Goal: Task Accomplishment & Management: Manage account settings

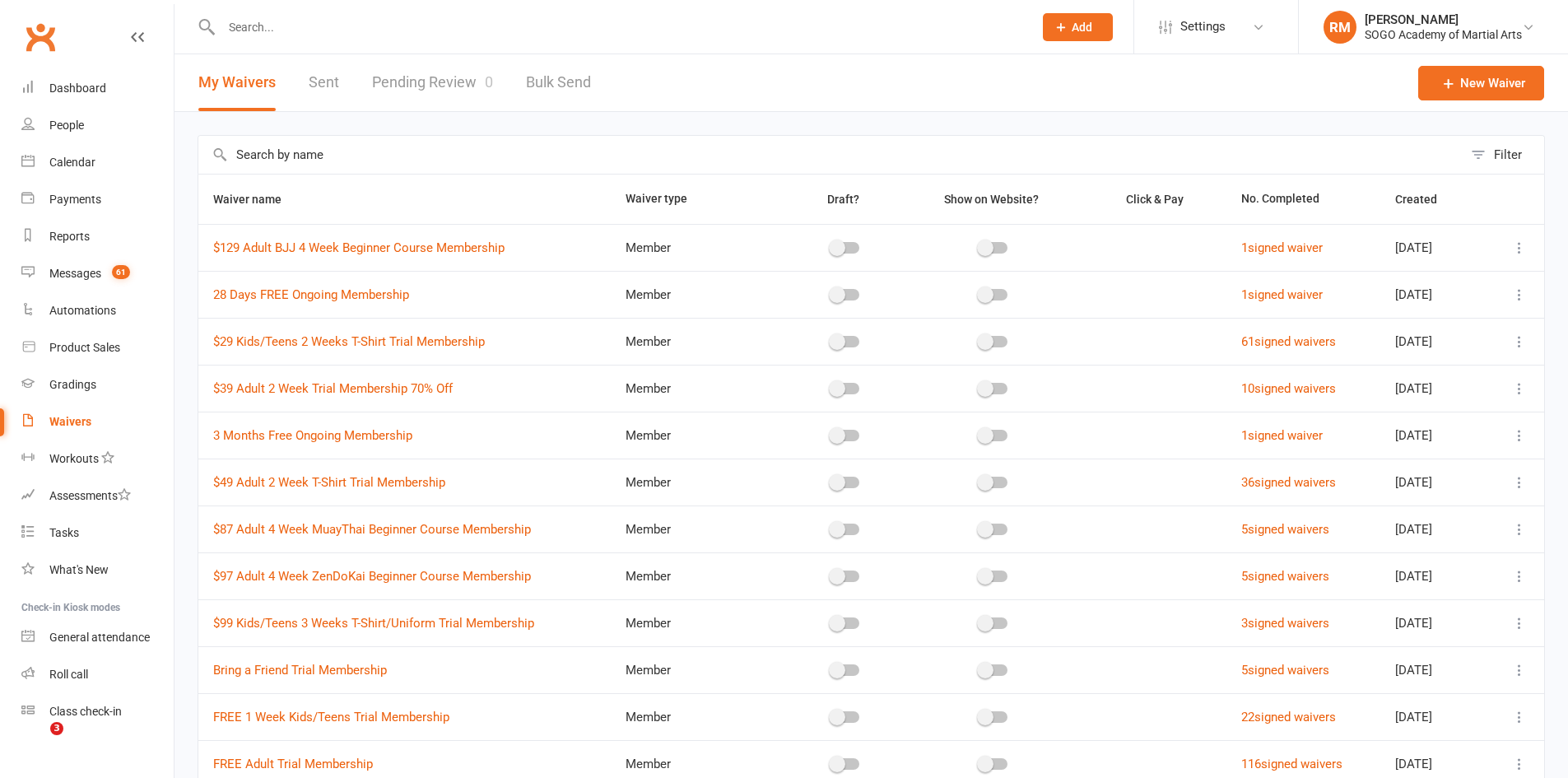
select select "100"
click at [73, 78] on link "Dashboard" at bounding box center [98, 88] width 152 height 37
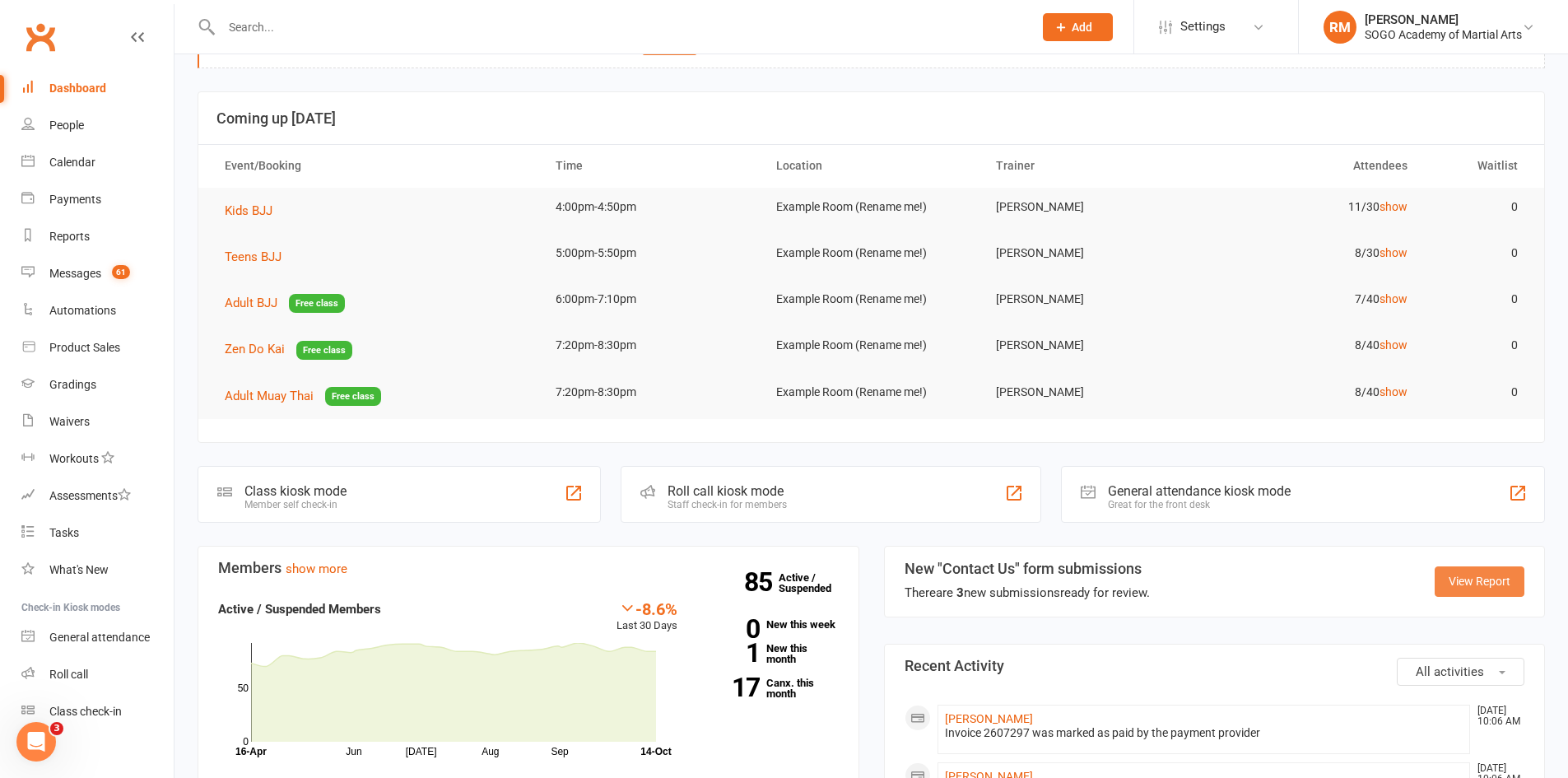
scroll to position [82, 0]
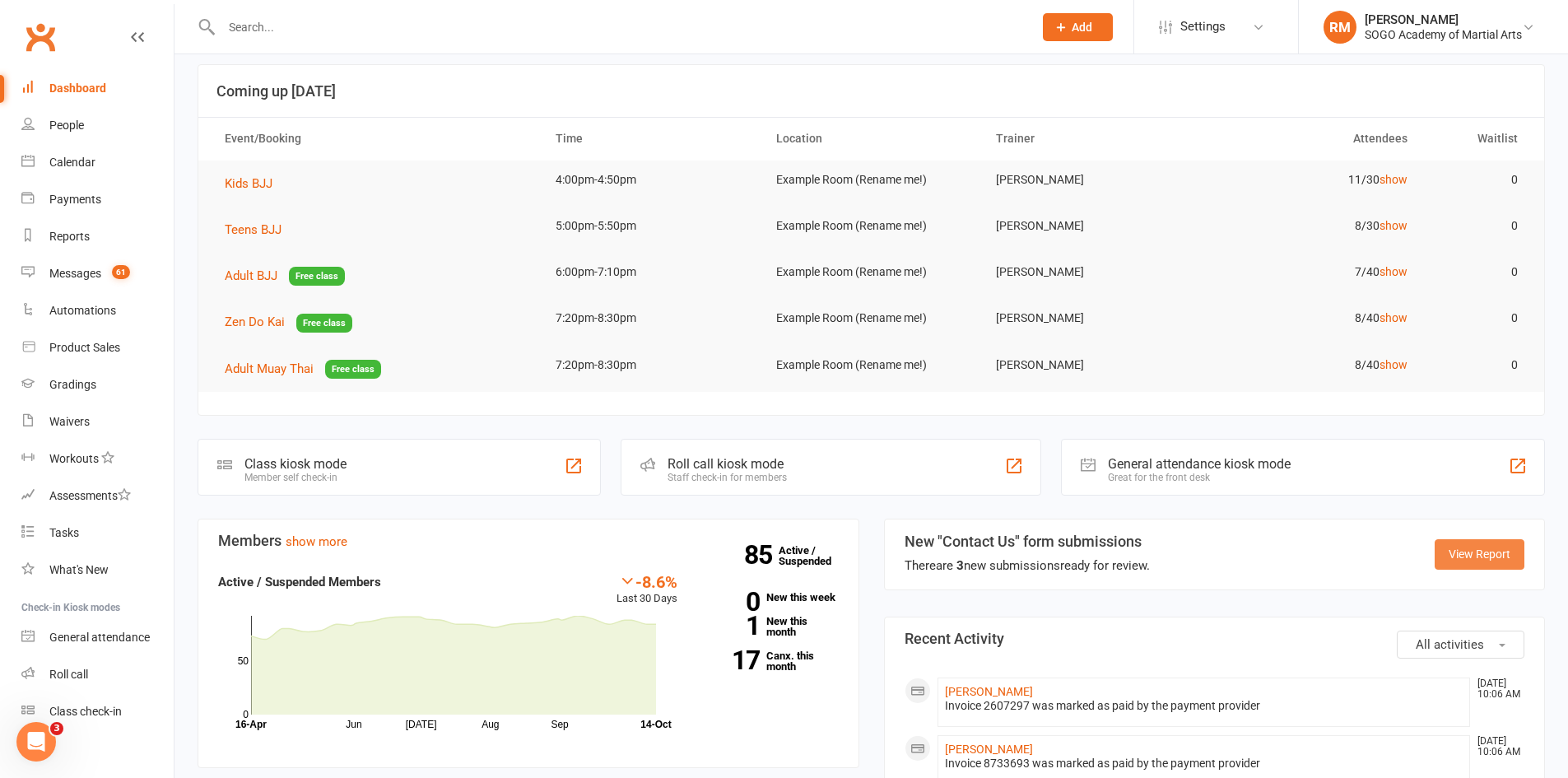
click at [1511, 554] on link "View Report" at bounding box center [1479, 554] width 90 height 30
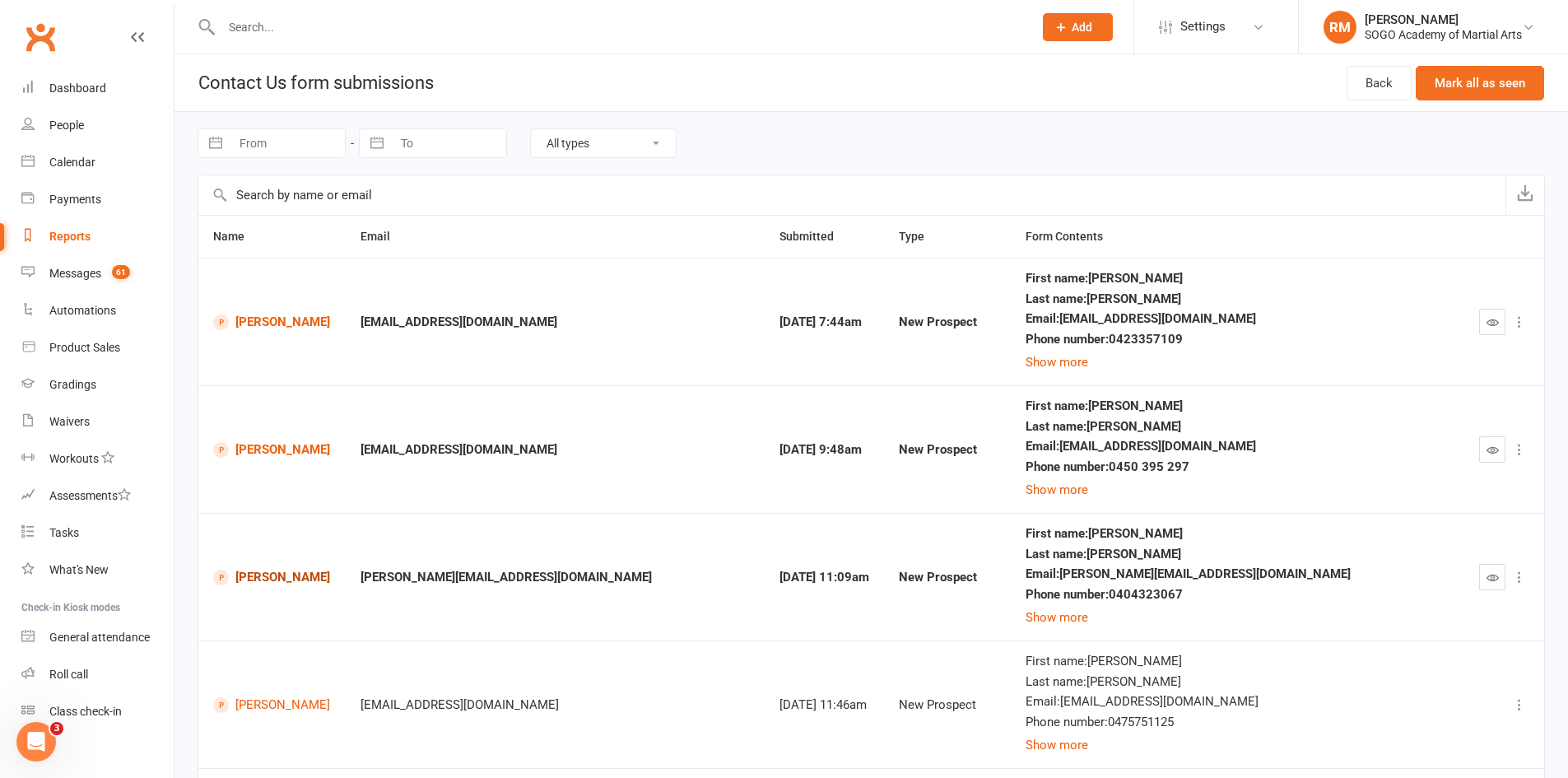
click at [282, 578] on link "Lisa Taylor" at bounding box center [272, 577] width 118 height 15
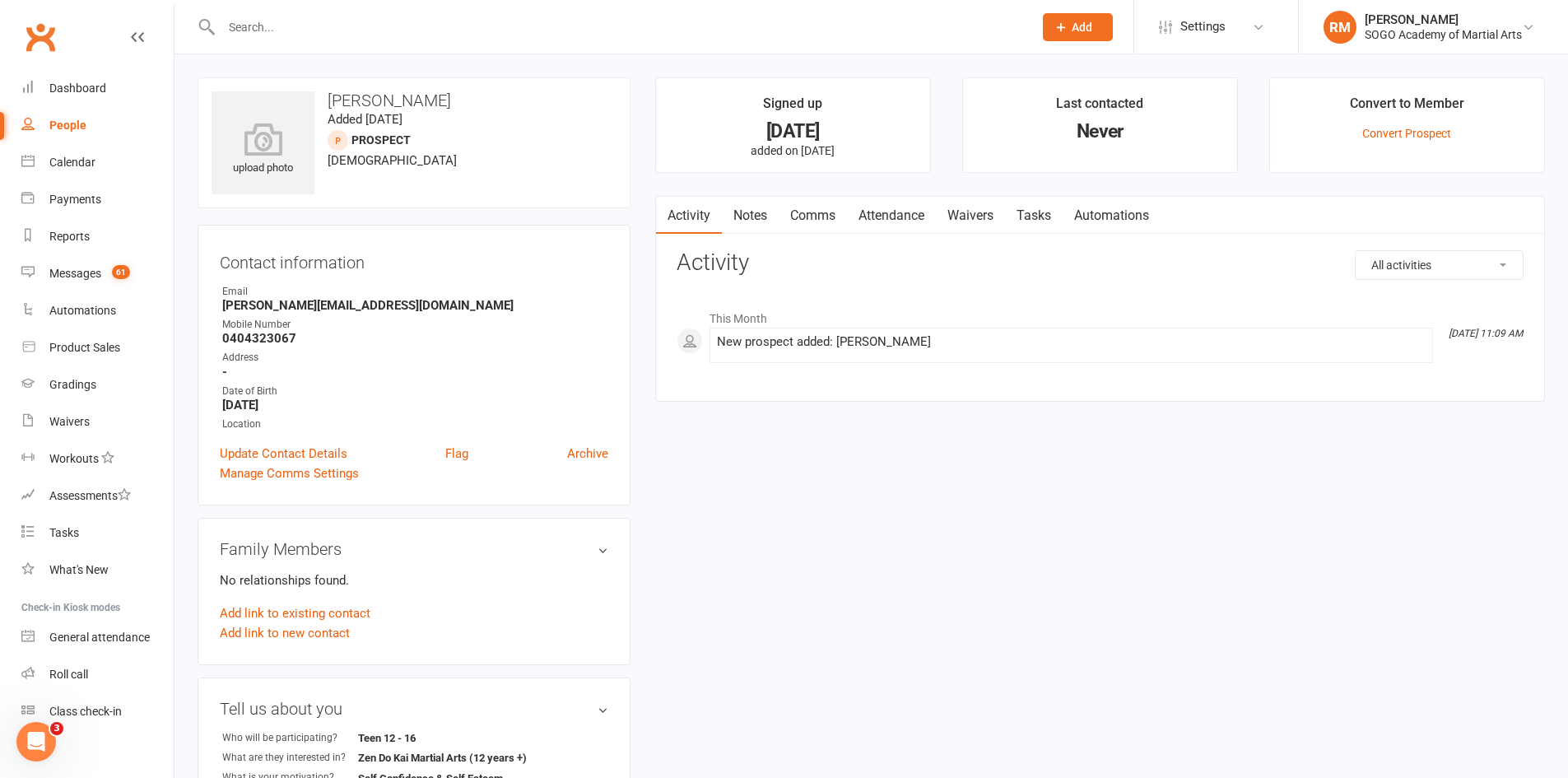
click at [835, 207] on link "Comms" at bounding box center [812, 216] width 68 height 38
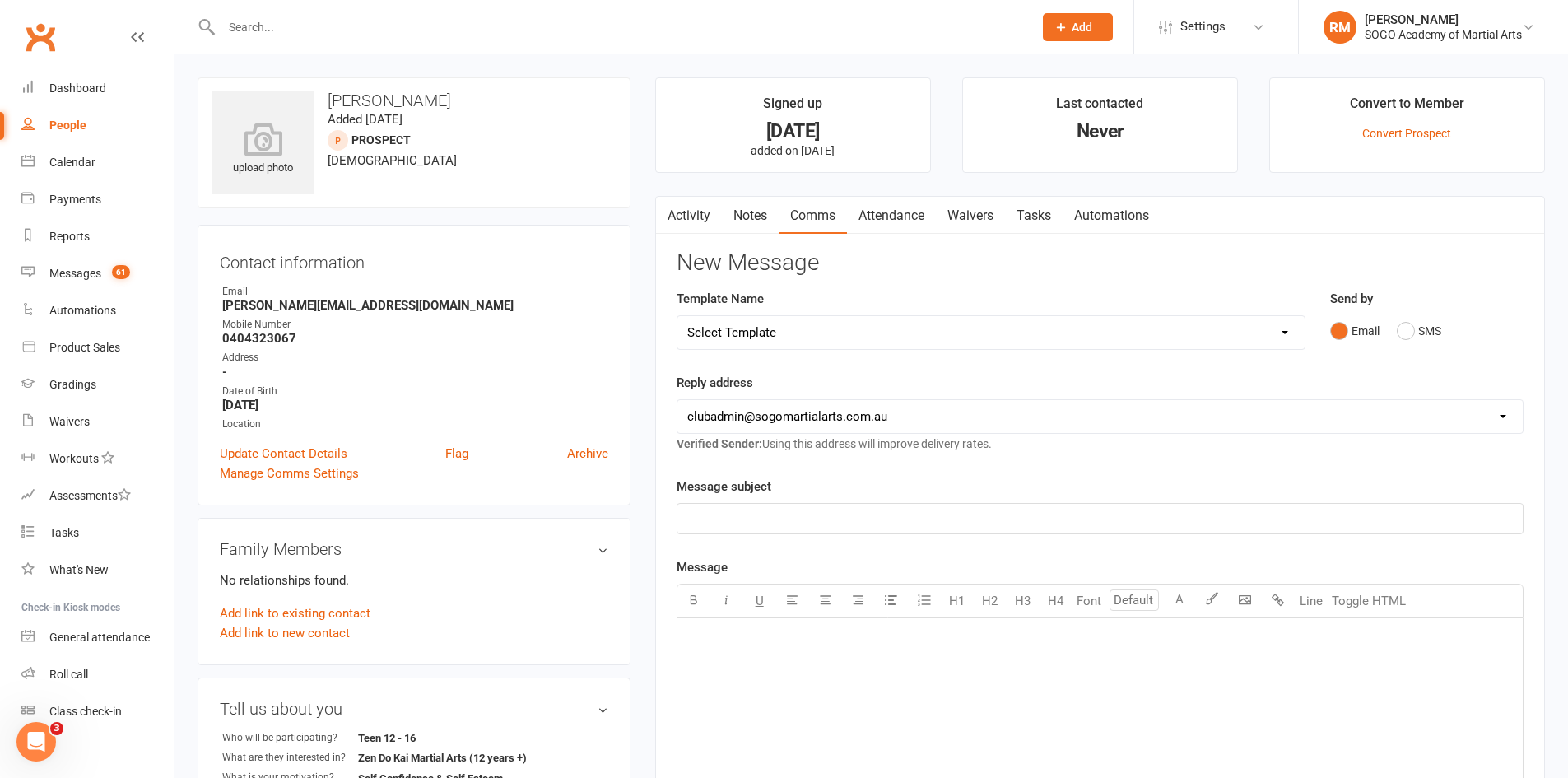
click at [779, 329] on select "Select Template [Email] 01. Junior Enquiry 1 Week FREE Zipleads Call Booked [Em…" at bounding box center [990, 332] width 627 height 33
select select "15"
click at [677, 316] on select "Select Template [Email] 01. Junior Enquiry 1 Week FREE Zipleads Call Booked [Em…" at bounding box center [990, 332] width 627 height 33
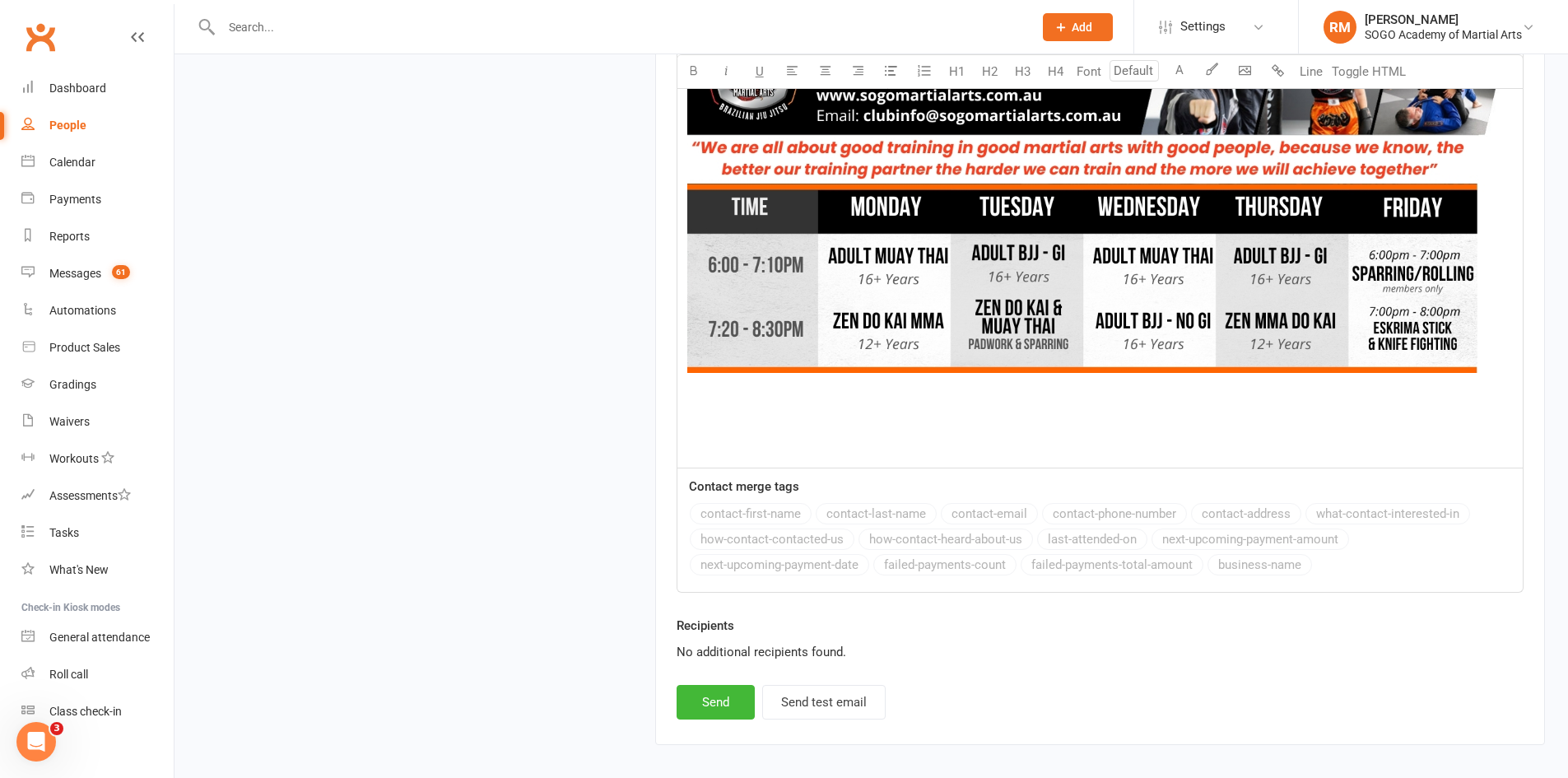
scroll to position [1974, 0]
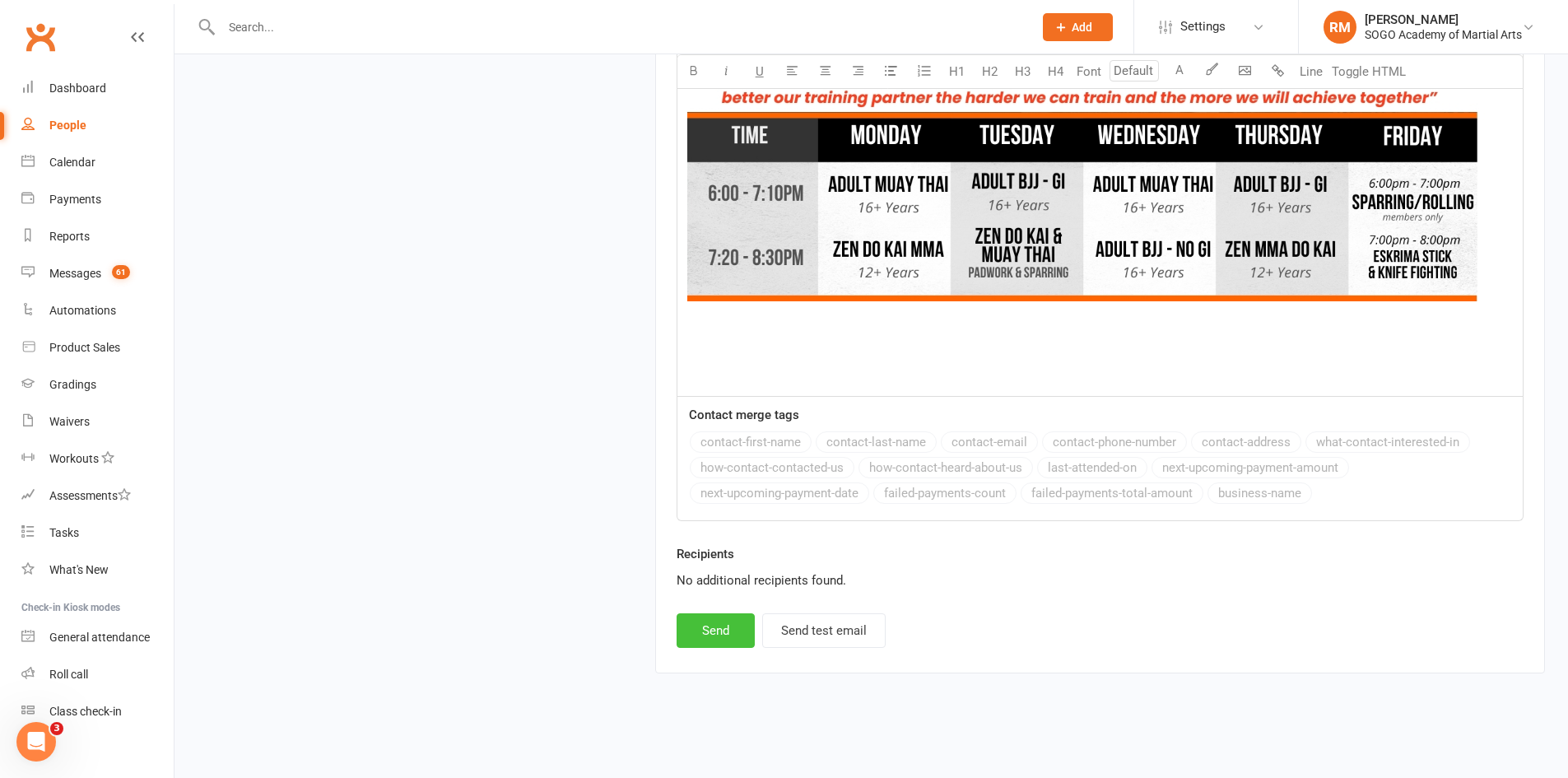
click at [723, 640] on button "Send" at bounding box center [715, 630] width 78 height 34
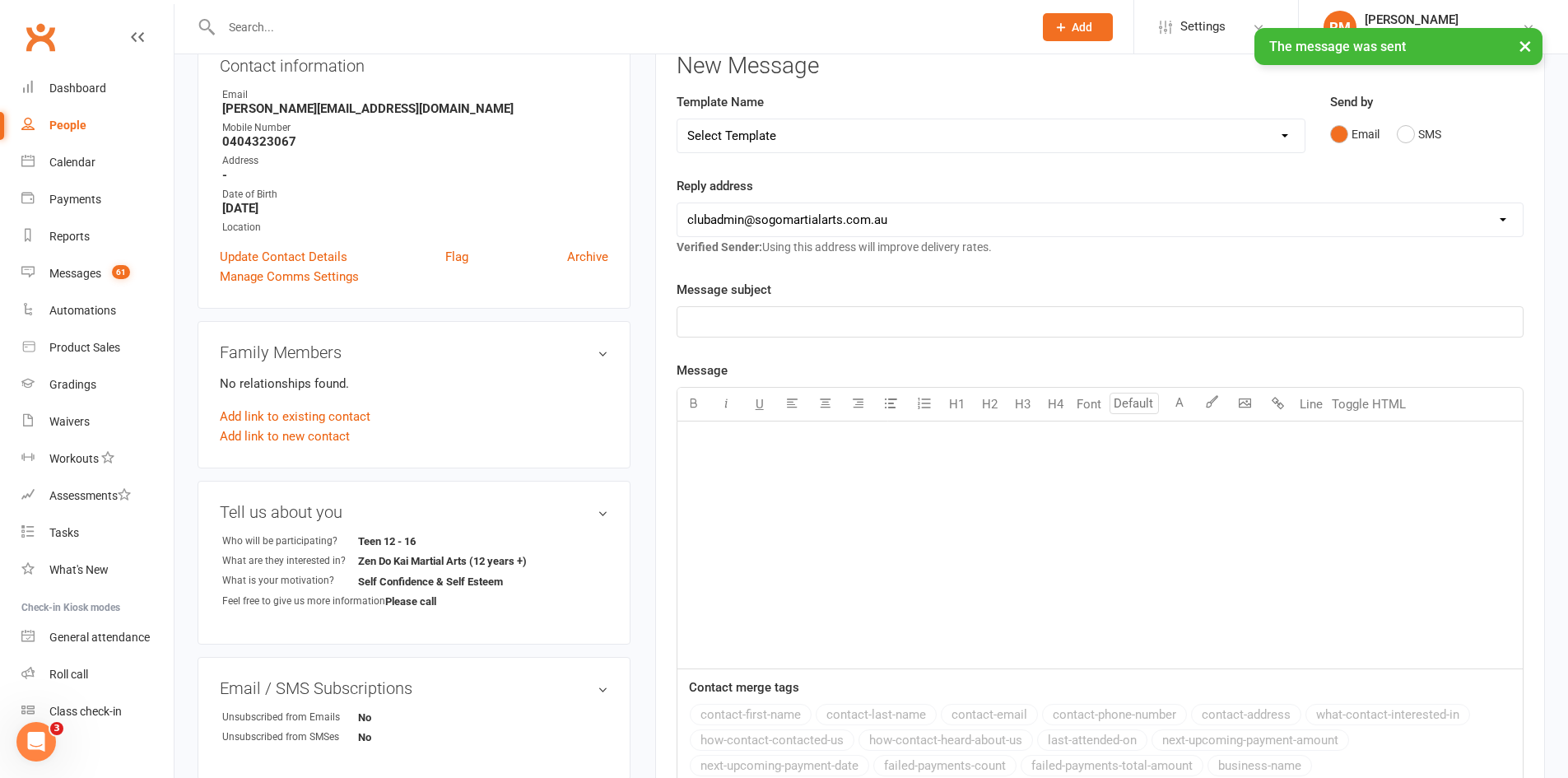
scroll to position [0, 0]
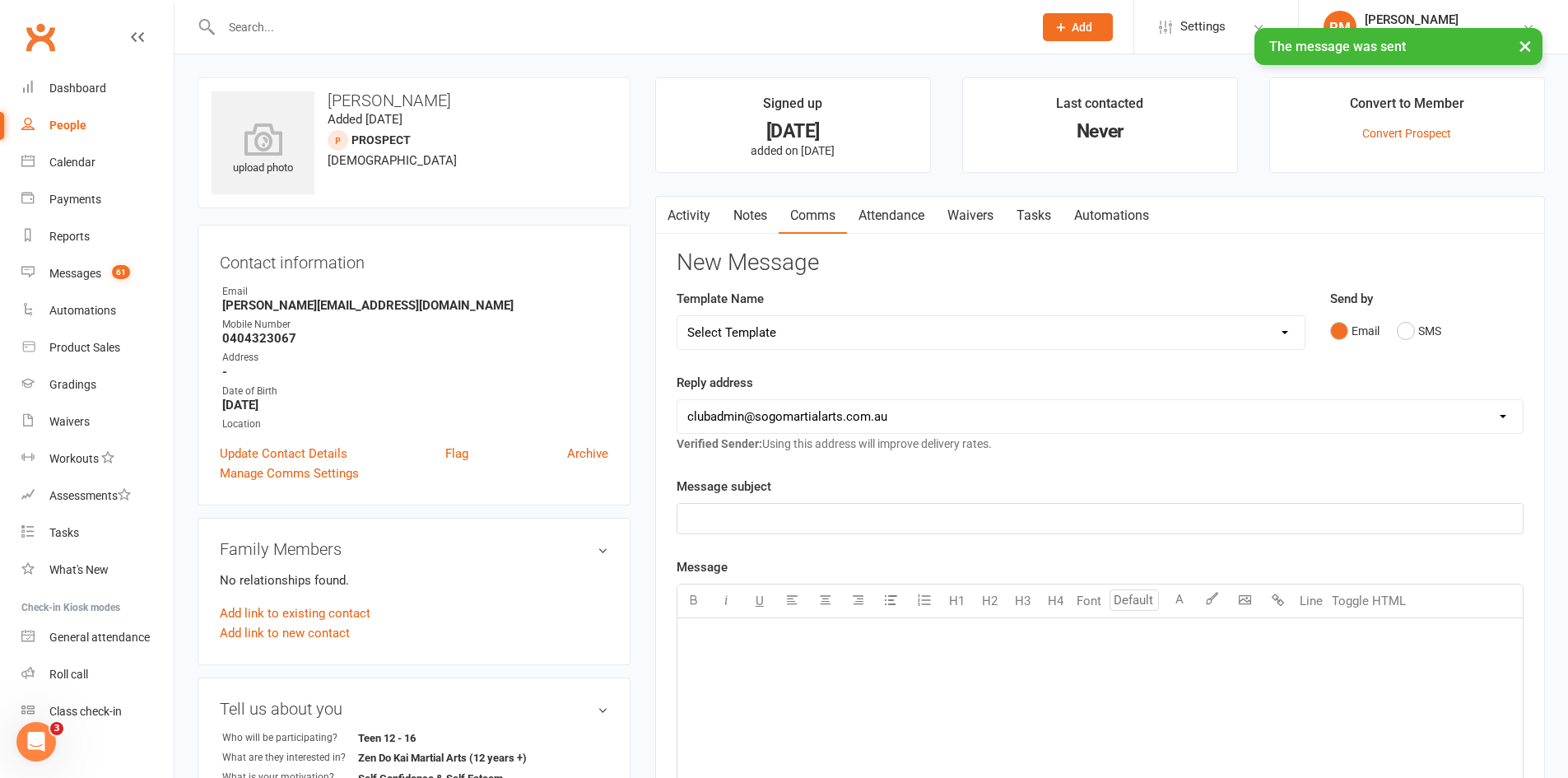
drag, startPoint x: 932, startPoint y: 331, endPoint x: 932, endPoint y: 342, distance: 11.0
click at [932, 331] on select "Select Template [Email] 01. Junior Enquiry 1 Week FREE Zipleads Call Booked [Em…" at bounding box center [990, 332] width 627 height 33
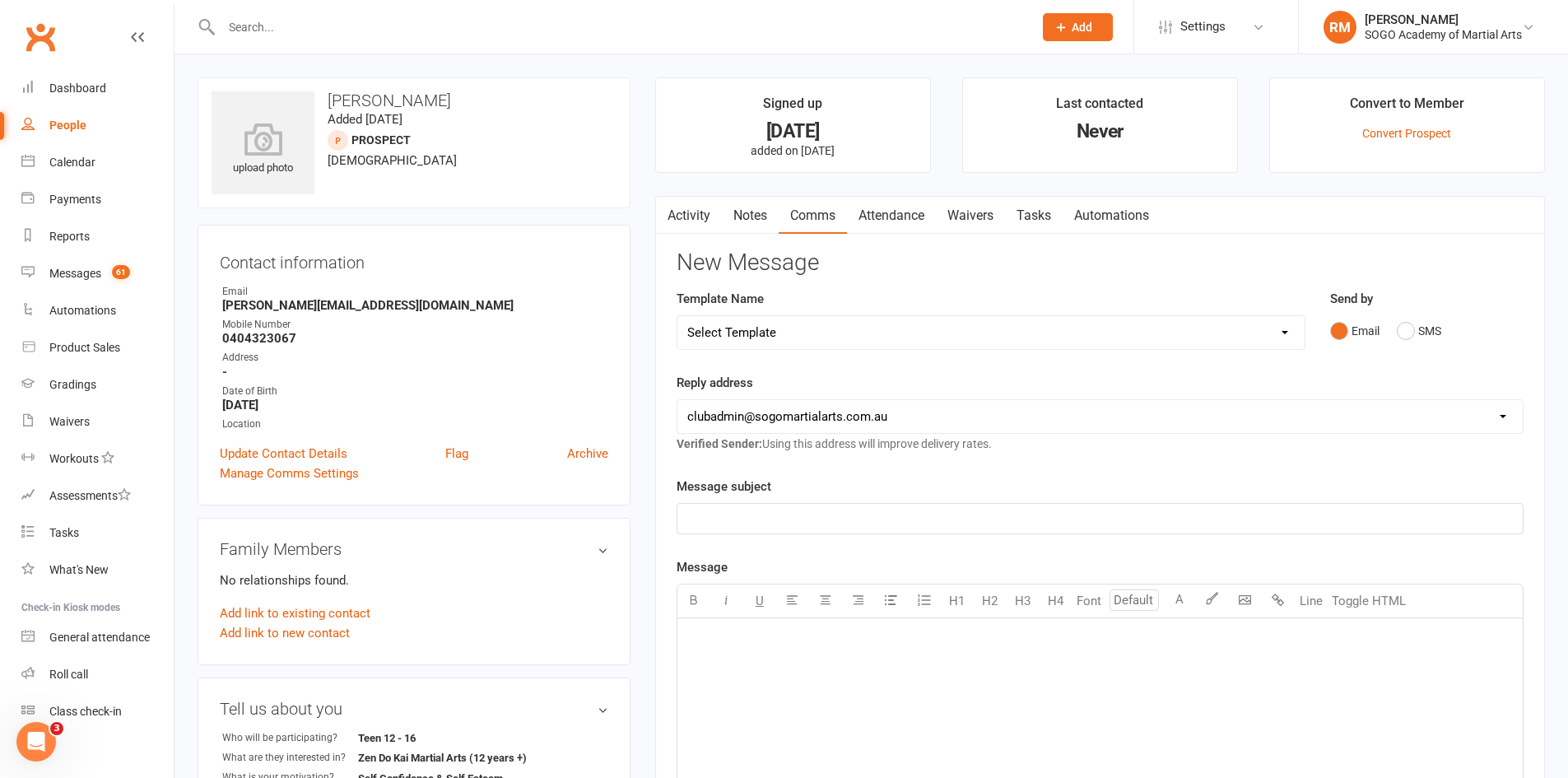
select select "12"
click at [677, 316] on select "Select Template [Email] 01. Junior Enquiry 1 Week FREE Zipleads Call Booked [Em…" at bounding box center [990, 332] width 627 height 33
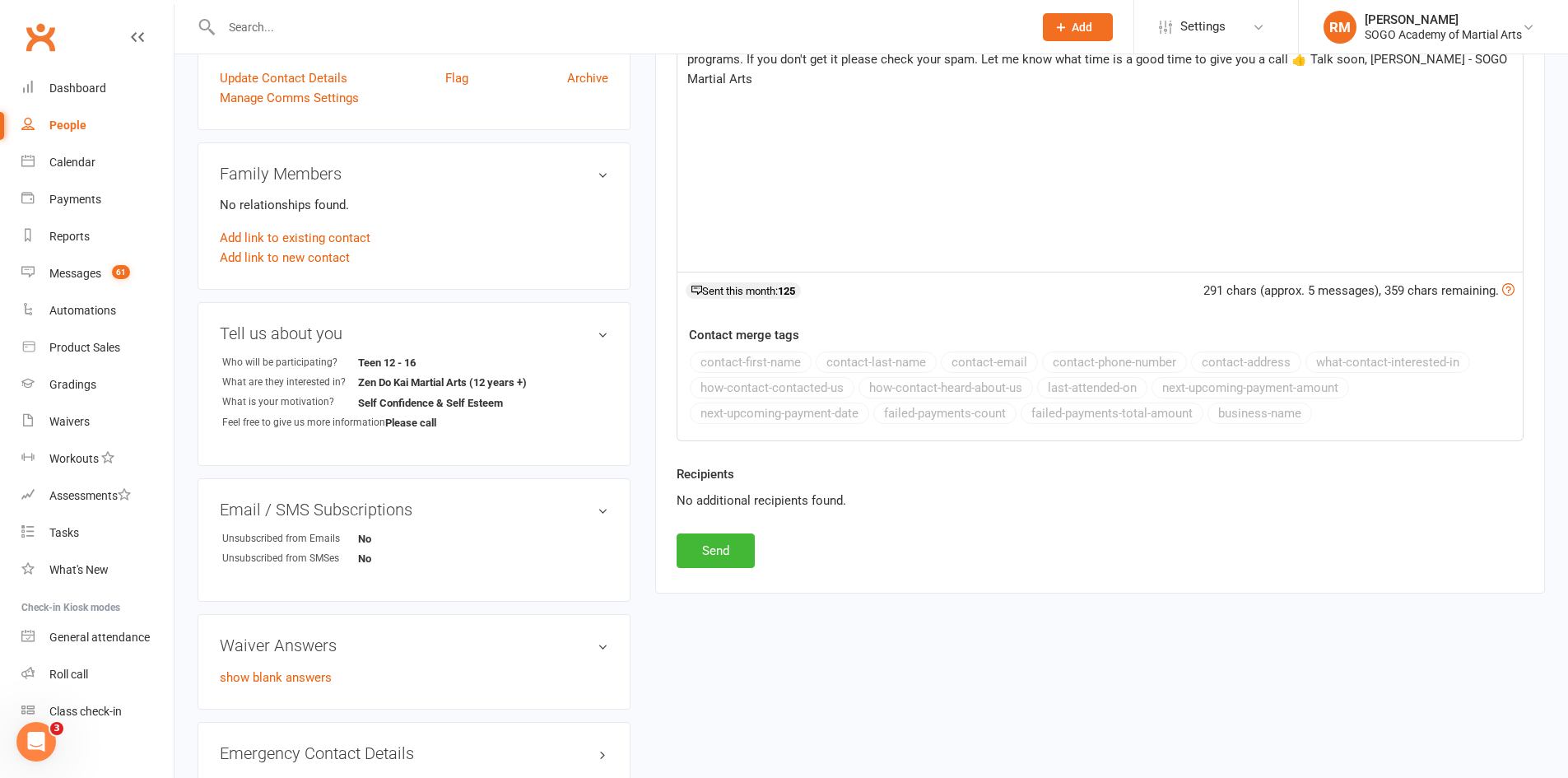
scroll to position [412, 0]
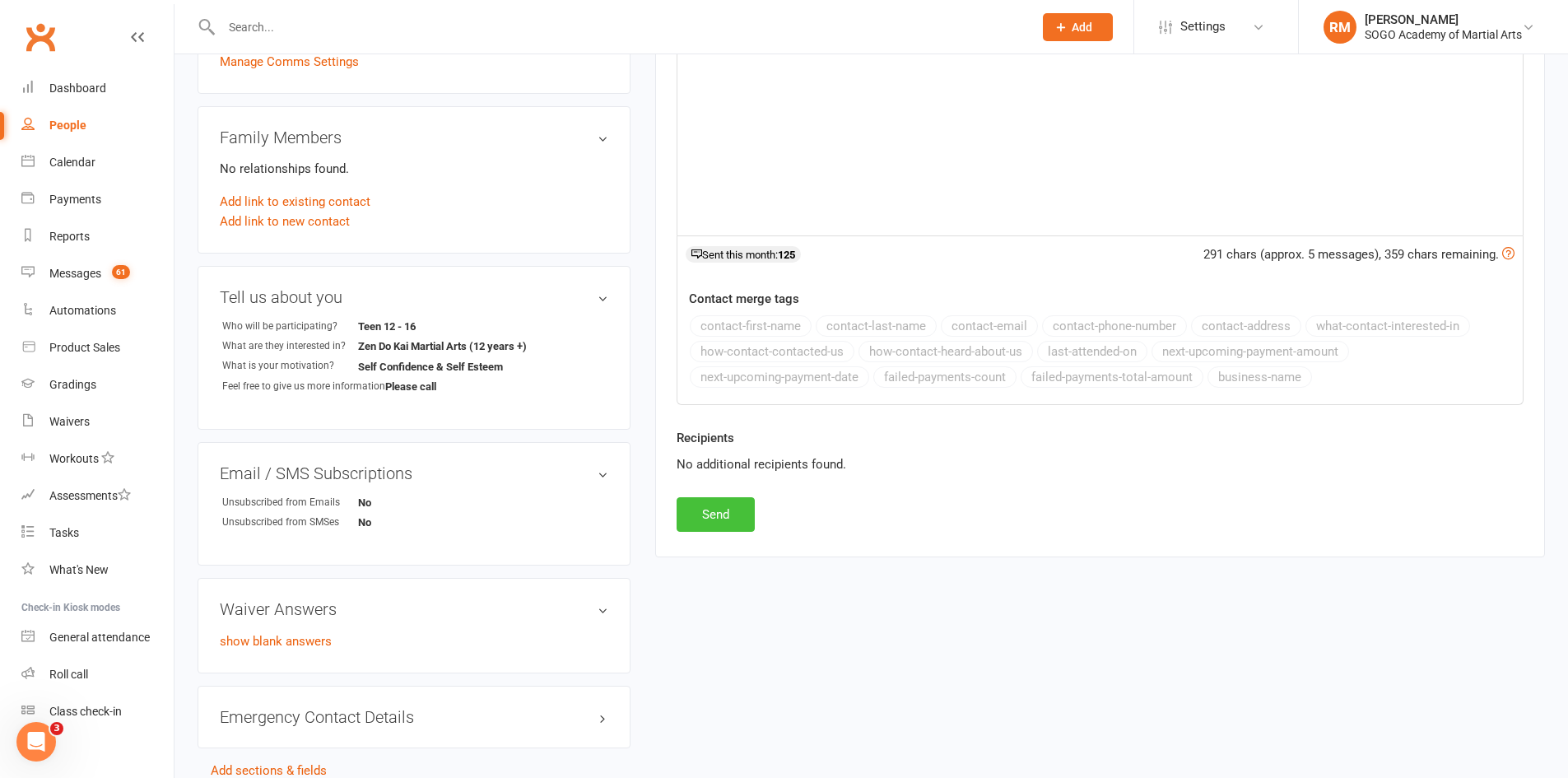
click at [722, 520] on button "Send" at bounding box center [715, 514] width 78 height 34
select select
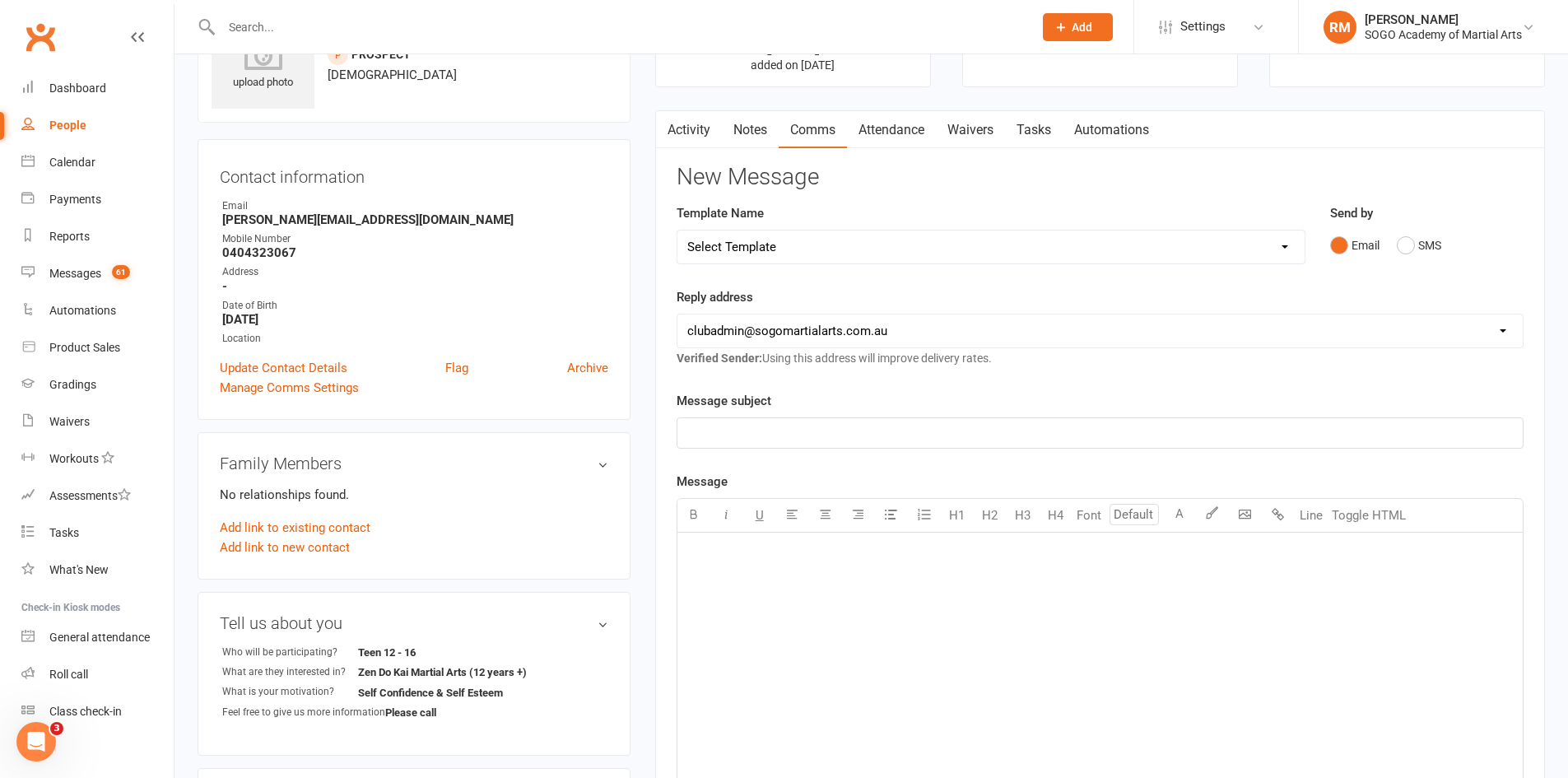
scroll to position [0, 0]
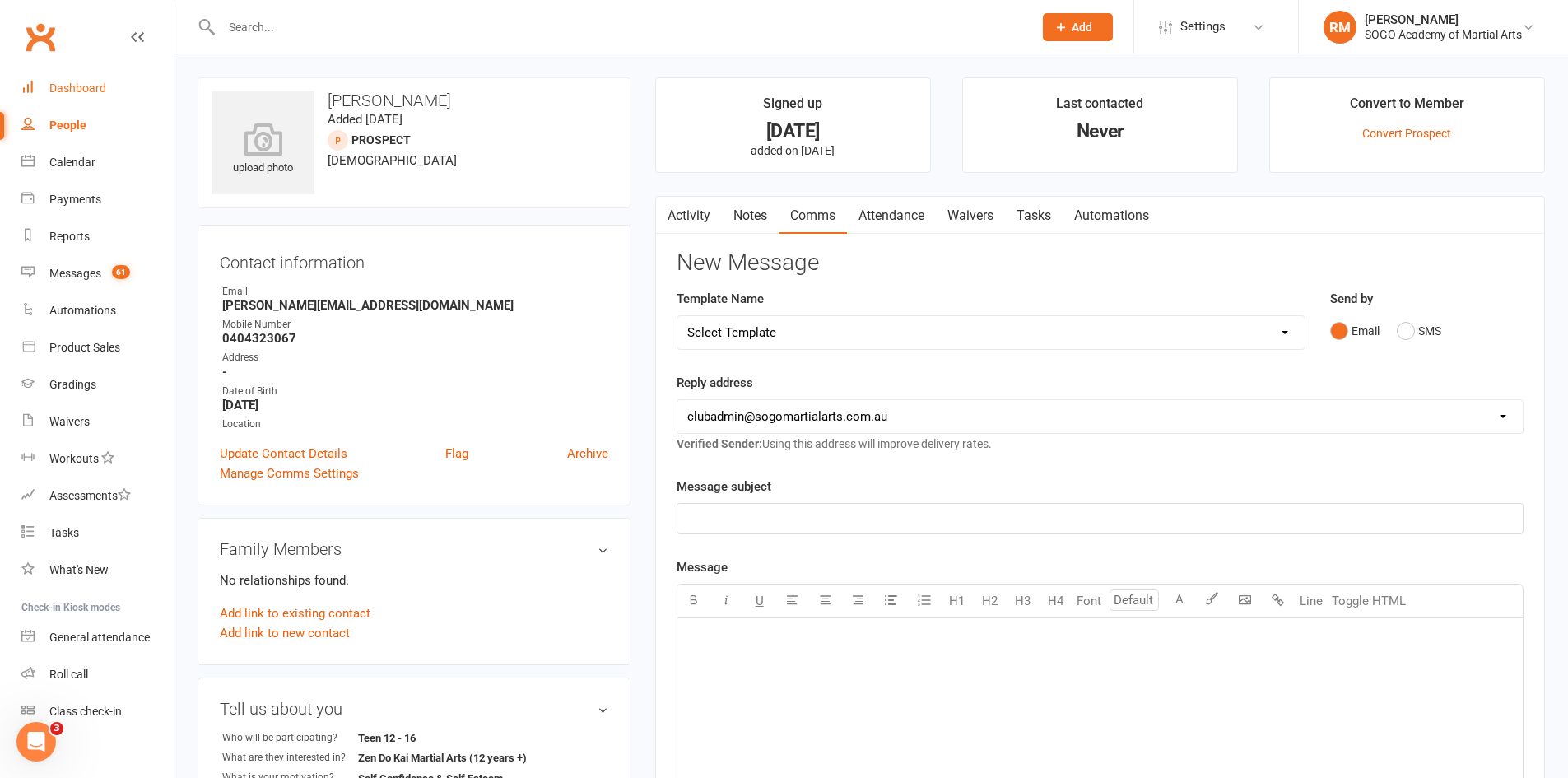
click at [82, 80] on link "Dashboard" at bounding box center [98, 88] width 152 height 37
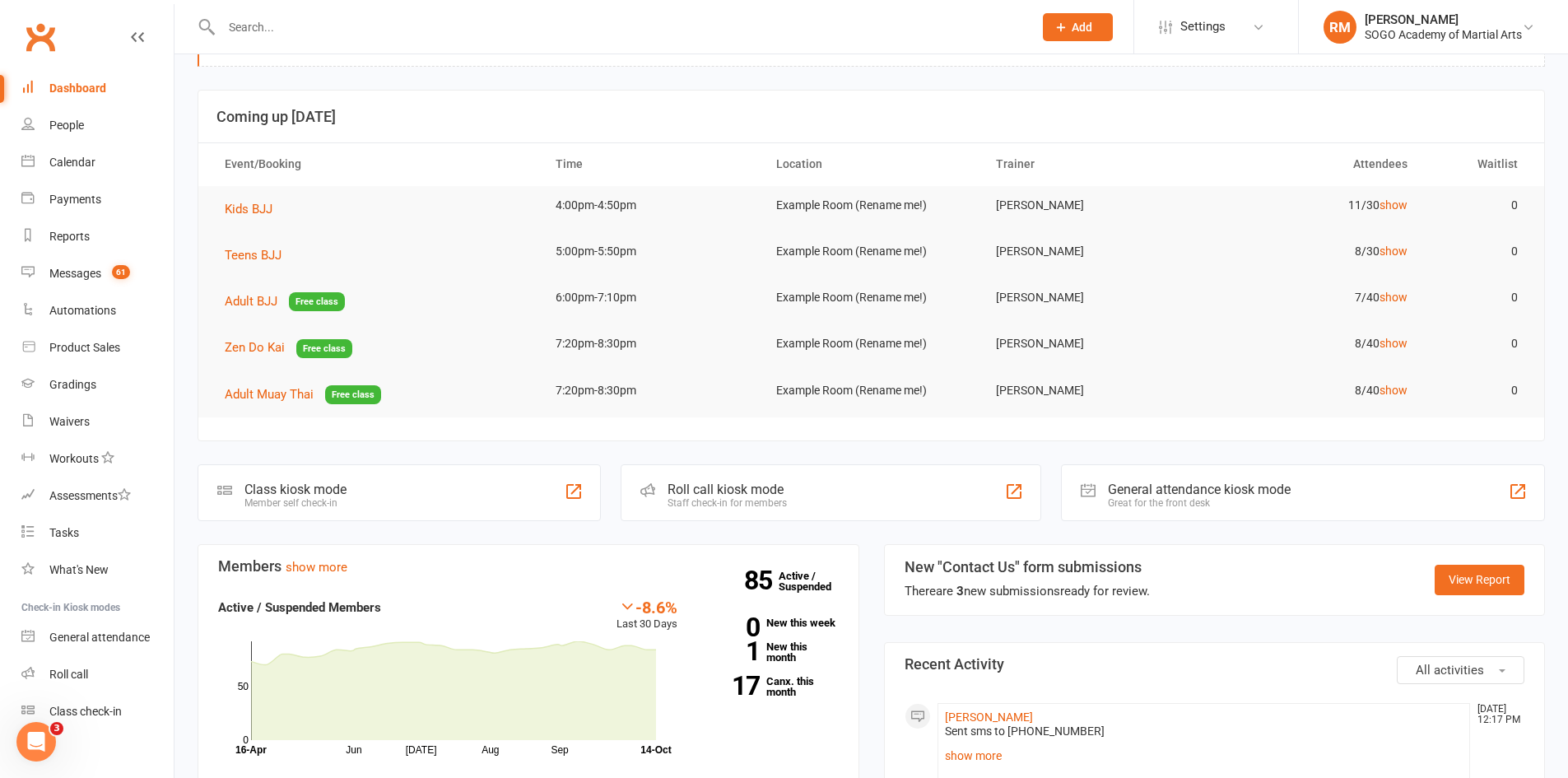
scroll to position [165, 0]
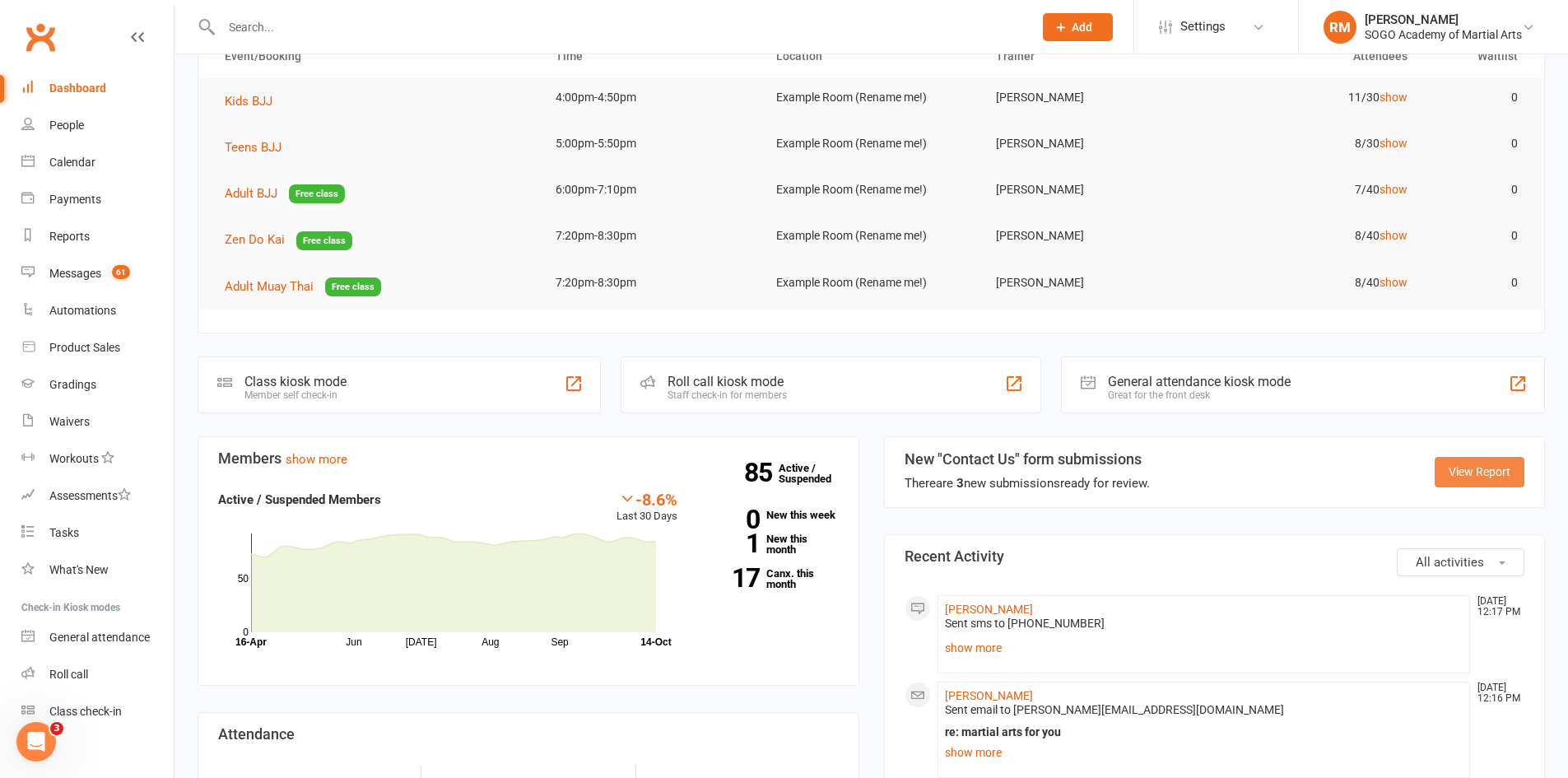
drag, startPoint x: 1445, startPoint y: 480, endPoint x: 1424, endPoint y: 494, distance: 25.2
click at [1446, 480] on link "View Report" at bounding box center [1479, 472] width 90 height 30
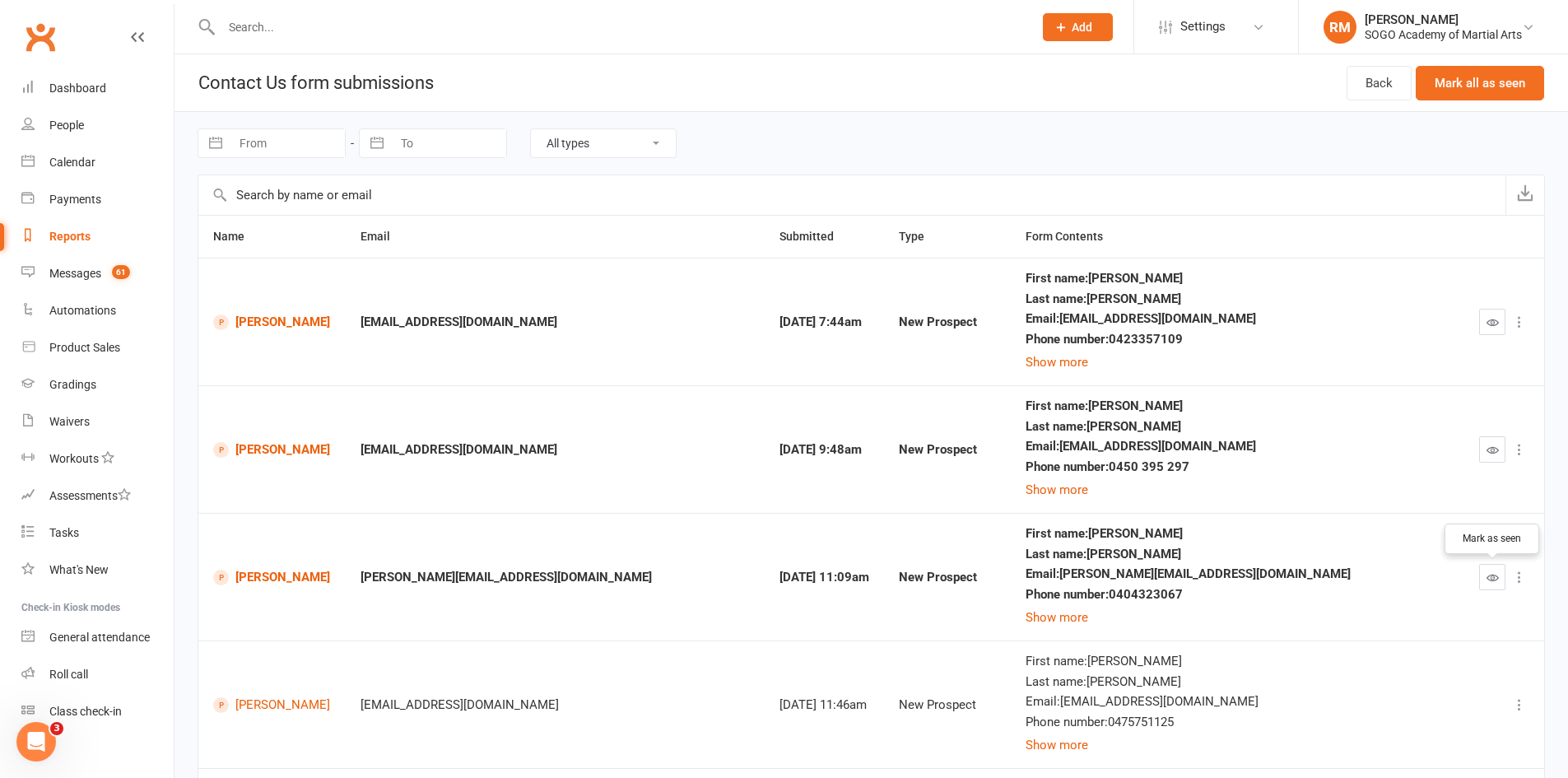
click at [1492, 581] on icon "button" at bounding box center [1493, 578] width 13 height 13
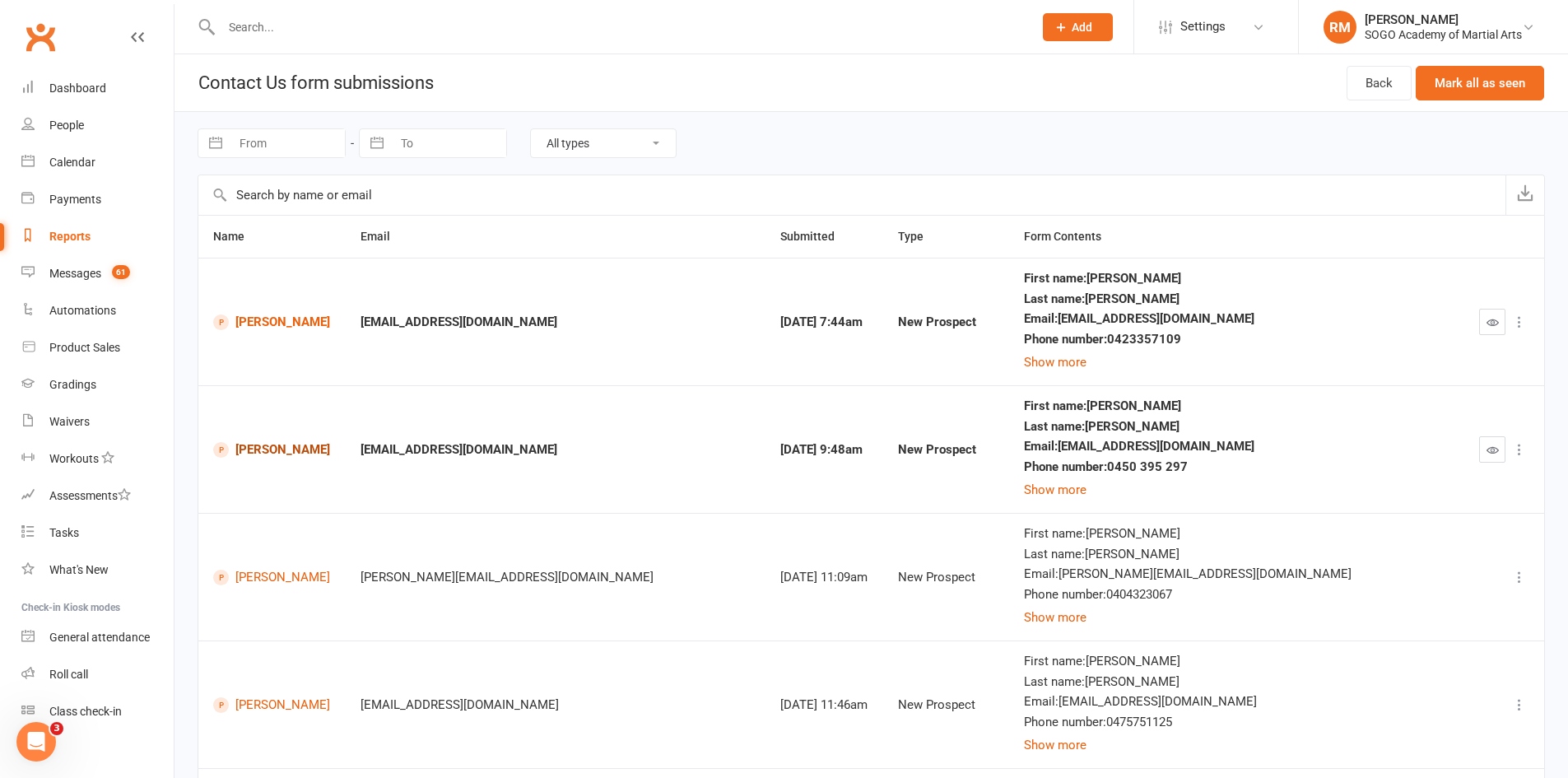
click at [284, 449] on link "Vanessa Osborne" at bounding box center [272, 449] width 118 height 15
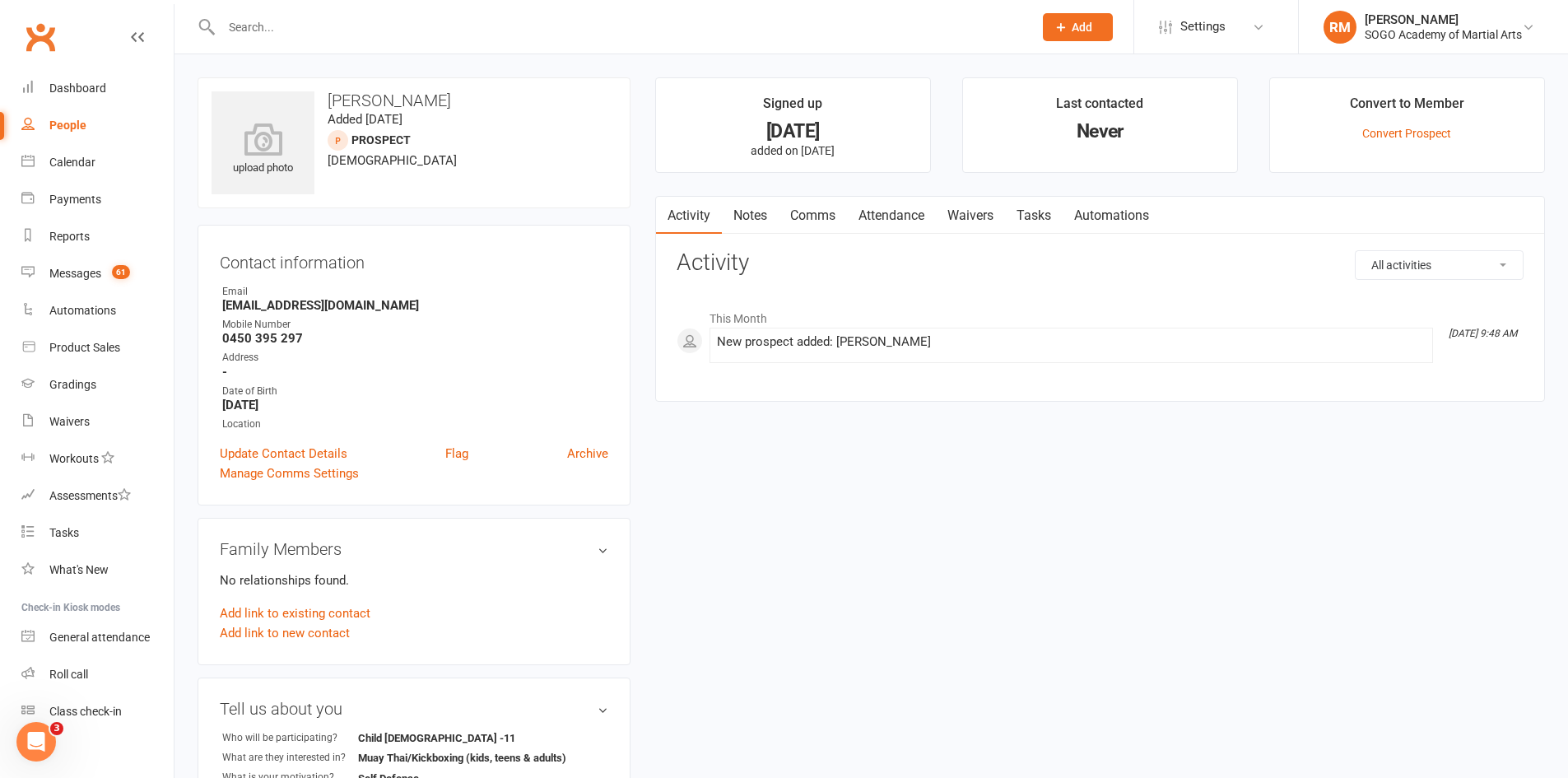
click at [818, 208] on link "Comms" at bounding box center [812, 216] width 68 height 38
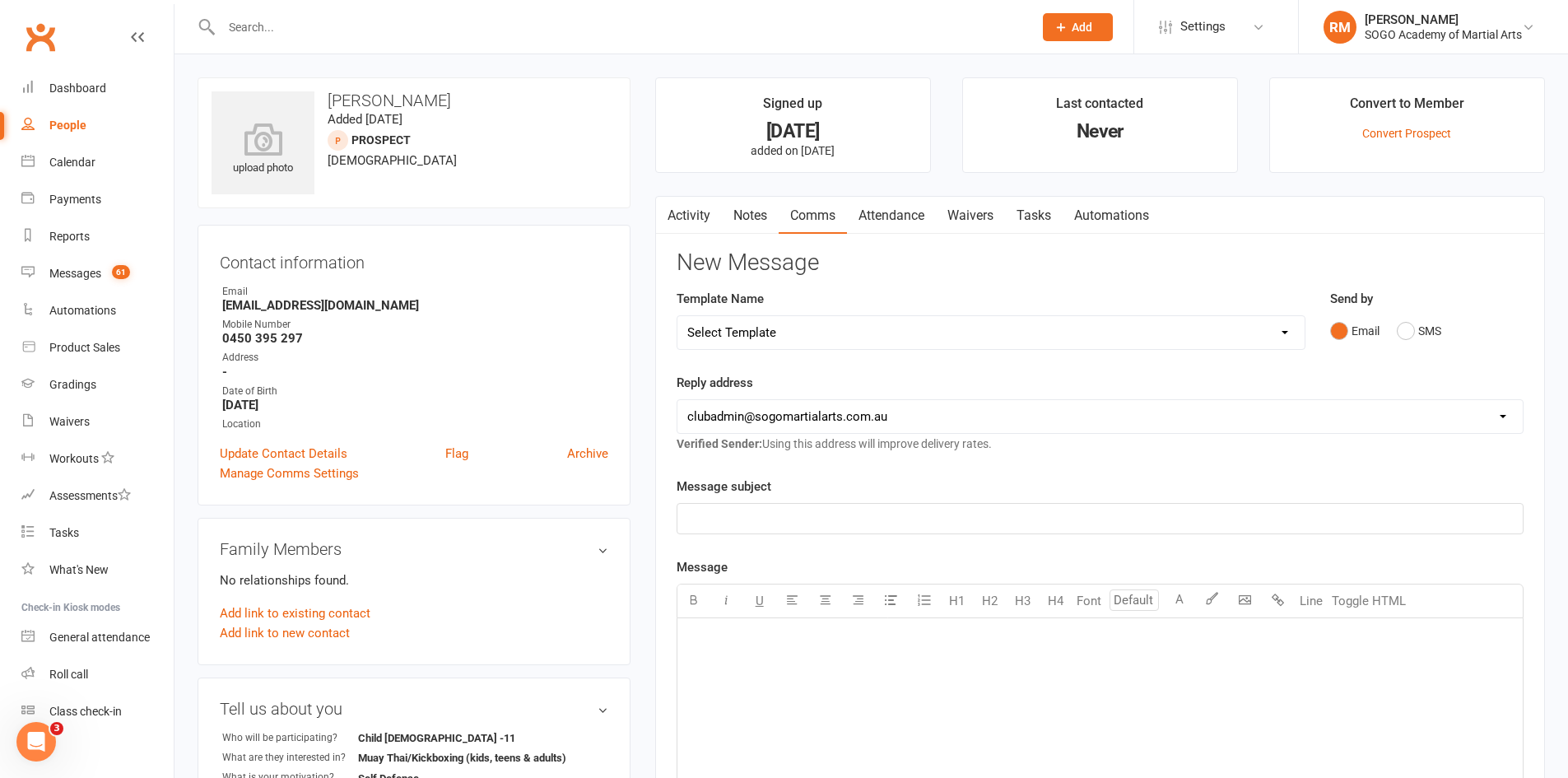
click at [797, 341] on select "Select Template [Email] 01. Junior Enquiry 1 Week FREE Zipleads Call Booked [Em…" at bounding box center [990, 332] width 627 height 33
select select "3"
click at [677, 316] on select "Select Template [Email] 01. Junior Enquiry 1 Week FREE Zipleads Call Booked [Em…" at bounding box center [990, 332] width 627 height 33
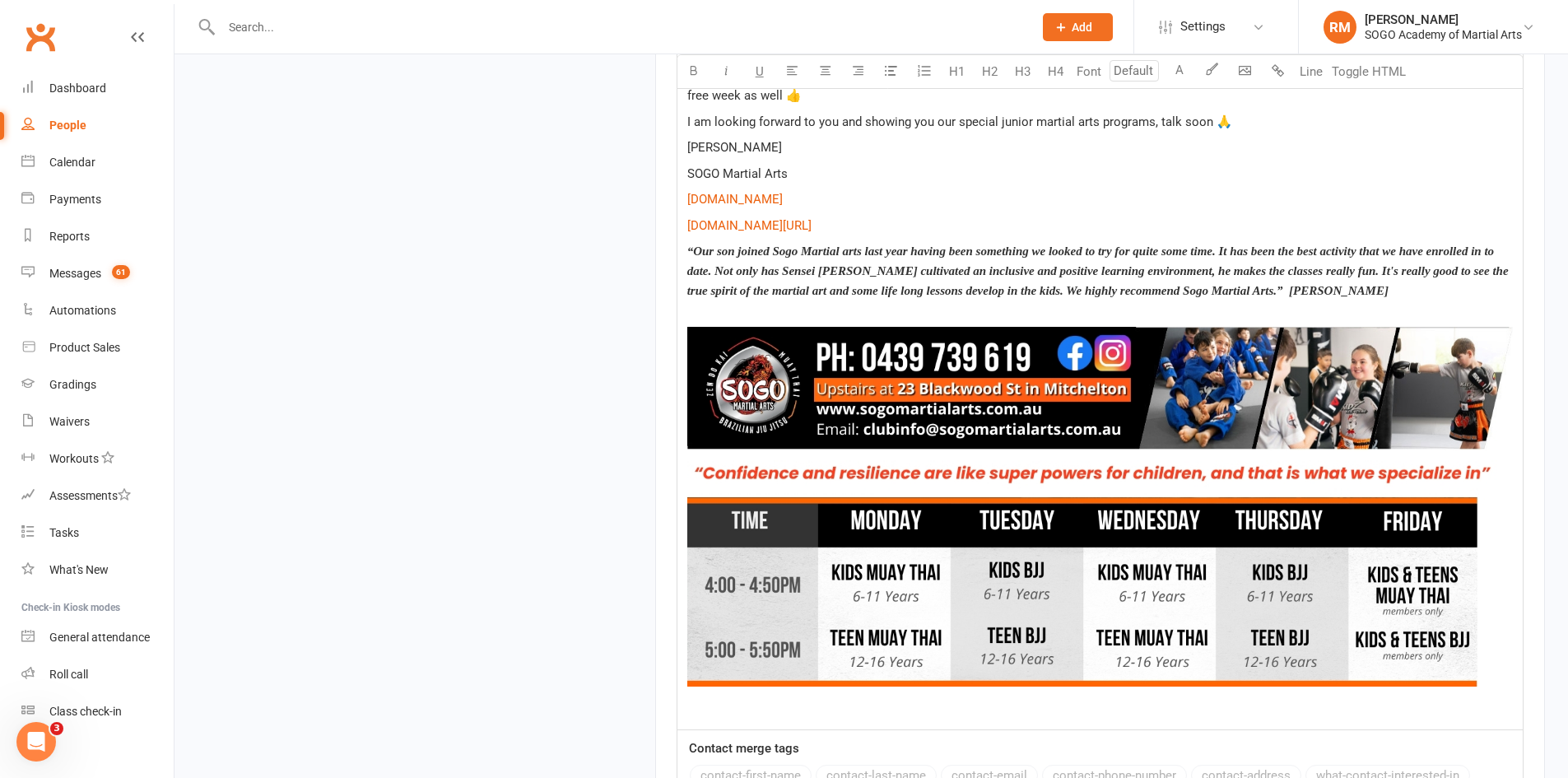
scroll to position [1882, 0]
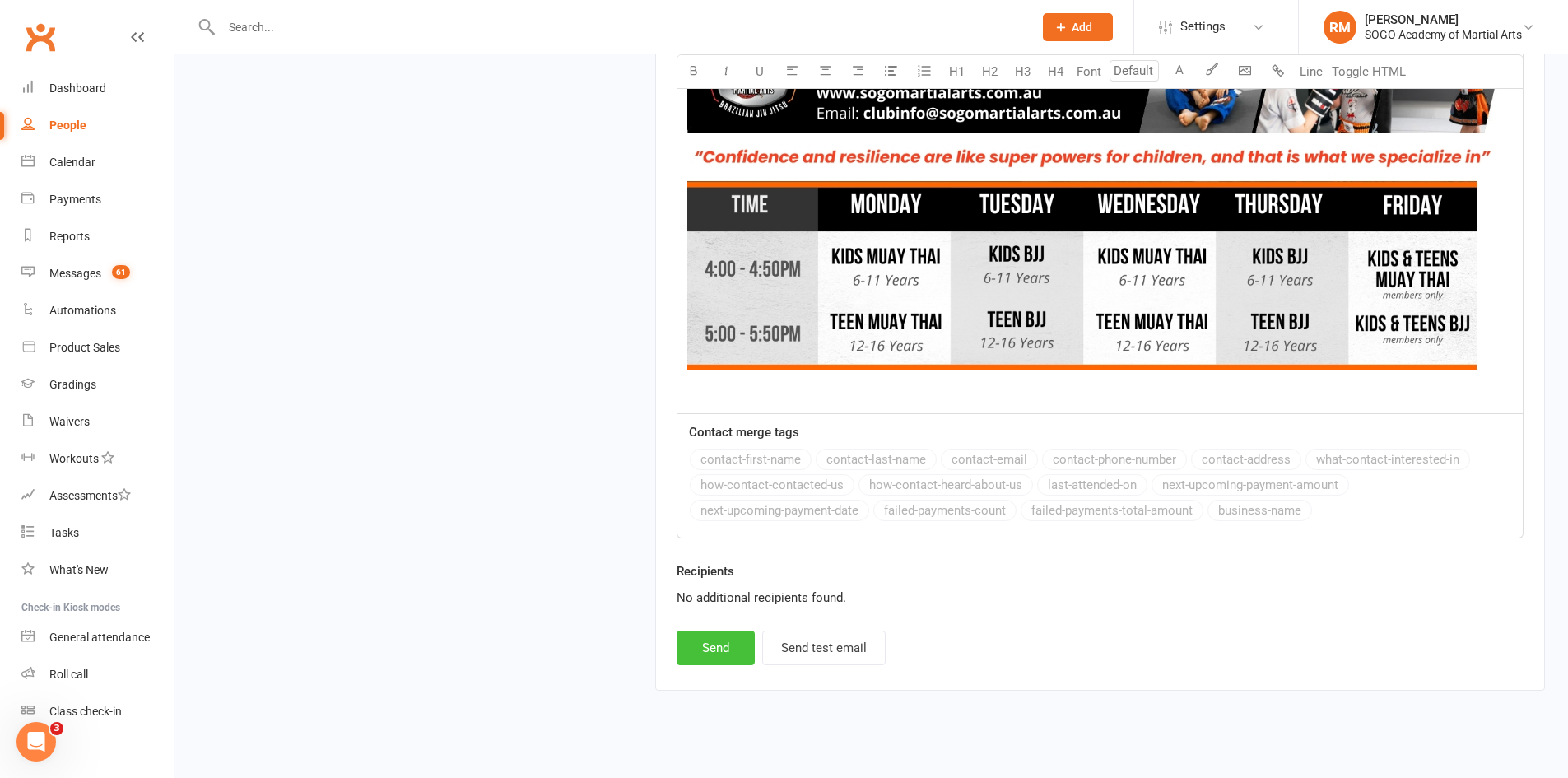
click at [716, 631] on button "Send" at bounding box center [715, 648] width 78 height 34
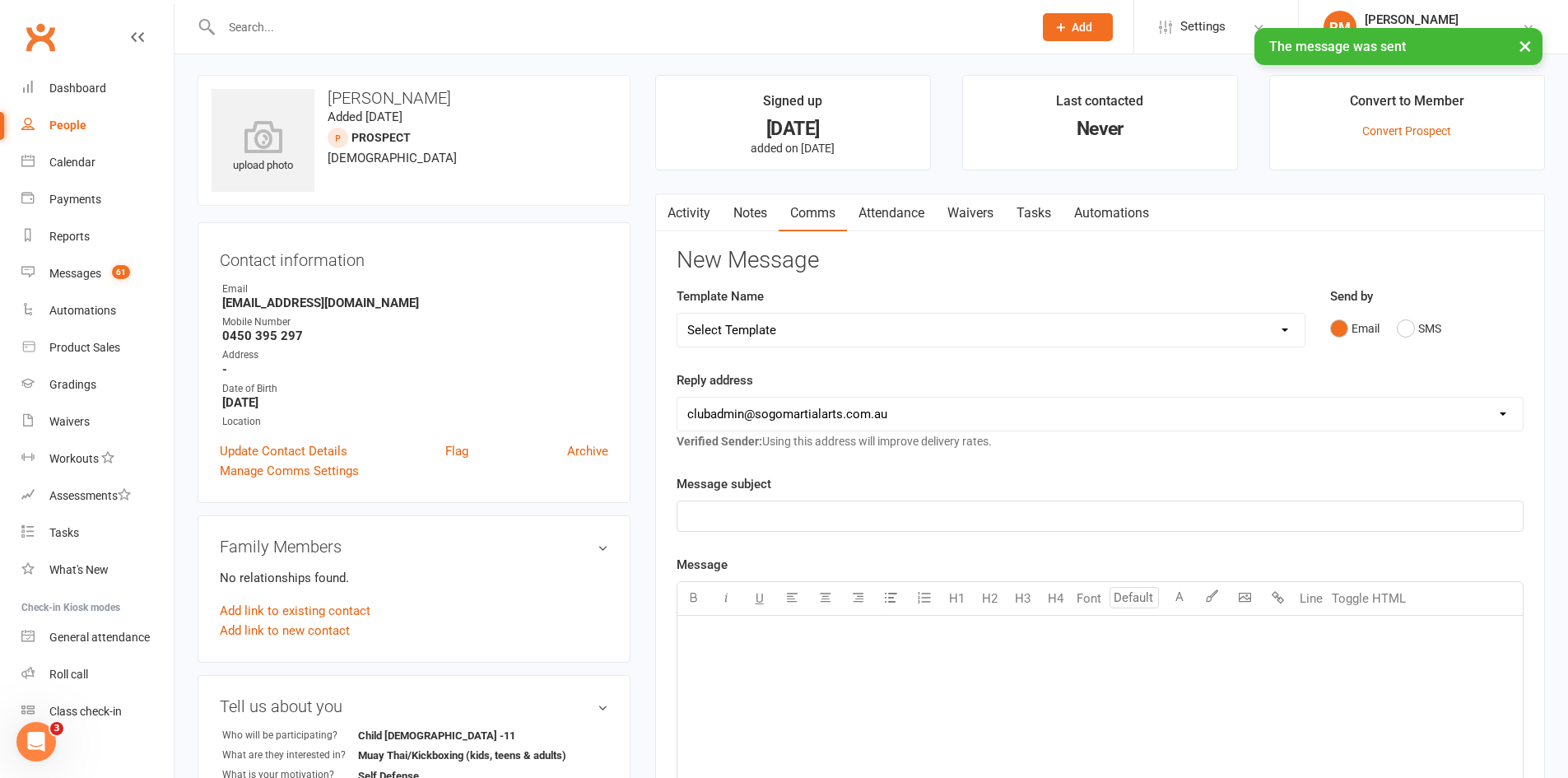
scroll to position [0, 0]
click at [850, 334] on select "Select Template [Email] 01. Junior Enquiry 1 Week FREE Zipleads Call Booked [Em…" at bounding box center [990, 332] width 627 height 33
select select "12"
click at [677, 316] on select "Select Template [Email] 01. Junior Enquiry 1 Week FREE Zipleads Call Booked [Em…" at bounding box center [990, 332] width 627 height 33
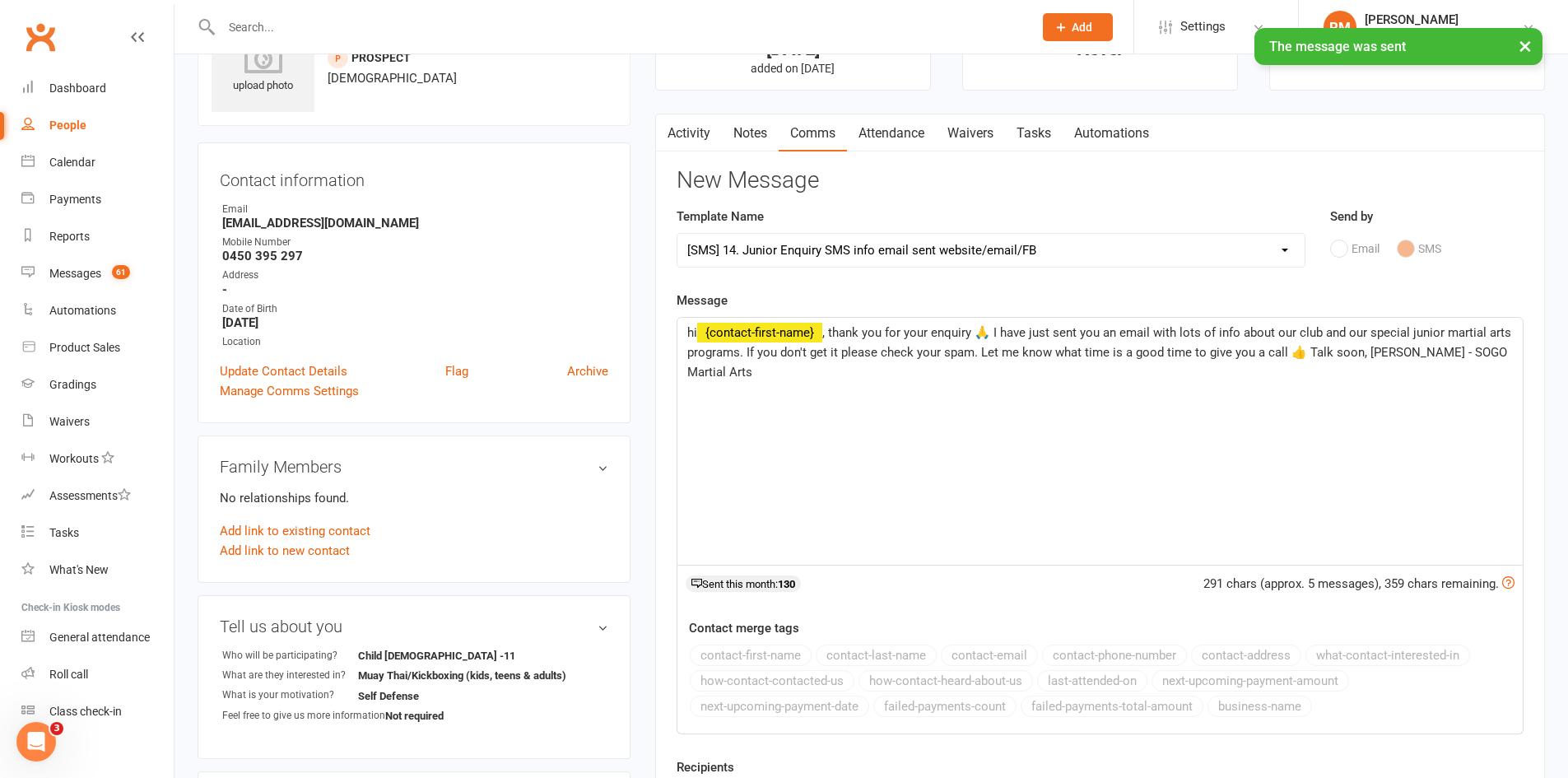
scroll to position [499, 0]
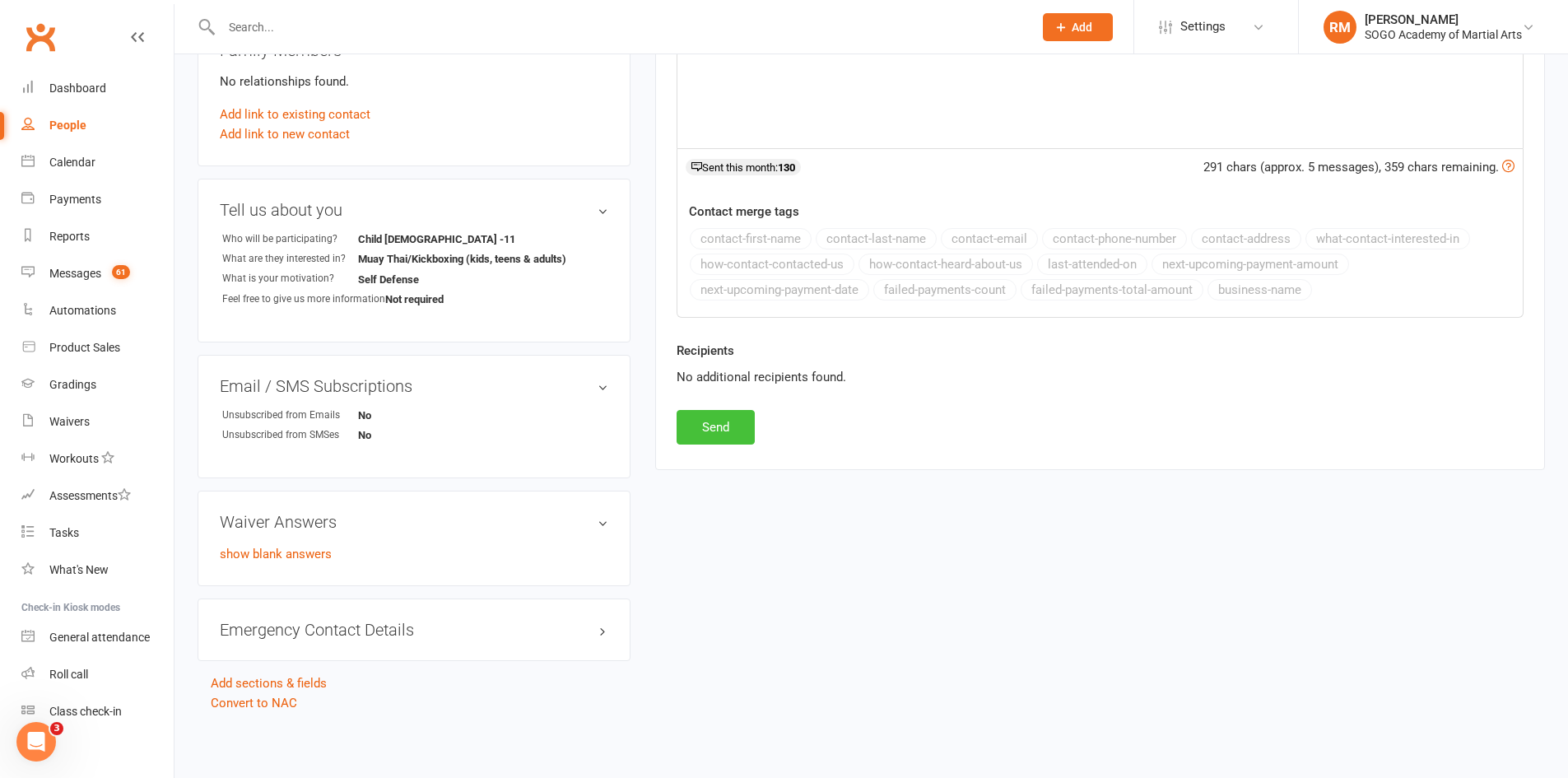
drag, startPoint x: 715, startPoint y: 425, endPoint x: 721, endPoint y: 412, distance: 14.3
click at [721, 413] on button "Send" at bounding box center [715, 427] width 78 height 34
select select
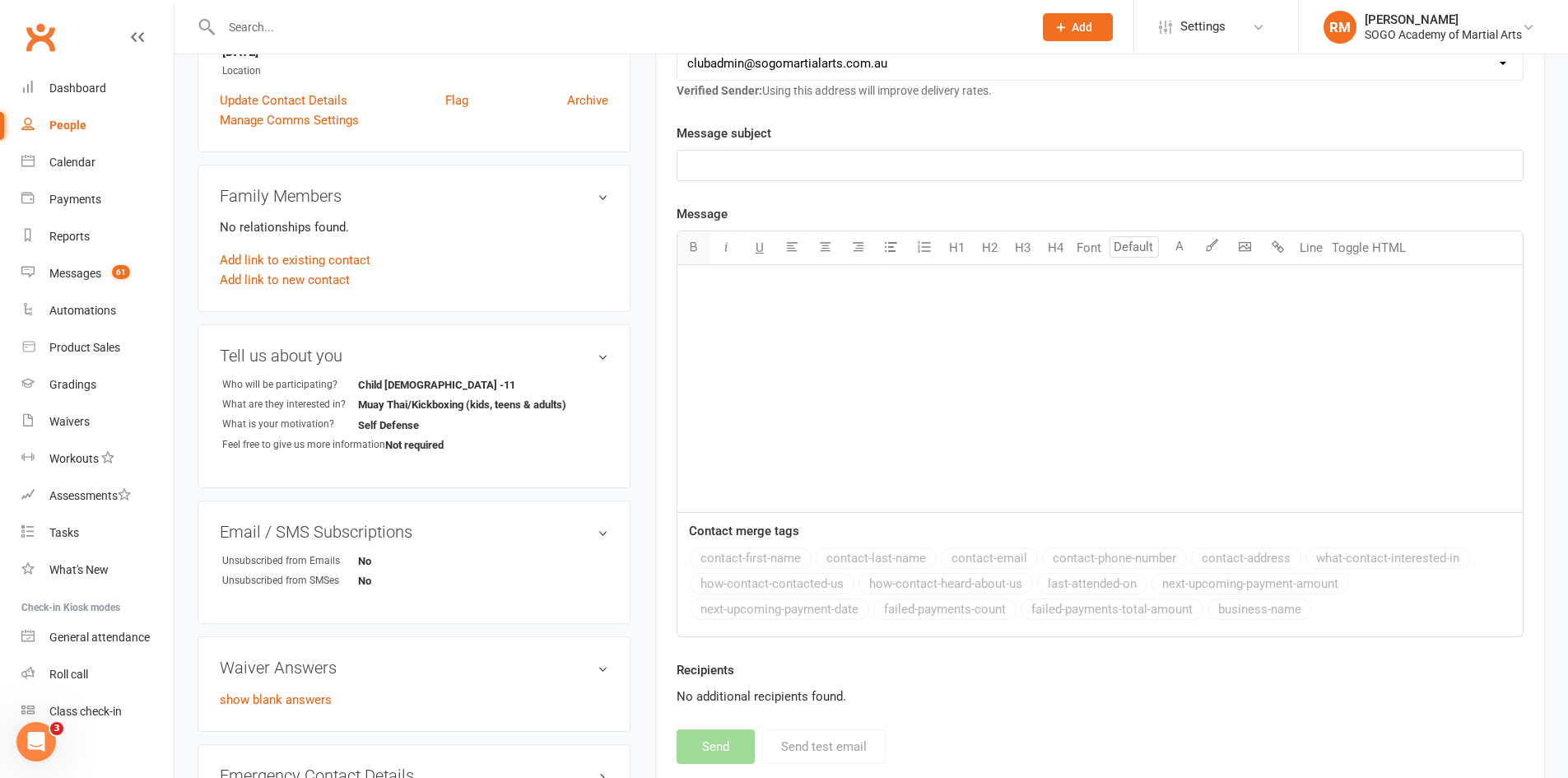
scroll to position [0, 0]
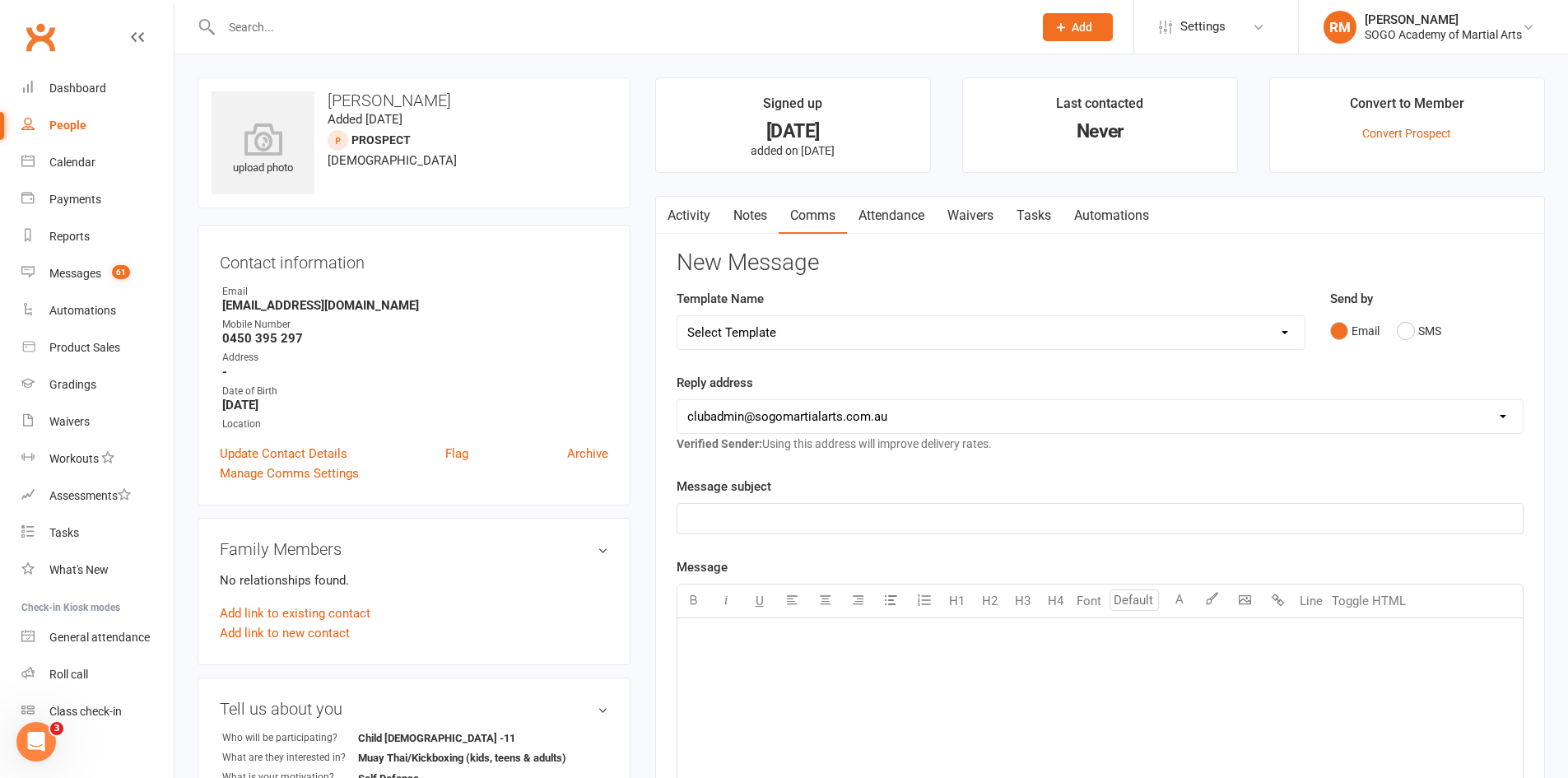
click at [694, 216] on link "Activity" at bounding box center [689, 216] width 66 height 38
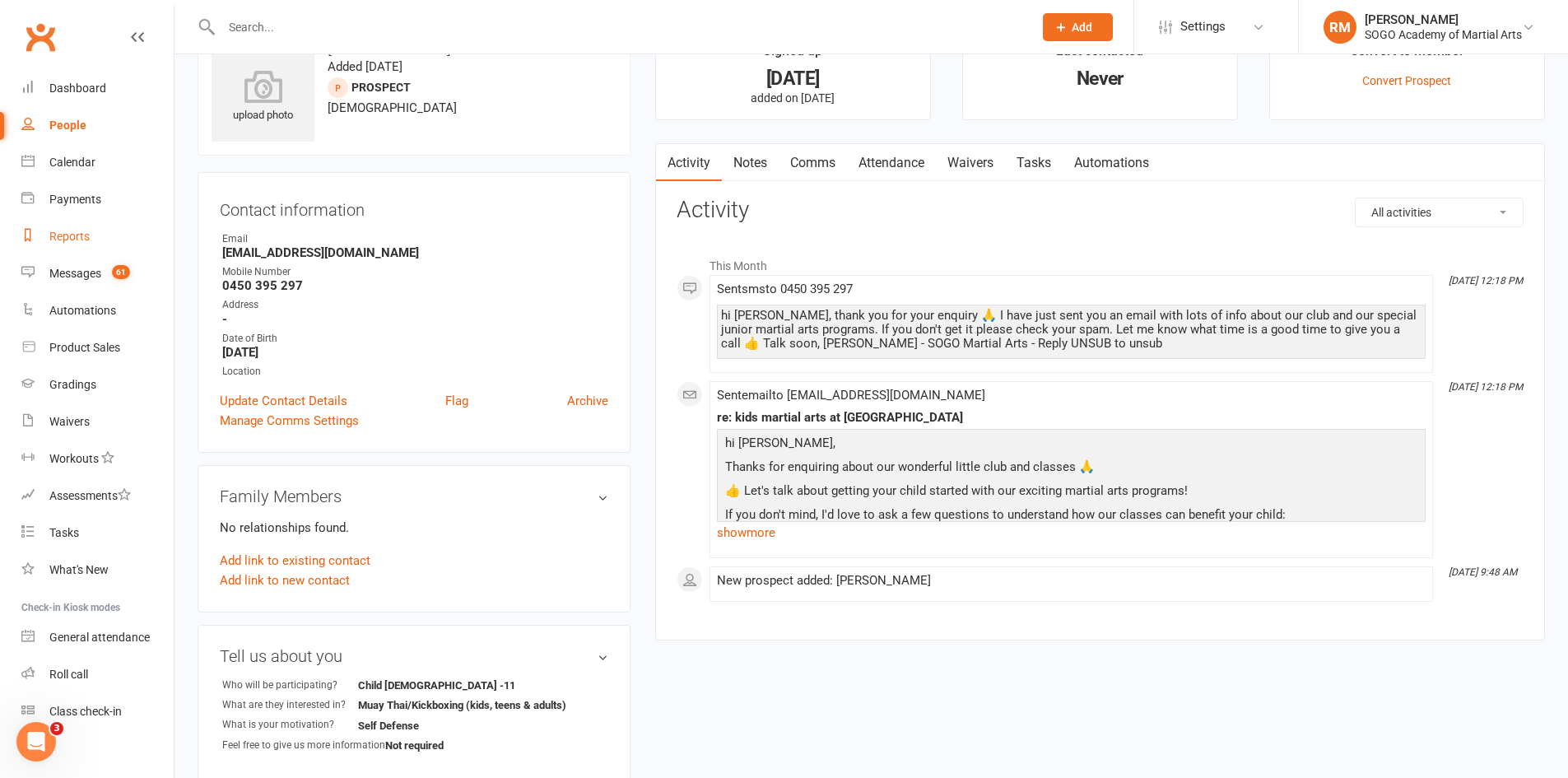
scroll to position [82, 0]
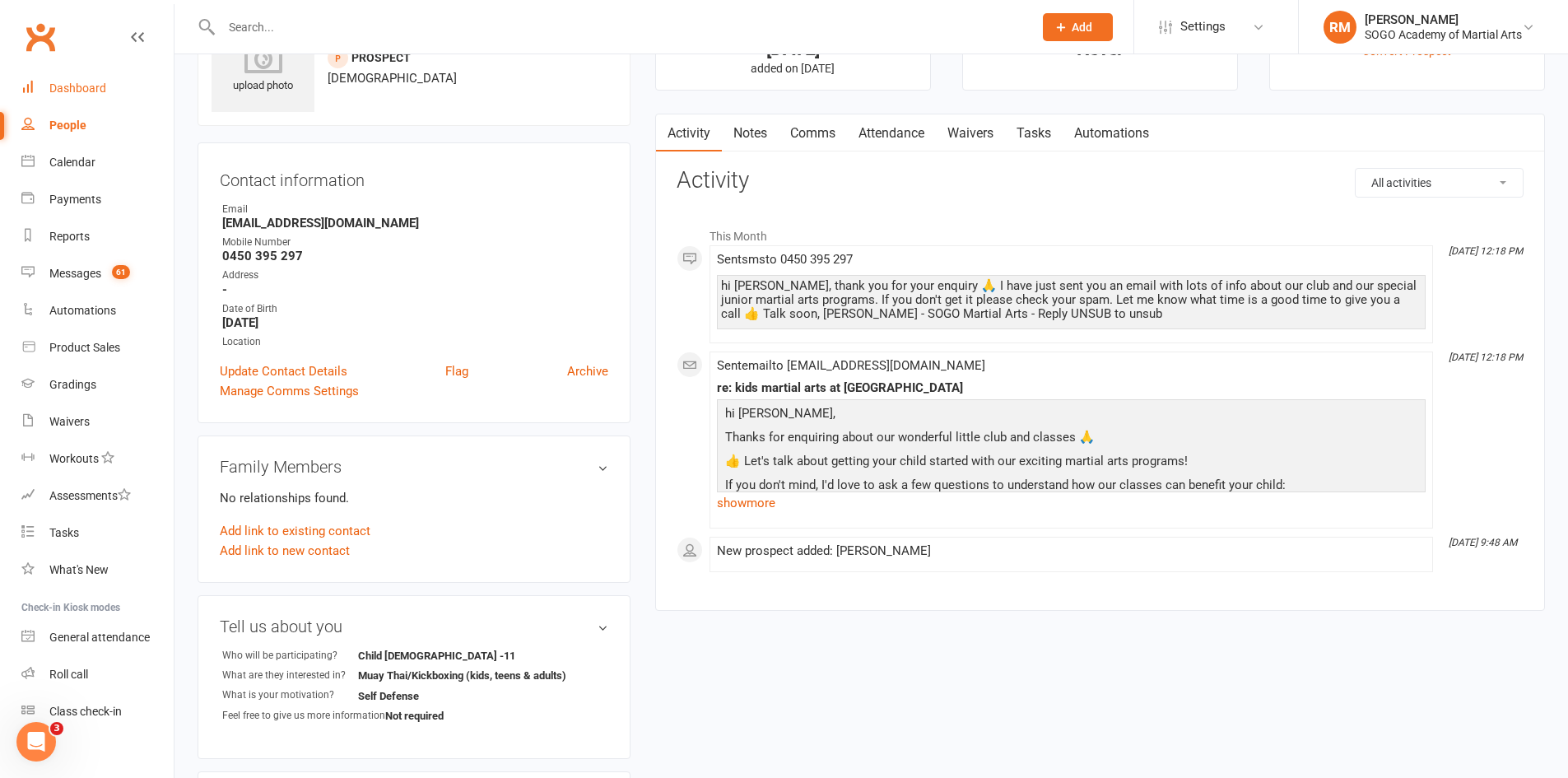
click at [70, 86] on div "Dashboard" at bounding box center [78, 88] width 57 height 14
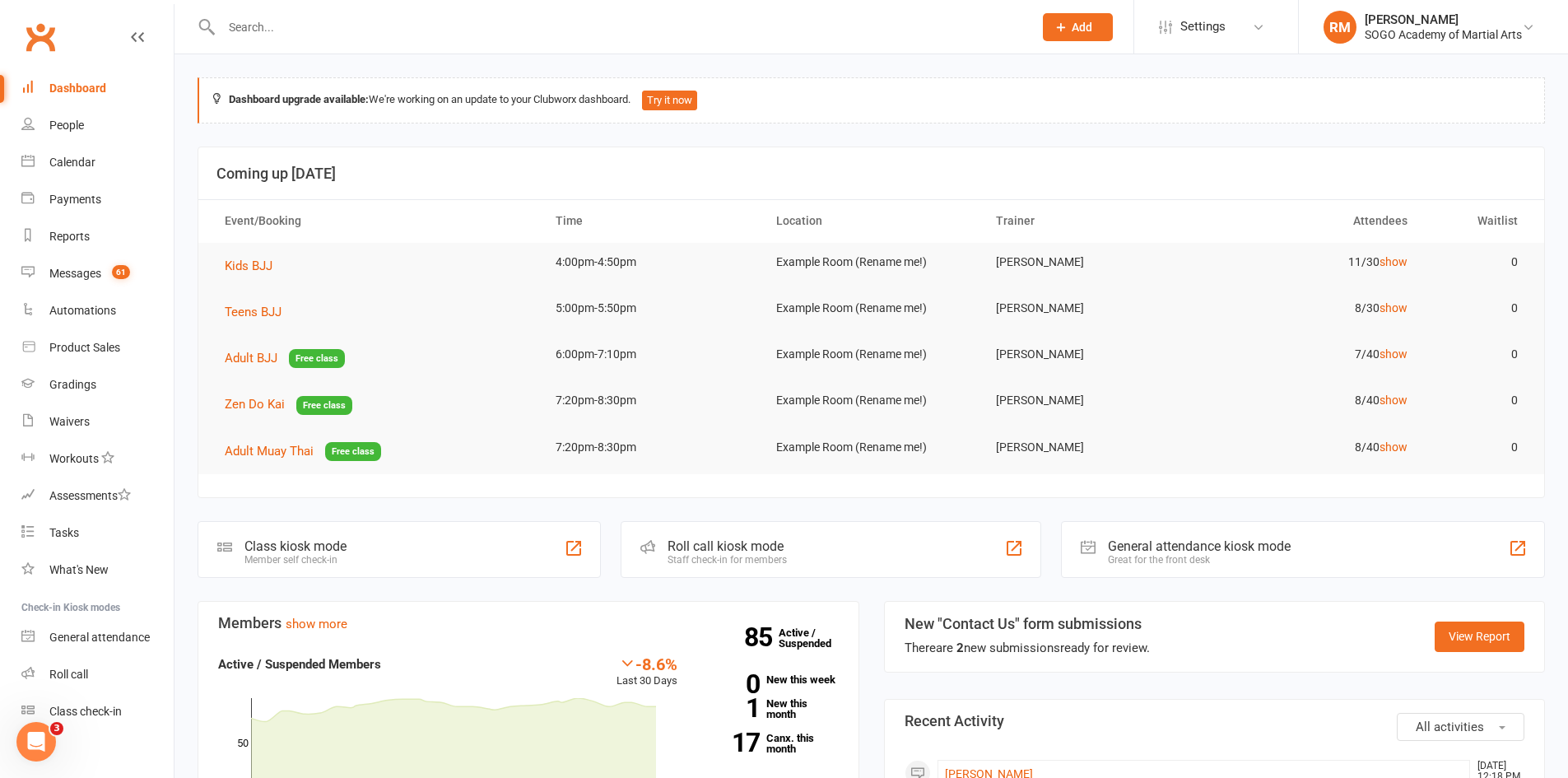
scroll to position [247, 0]
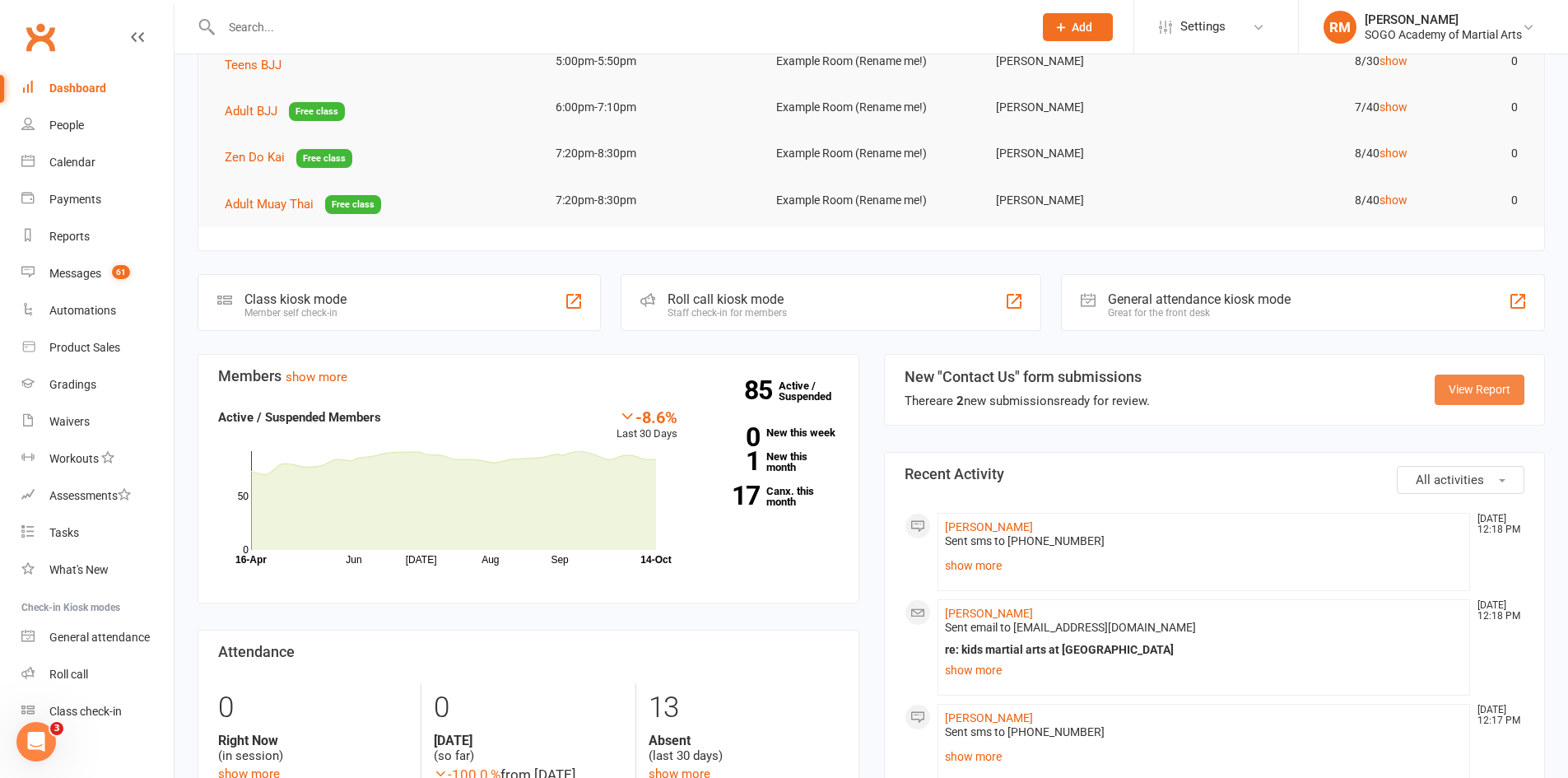
click at [1475, 380] on link "View Report" at bounding box center [1479, 389] width 90 height 30
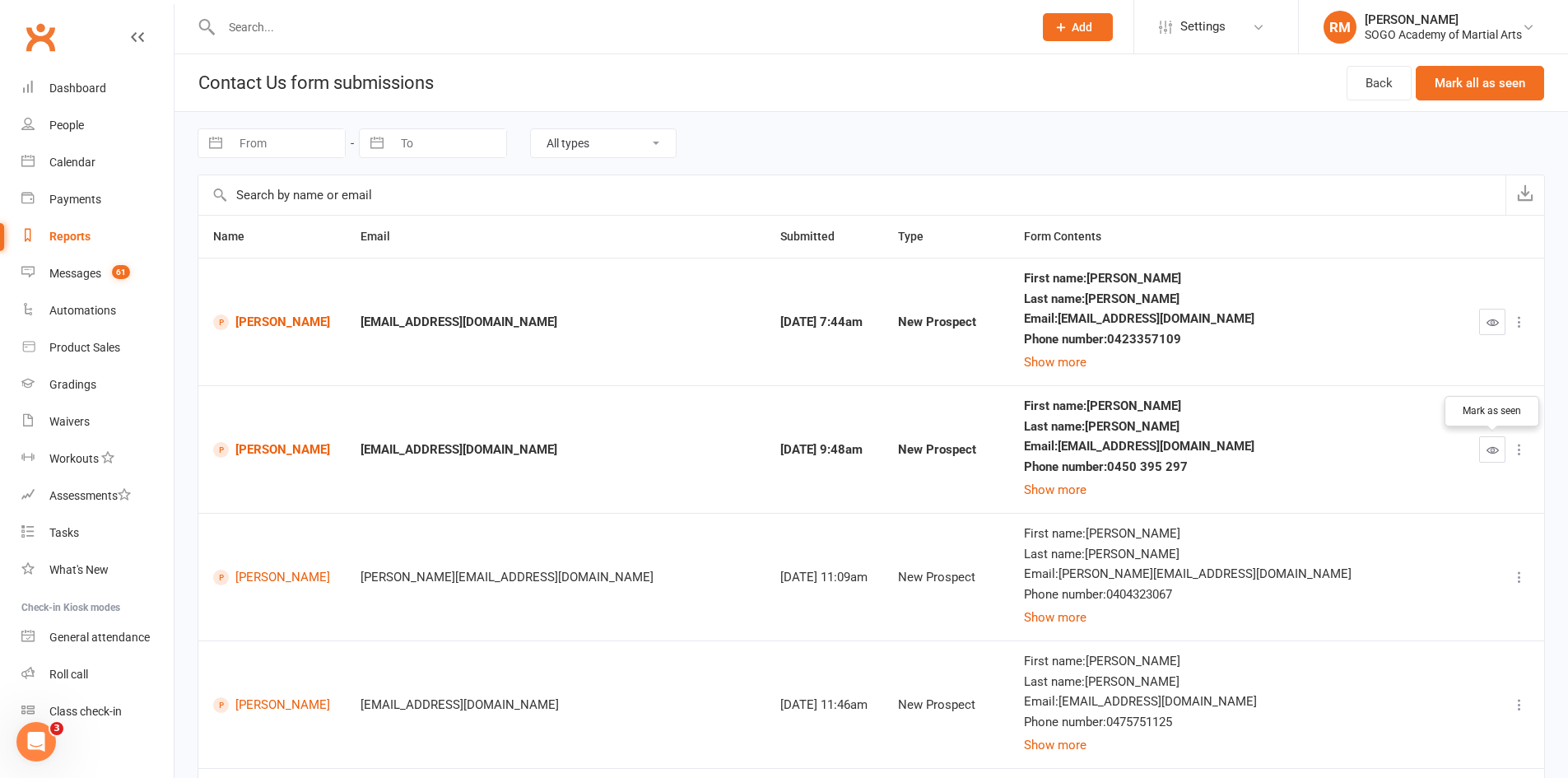
click at [1489, 450] on icon "button" at bounding box center [1493, 450] width 13 height 13
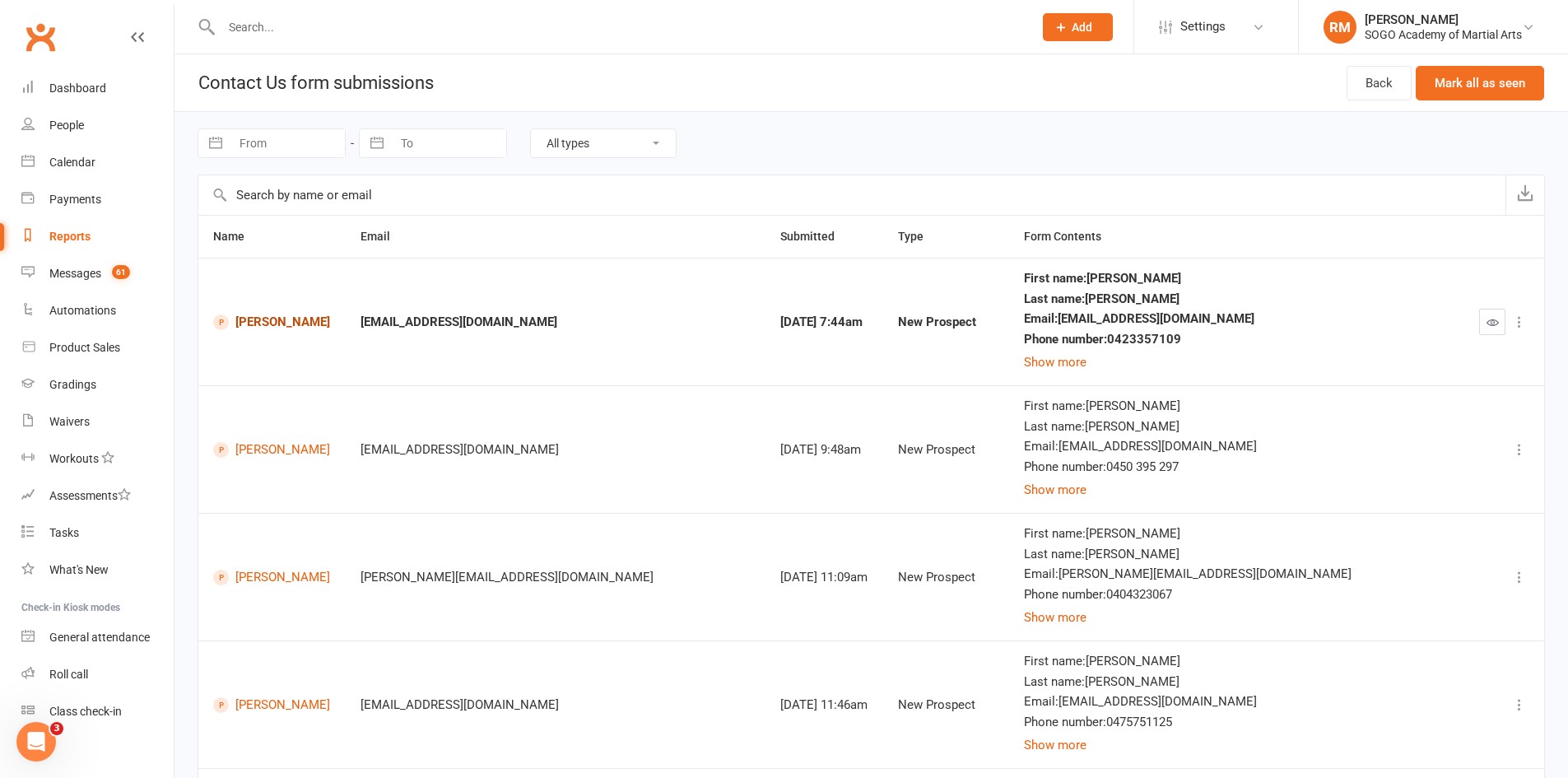
click at [290, 317] on link "[PERSON_NAME]" at bounding box center [272, 322] width 118 height 15
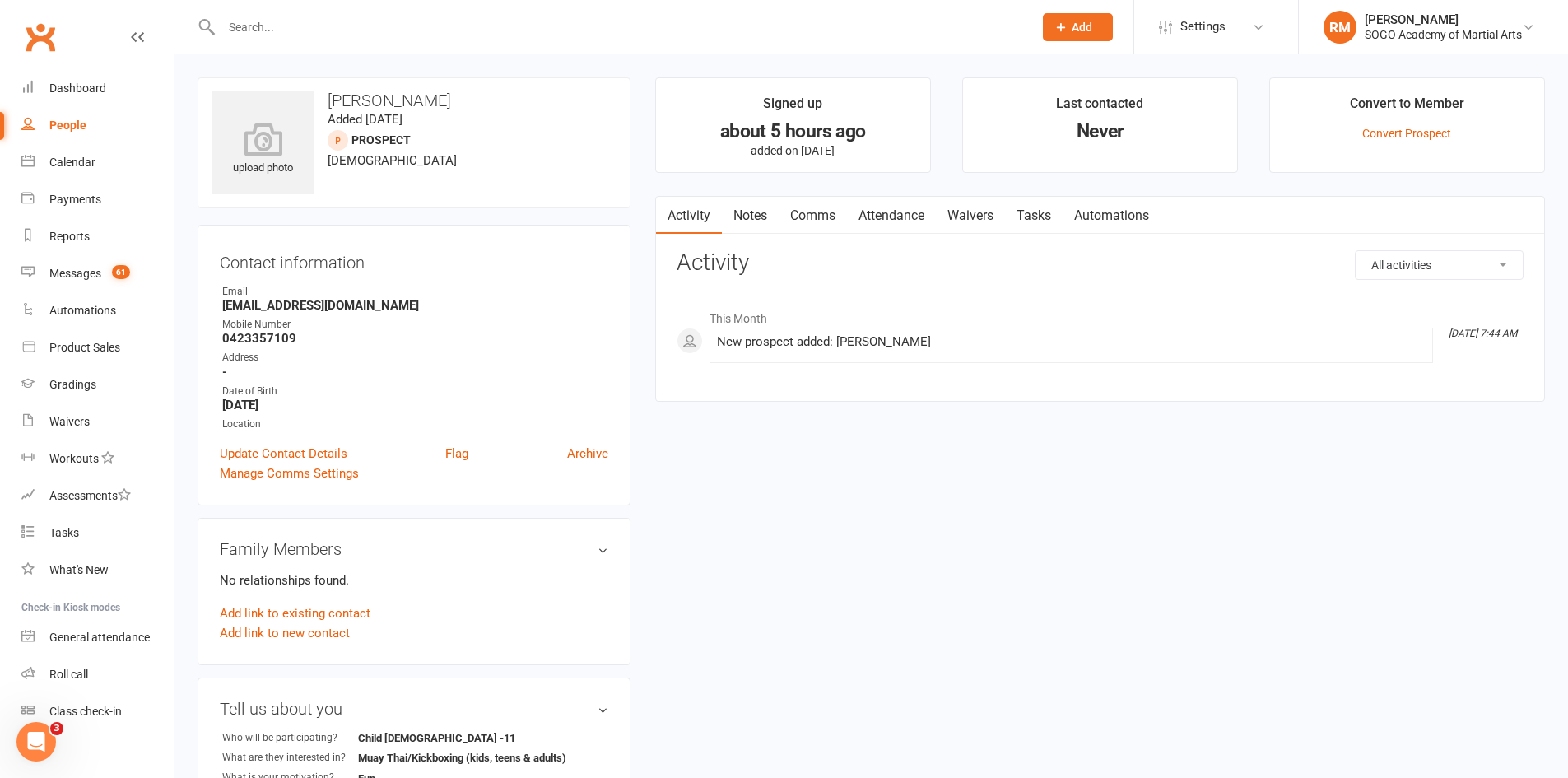
click at [1057, 24] on icon at bounding box center [1061, 27] width 14 height 14
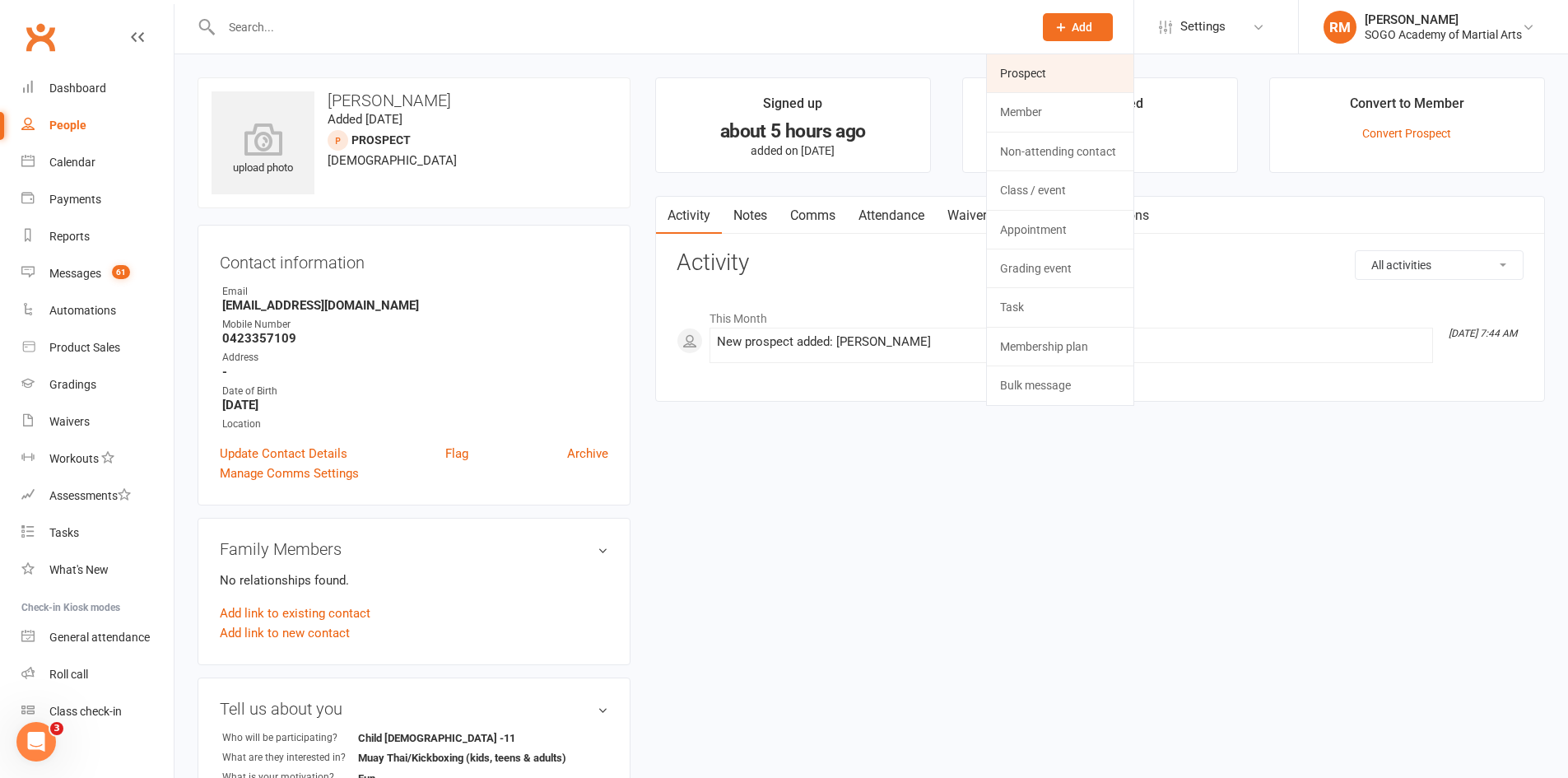
click at [1038, 82] on link "Prospect" at bounding box center [1060, 73] width 147 height 38
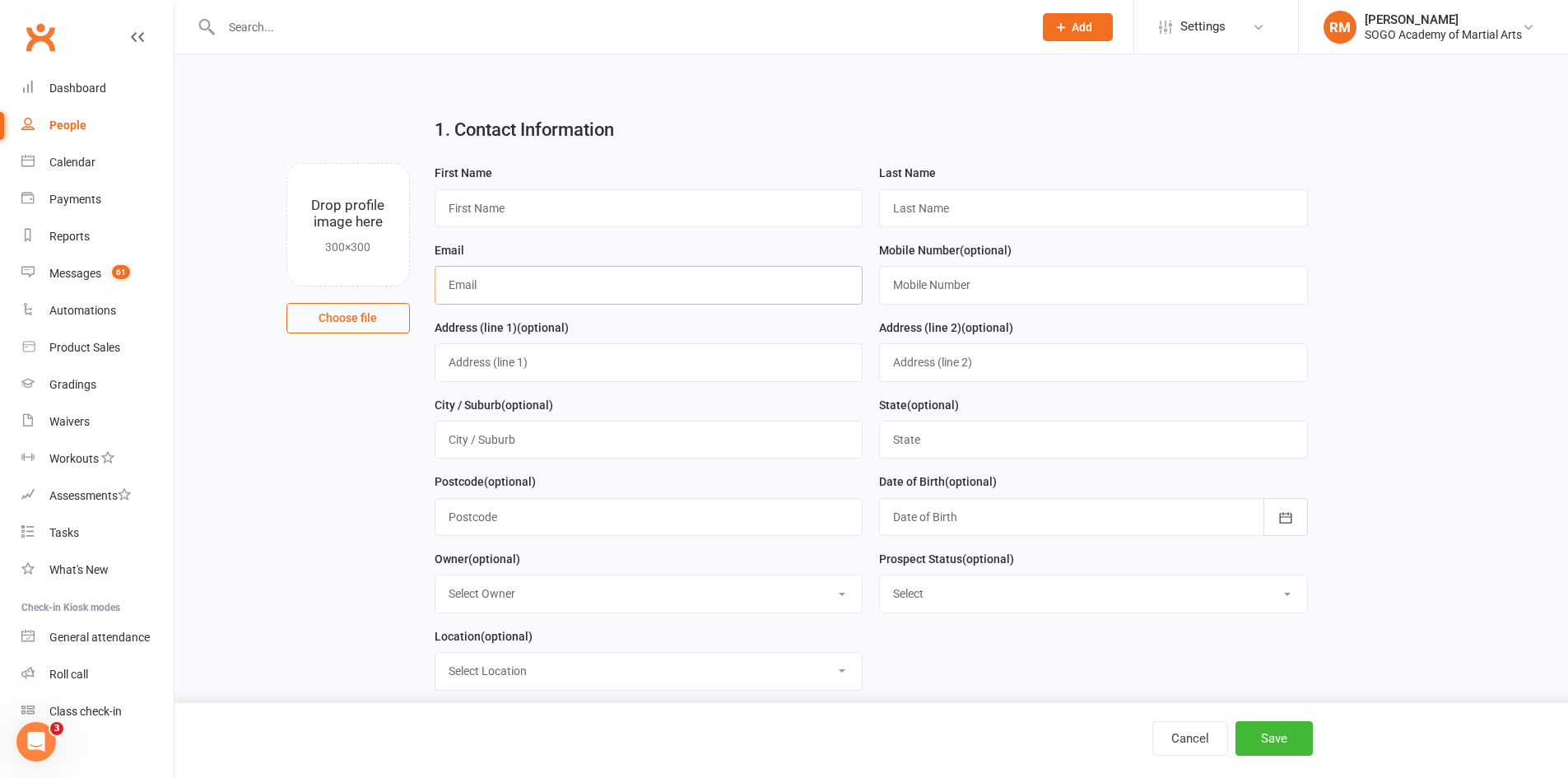
paste input "mailgina@me.com"
type input "mailgina@me.com"
click at [588, 207] on input "text" at bounding box center [649, 208] width 429 height 38
type input "Gina"
type input "M"
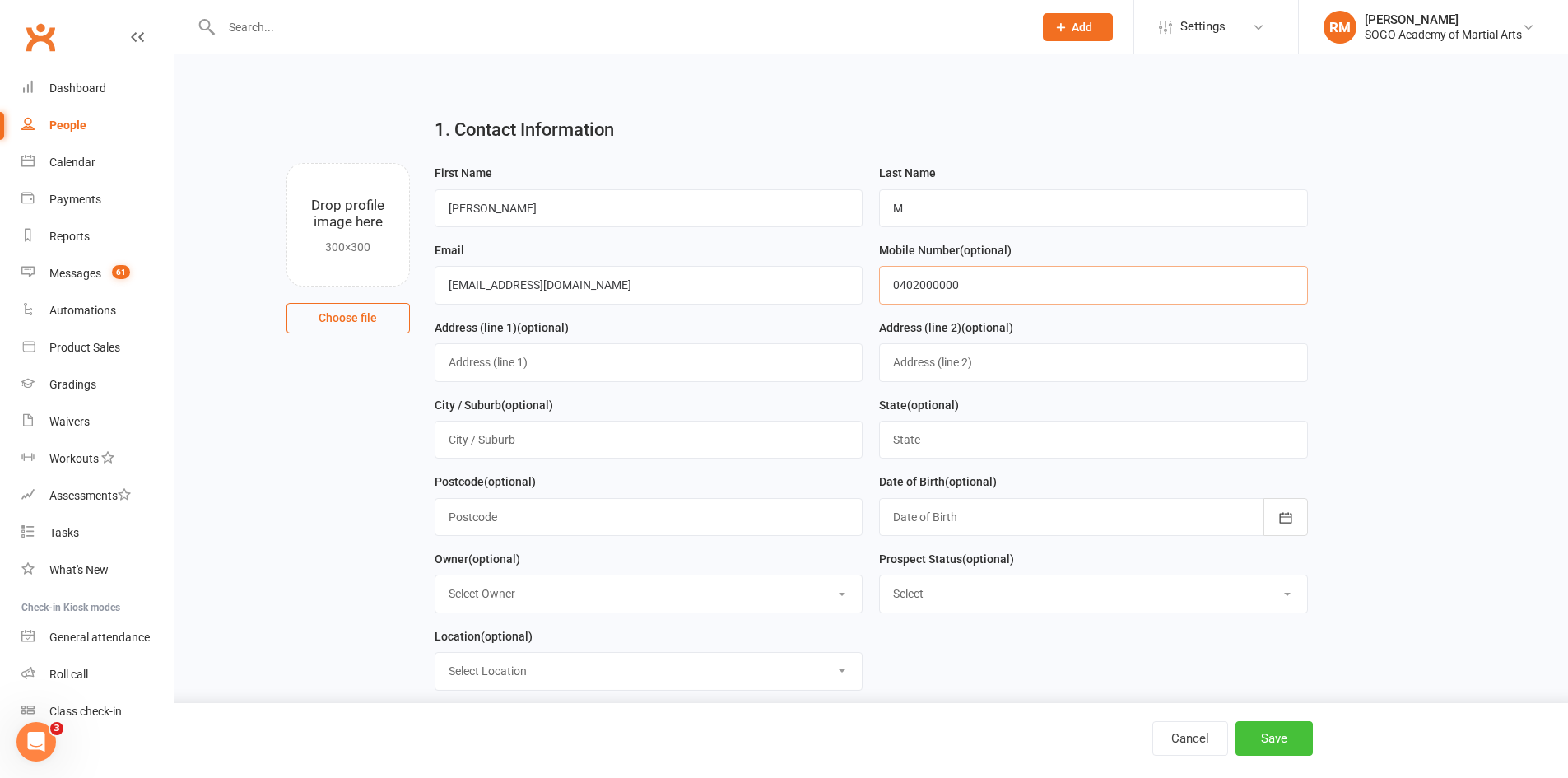
type input "0402000000"
click at [1266, 733] on button "Save" at bounding box center [1274, 739] width 77 height 34
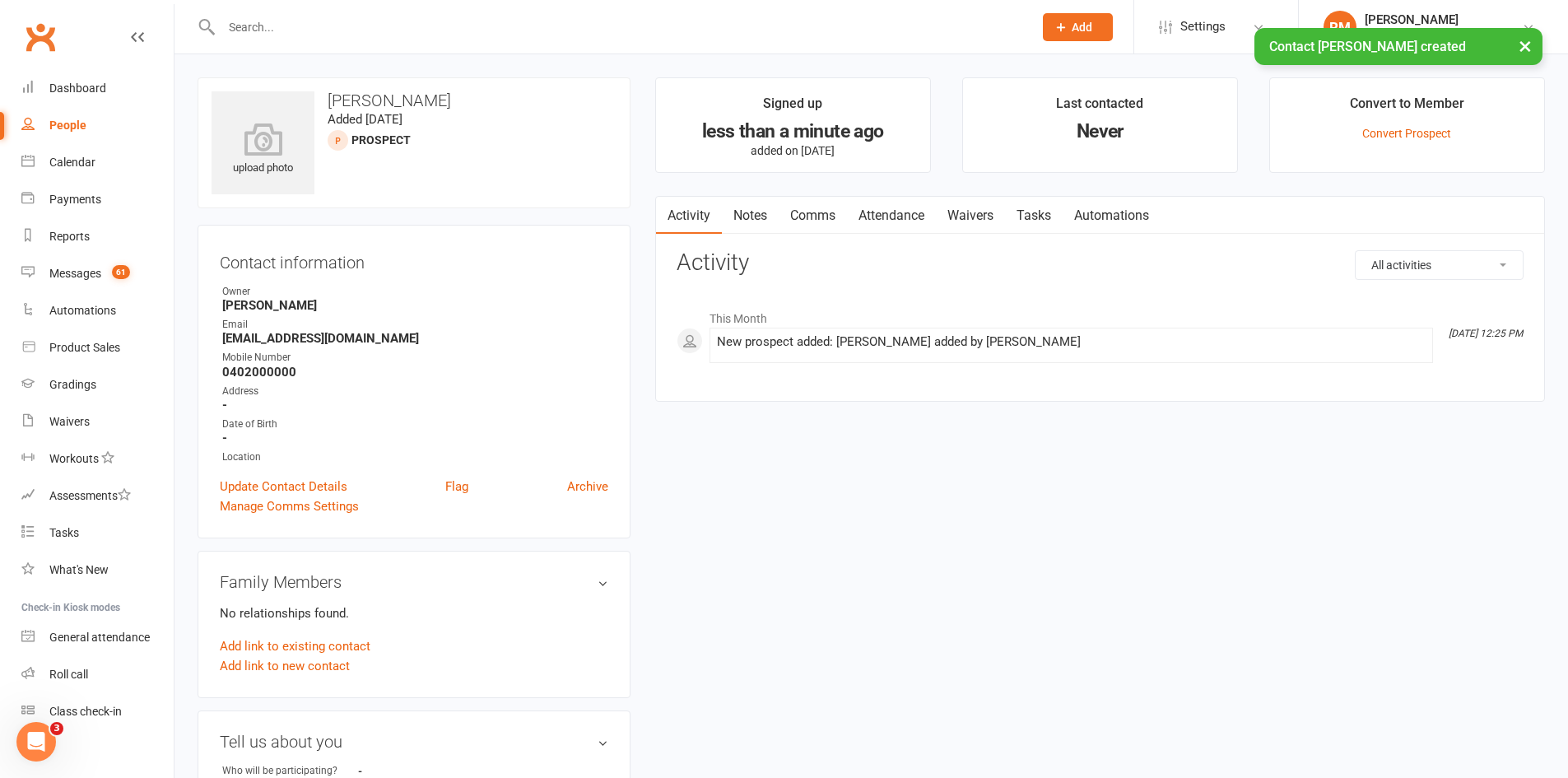
click at [813, 216] on link "Comms" at bounding box center [812, 216] width 68 height 38
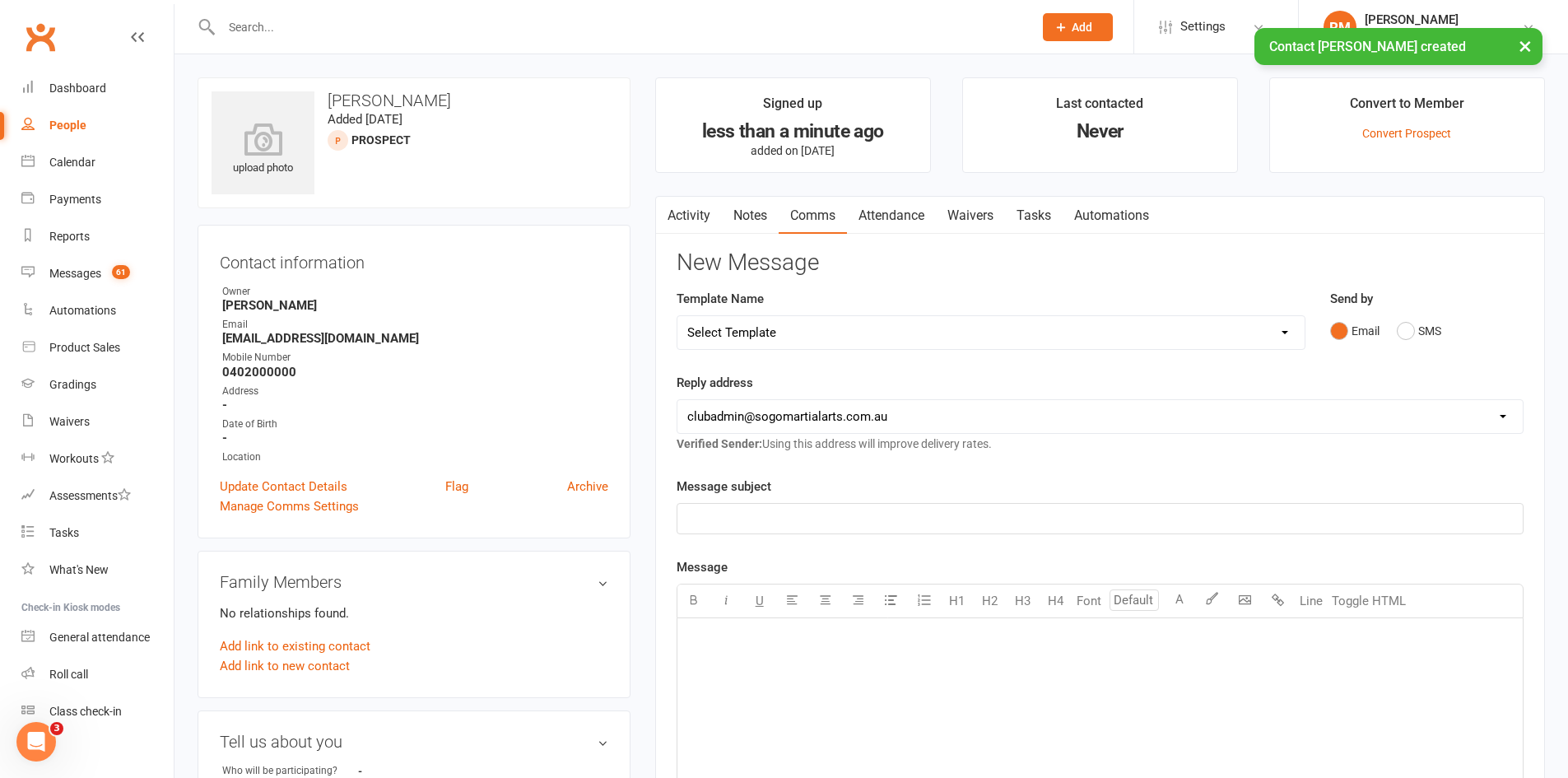
click at [770, 339] on select "Select Template [Email] 01. Junior Enquiry 1 Week FREE Zipleads Call Booked [Em…" at bounding box center [990, 332] width 627 height 33
select select "1"
click at [677, 316] on select "Select Template [Email] 01. Junior Enquiry 1 Week FREE Zipleads Call Booked [Em…" at bounding box center [990, 332] width 627 height 33
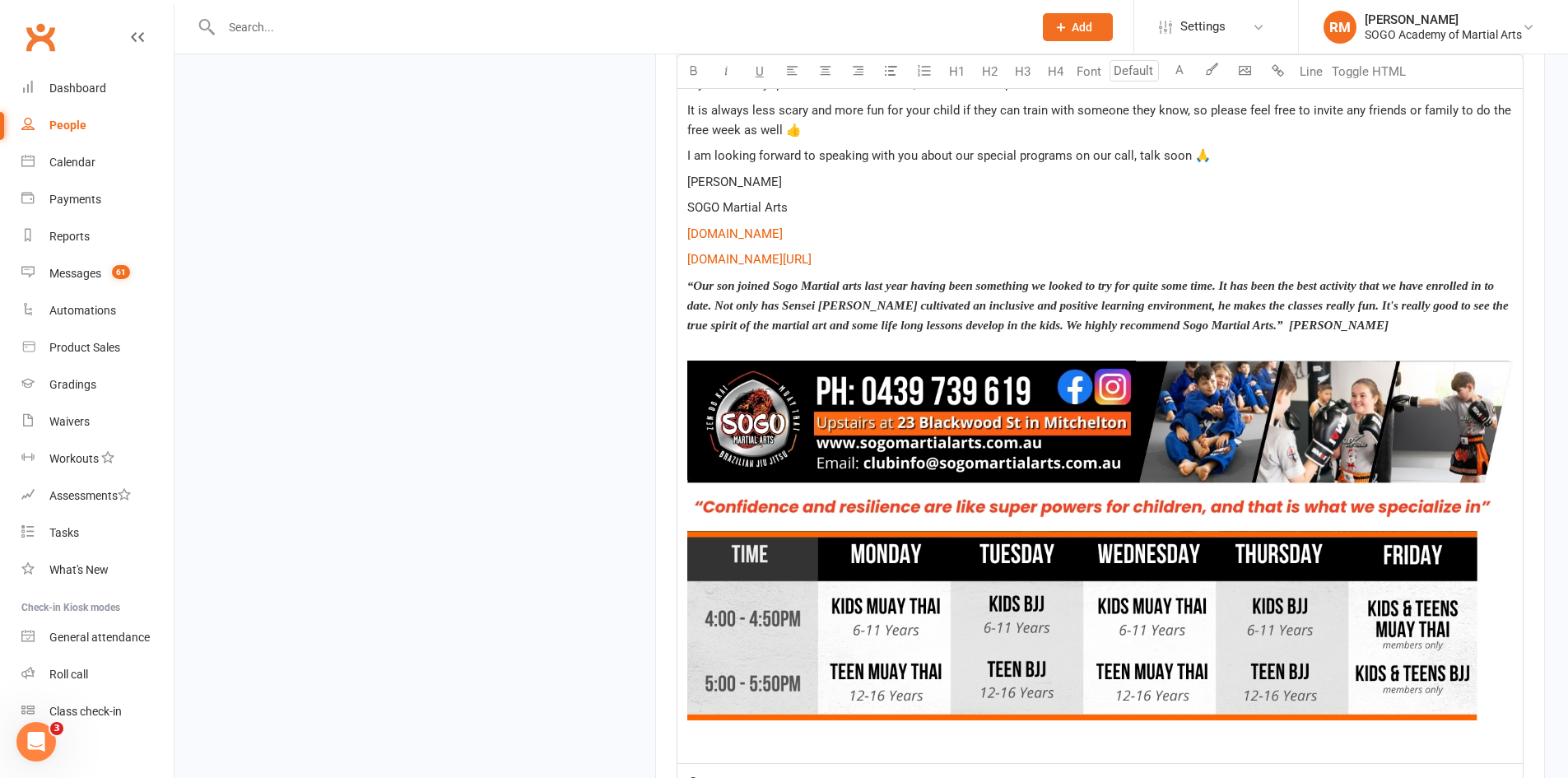
scroll to position [1833, 0]
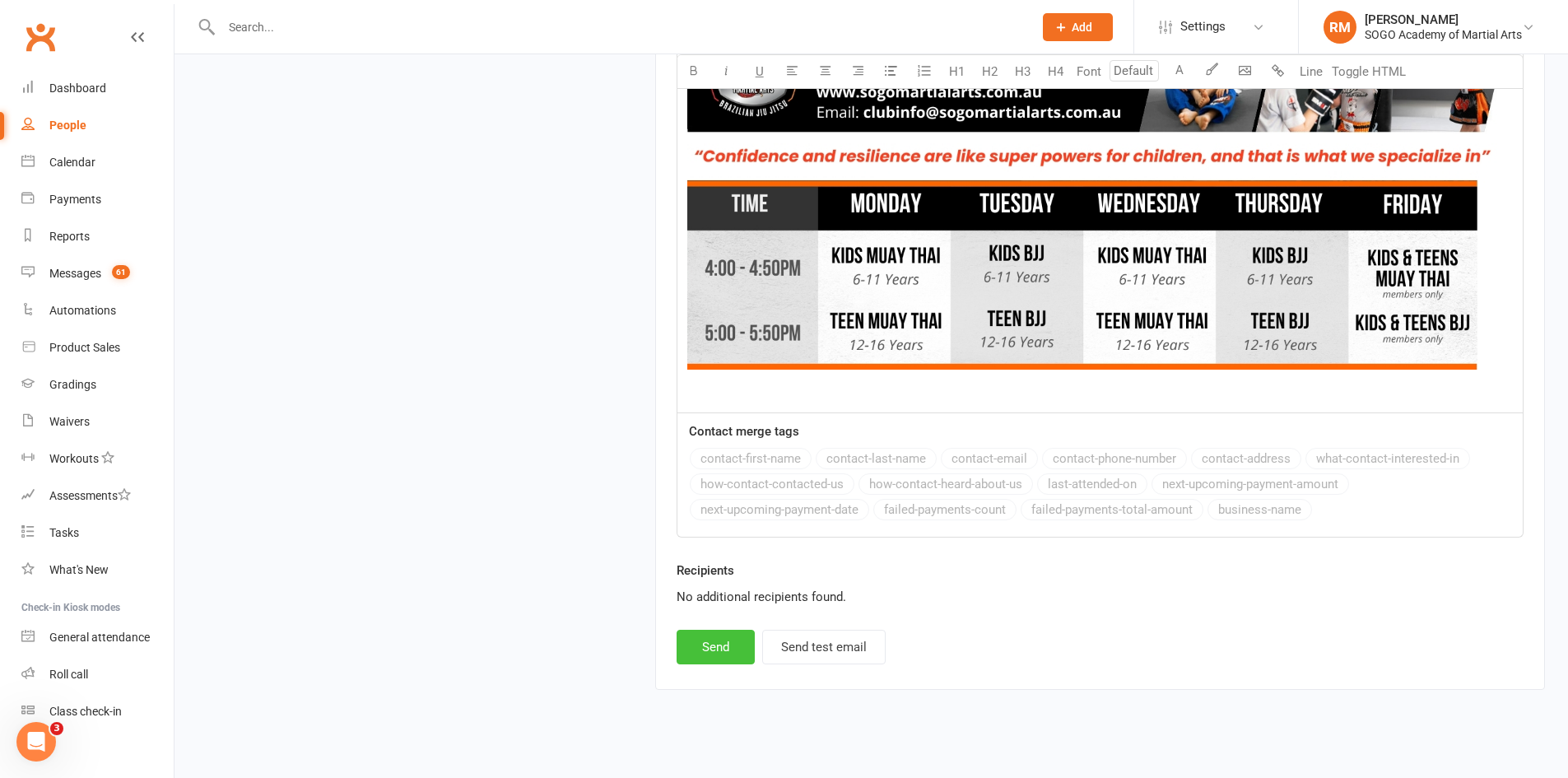
click at [710, 630] on button "Send" at bounding box center [715, 648] width 78 height 34
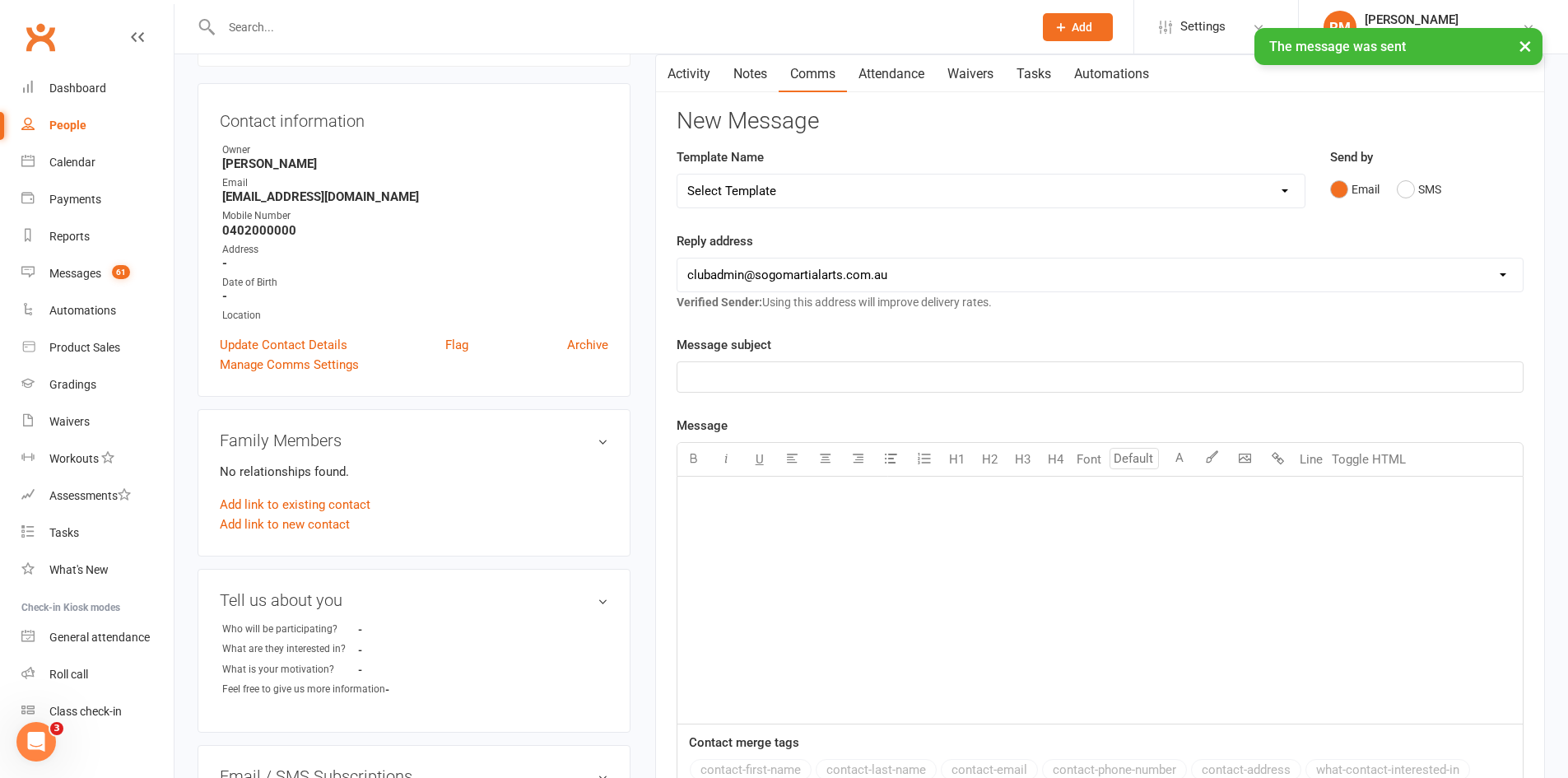
scroll to position [0, 0]
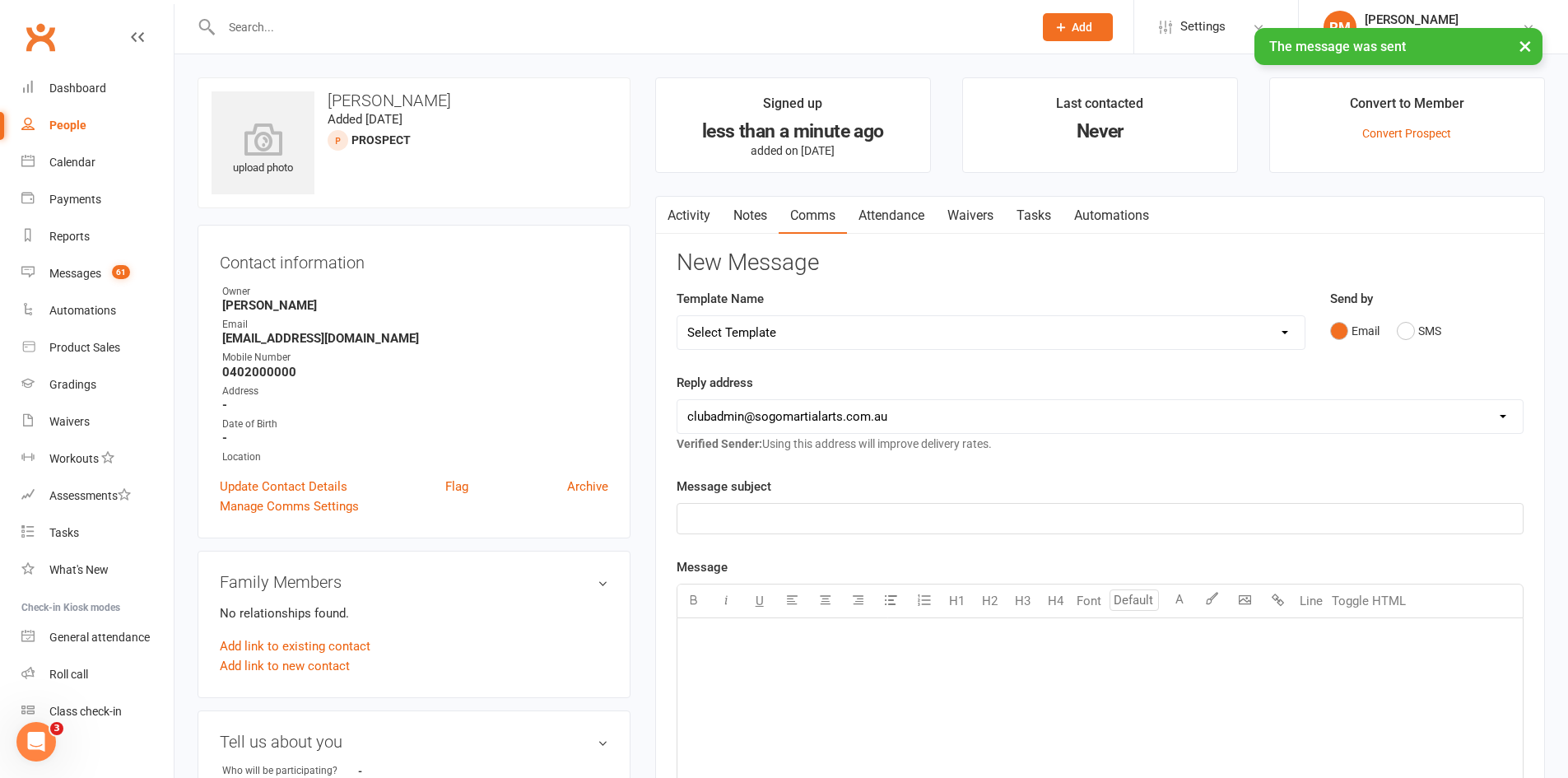
click at [841, 332] on select "Select Template [Email] 01. Junior Enquiry 1 Week FREE Zipleads Call Booked [Em…" at bounding box center [990, 332] width 627 height 33
select select "10"
click at [677, 316] on select "Select Template [Email] 01. Junior Enquiry 1 Week FREE Zipleads Call Booked [Em…" at bounding box center [990, 332] width 627 height 33
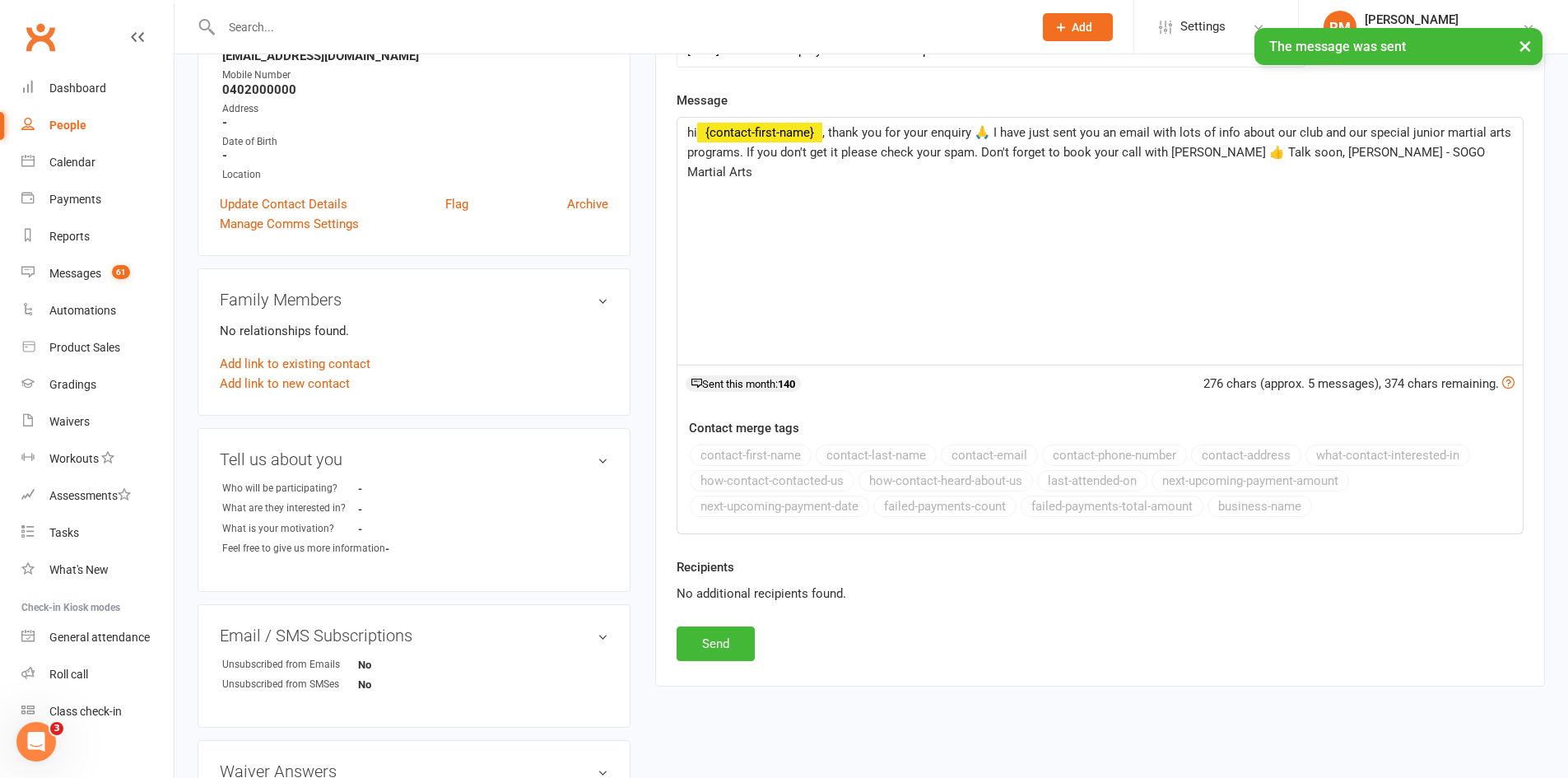
scroll to position [532, 0]
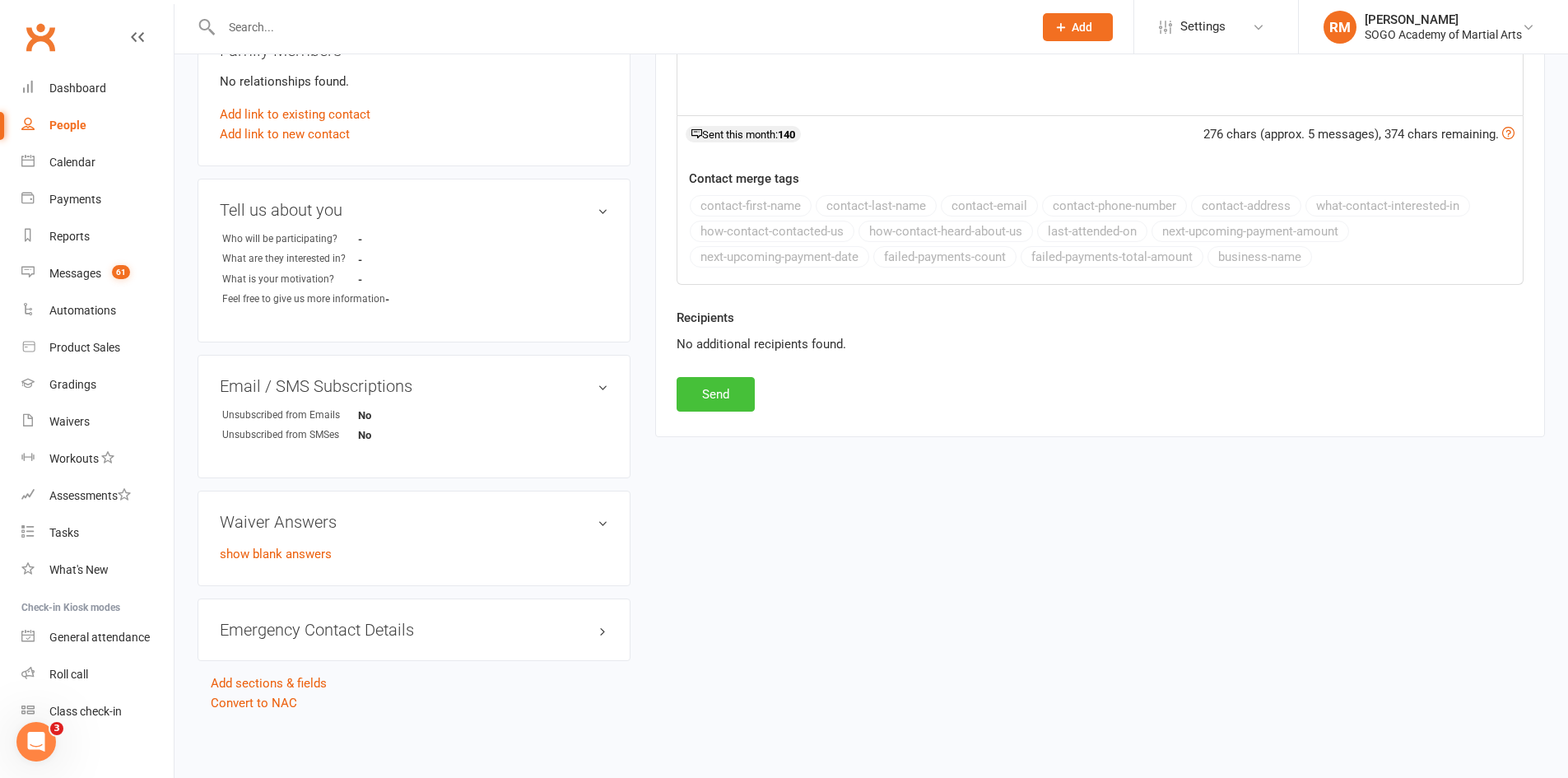
click at [724, 398] on button "Send" at bounding box center [715, 394] width 78 height 34
select select
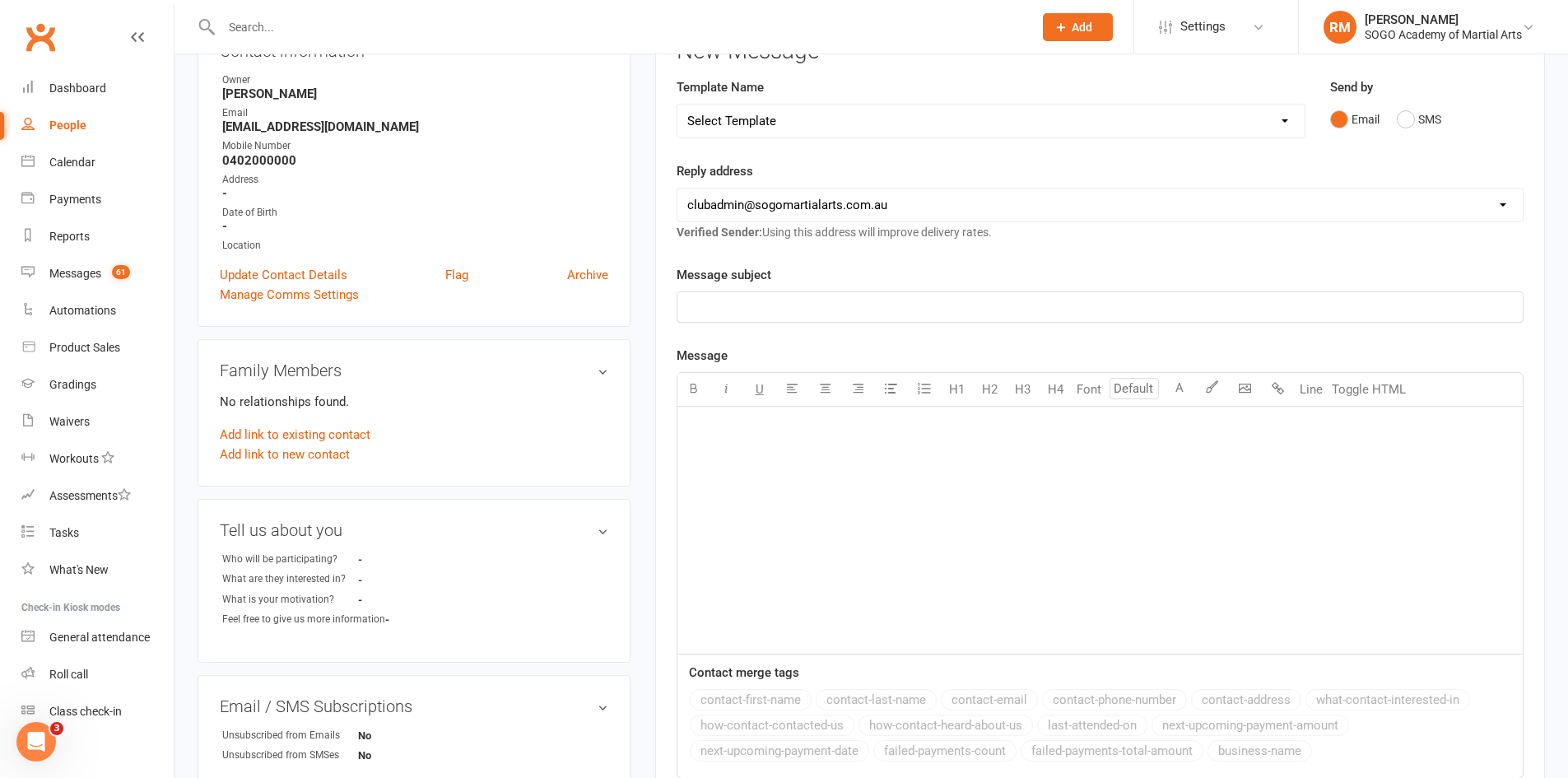
scroll to position [0, 0]
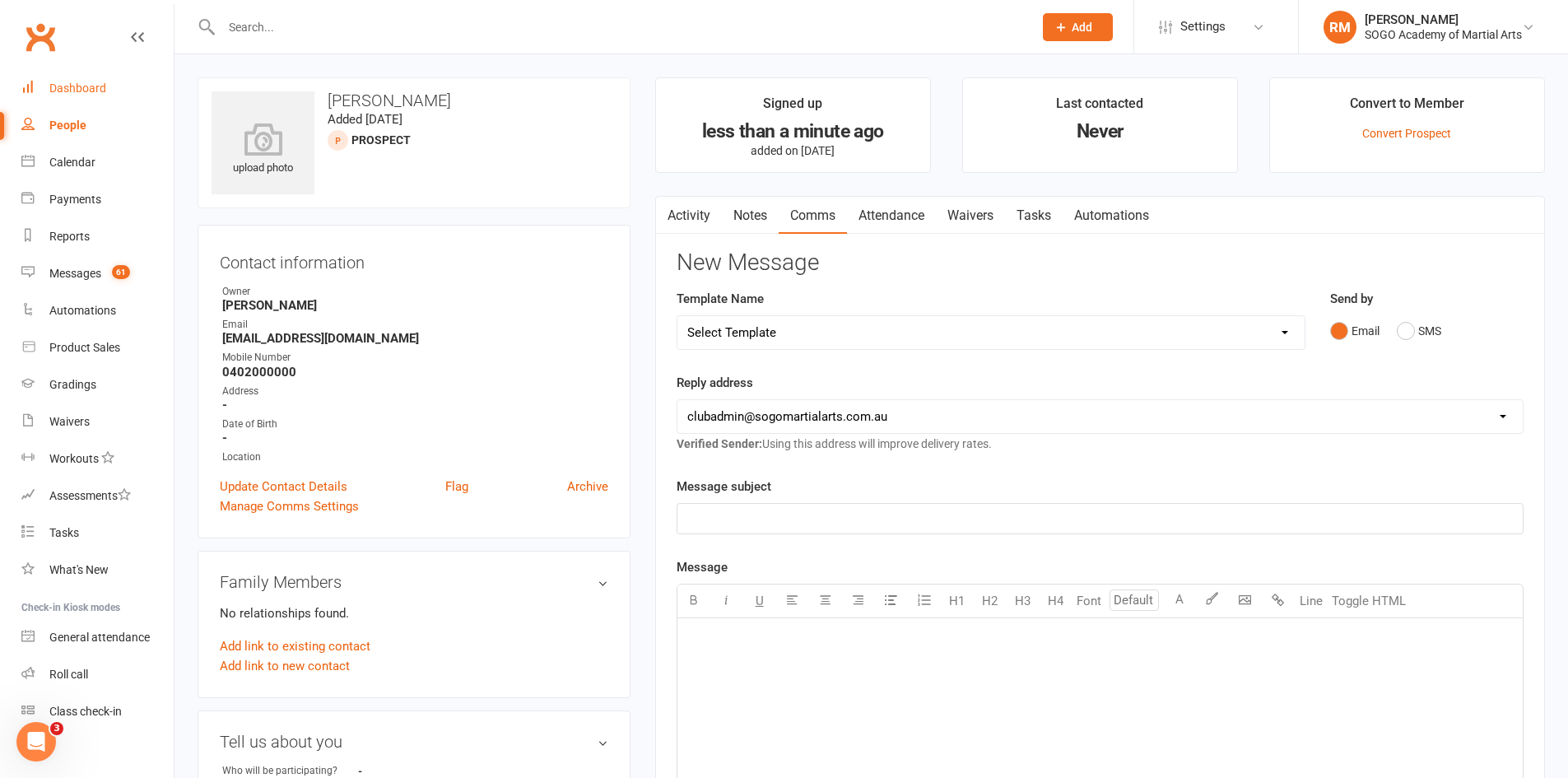
click at [71, 95] on link "Dashboard" at bounding box center [98, 88] width 152 height 37
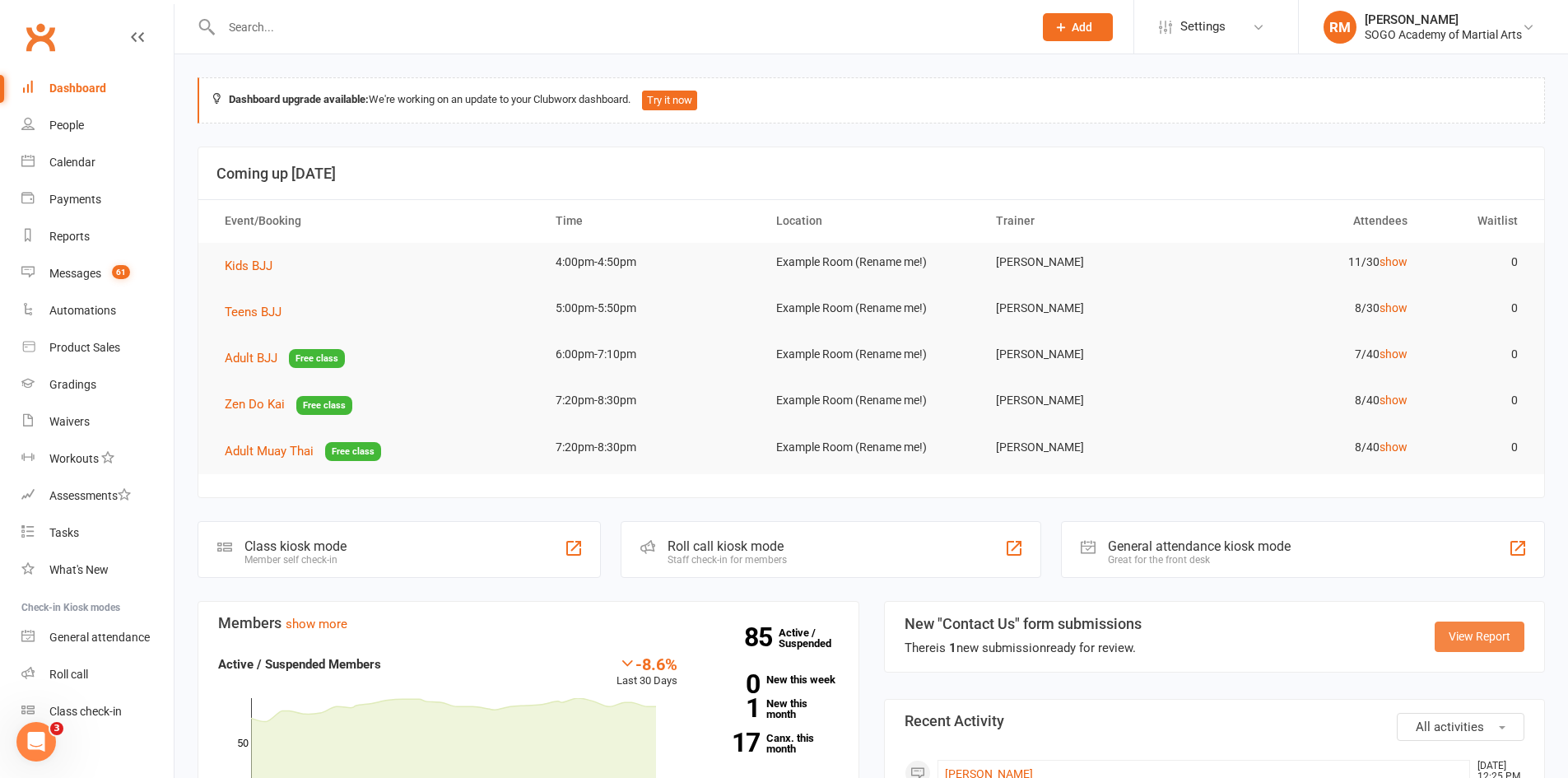
click at [1454, 632] on link "View Report" at bounding box center [1479, 636] width 90 height 30
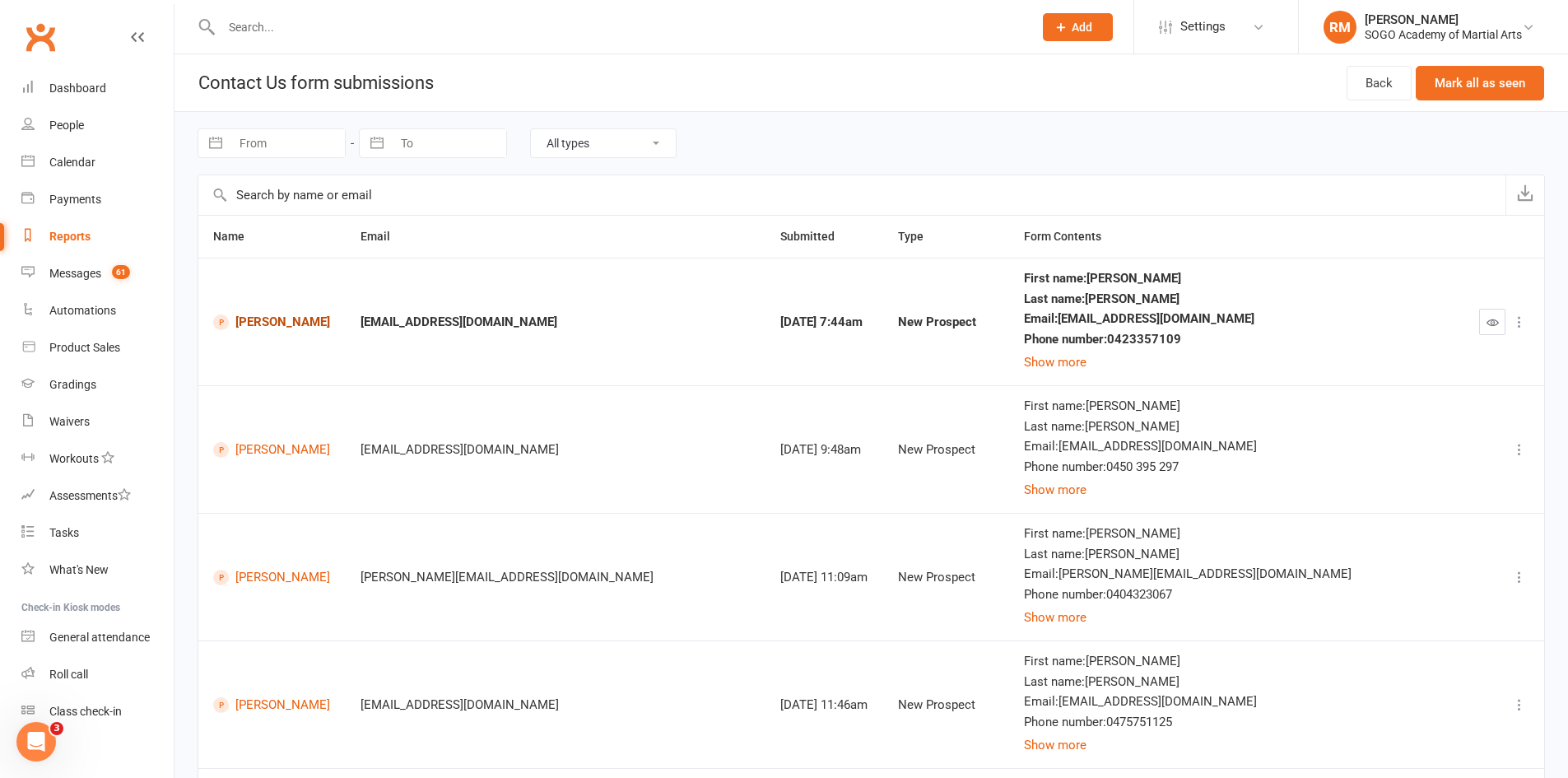
click at [303, 323] on link "[PERSON_NAME]" at bounding box center [272, 322] width 118 height 15
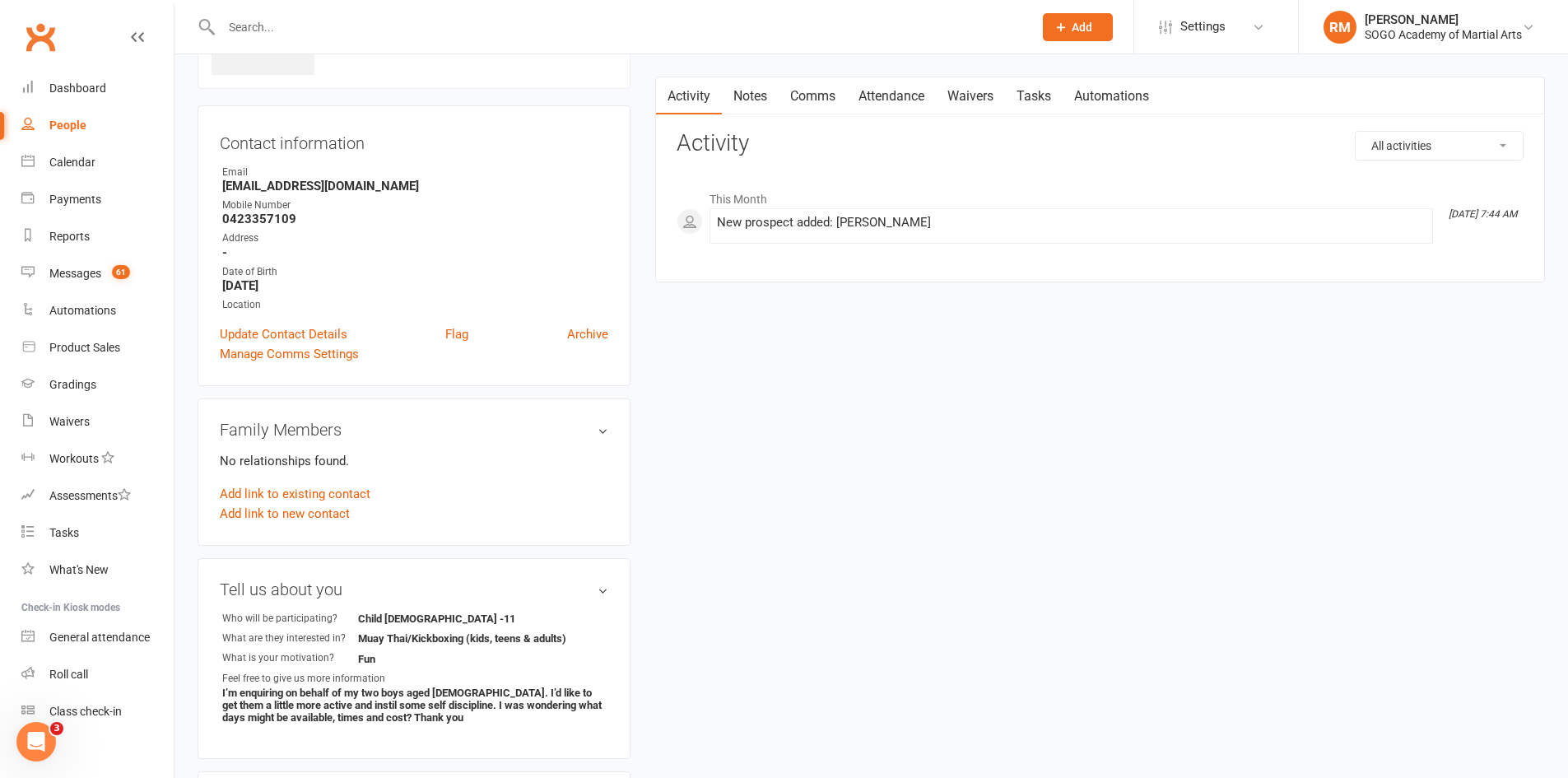
scroll to position [82, 0]
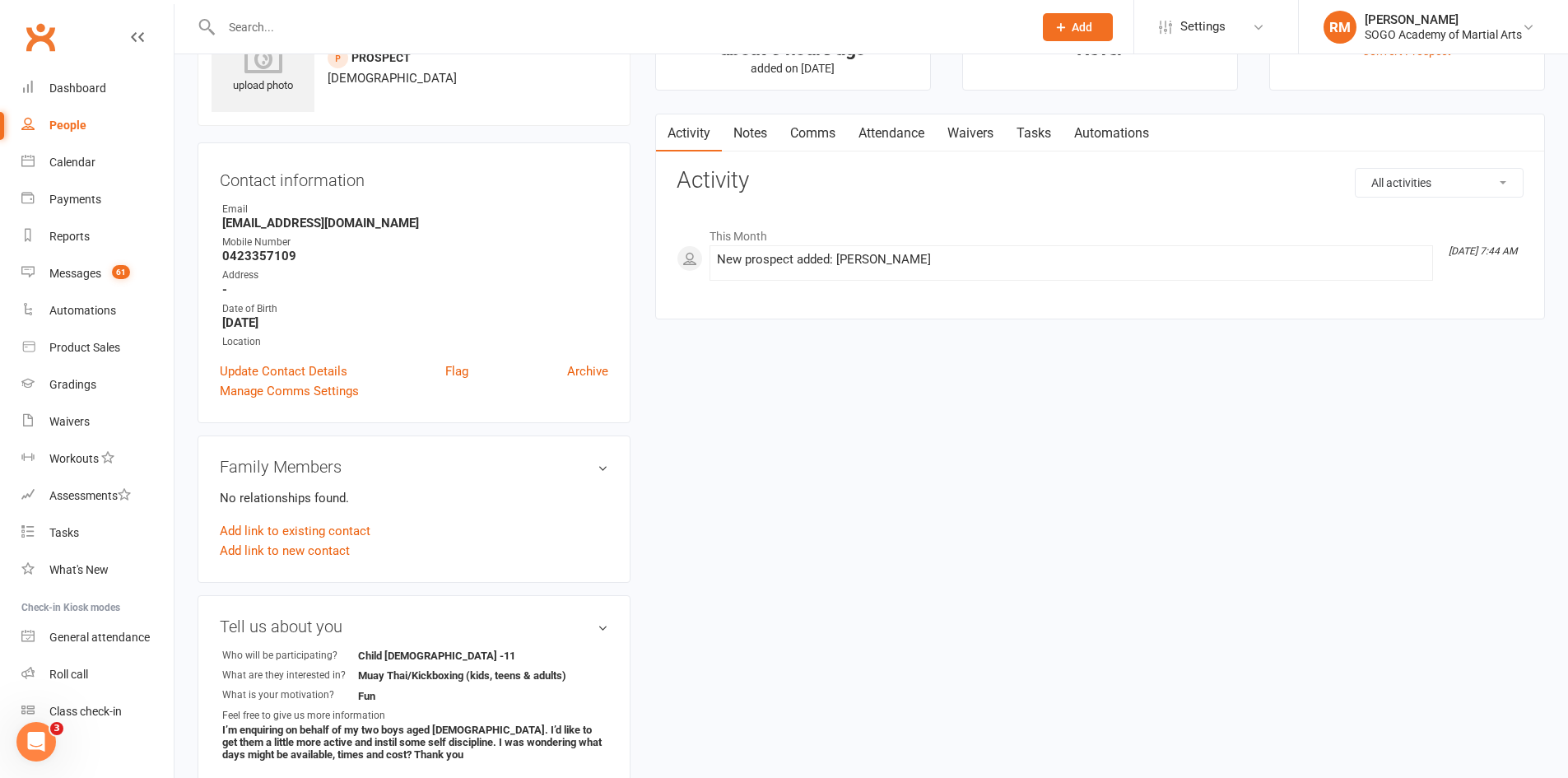
click at [816, 140] on link "Comms" at bounding box center [812, 133] width 68 height 38
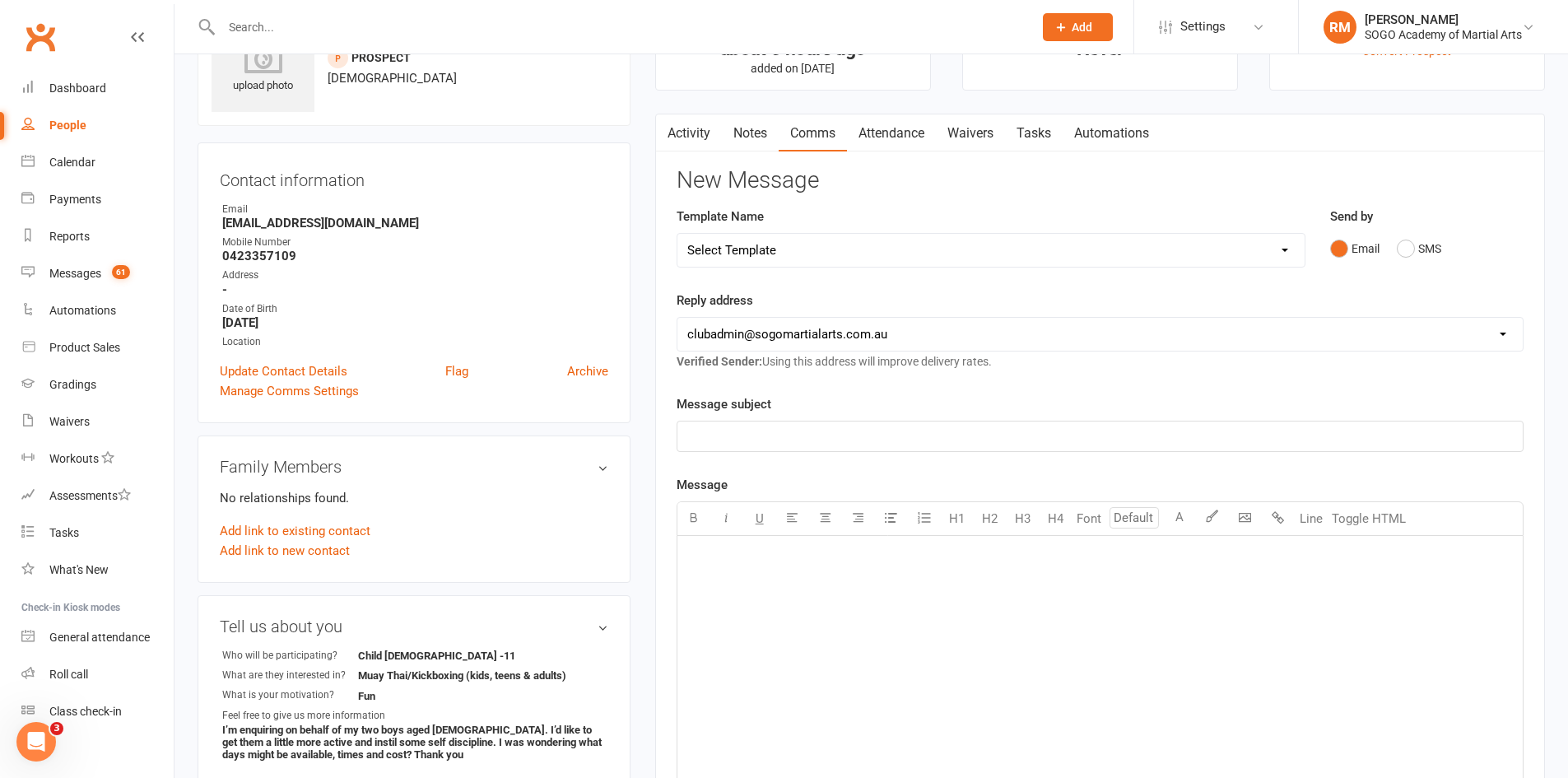
click at [798, 259] on select "Select Template [Email] 01. Junior Enquiry 1 Week FREE Zipleads Call Booked [Em…" at bounding box center [990, 250] width 627 height 33
select select "3"
click at [677, 234] on select "Select Template [Email] 01. Junior Enquiry 1 Week FREE Zipleads Call Booked [Em…" at bounding box center [990, 250] width 627 height 33
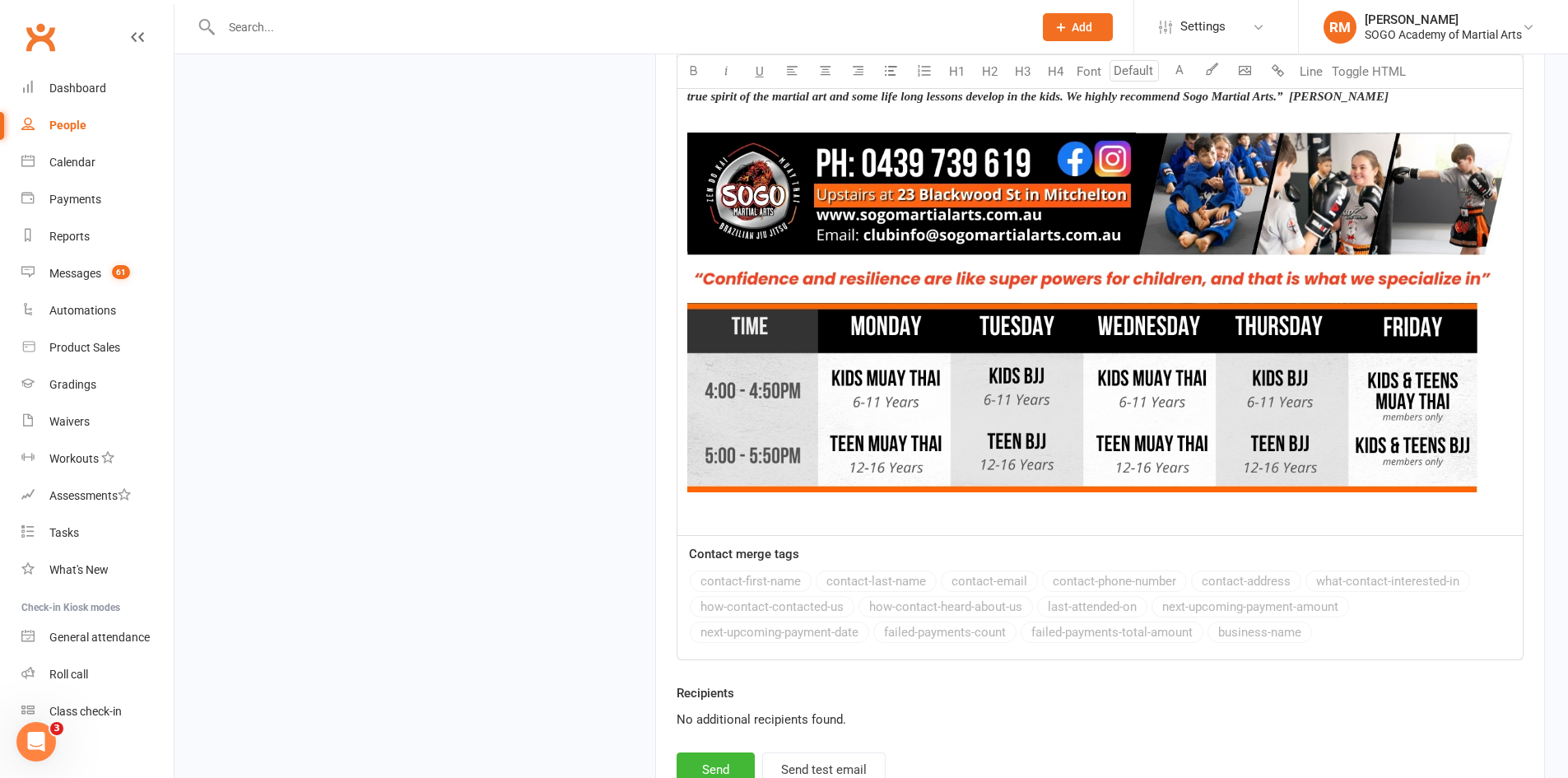
scroll to position [1882, 0]
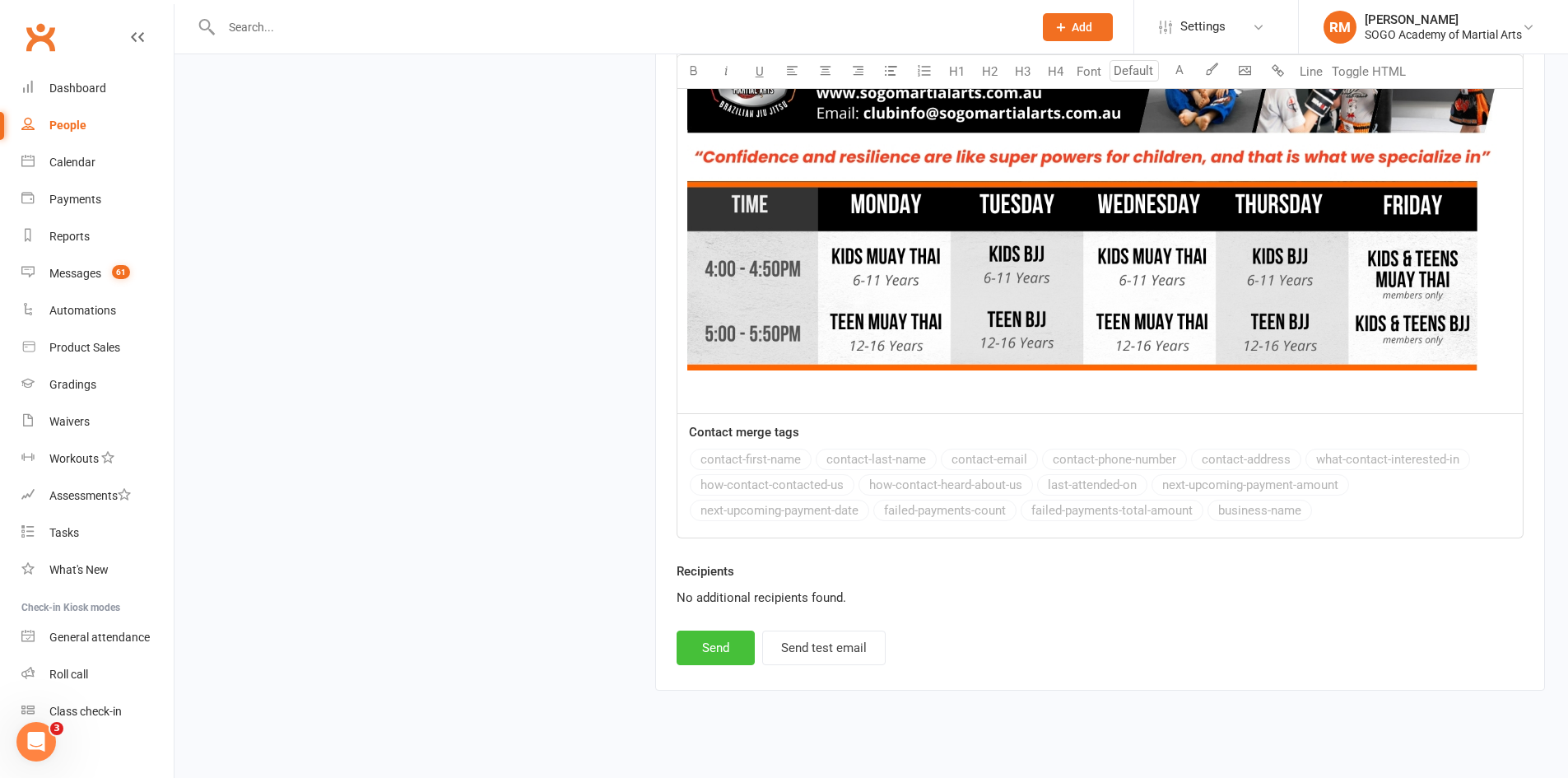
click at [735, 645] on button "Send" at bounding box center [715, 648] width 78 height 34
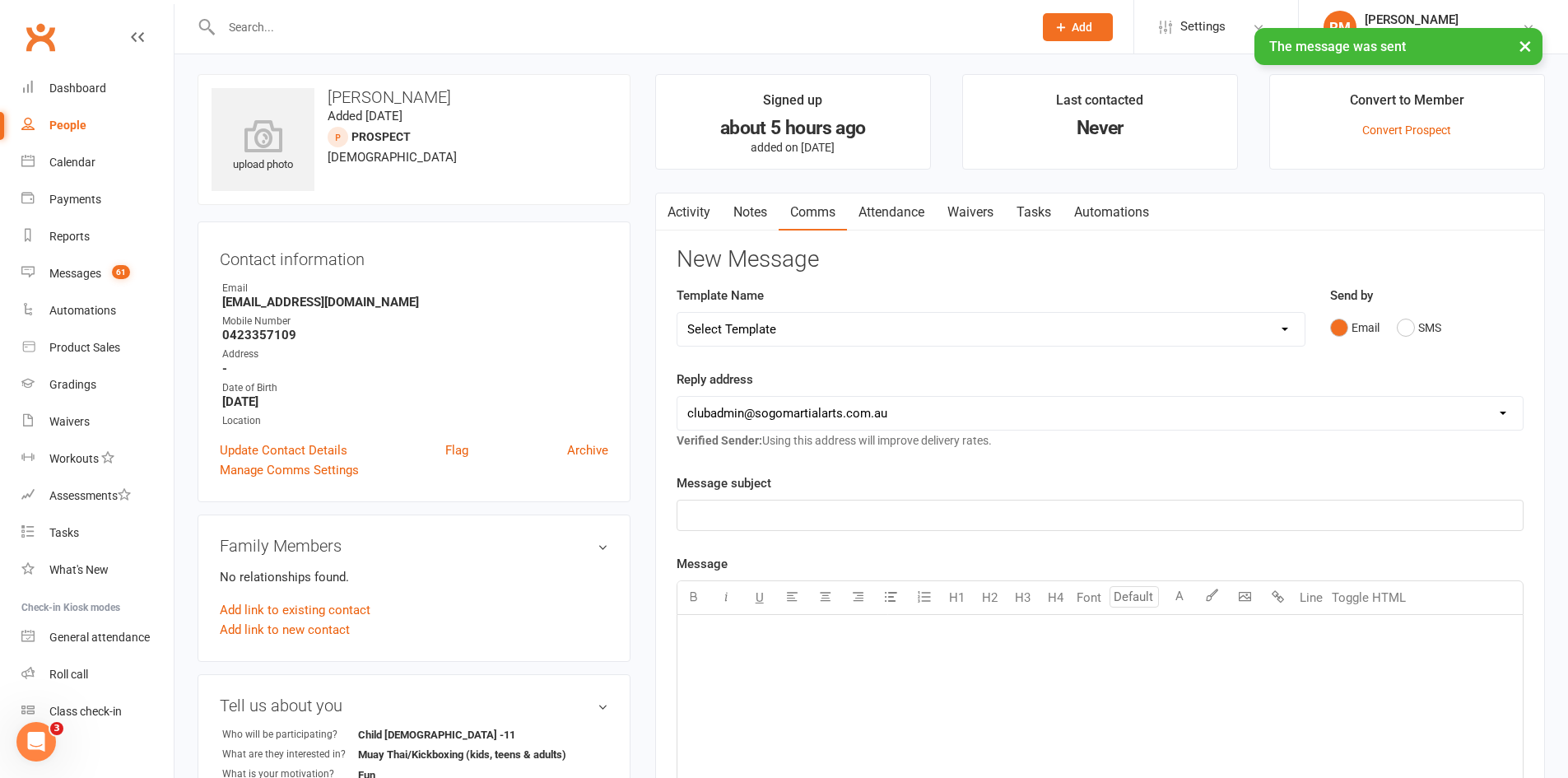
scroll to position [0, 0]
click at [831, 337] on select "Select Template [Email] 01. Junior Enquiry 1 Week FREE Zipleads Call Booked [Em…" at bounding box center [990, 332] width 627 height 33
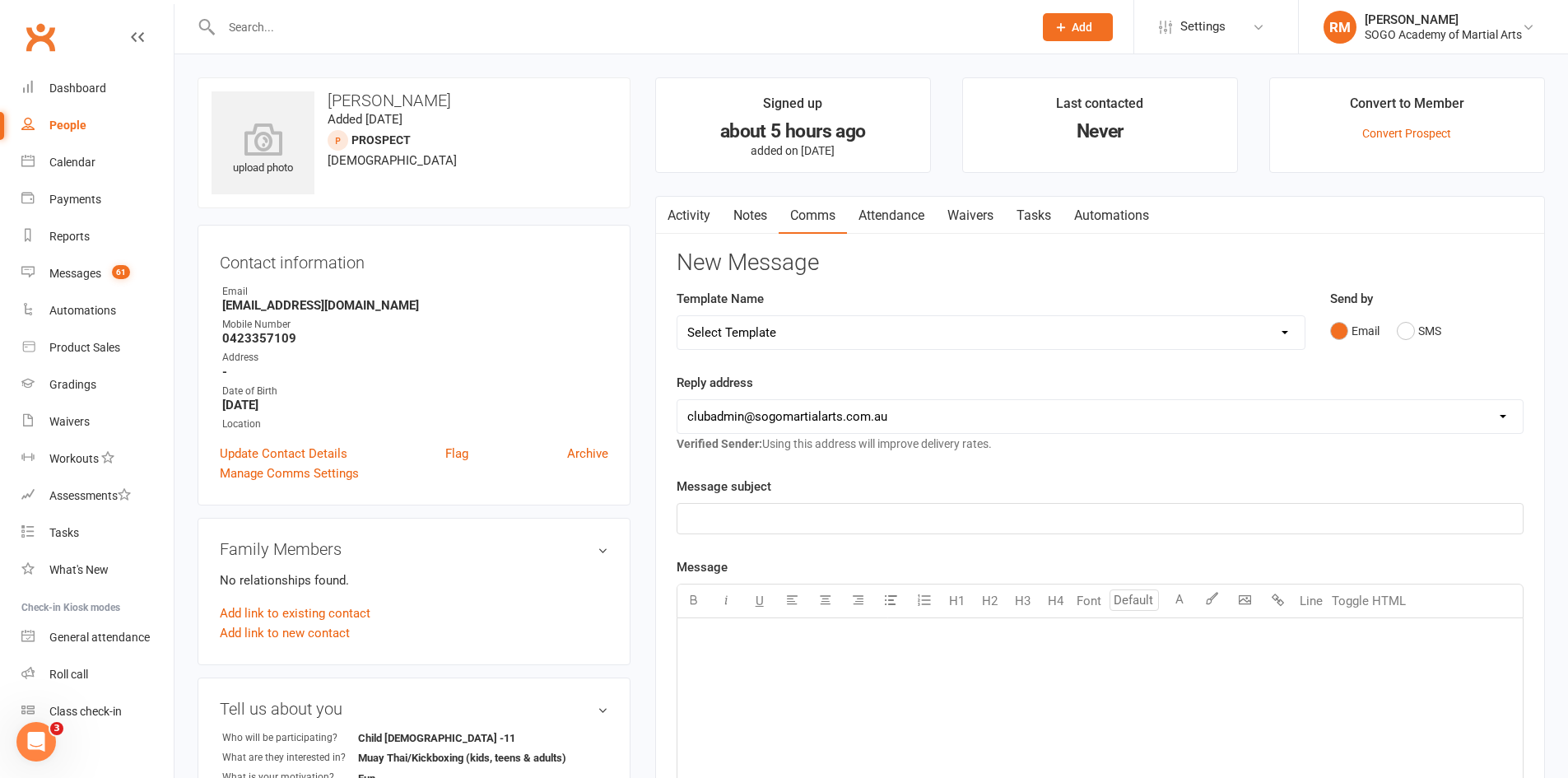
select select "12"
click at [677, 316] on select "Select Template [Email] 01. Junior Enquiry 1 Week FREE Zipleads Call Booked [Em…" at bounding box center [990, 332] width 627 height 33
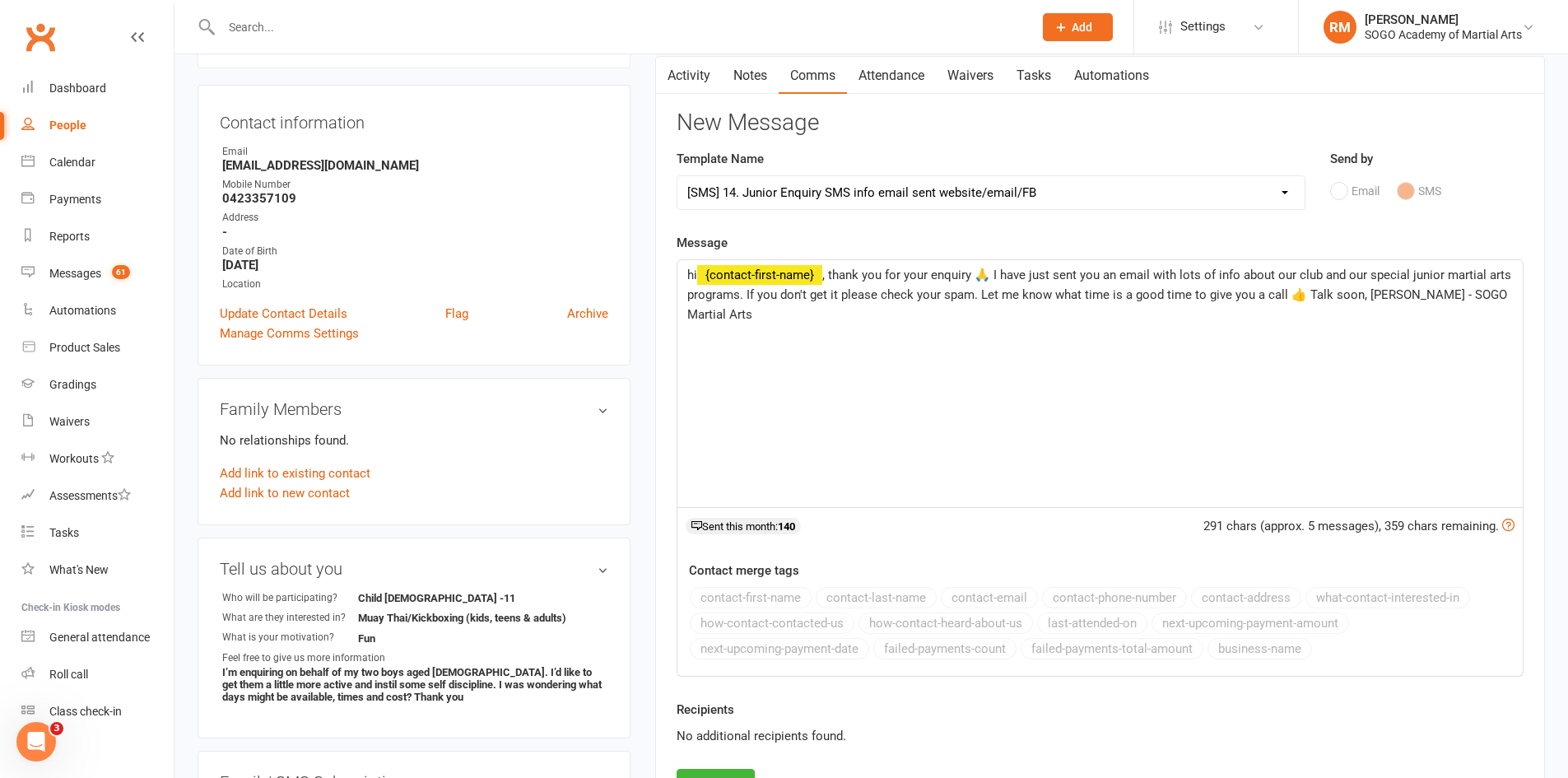
scroll to position [495, 0]
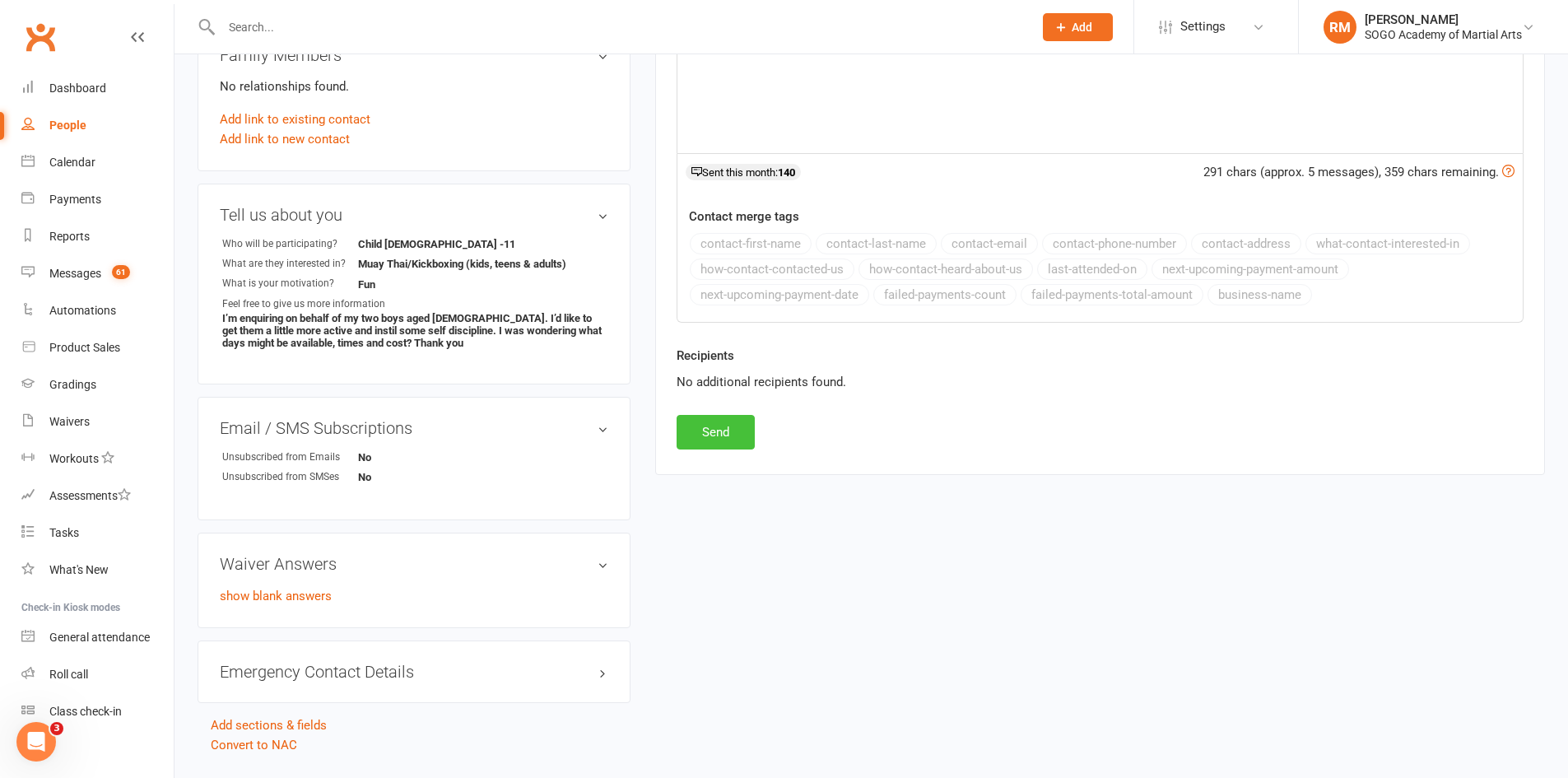
drag, startPoint x: 719, startPoint y: 437, endPoint x: 728, endPoint y: 432, distance: 10.3
click at [727, 432] on button "Send" at bounding box center [715, 432] width 78 height 34
select select
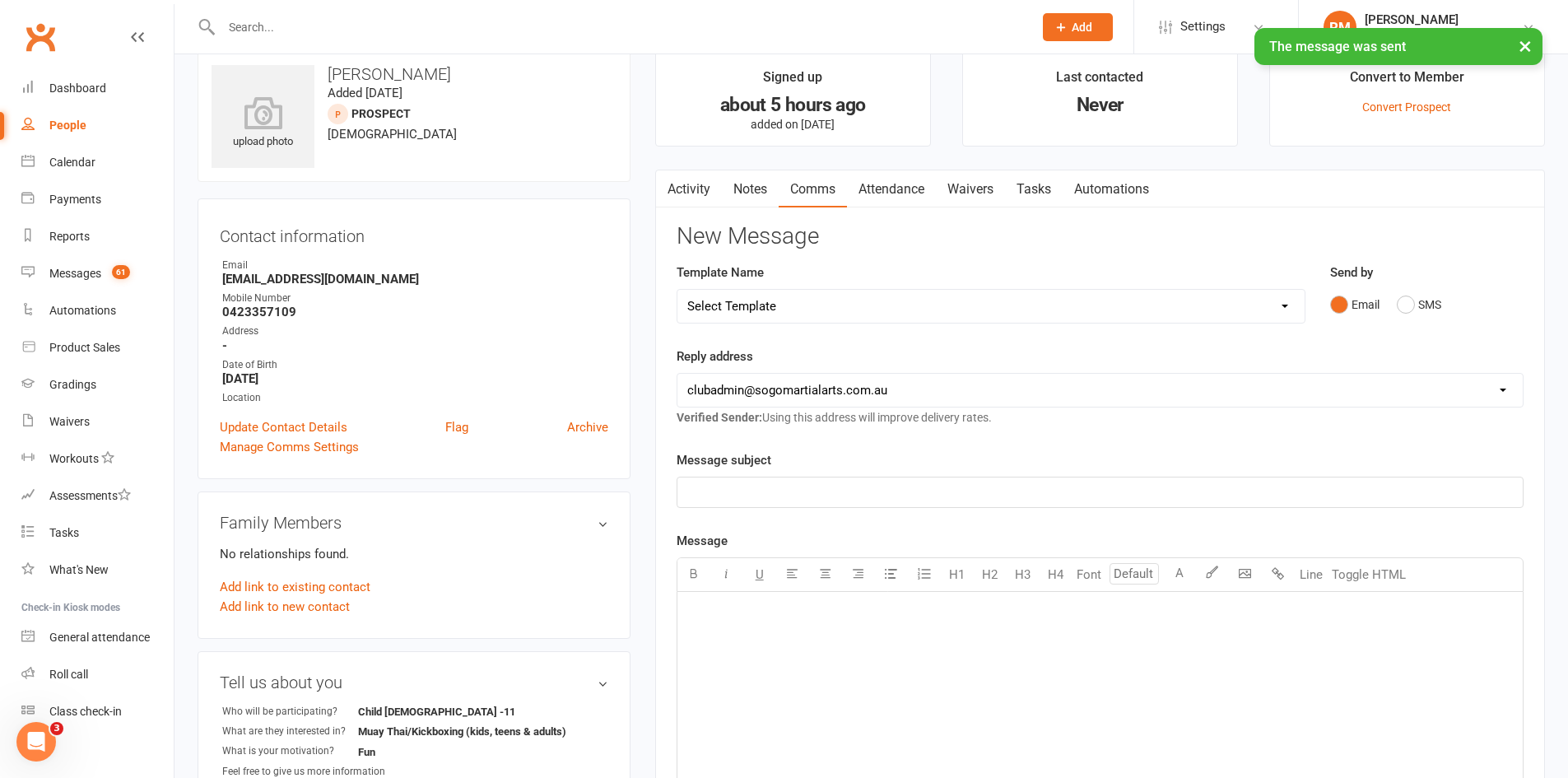
scroll to position [0, 0]
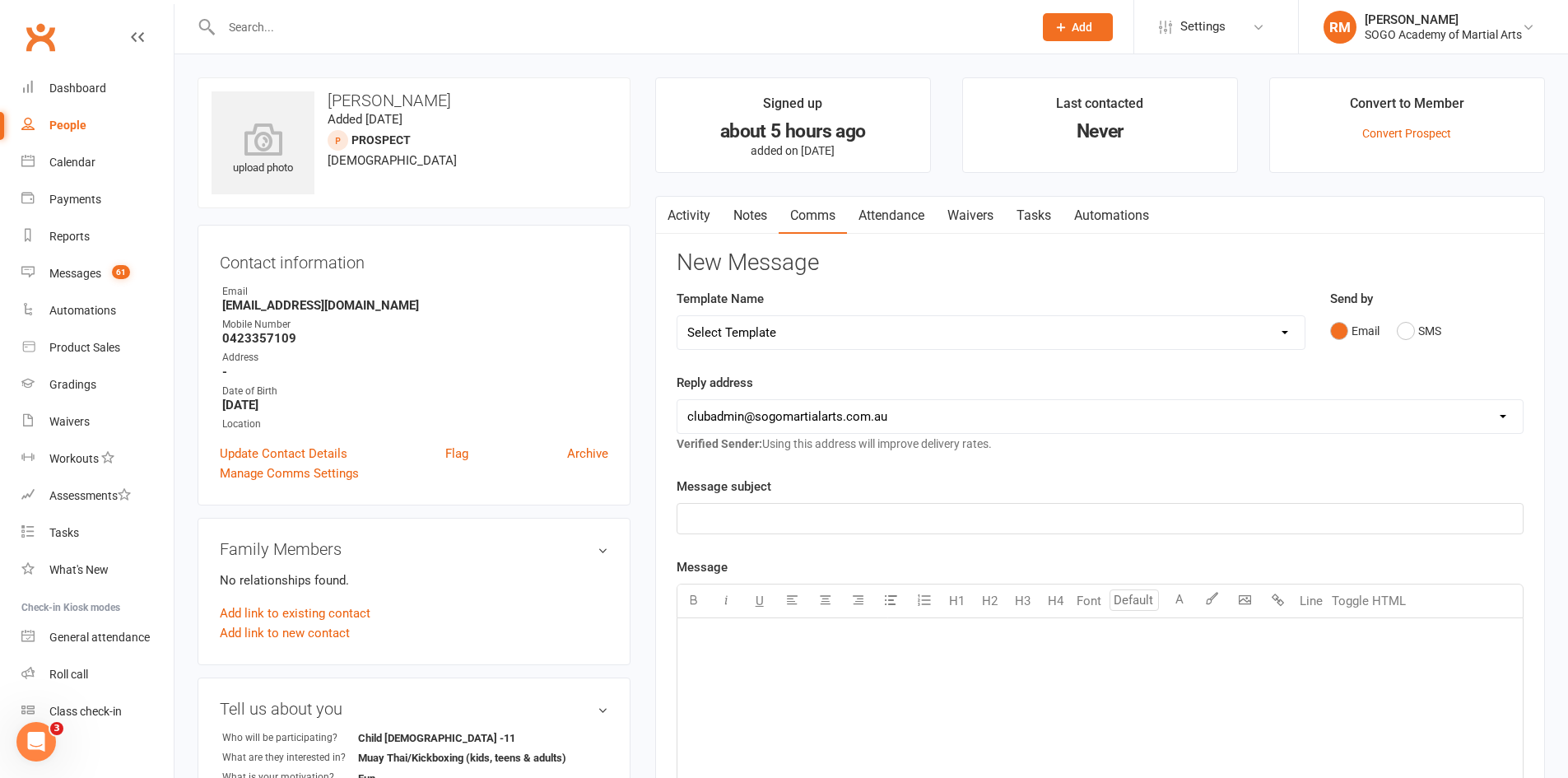
click at [689, 215] on link "Activity" at bounding box center [689, 216] width 66 height 38
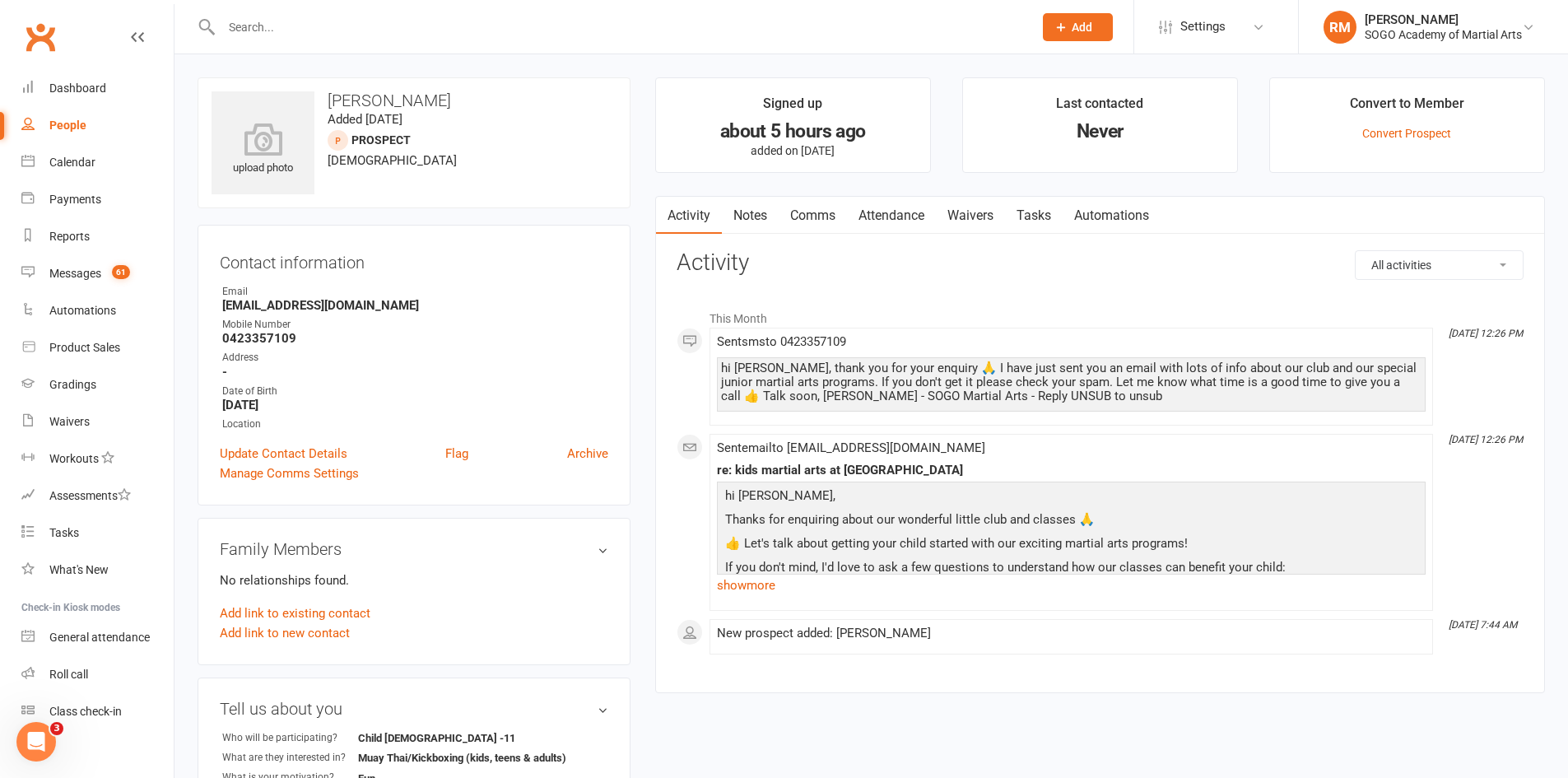
click at [317, 15] on input "text" at bounding box center [618, 26] width 805 height 23
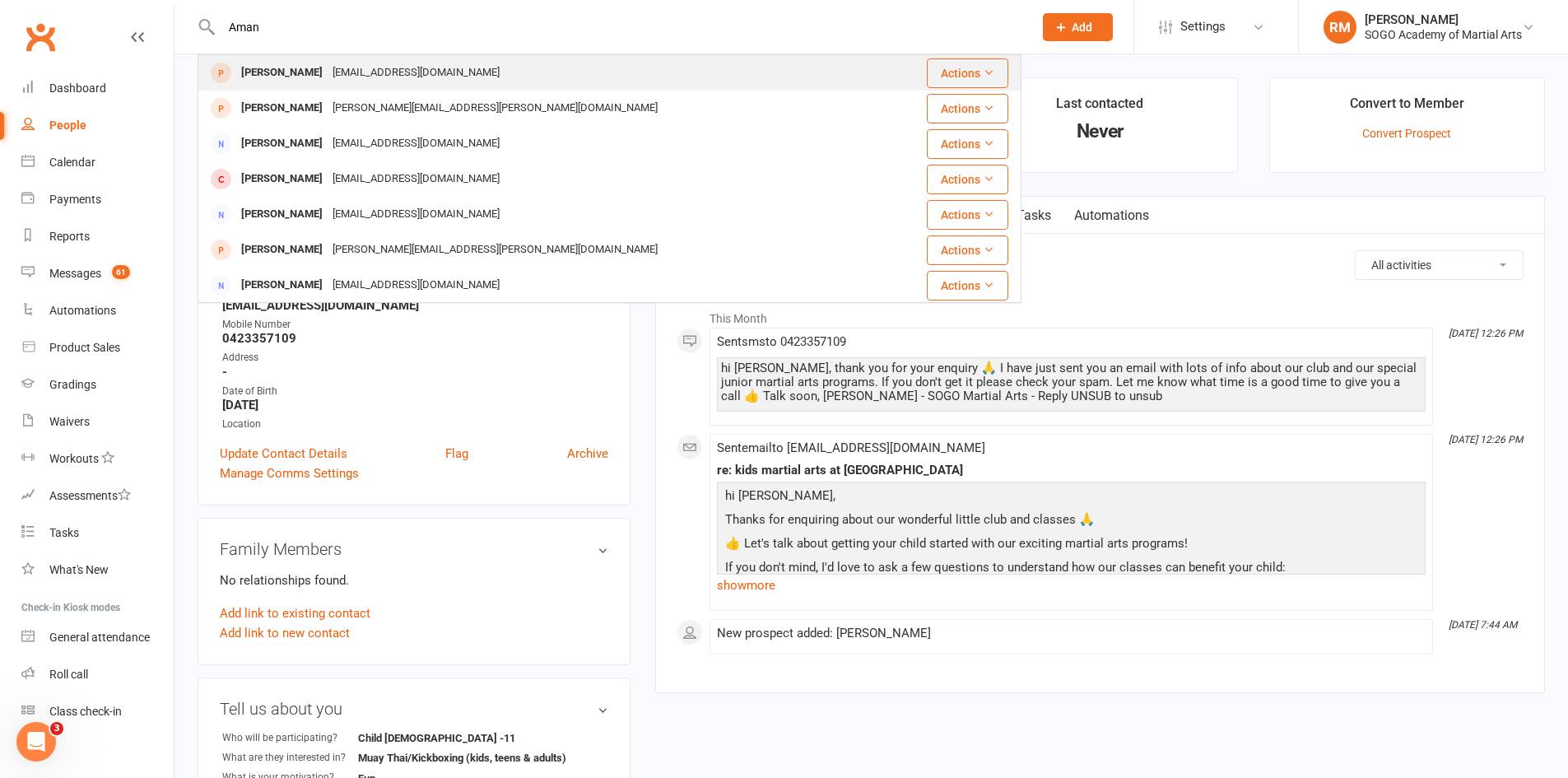
type input "Aman"
click at [296, 68] on div "Aman Bhai" at bounding box center [282, 72] width 91 height 24
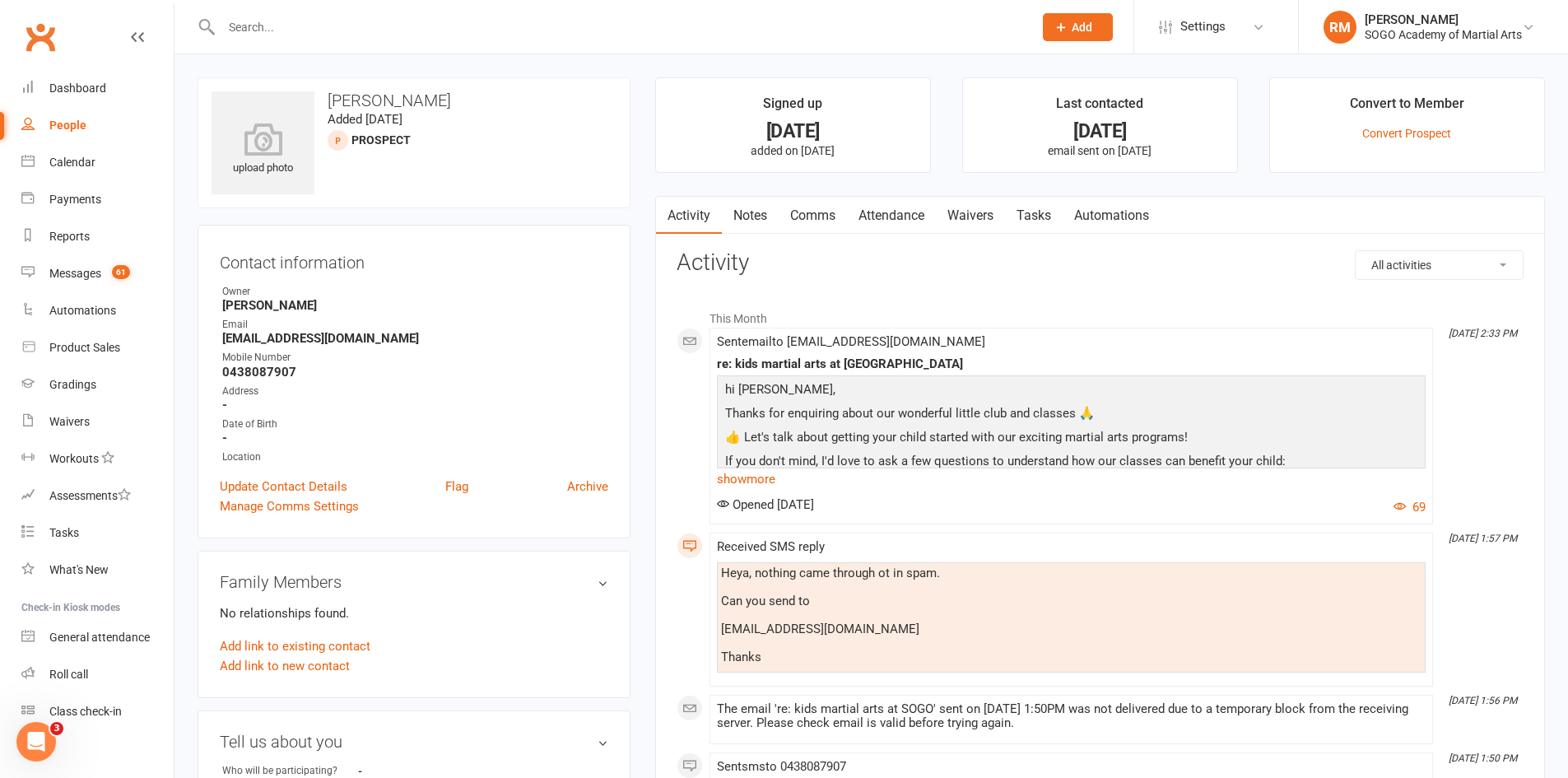
click at [970, 210] on link "Waivers" at bounding box center [970, 216] width 69 height 38
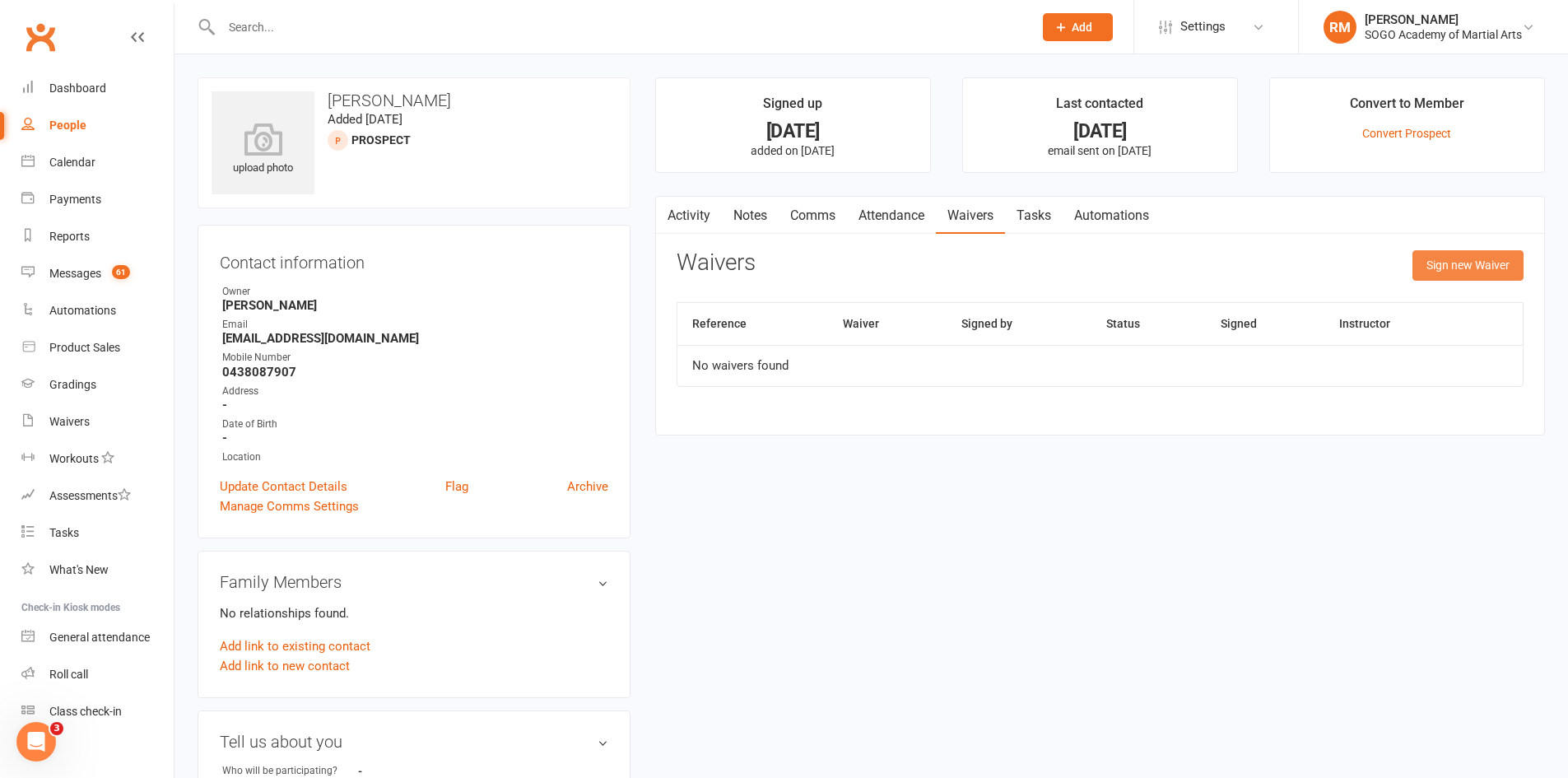
click at [1484, 266] on button "Sign new Waiver" at bounding box center [1468, 264] width 111 height 30
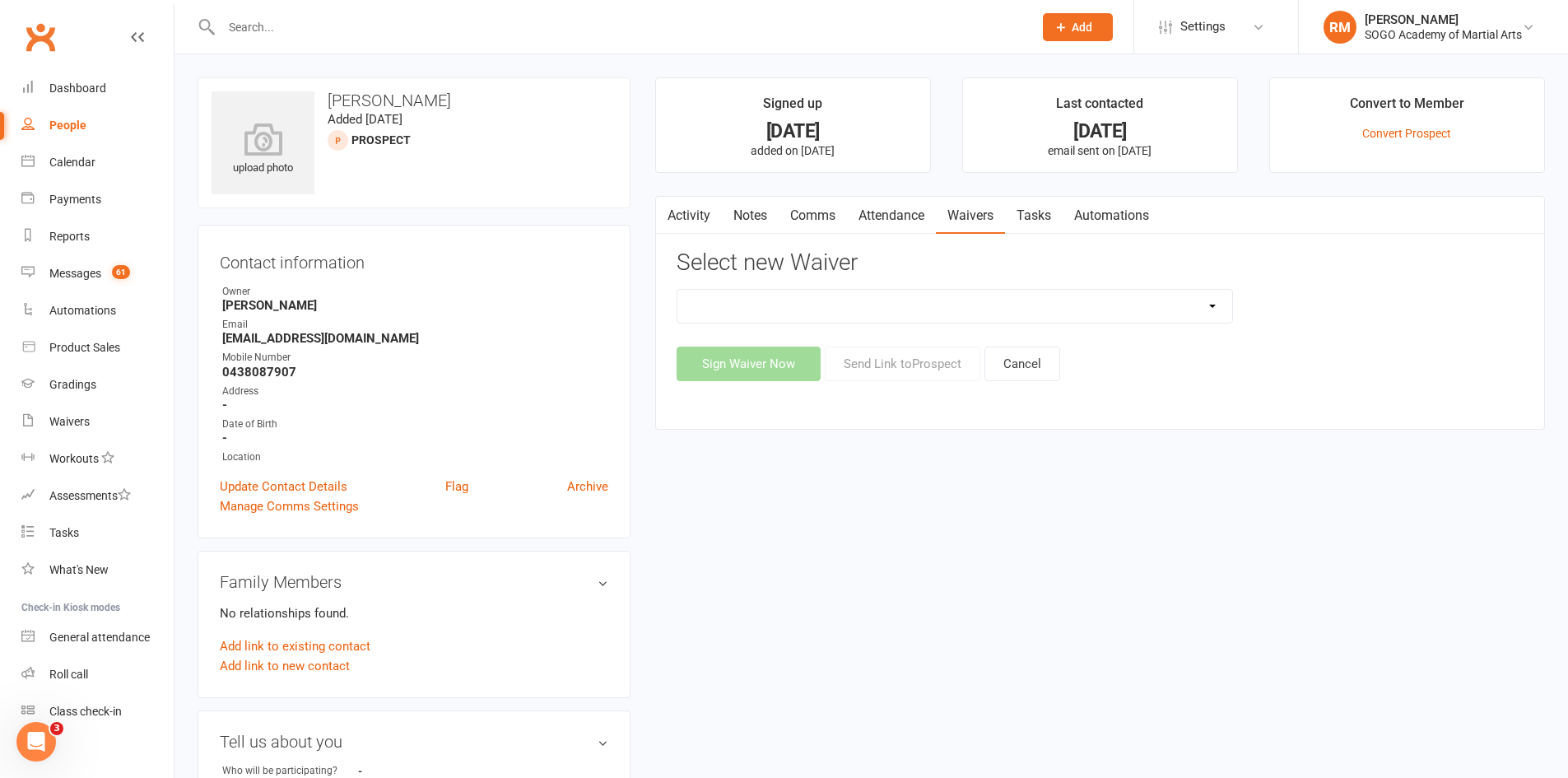
click at [1042, 310] on select "$129 Adult BJJ 4 Week Beginner Course Membership 28 Days FREE Ongoing Membershi…" at bounding box center [954, 306] width 555 height 33
click at [646, 355] on main "Signed up 6 days ago added on 8 Oct 2025 Last contacted 6 days ago email sent o…" at bounding box center [1100, 261] width 914 height 369
click at [684, 214] on link "Activity" at bounding box center [689, 216] width 66 height 38
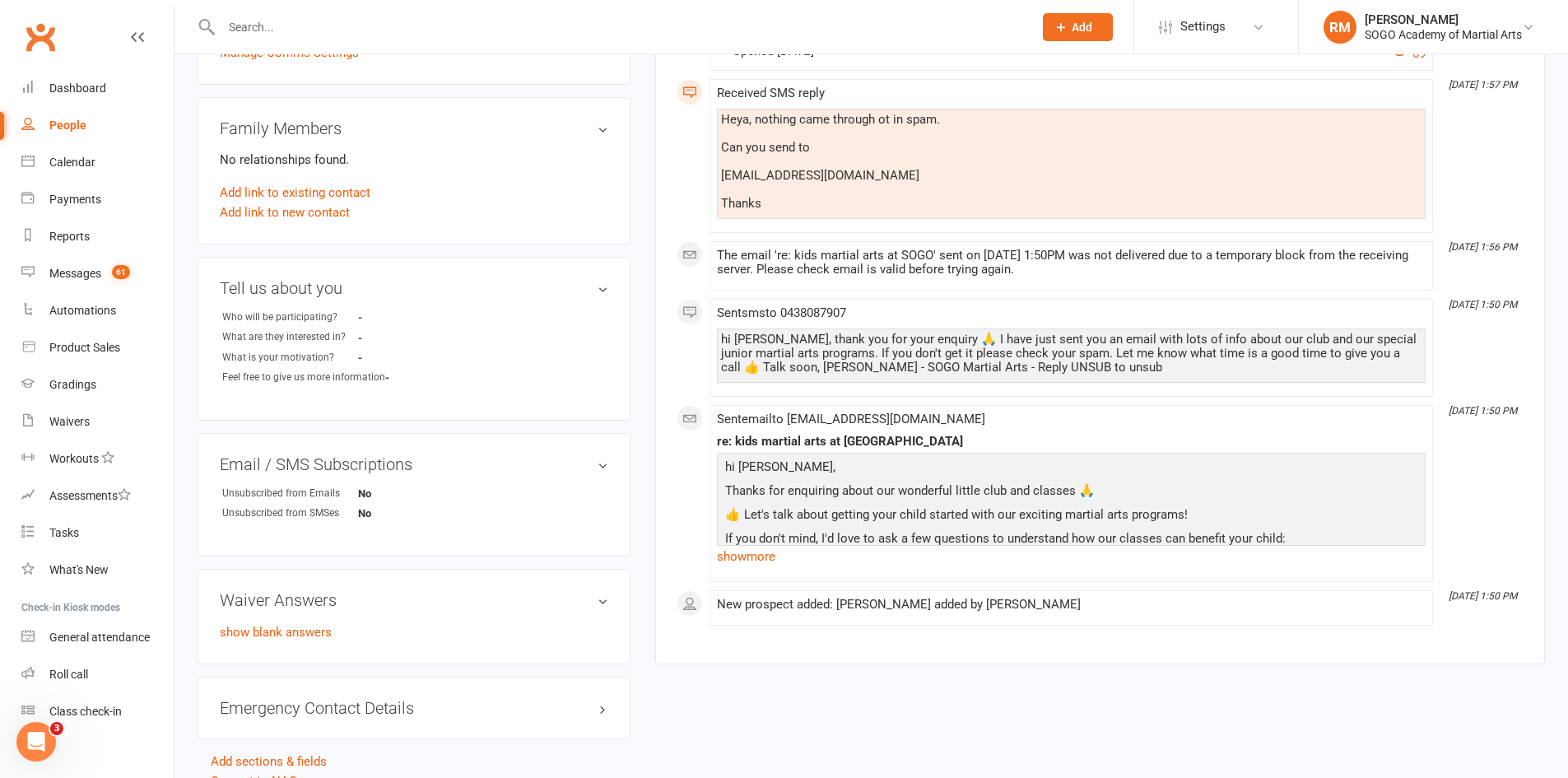
scroll to position [495, 0]
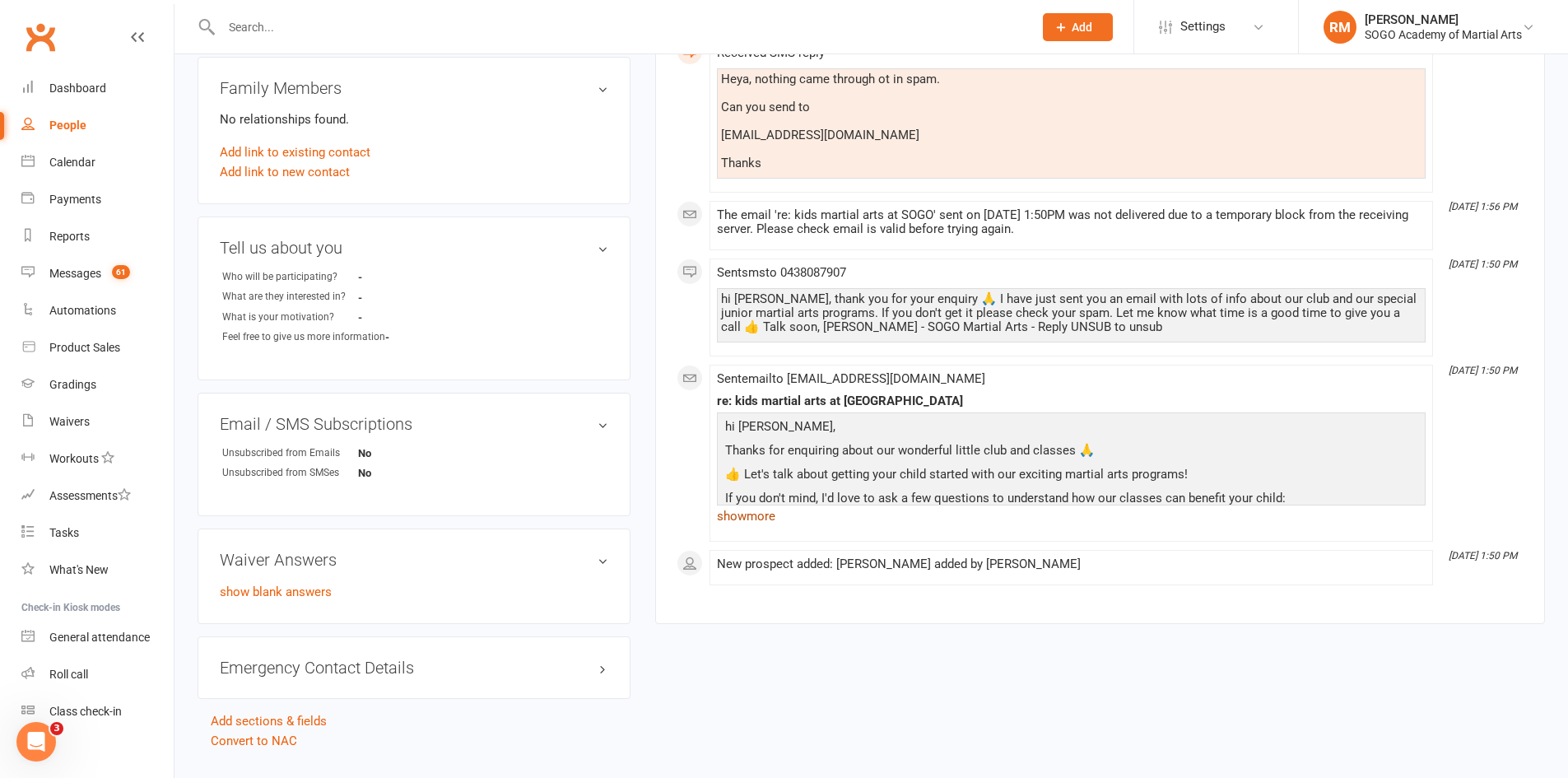
click at [761, 521] on link "show more" at bounding box center [1071, 515] width 709 height 23
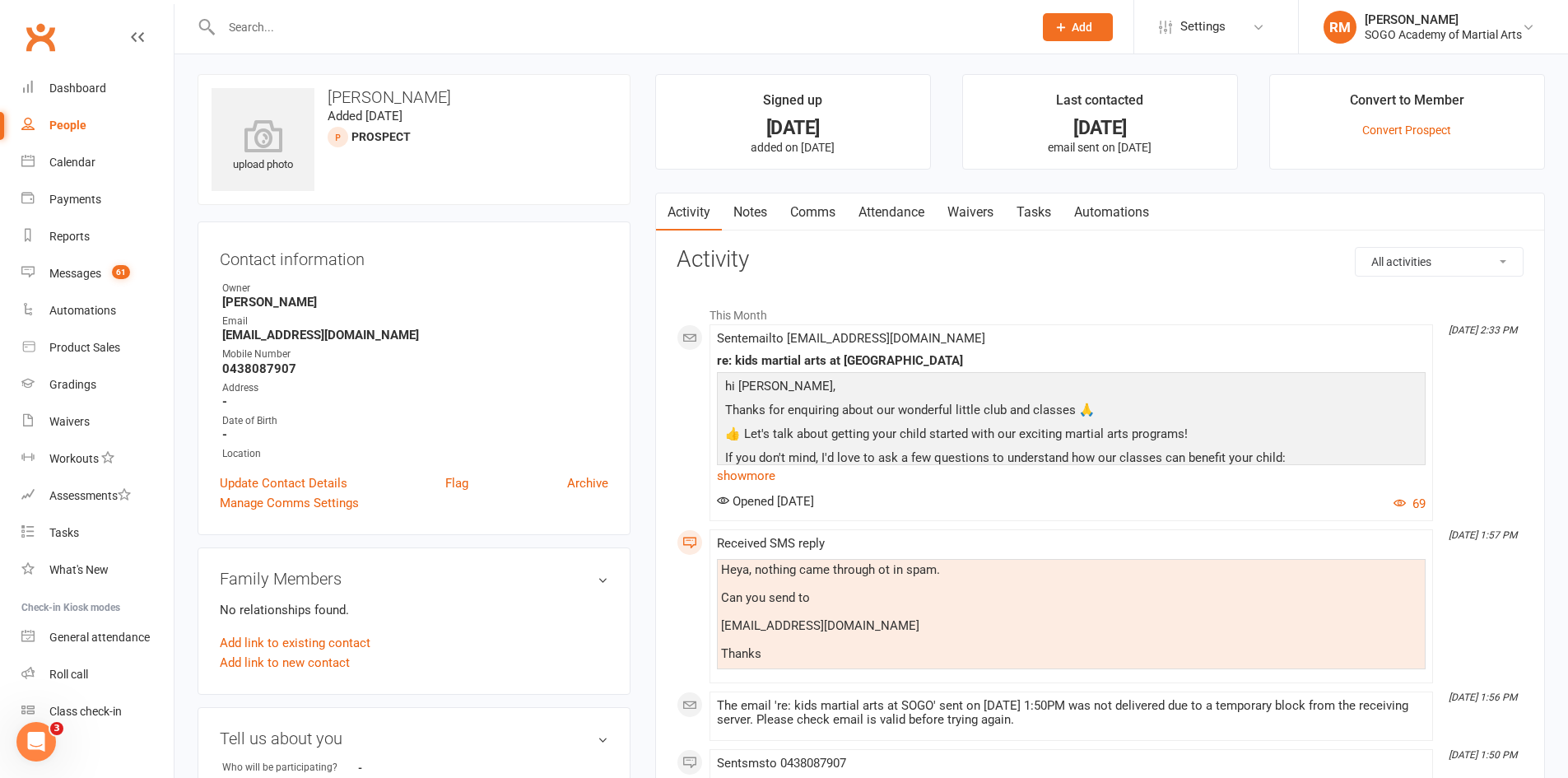
scroll to position [0, 0]
click at [980, 210] on link "Waivers" at bounding box center [970, 216] width 69 height 38
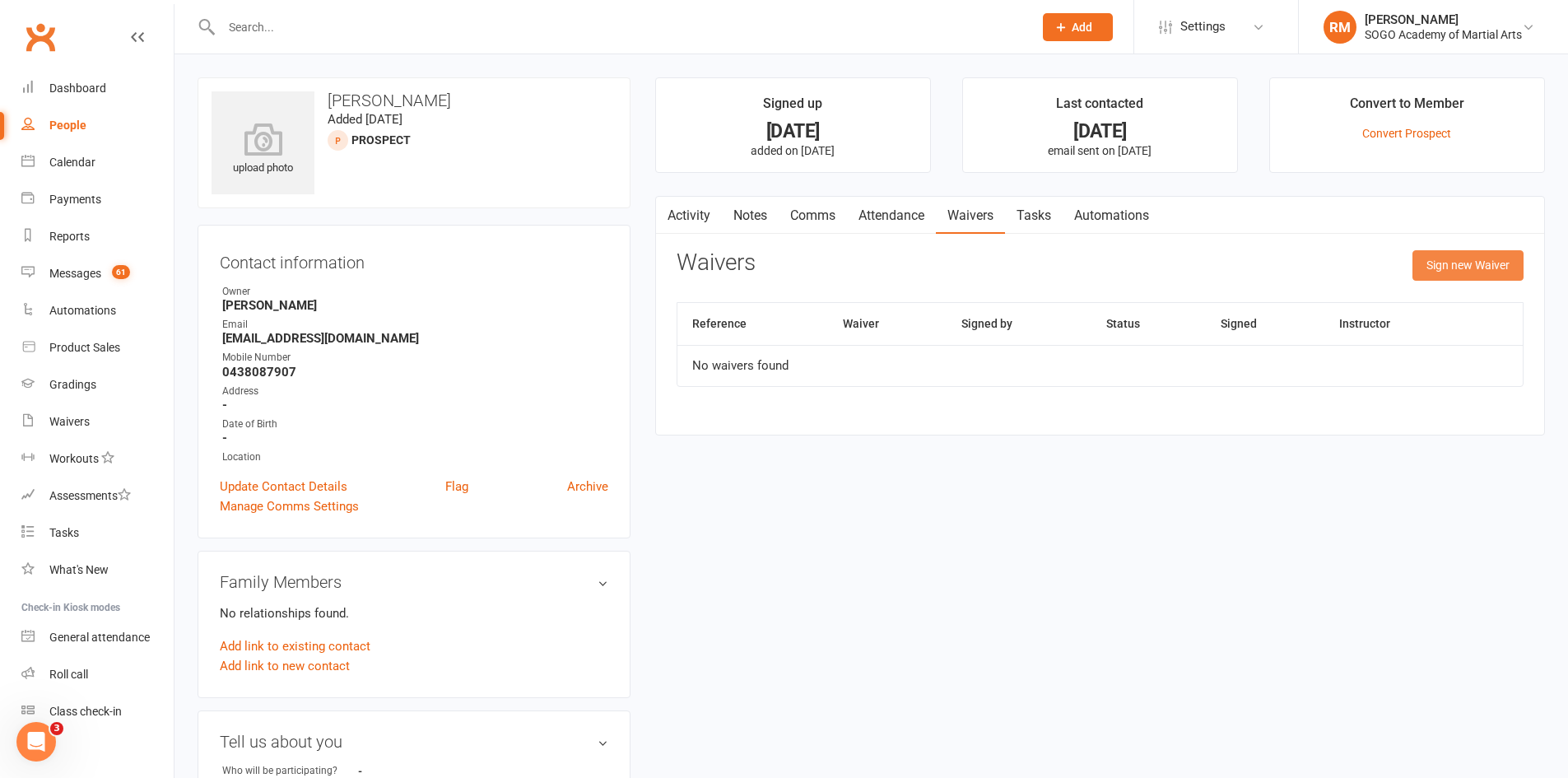
click at [1467, 256] on button "Sign new Waiver" at bounding box center [1468, 264] width 111 height 30
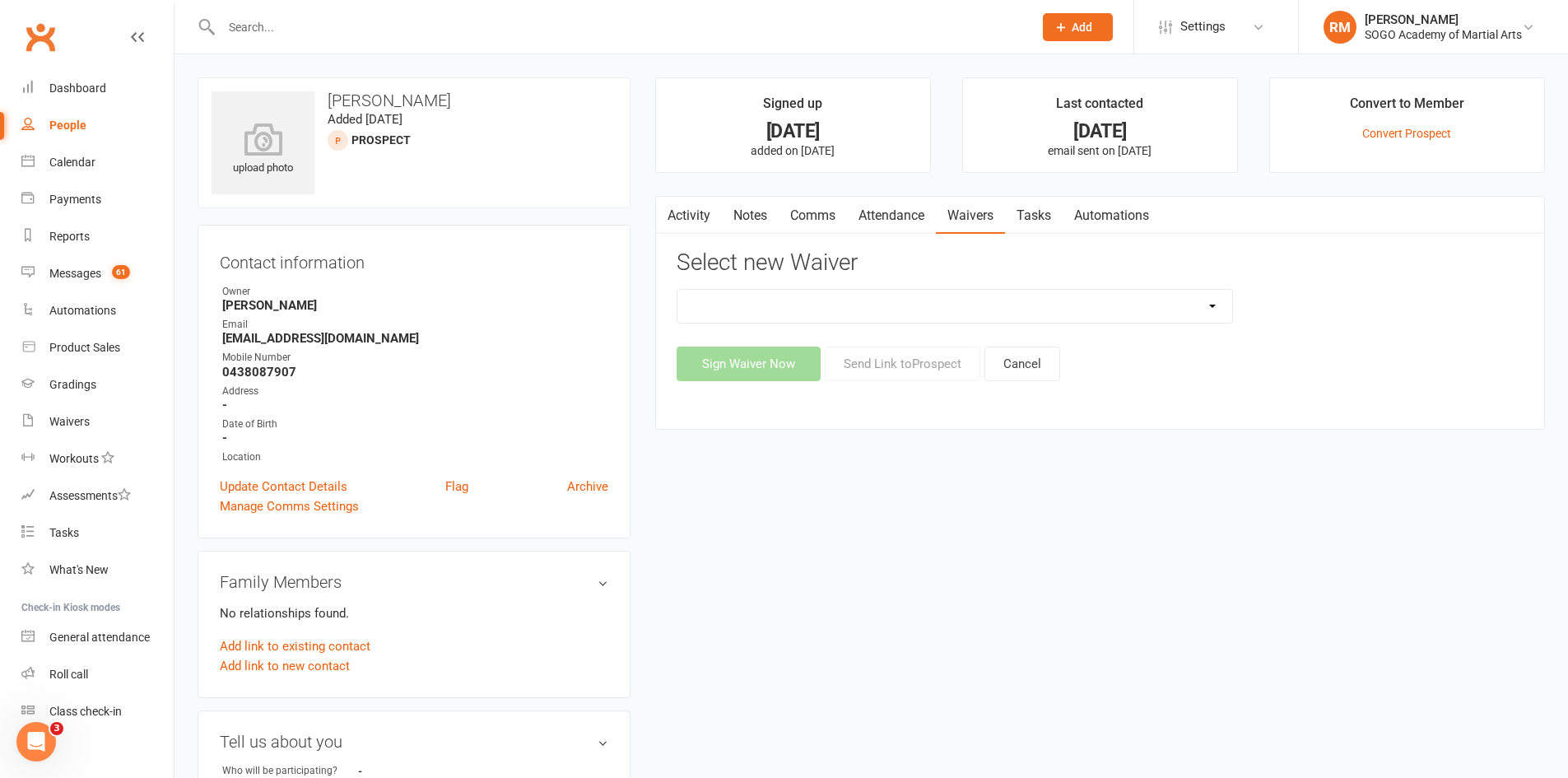
click at [989, 312] on select "$129 Adult BJJ 4 Week Beginner Course Membership 28 Days FREE Ongoing Membershi…" at bounding box center [954, 306] width 555 height 33
select select "10766"
click at [677, 290] on select "$129 Adult BJJ 4 Week Beginner Course Membership 28 Days FREE Ongoing Membershi…" at bounding box center [954, 306] width 555 height 33
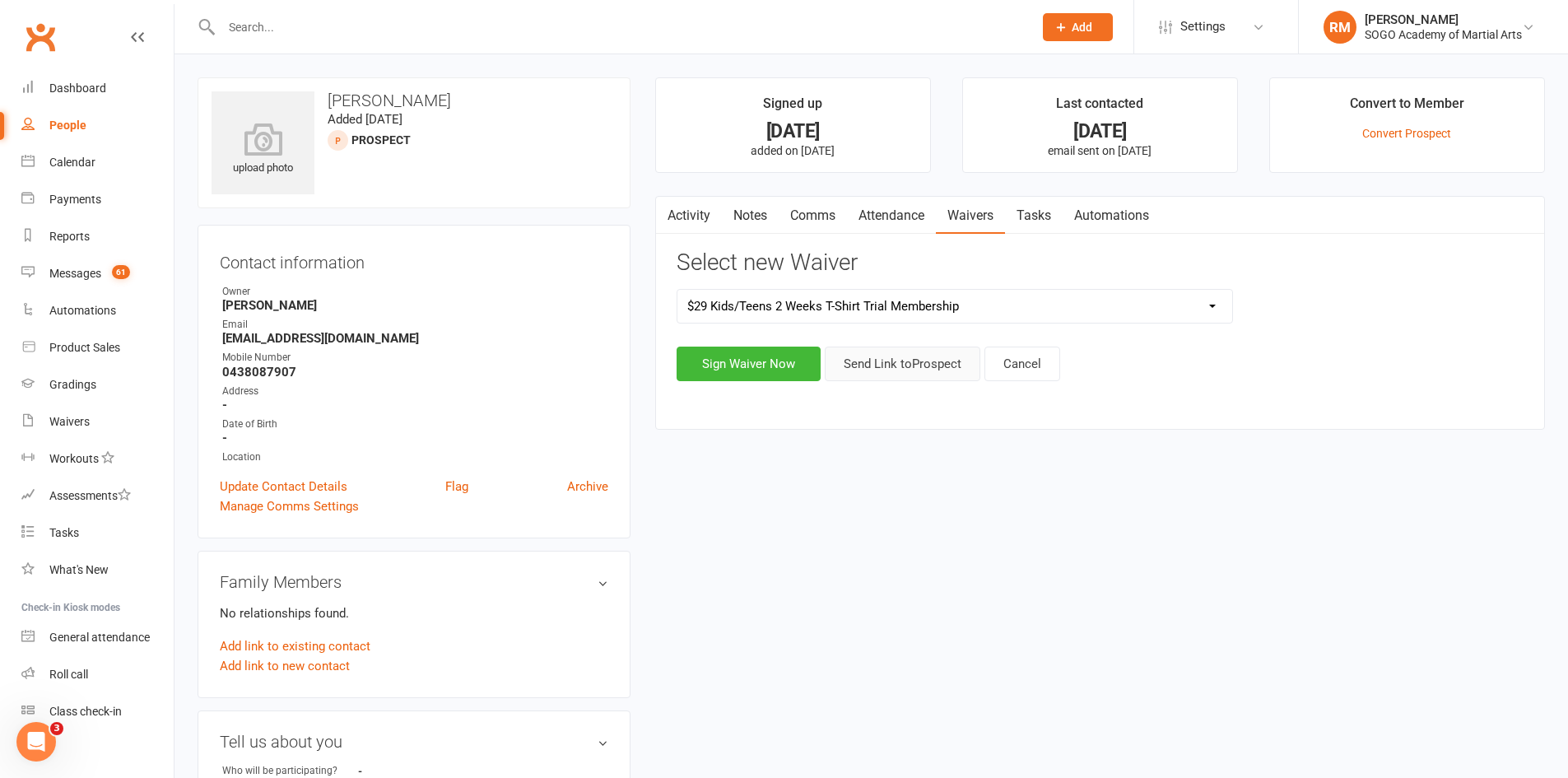
click at [876, 360] on button "Send Link to Prospect" at bounding box center [903, 364] width 156 height 34
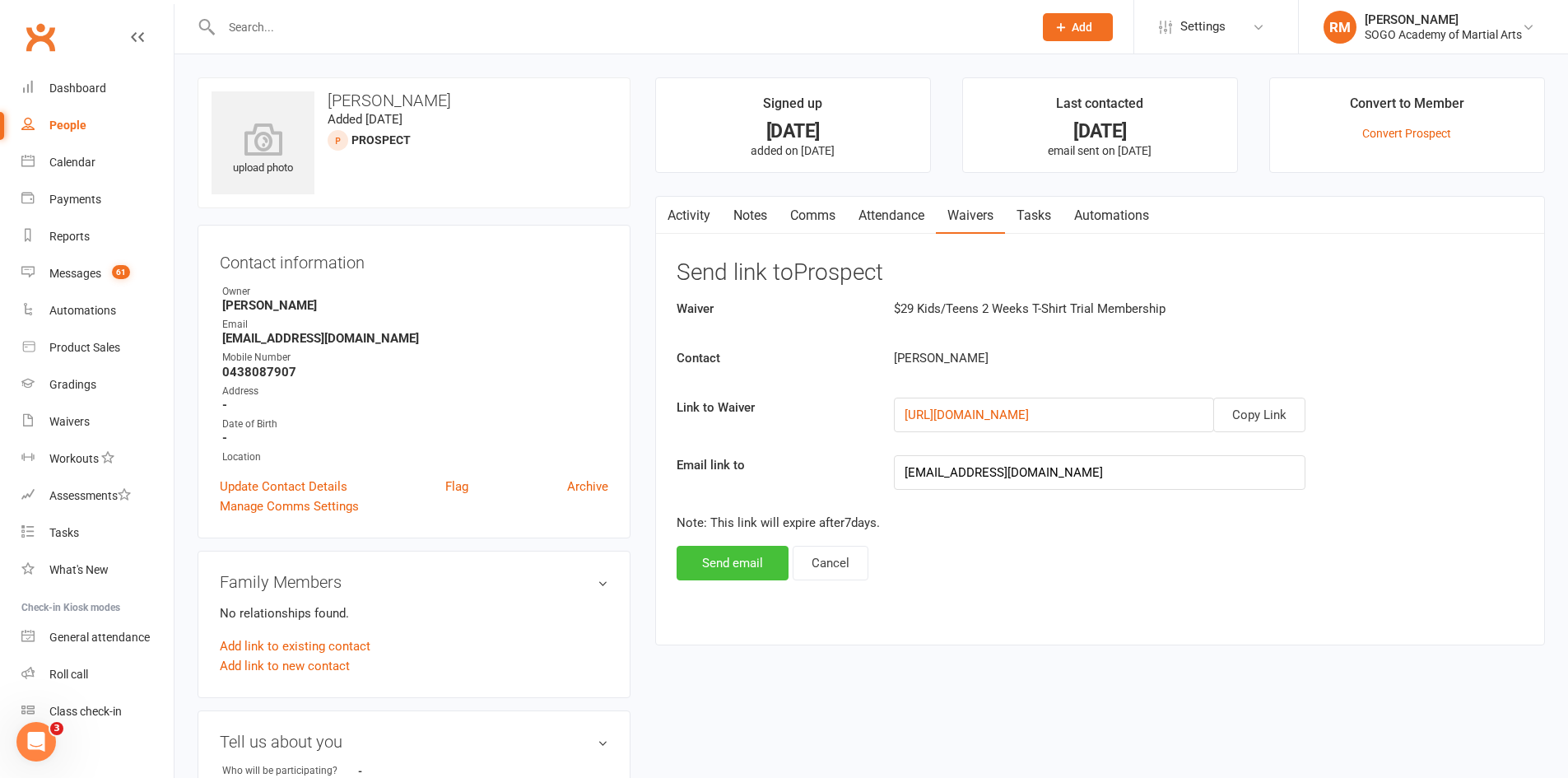
click at [750, 567] on button "Send email" at bounding box center [732, 563] width 112 height 34
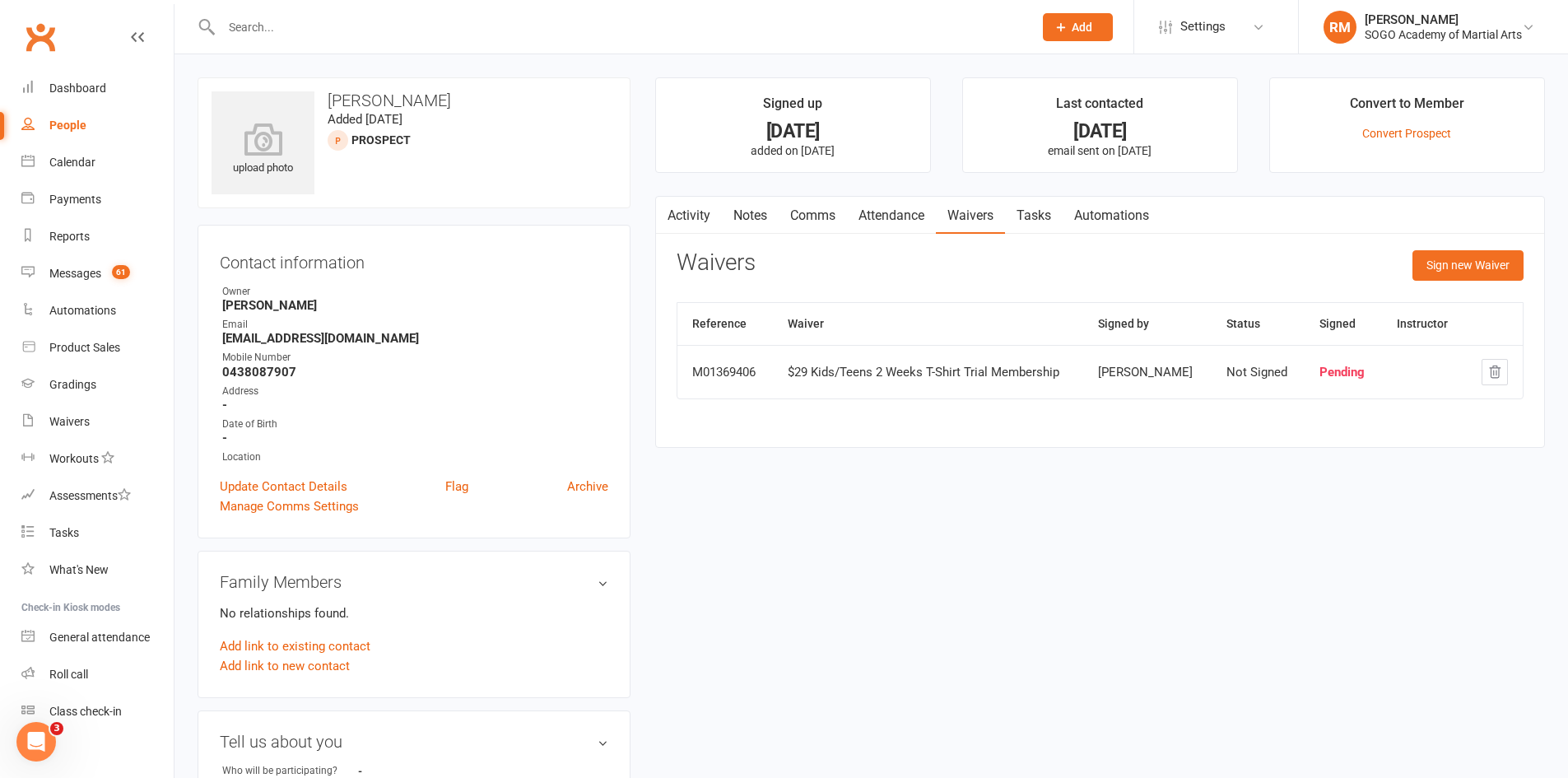
click at [304, 23] on input "text" at bounding box center [618, 26] width 805 height 23
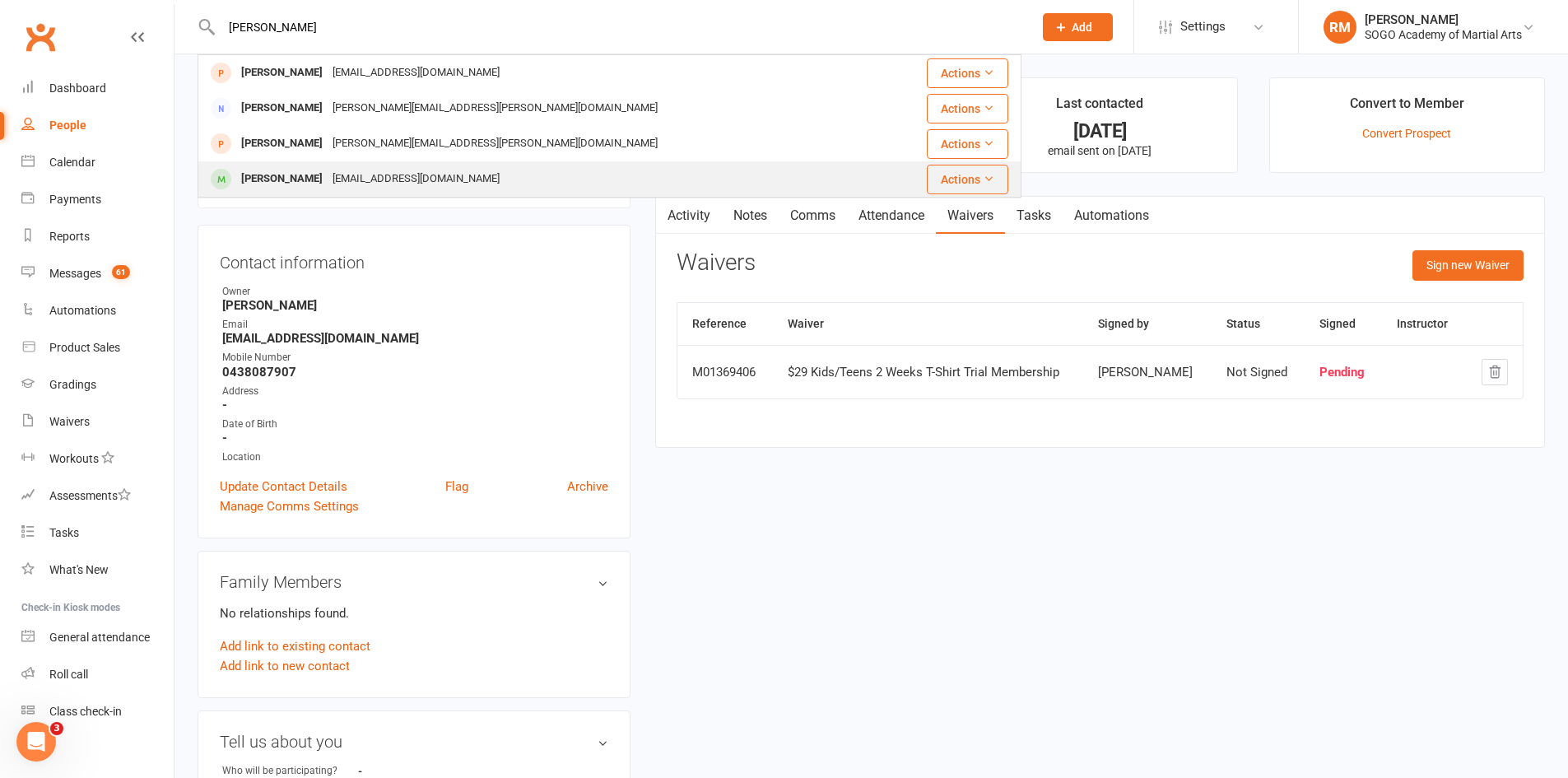
type input "Issac"
click at [358, 192] on div "Isaac Corney djcorns@bigpond.com" at bounding box center [540, 178] width 684 height 34
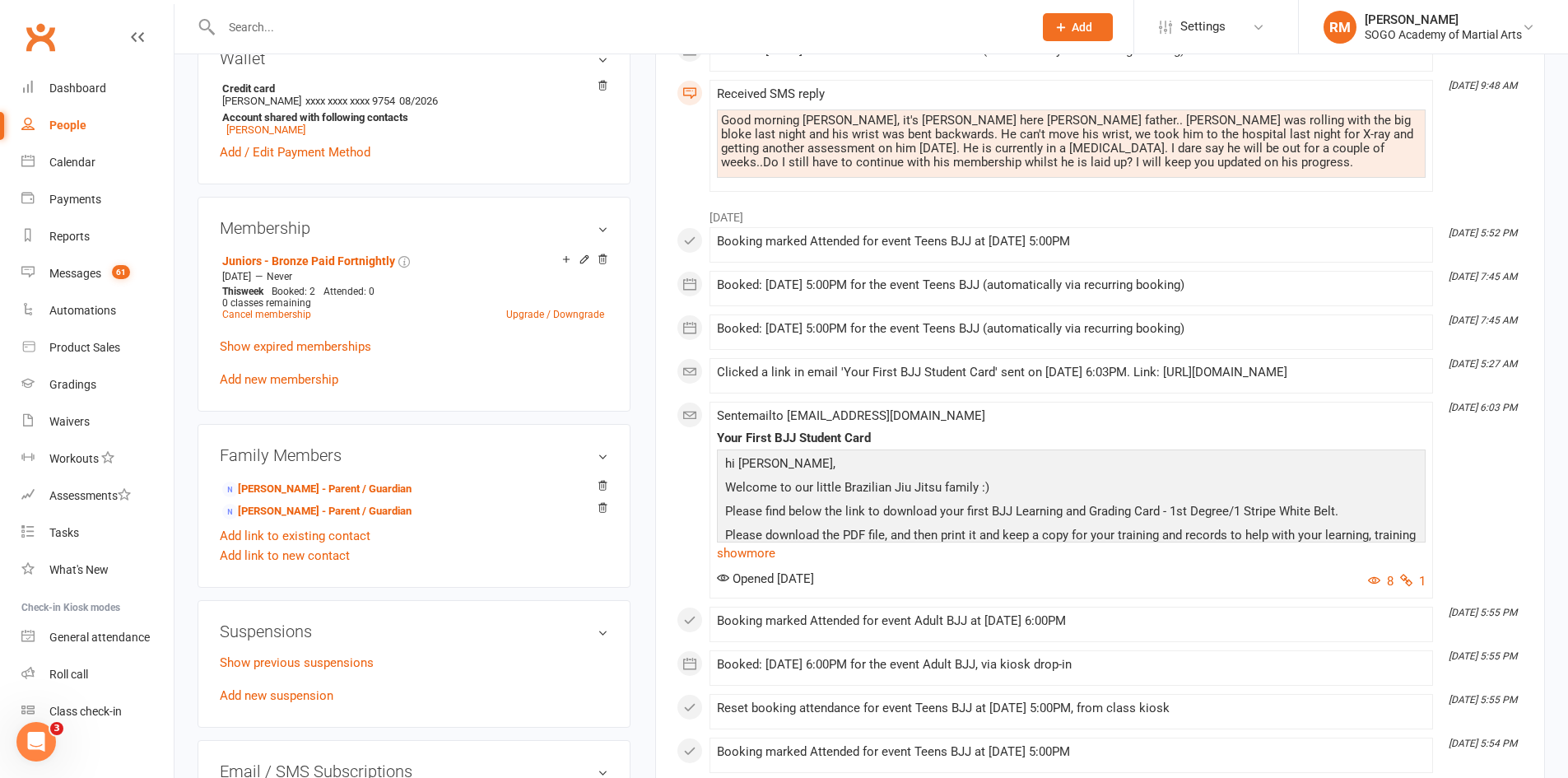
scroll to position [576, 0]
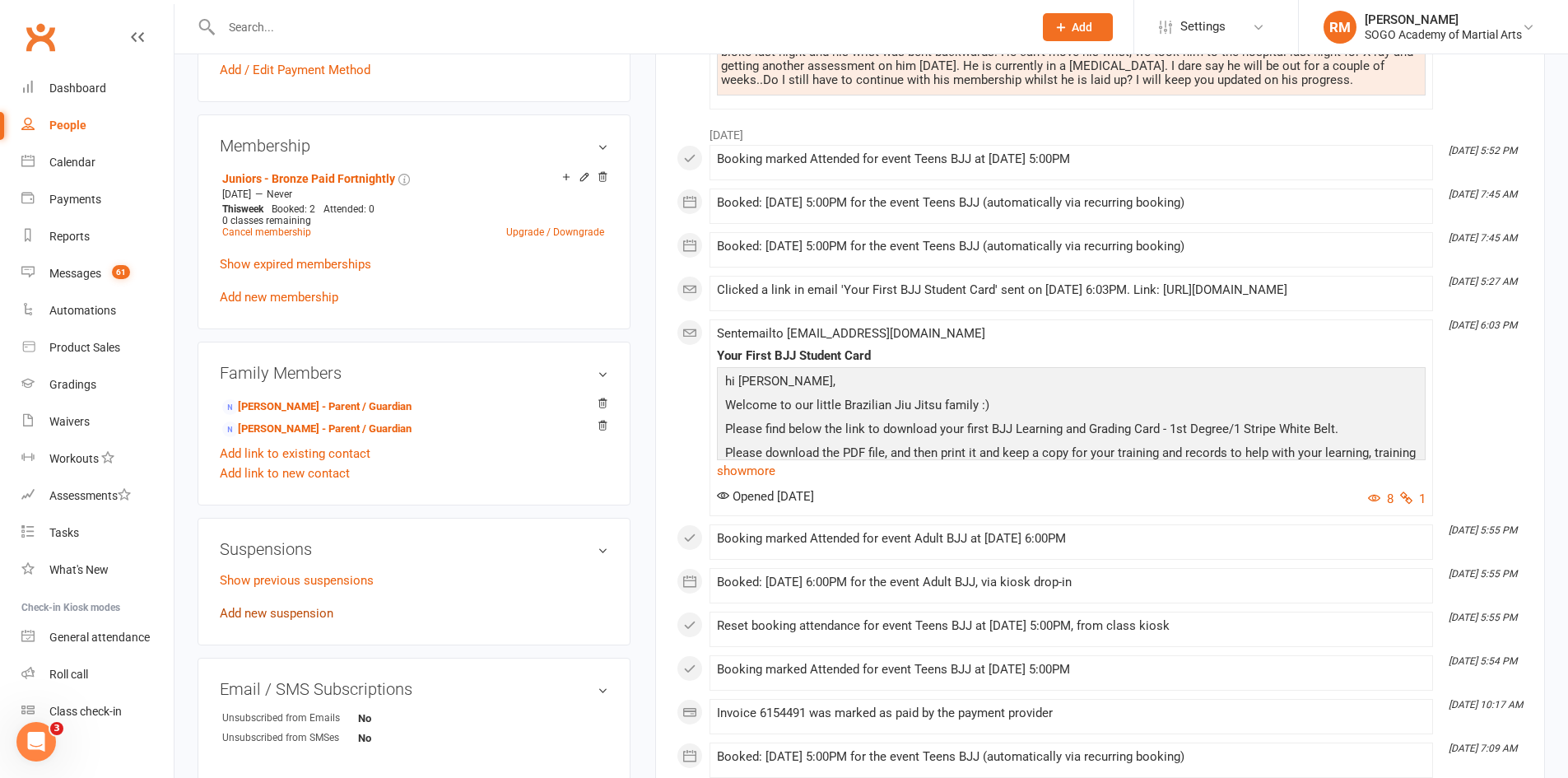
click at [311, 615] on link "Add new suspension" at bounding box center [276, 613] width 113 height 14
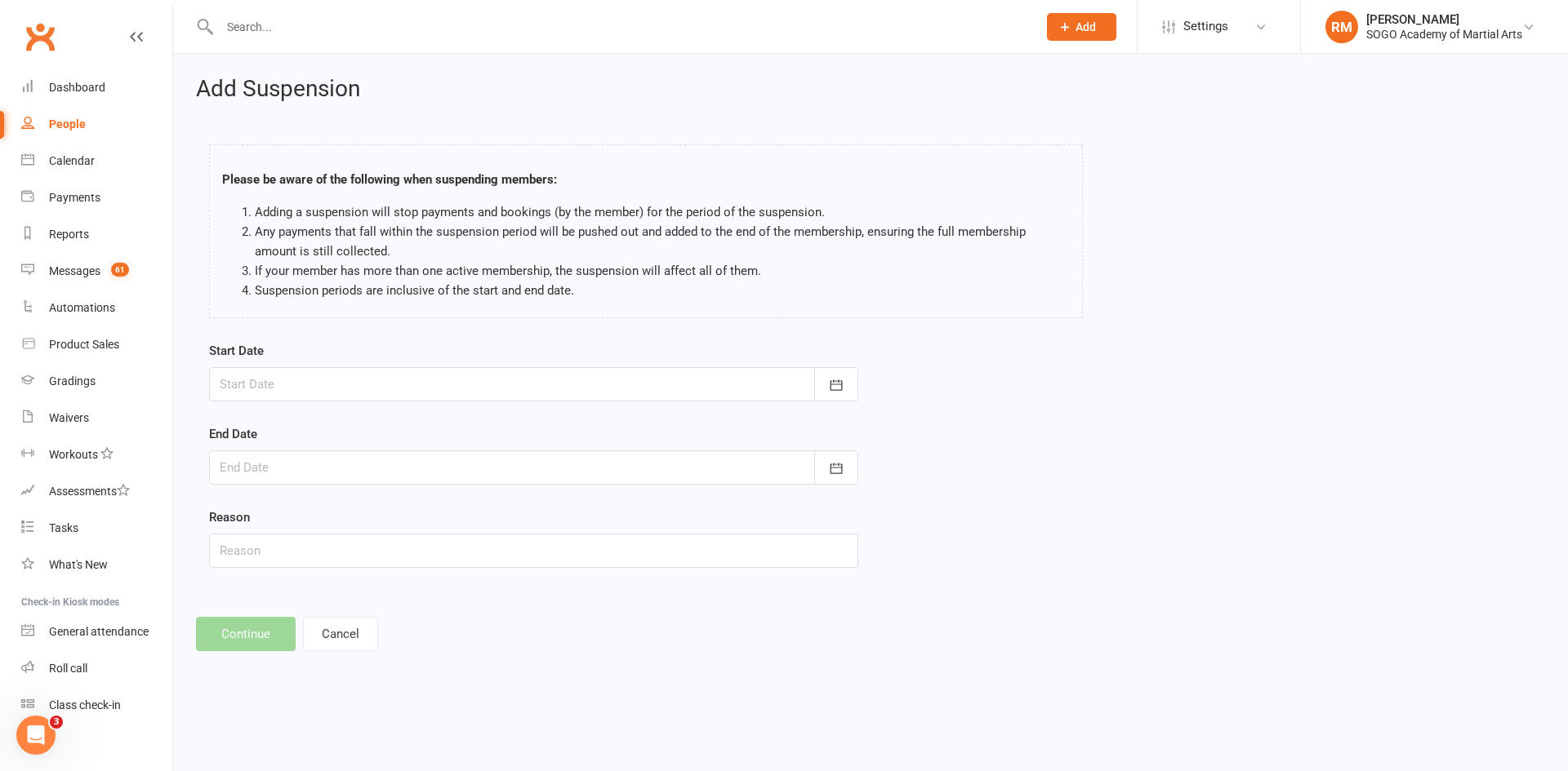
click at [262, 384] on div at bounding box center [533, 384] width 649 height 34
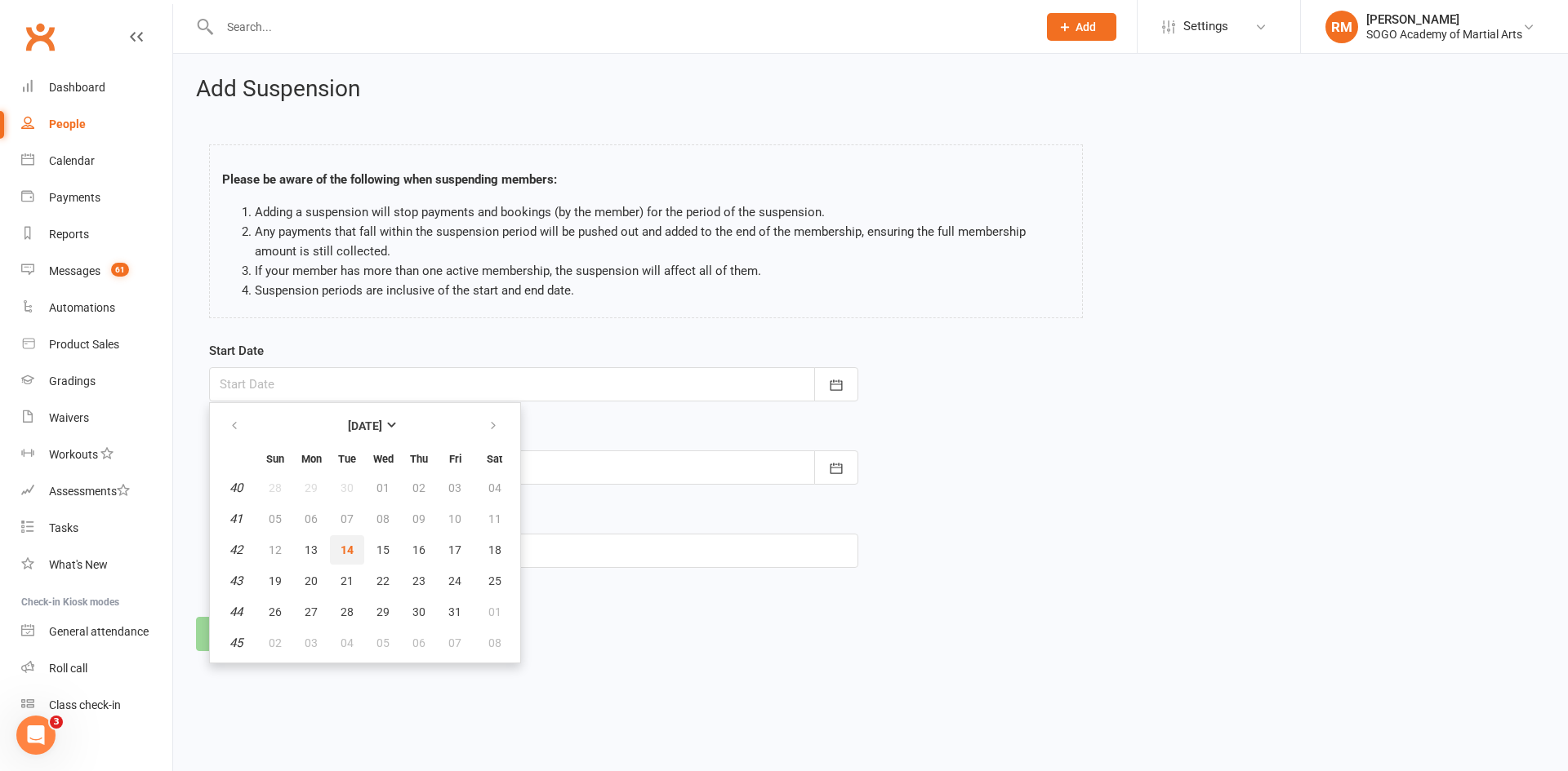
click at [346, 550] on span "14" at bounding box center [347, 550] width 13 height 13
type input "14 Oct 2025"
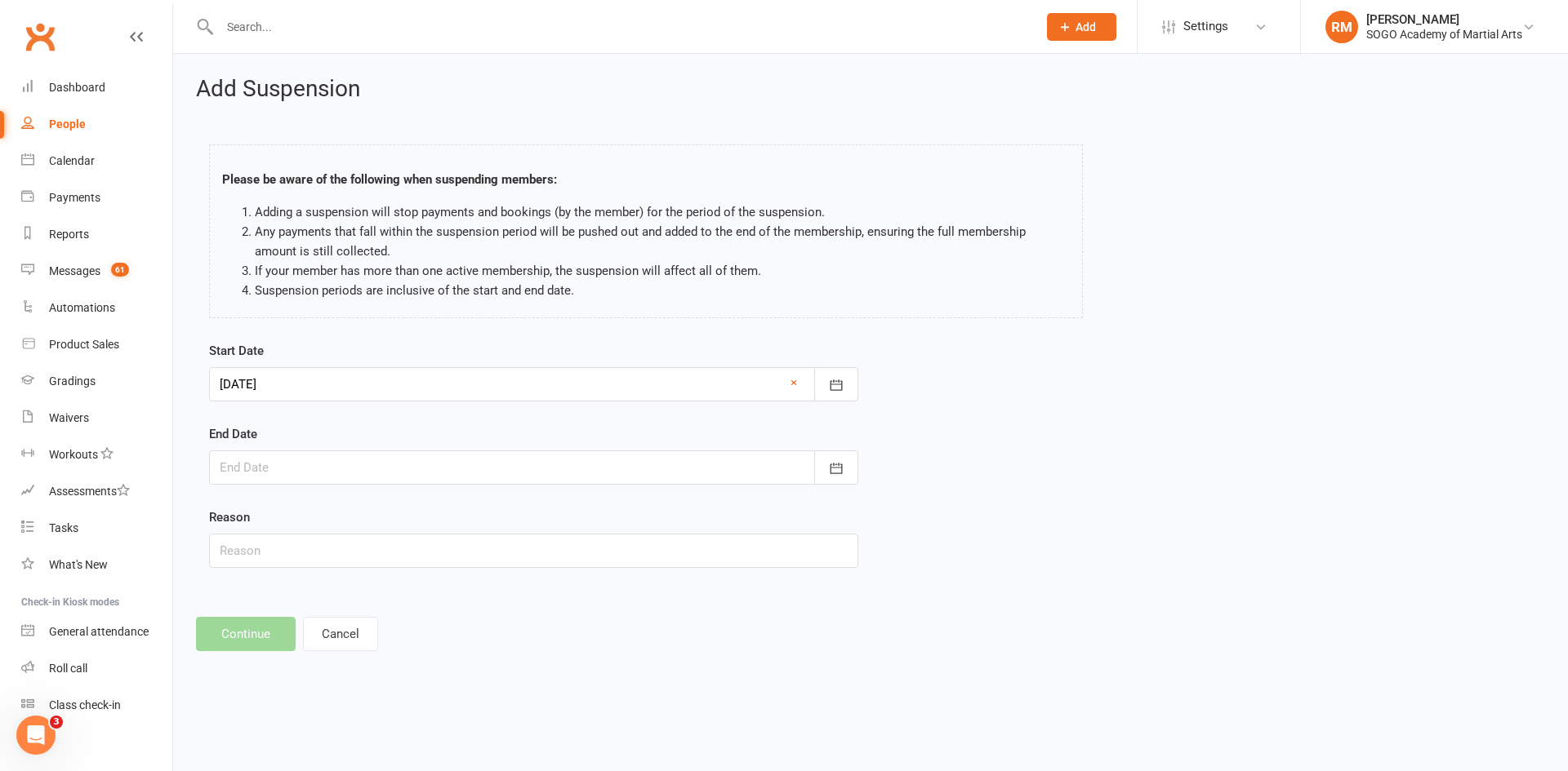
click at [272, 475] on div at bounding box center [533, 468] width 649 height 34
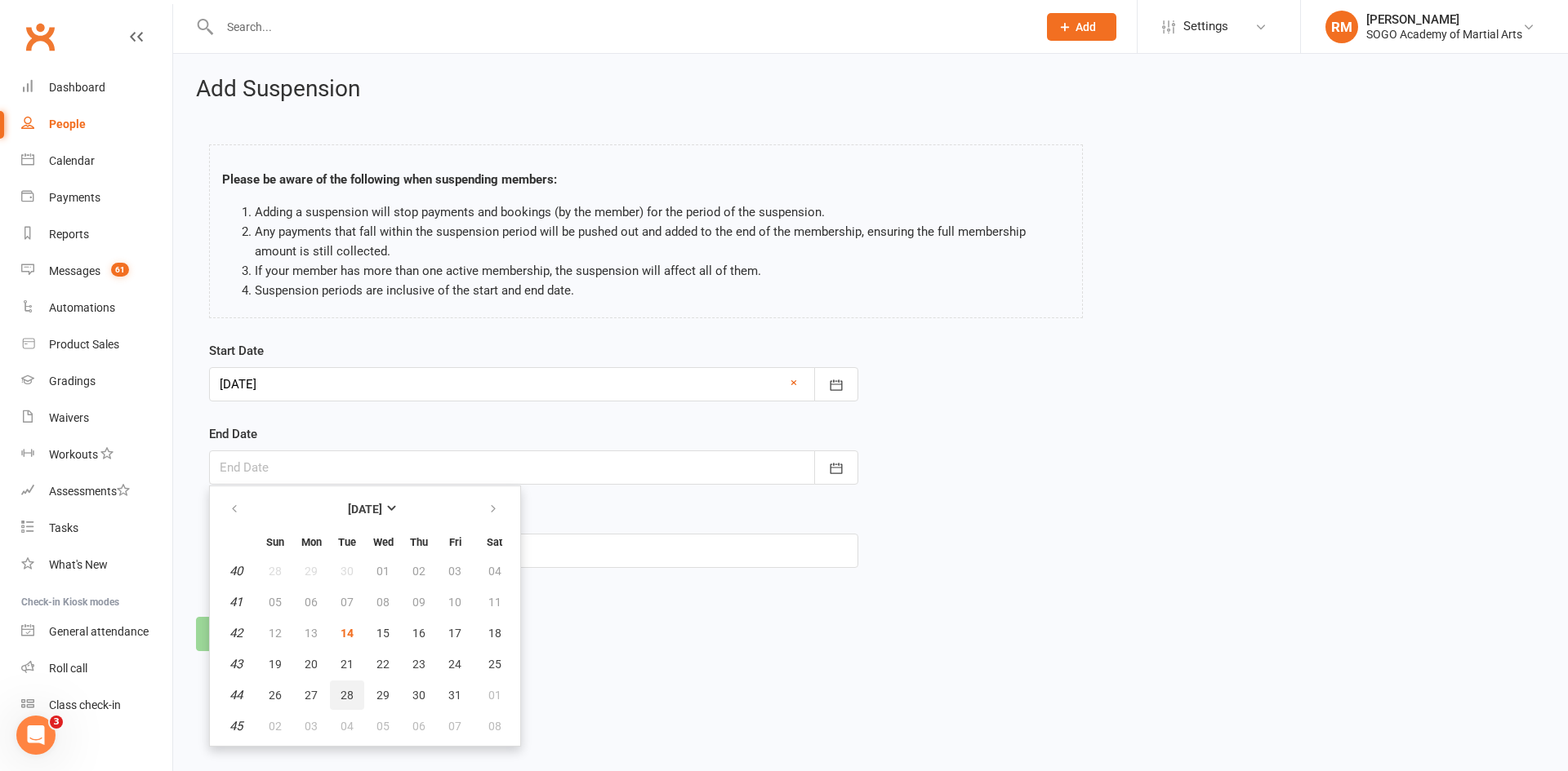
click at [349, 693] on span "28" at bounding box center [347, 695] width 13 height 13
type input "28 Oct 2025"
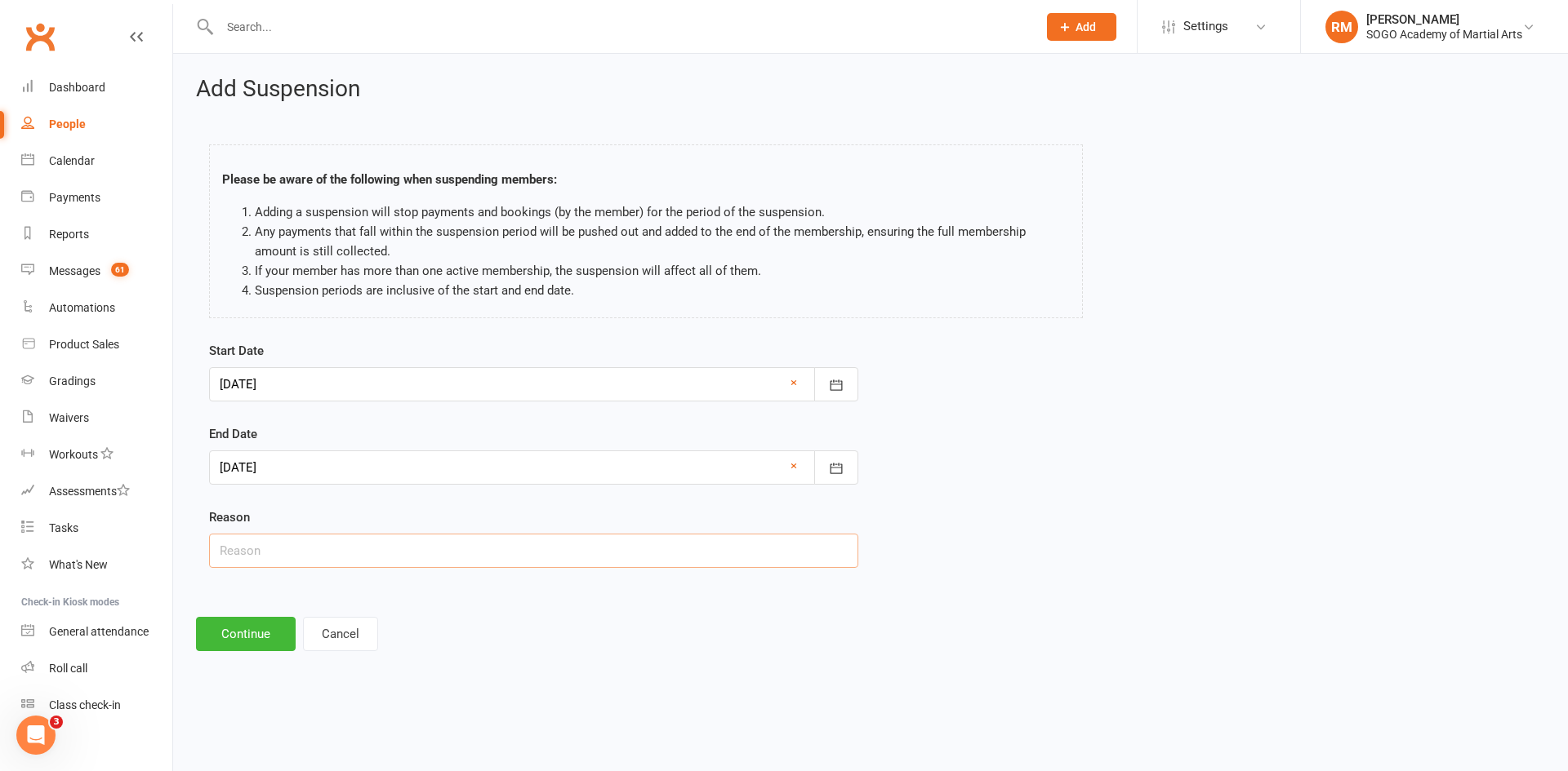
click at [269, 556] on input "text" at bounding box center [533, 551] width 649 height 34
type input "Injury"
click at [266, 640] on button "Continue" at bounding box center [245, 634] width 100 height 34
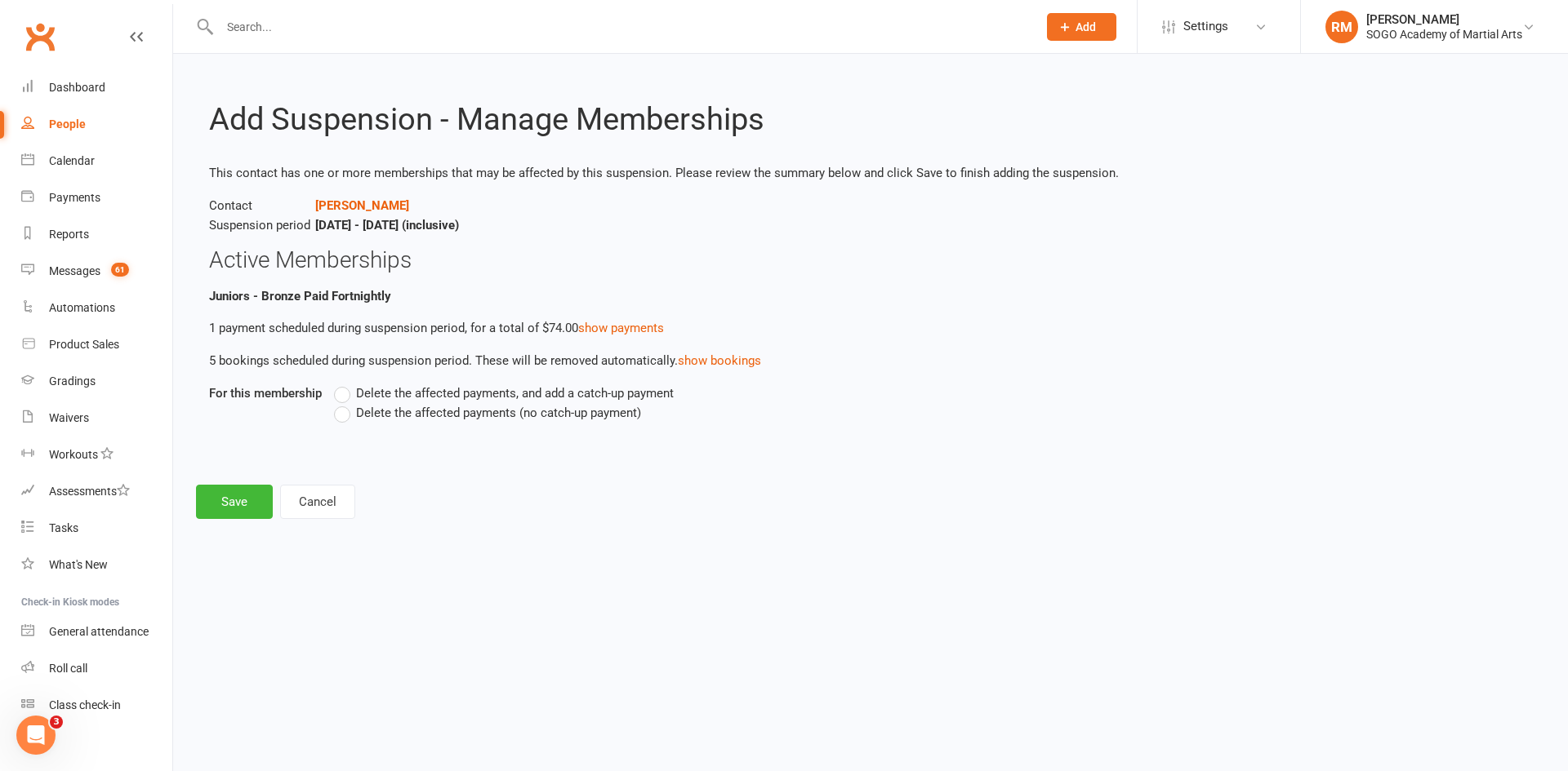
click at [453, 416] on span "Delete the affected payments (no catch-up payment)" at bounding box center [498, 411] width 285 height 17
click at [345, 403] on input "Delete the affected payments (no catch-up payment)" at bounding box center [339, 403] width 11 height 0
click at [244, 502] on button "Save" at bounding box center [233, 502] width 76 height 34
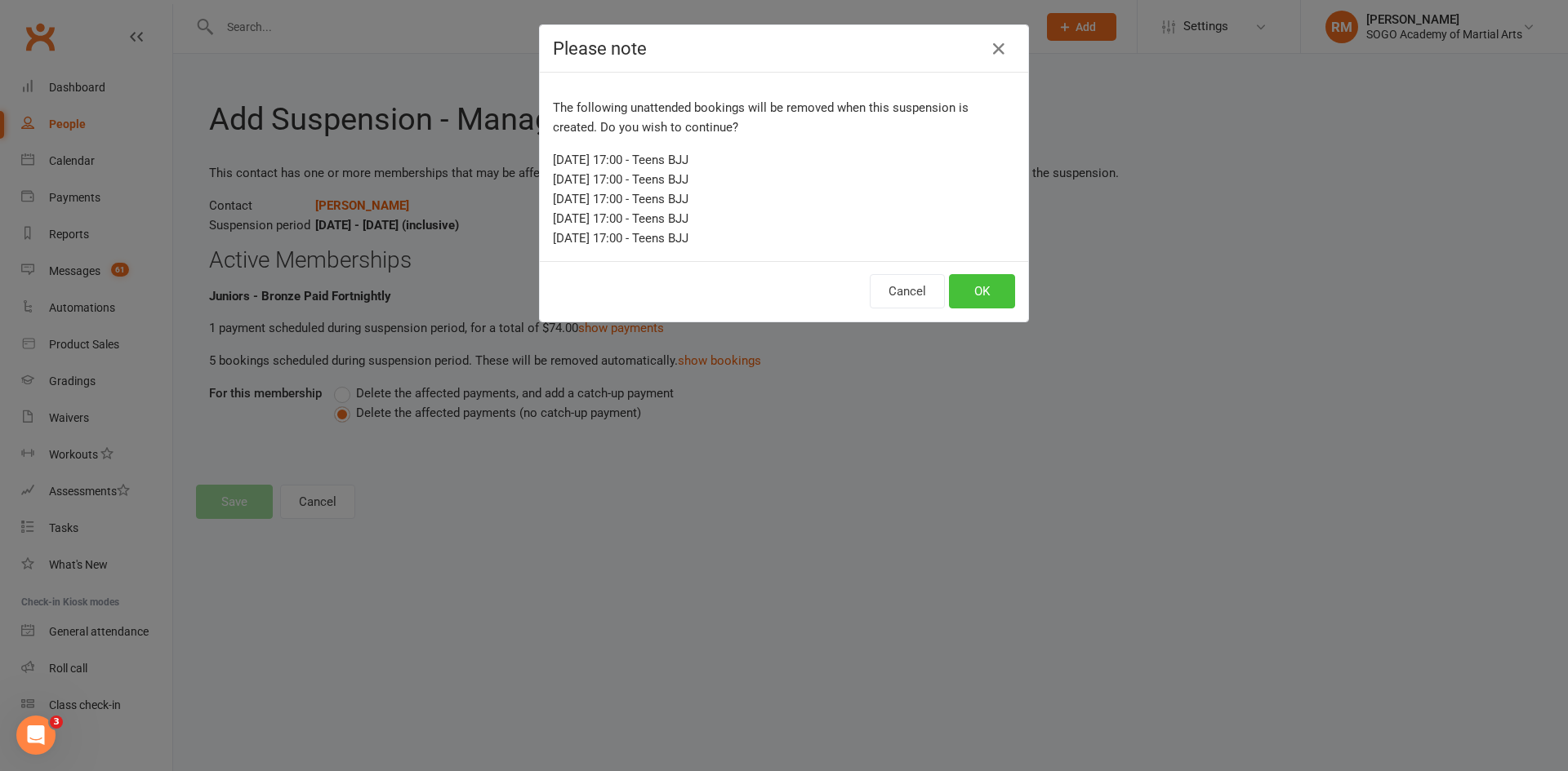
click at [991, 284] on button "OK" at bounding box center [982, 292] width 66 height 34
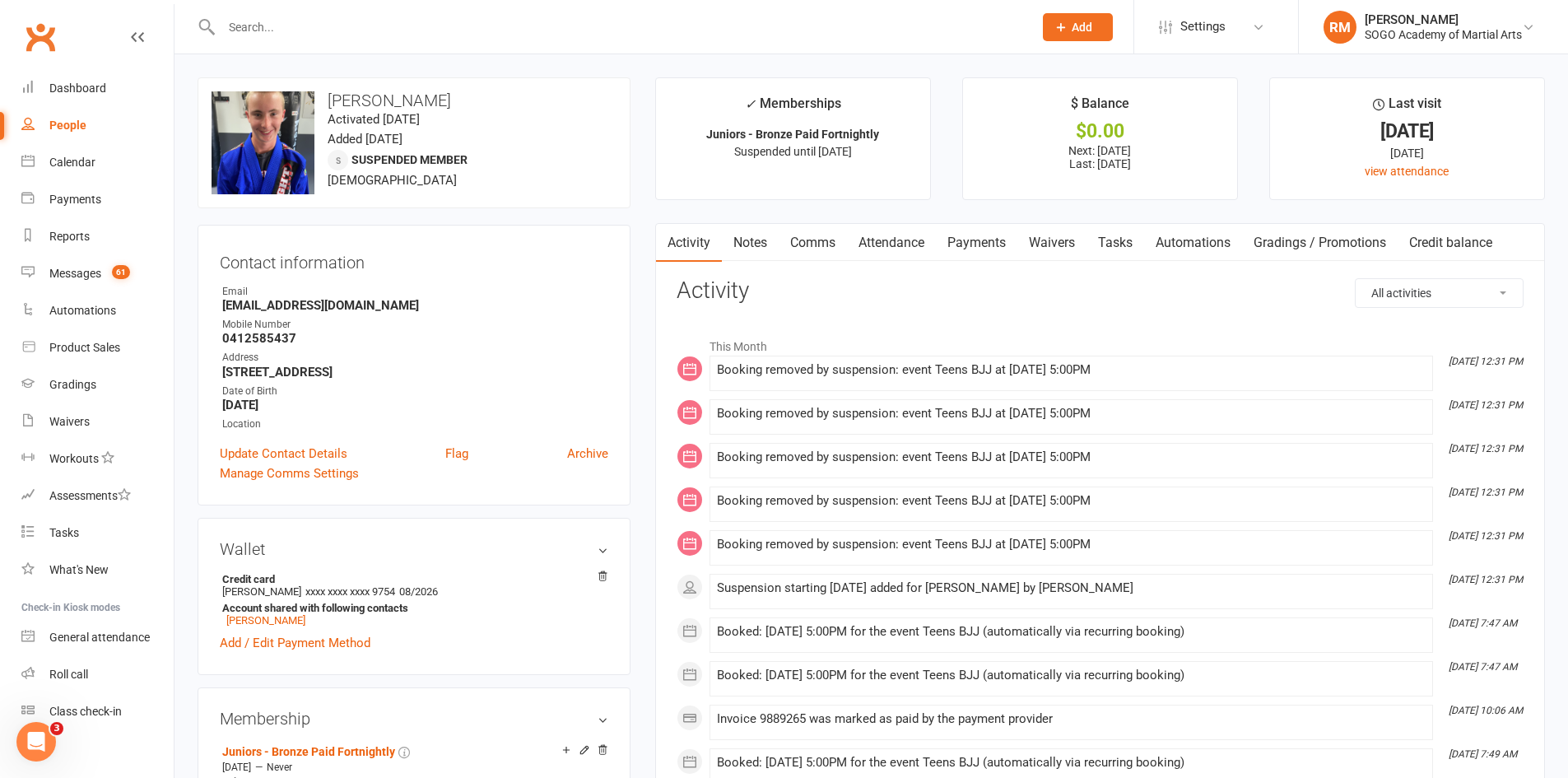
click at [303, 23] on input "text" at bounding box center [618, 26] width 805 height 23
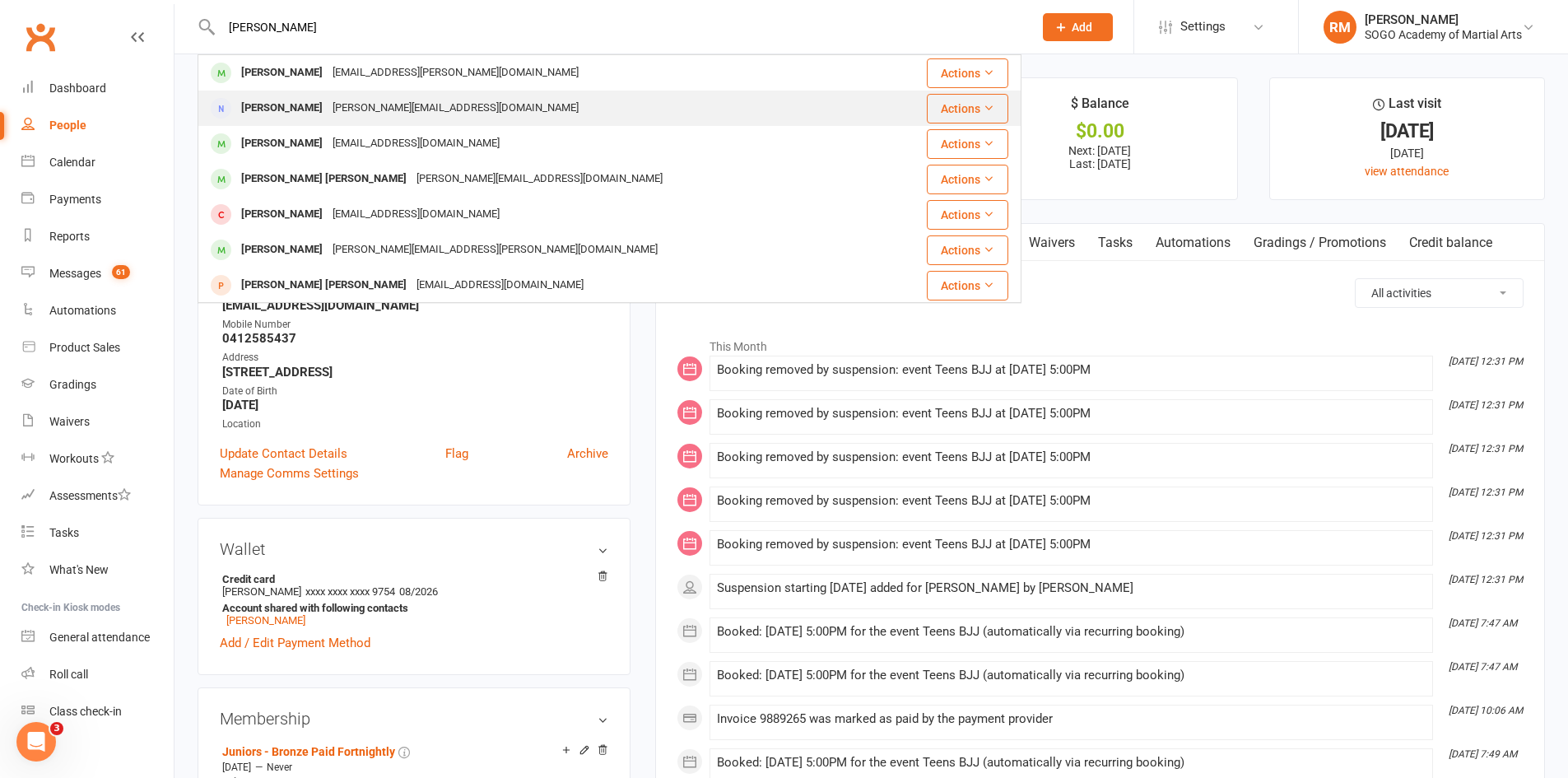
type input "Emily"
click at [307, 110] on div "[PERSON_NAME]" at bounding box center [282, 108] width 91 height 24
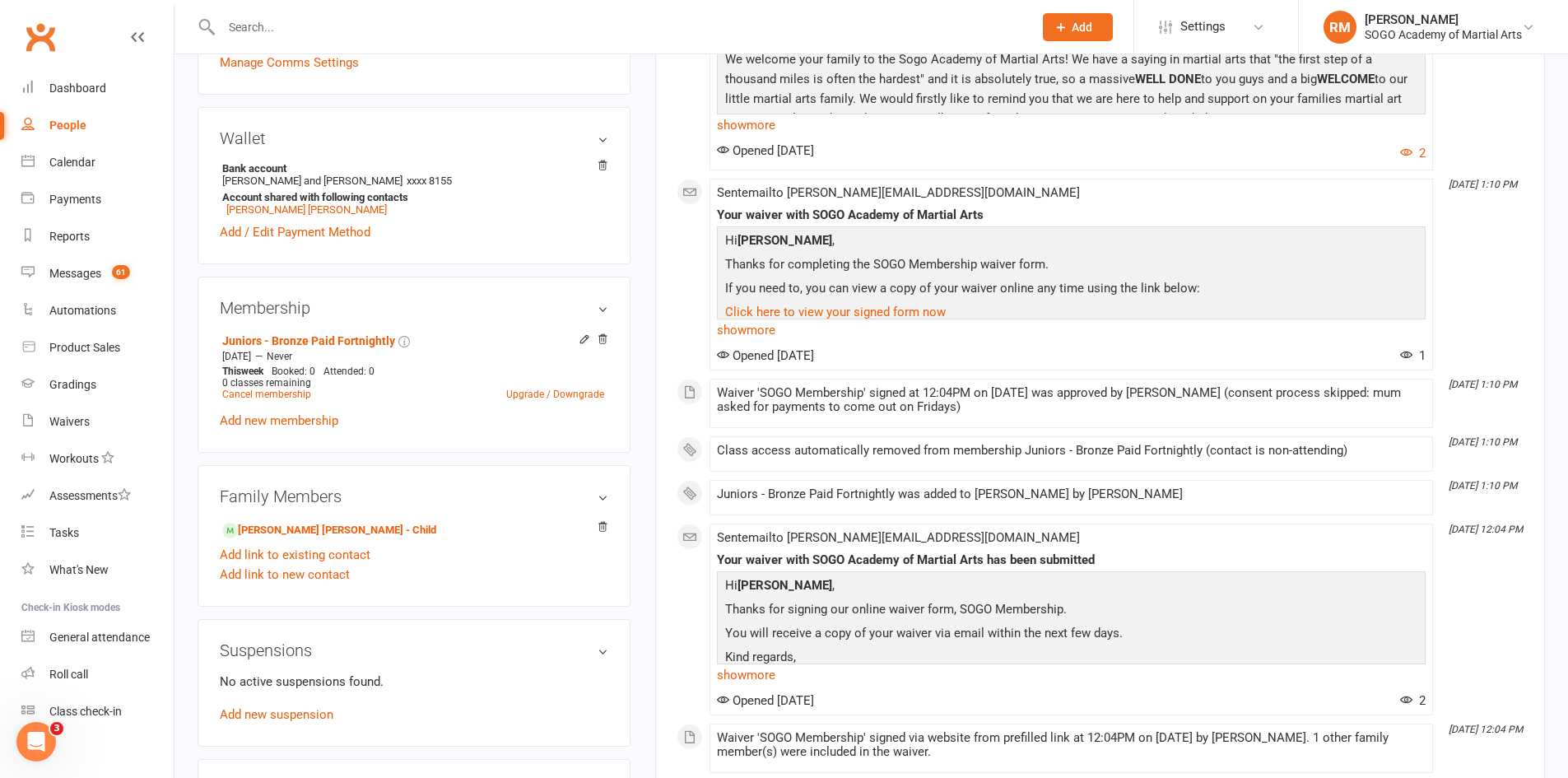
scroll to position [412, 0]
click at [297, 537] on link "Flynn McBride - Child" at bounding box center [330, 530] width 214 height 17
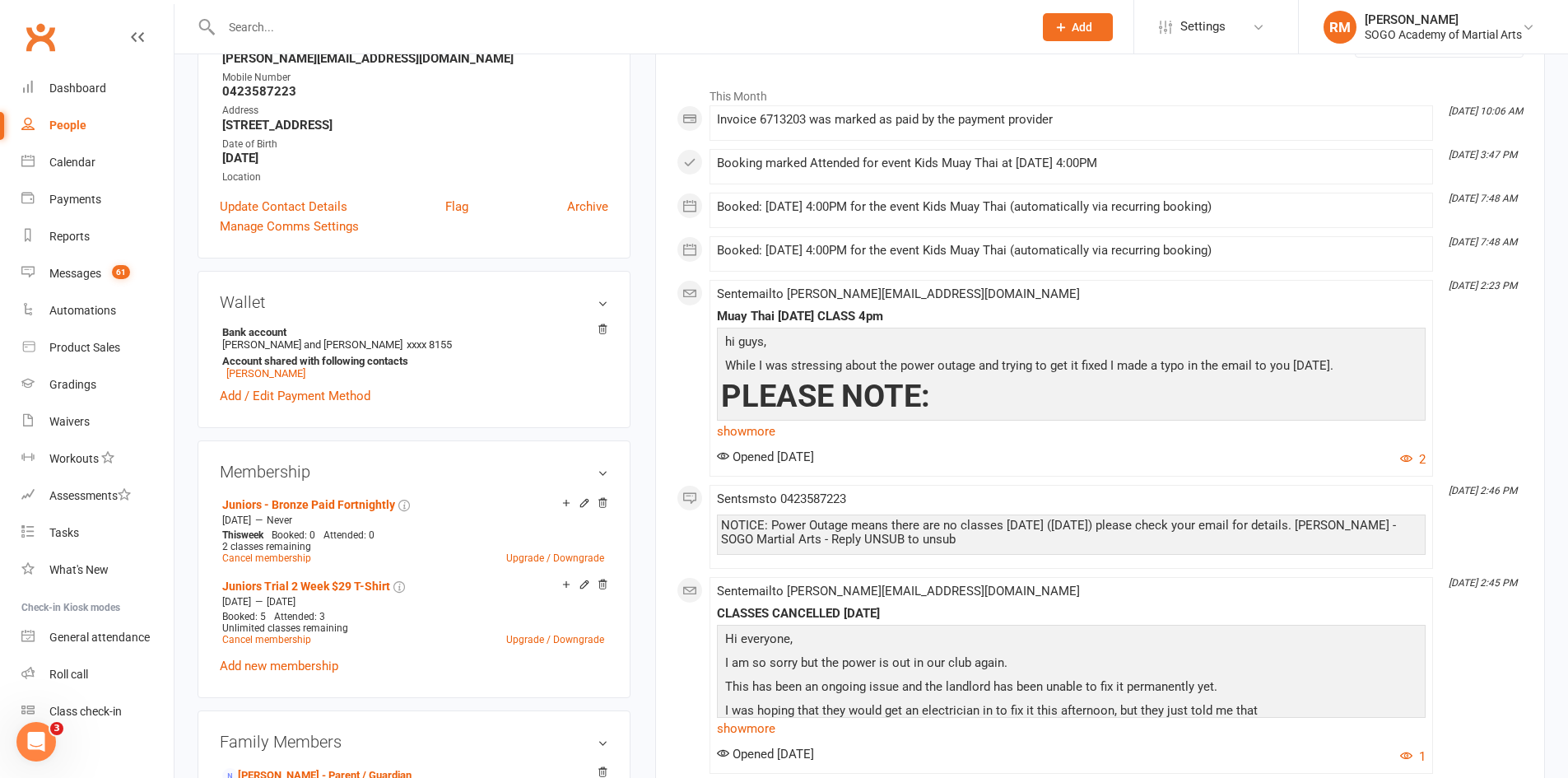
scroll to position [330, 0]
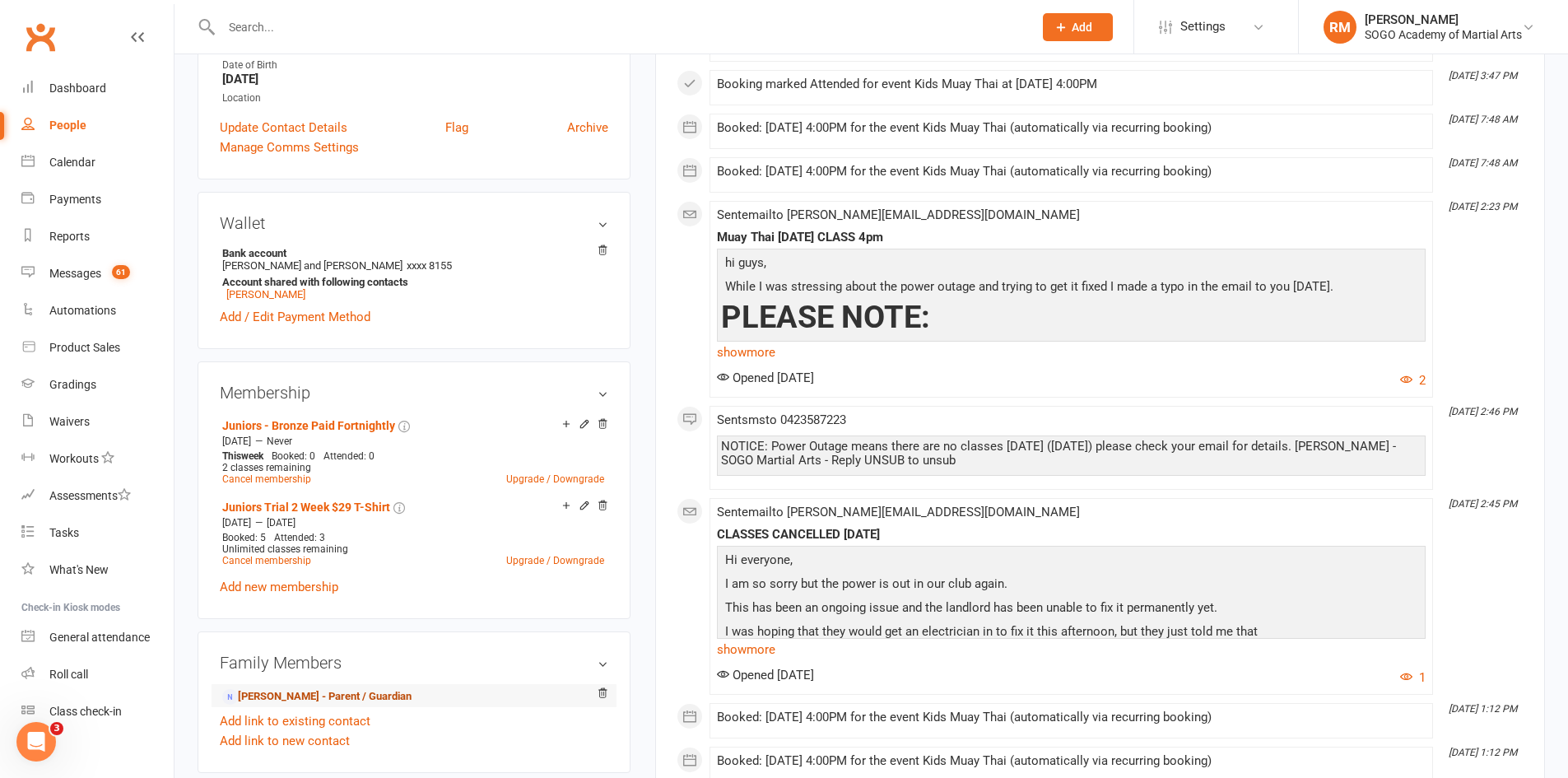
click at [341, 695] on link "Emily McBride - Parent / Guardian" at bounding box center [317, 696] width 189 height 17
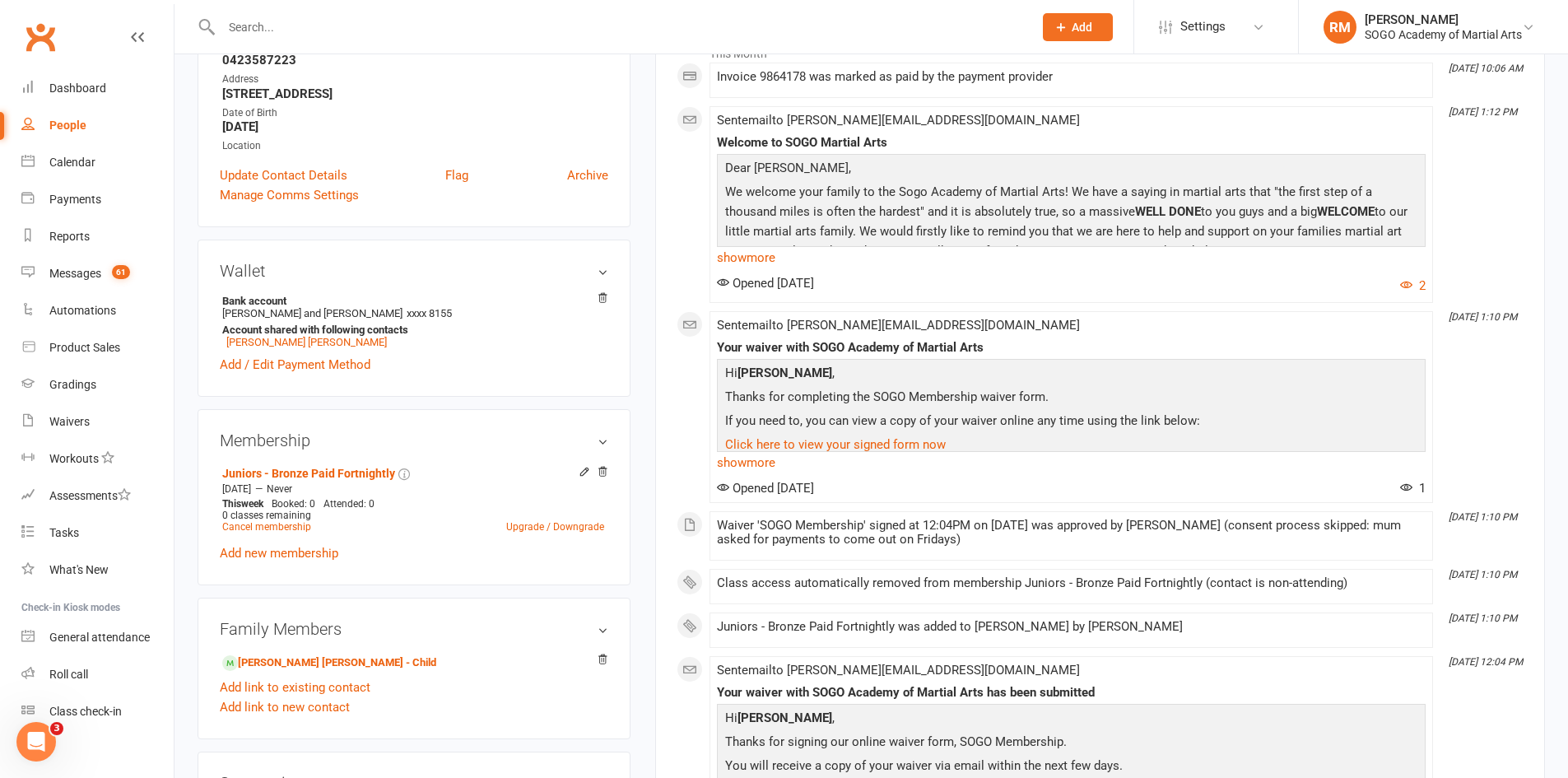
scroll to position [330, 0]
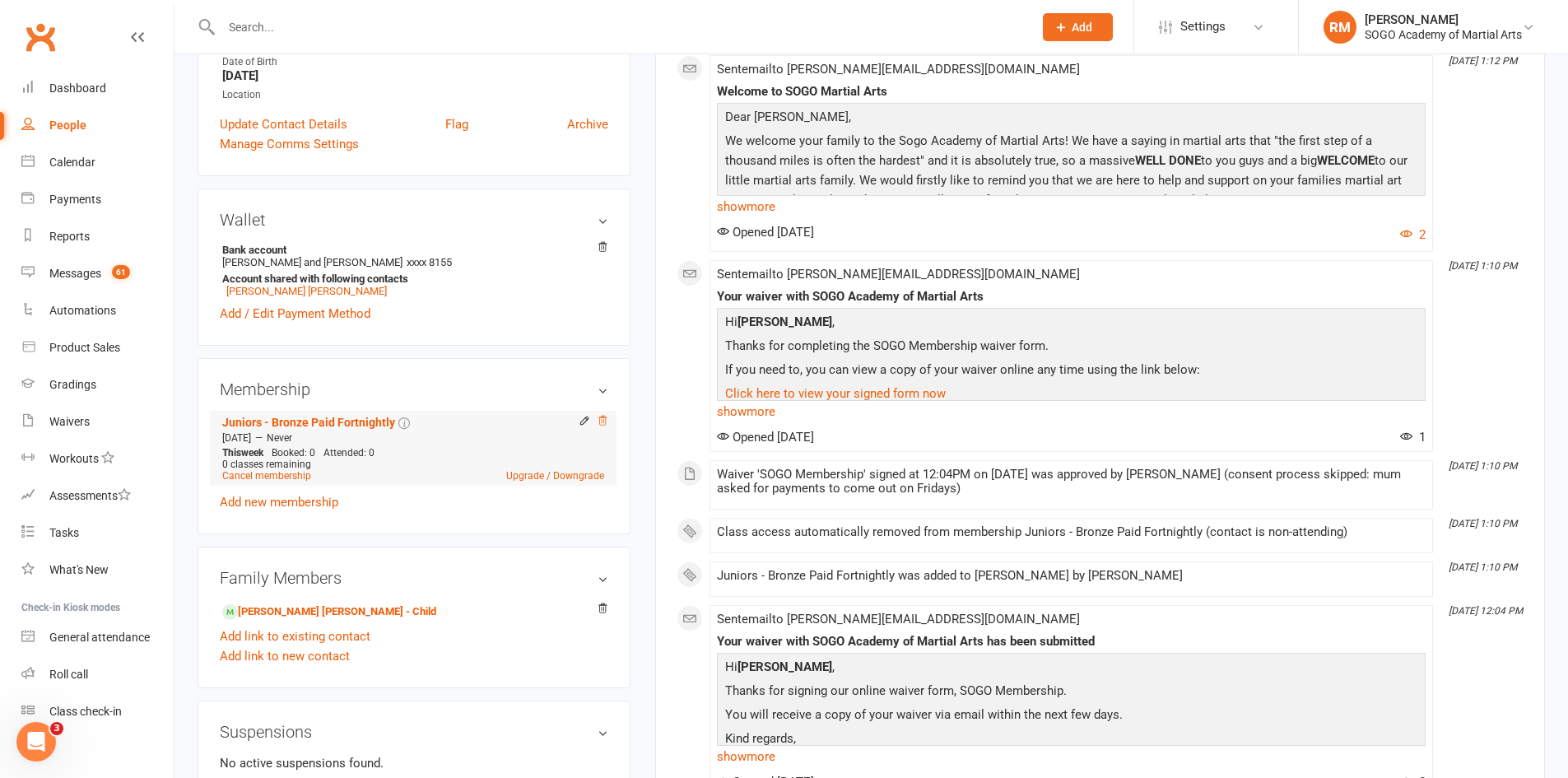
click at [606, 417] on icon at bounding box center [602, 420] width 12 height 12
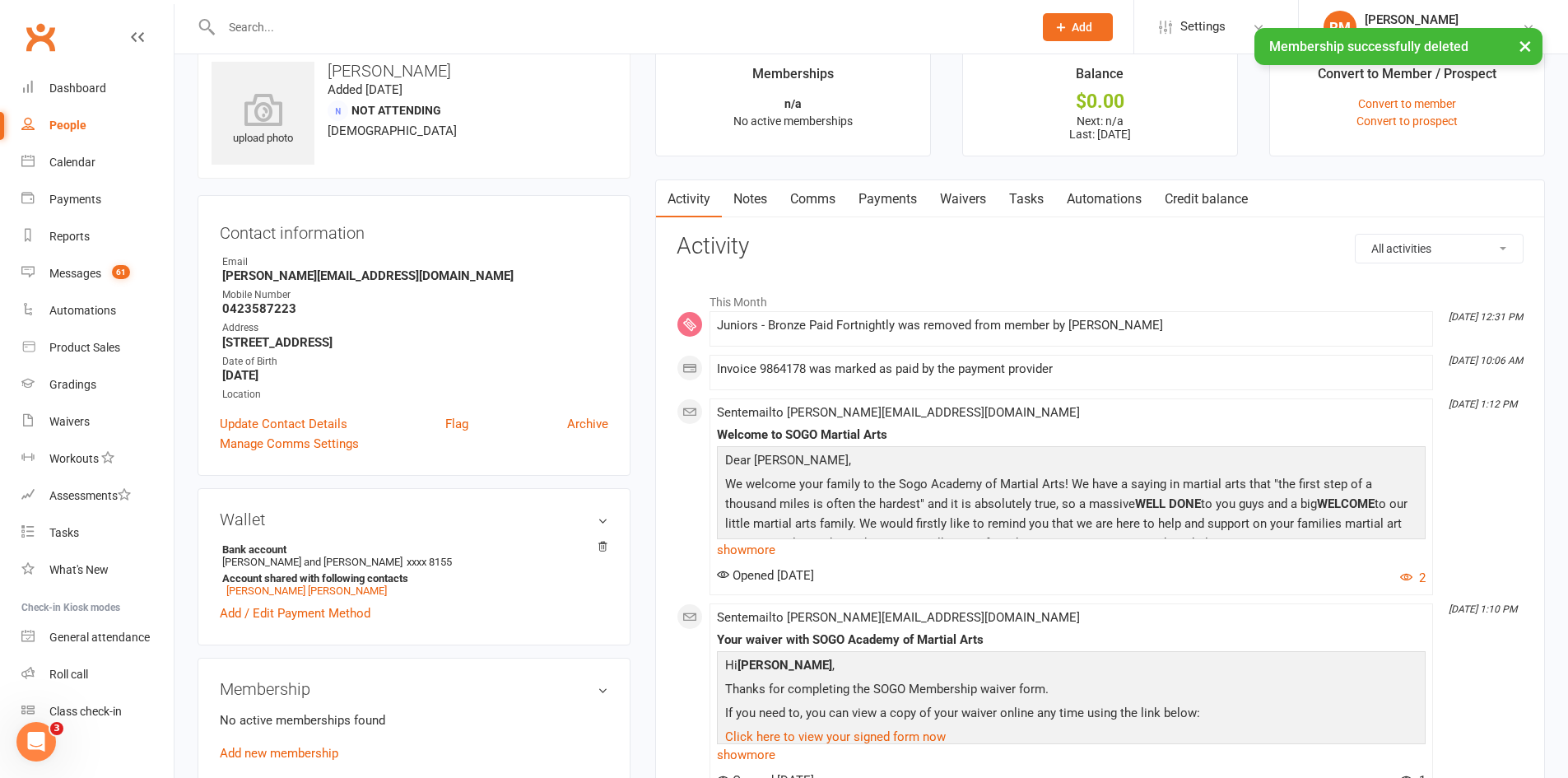
scroll to position [0, 0]
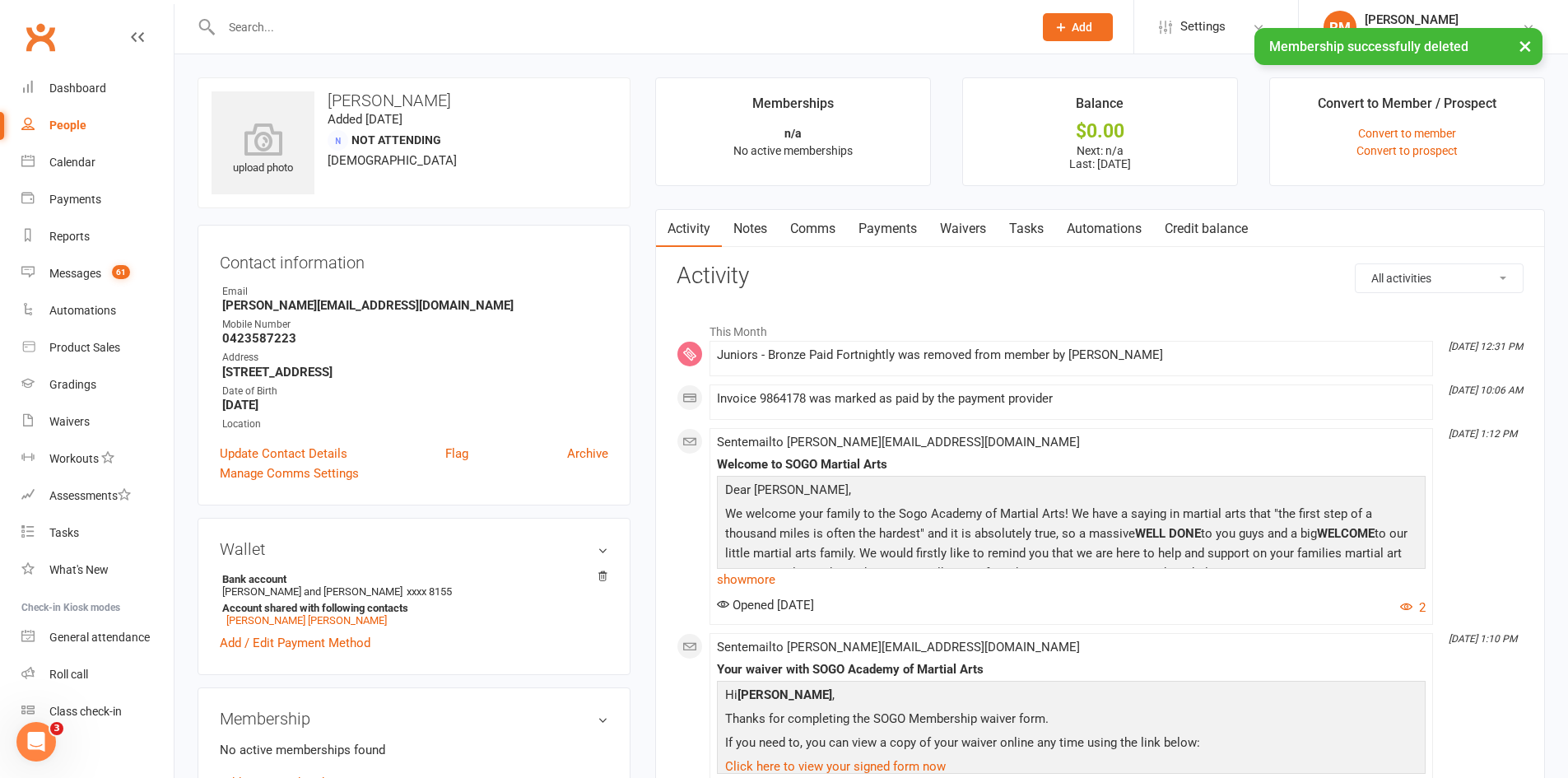
click at [884, 233] on link "Payments" at bounding box center [888, 229] width 81 height 38
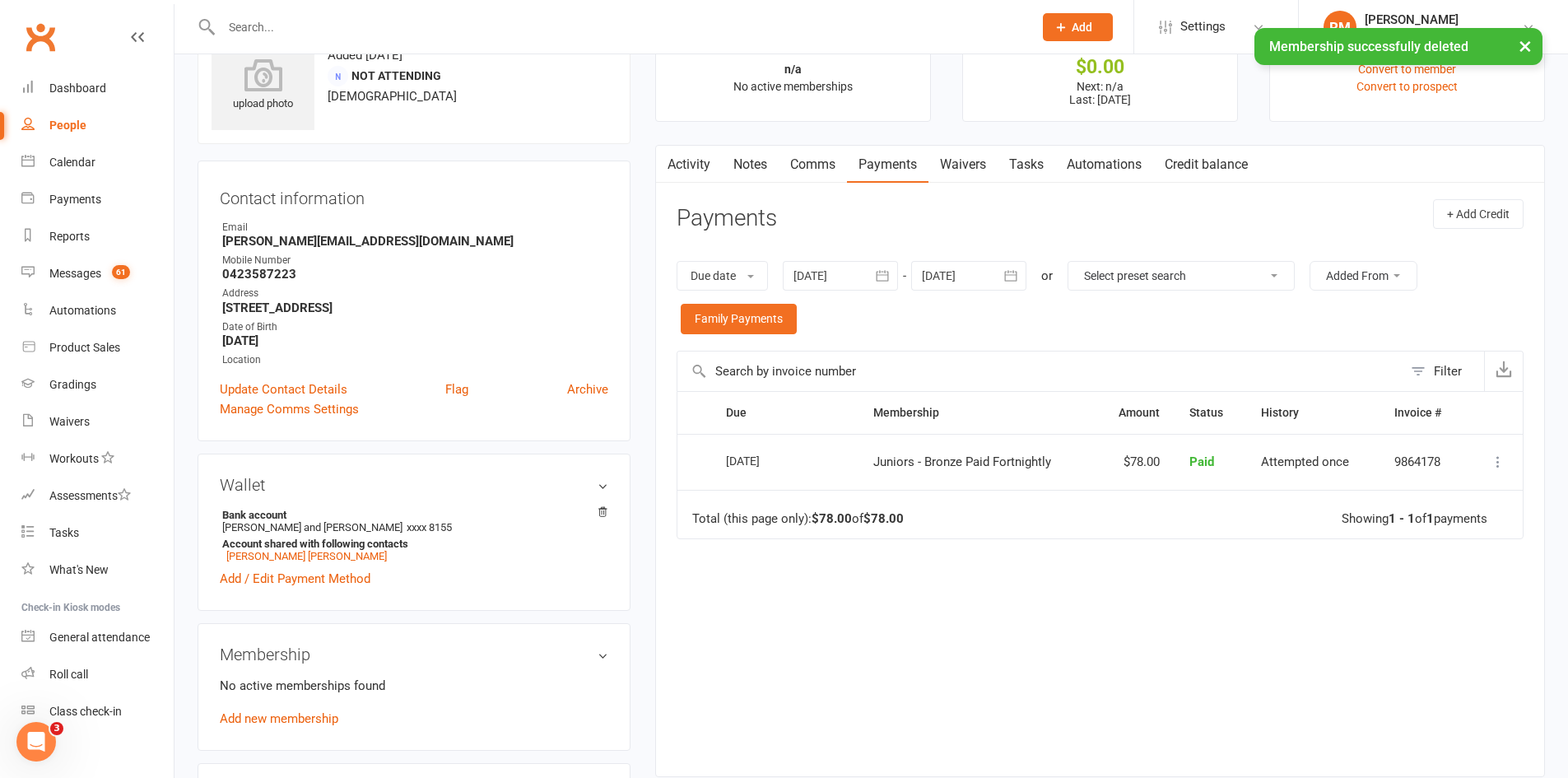
scroll to position [165, 0]
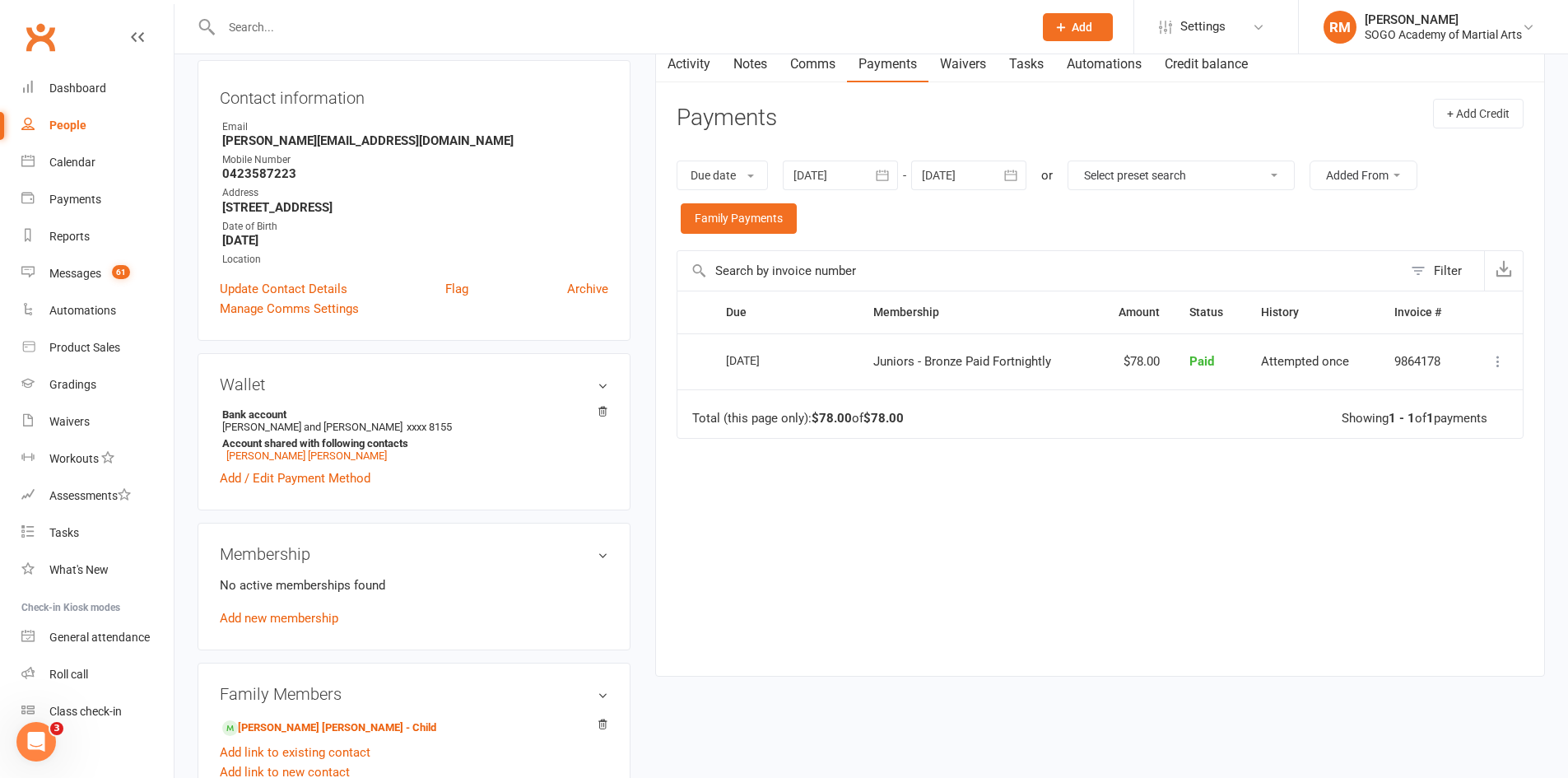
click at [1499, 356] on icon at bounding box center [1498, 361] width 16 height 16
click at [1381, 395] on link "Refund" at bounding box center [1426, 393] width 163 height 33
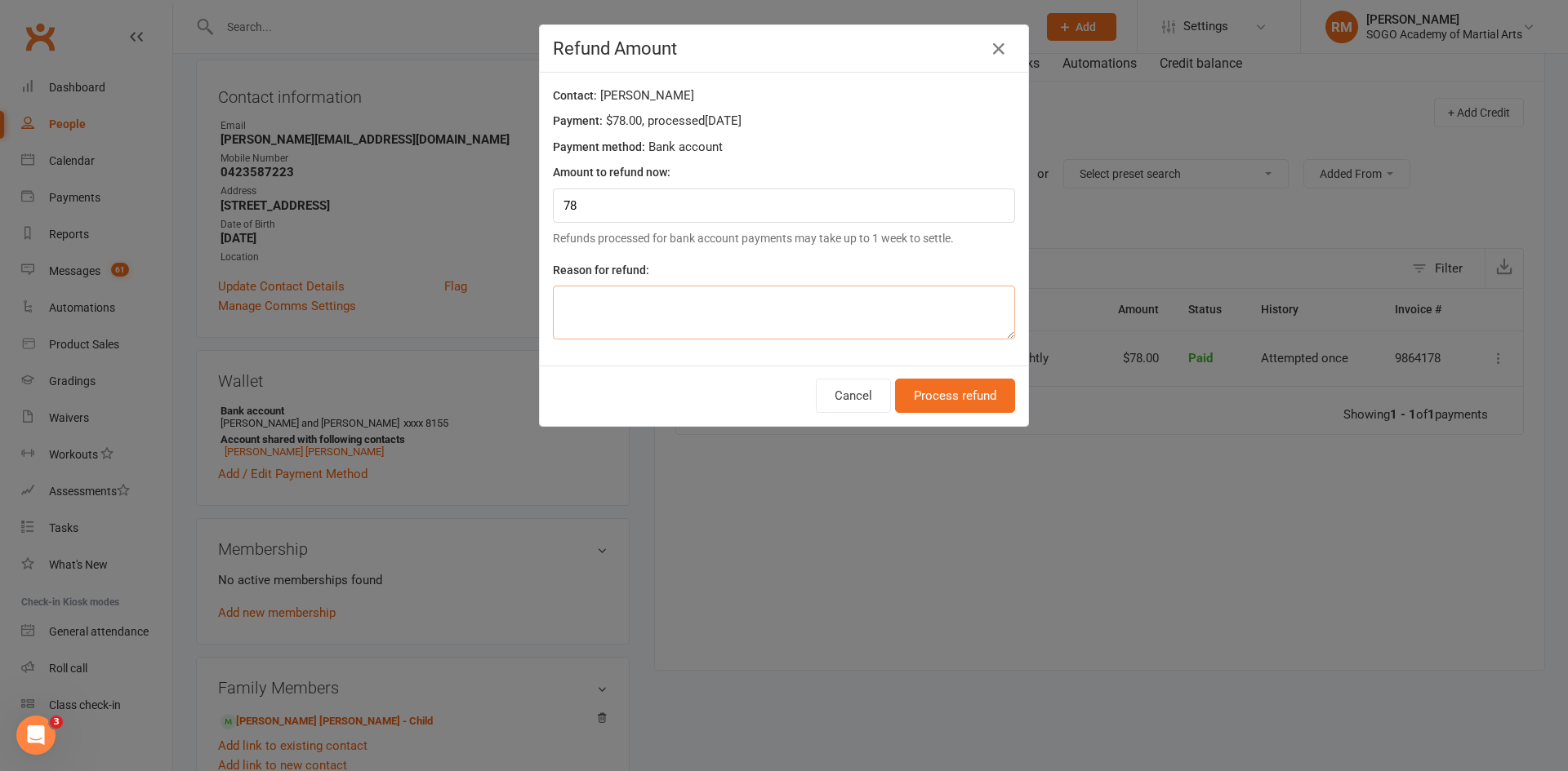
click at [598, 313] on textarea at bounding box center [784, 312] width 462 height 54
type textarea "mum signed herself up for a membership as well"
click at [913, 401] on button "Process refund" at bounding box center [956, 396] width 120 height 34
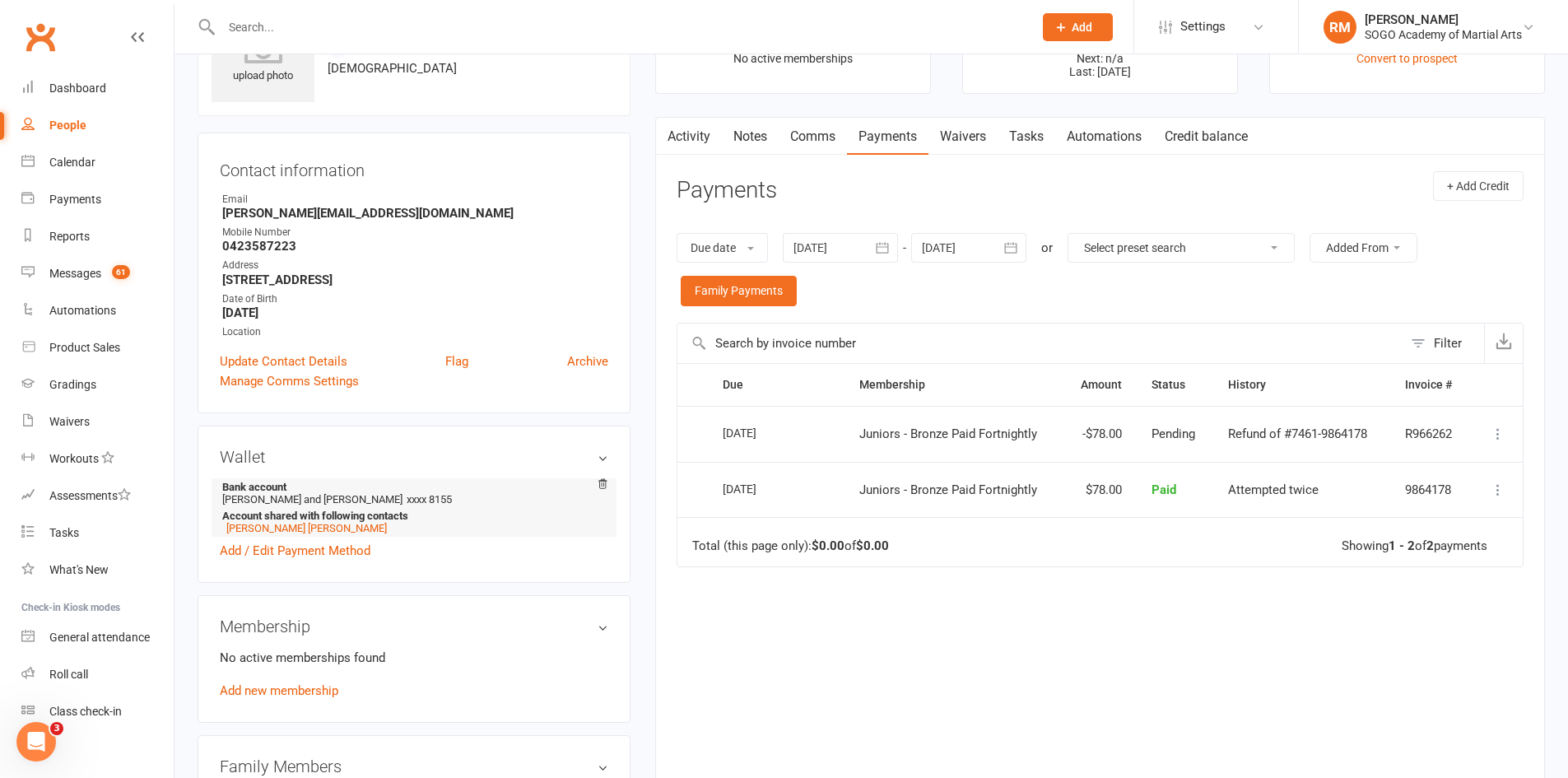
scroll to position [0, 0]
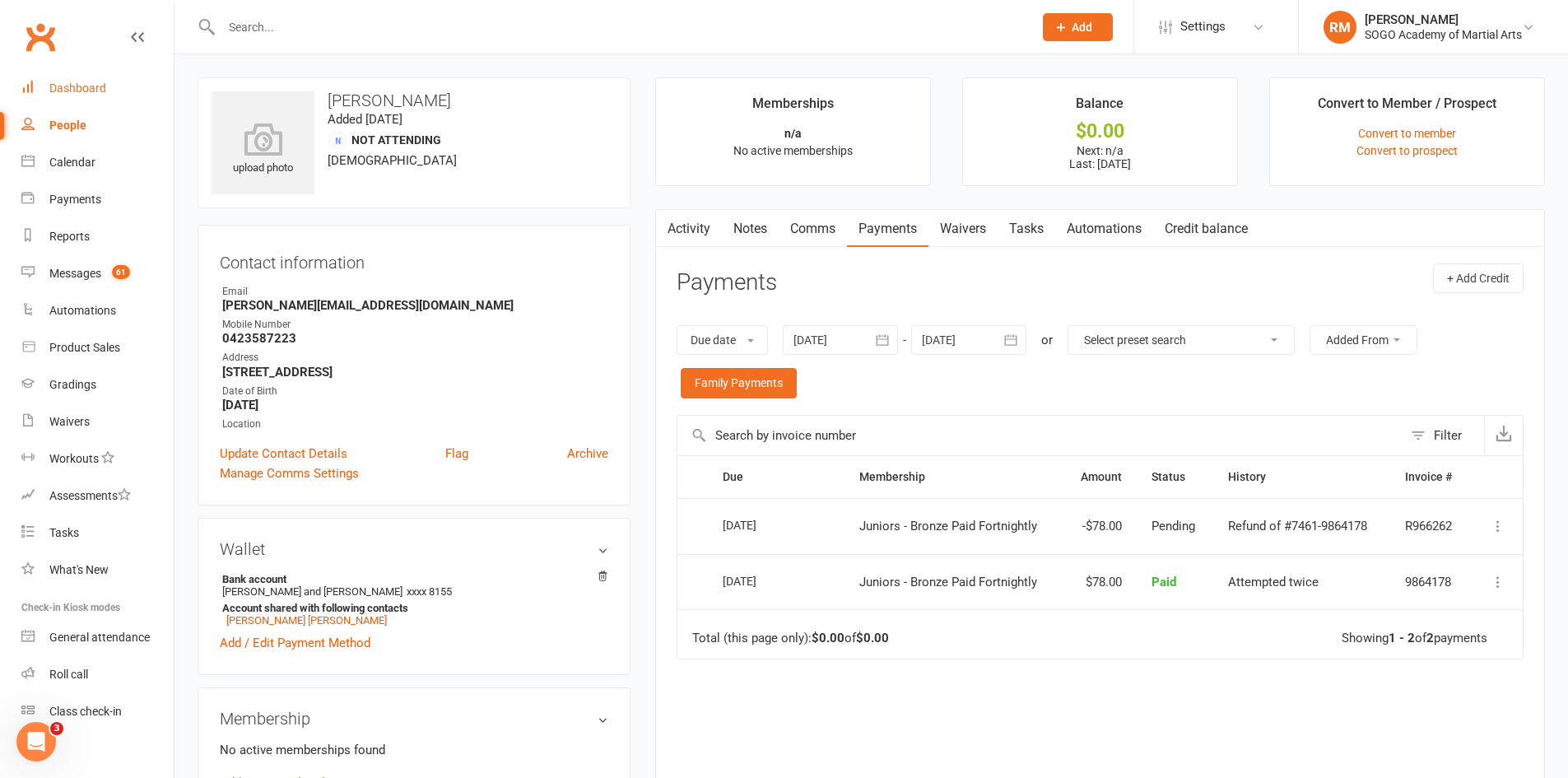
click at [73, 92] on div "Dashboard" at bounding box center [78, 88] width 57 height 14
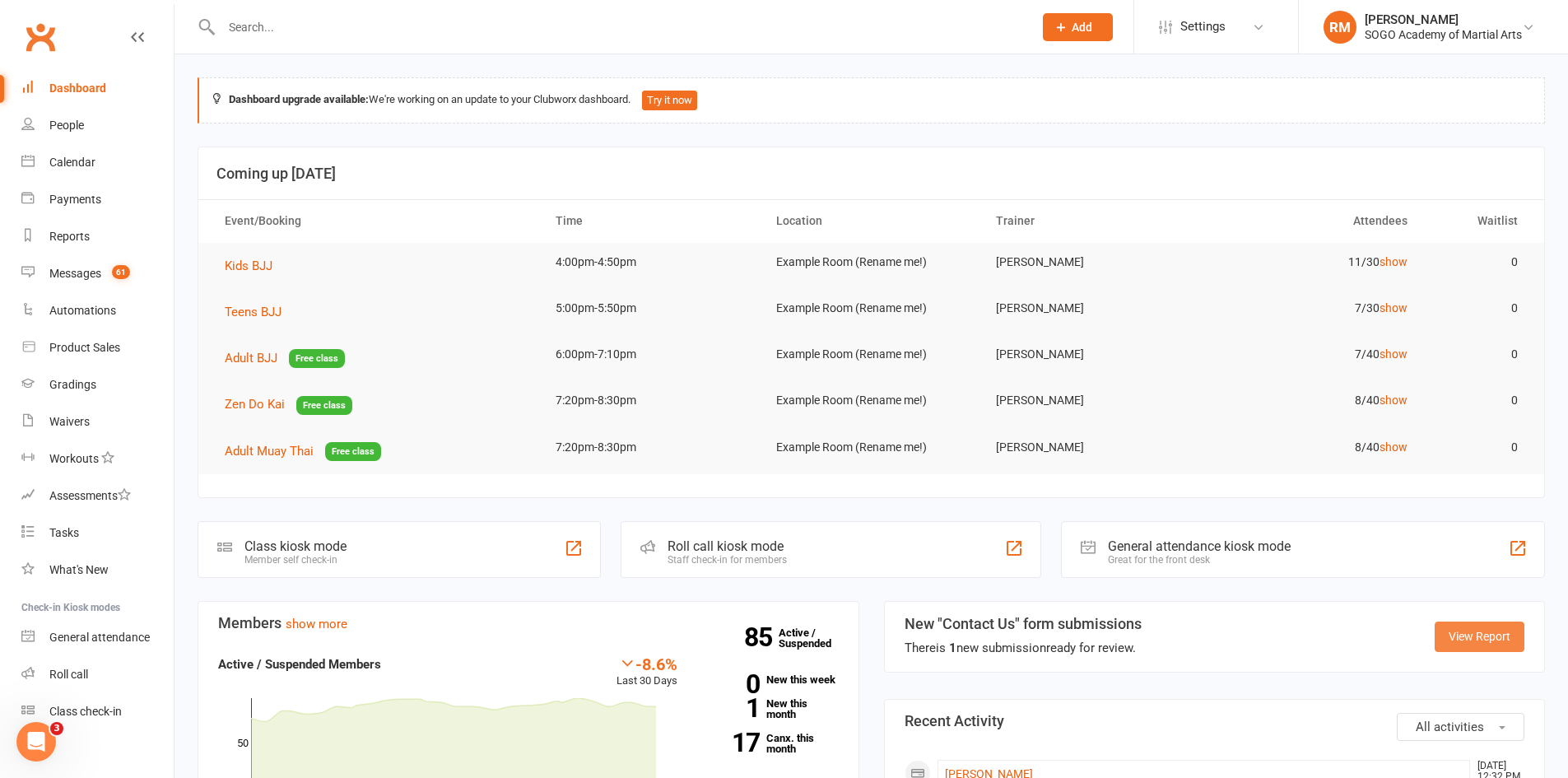
click at [1479, 644] on link "View Report" at bounding box center [1479, 636] width 90 height 30
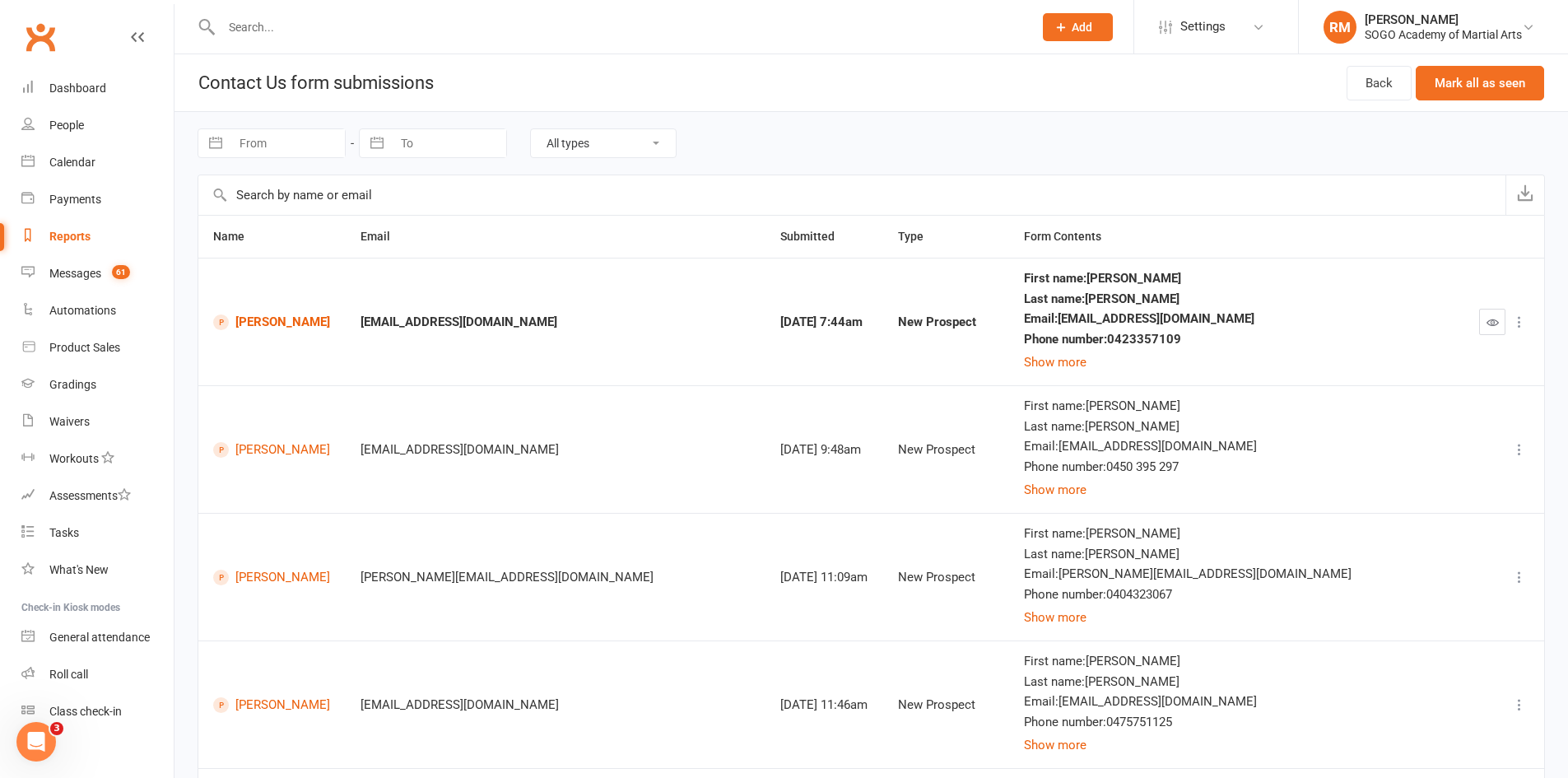
drag, startPoint x: 1498, startPoint y: 327, endPoint x: 1472, endPoint y: 350, distance: 34.7
click at [1496, 329] on button "button" at bounding box center [1492, 322] width 26 height 26
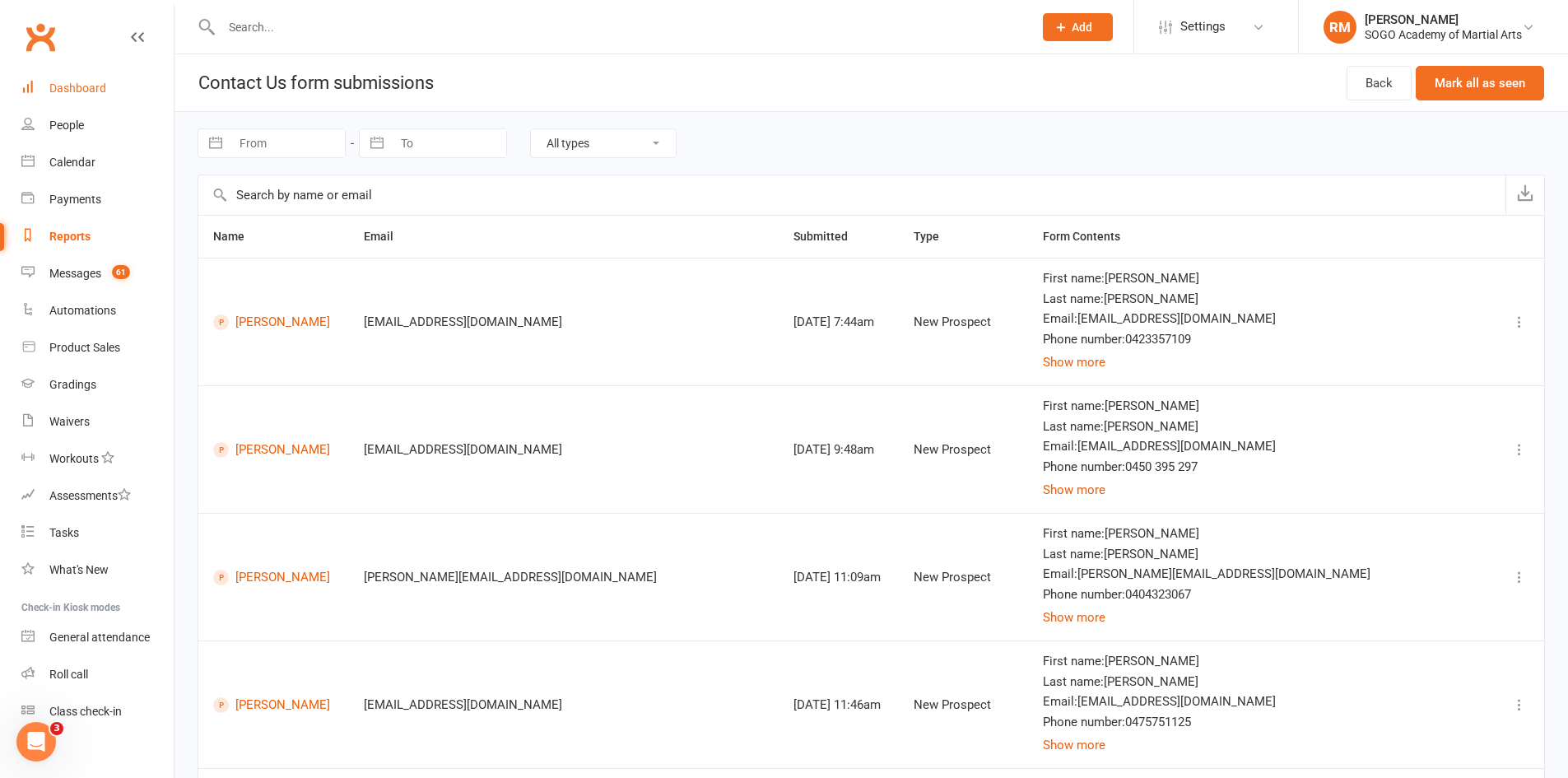
click at [57, 91] on div "Dashboard" at bounding box center [78, 88] width 57 height 14
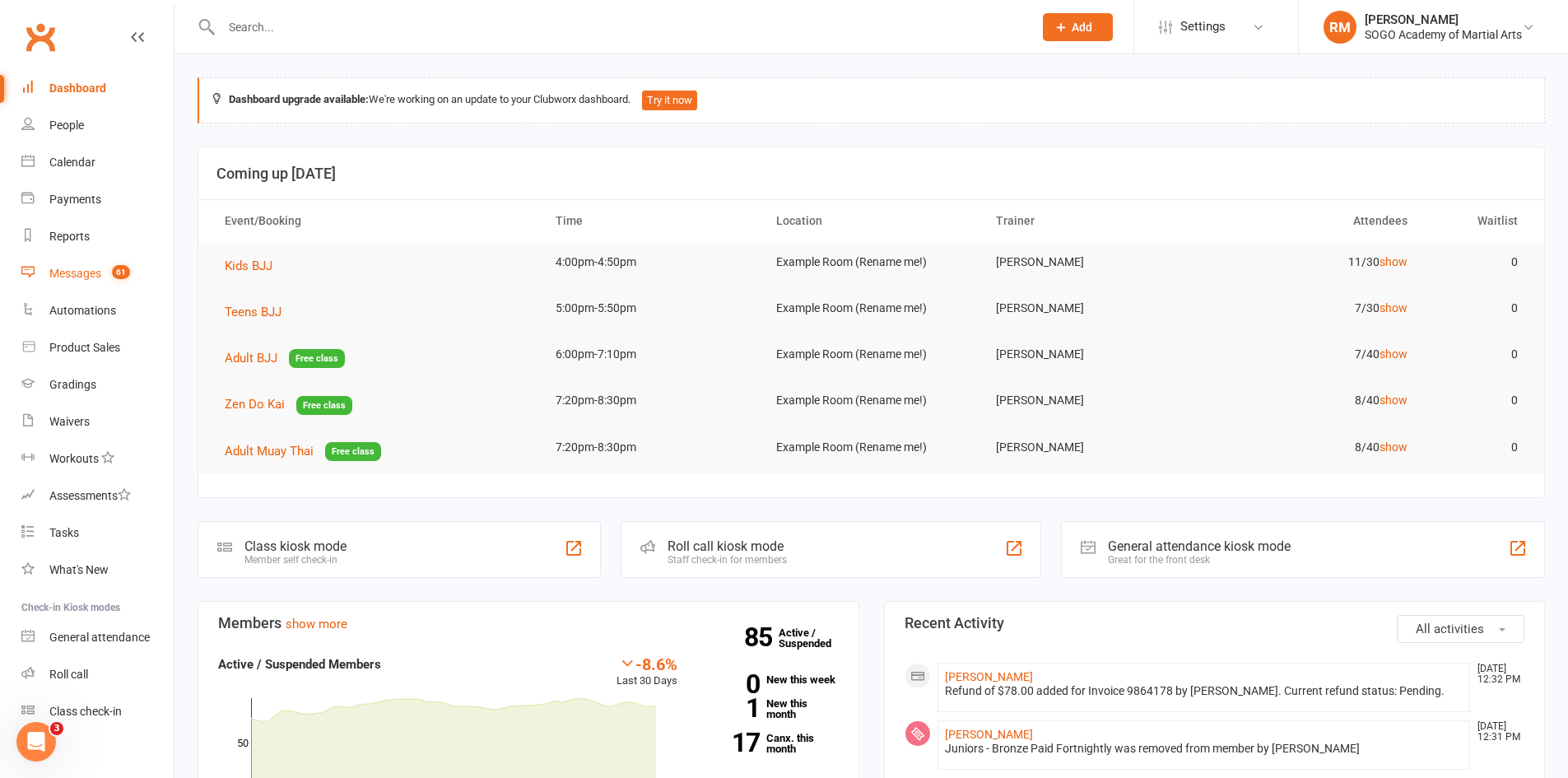
click at [75, 274] on div "Messages" at bounding box center [75, 274] width 52 height 14
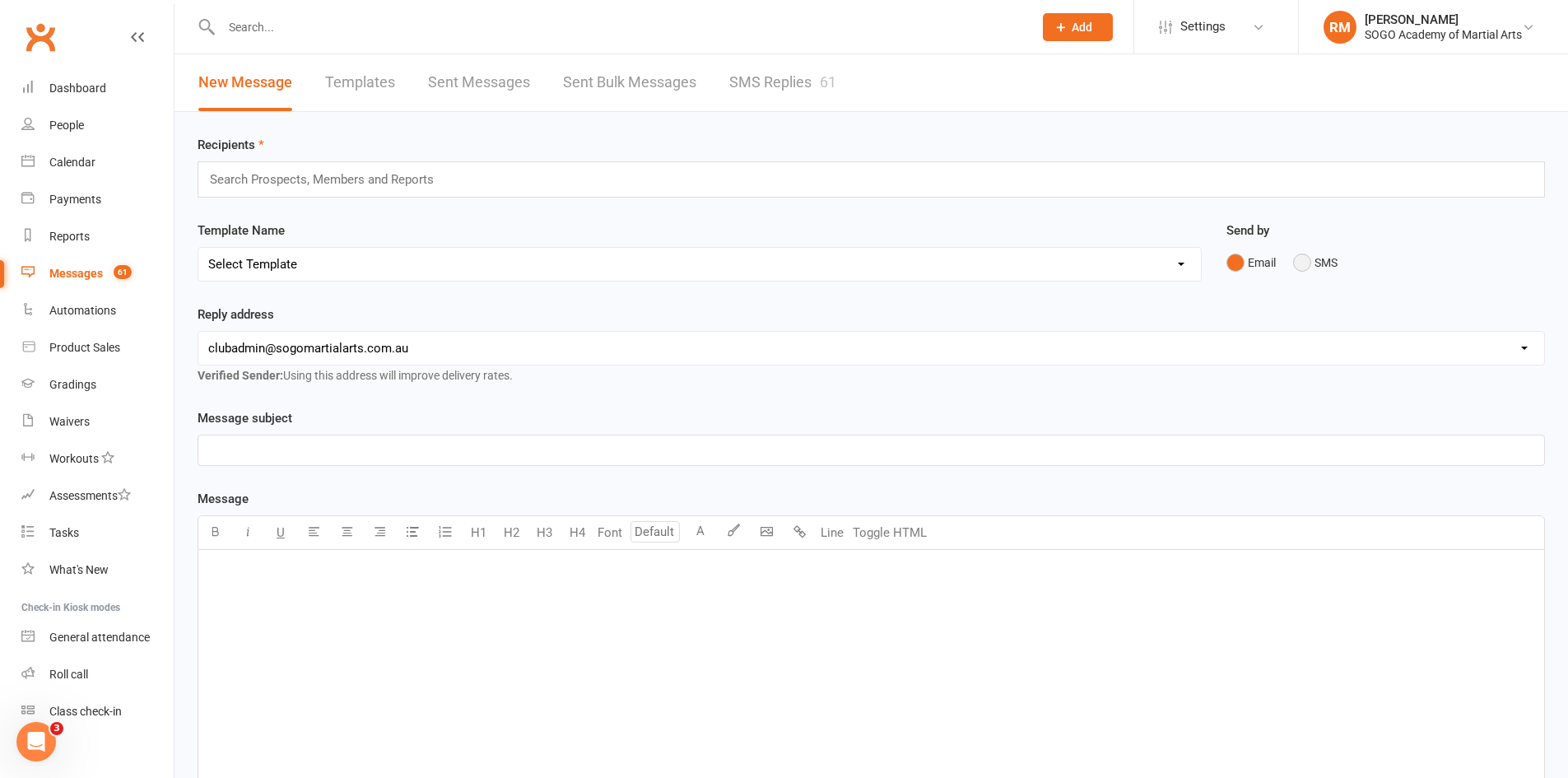
click at [1320, 267] on button "SMS" at bounding box center [1315, 263] width 44 height 32
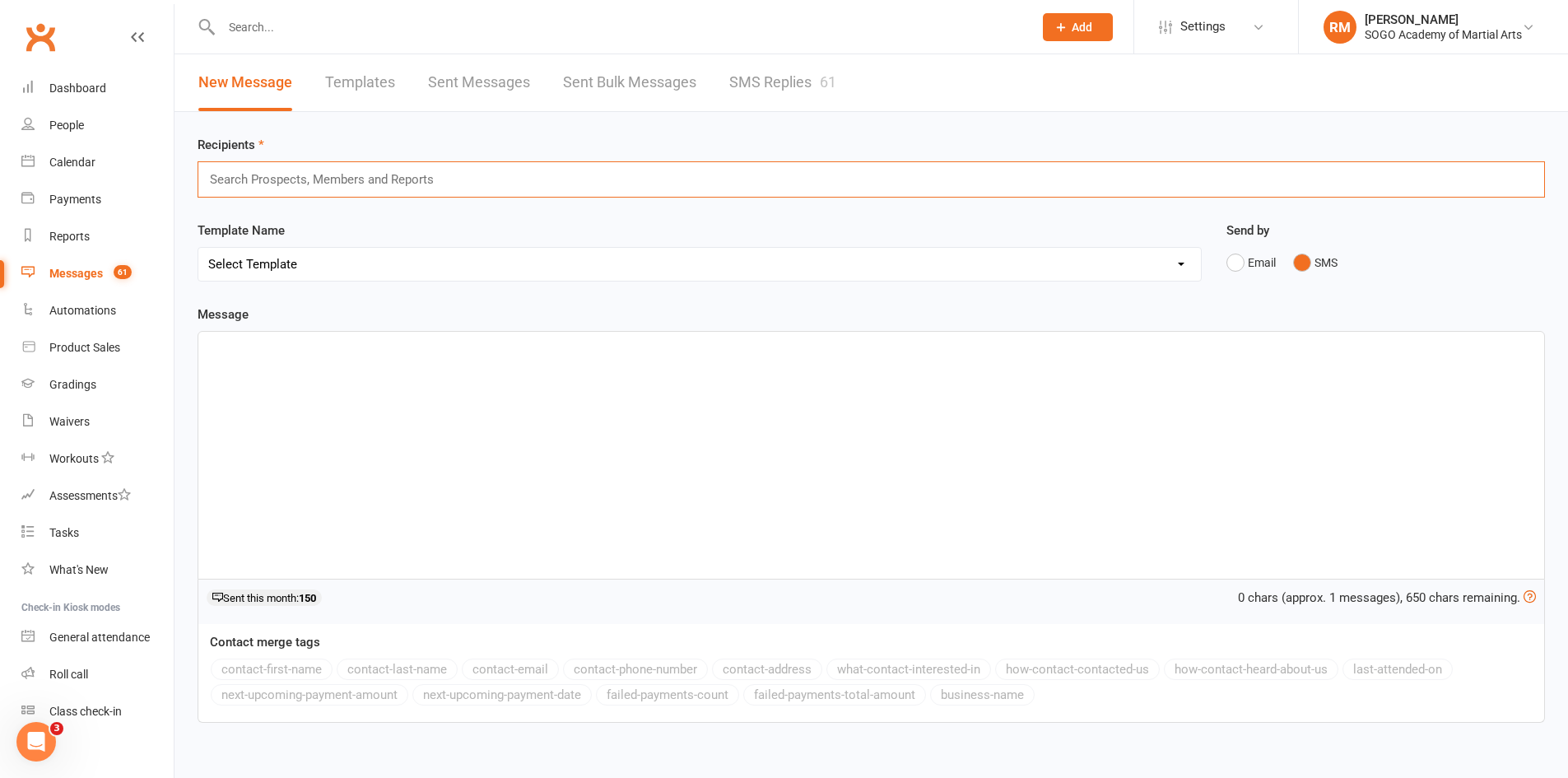
click at [386, 177] on input "text" at bounding box center [329, 179] width 241 height 22
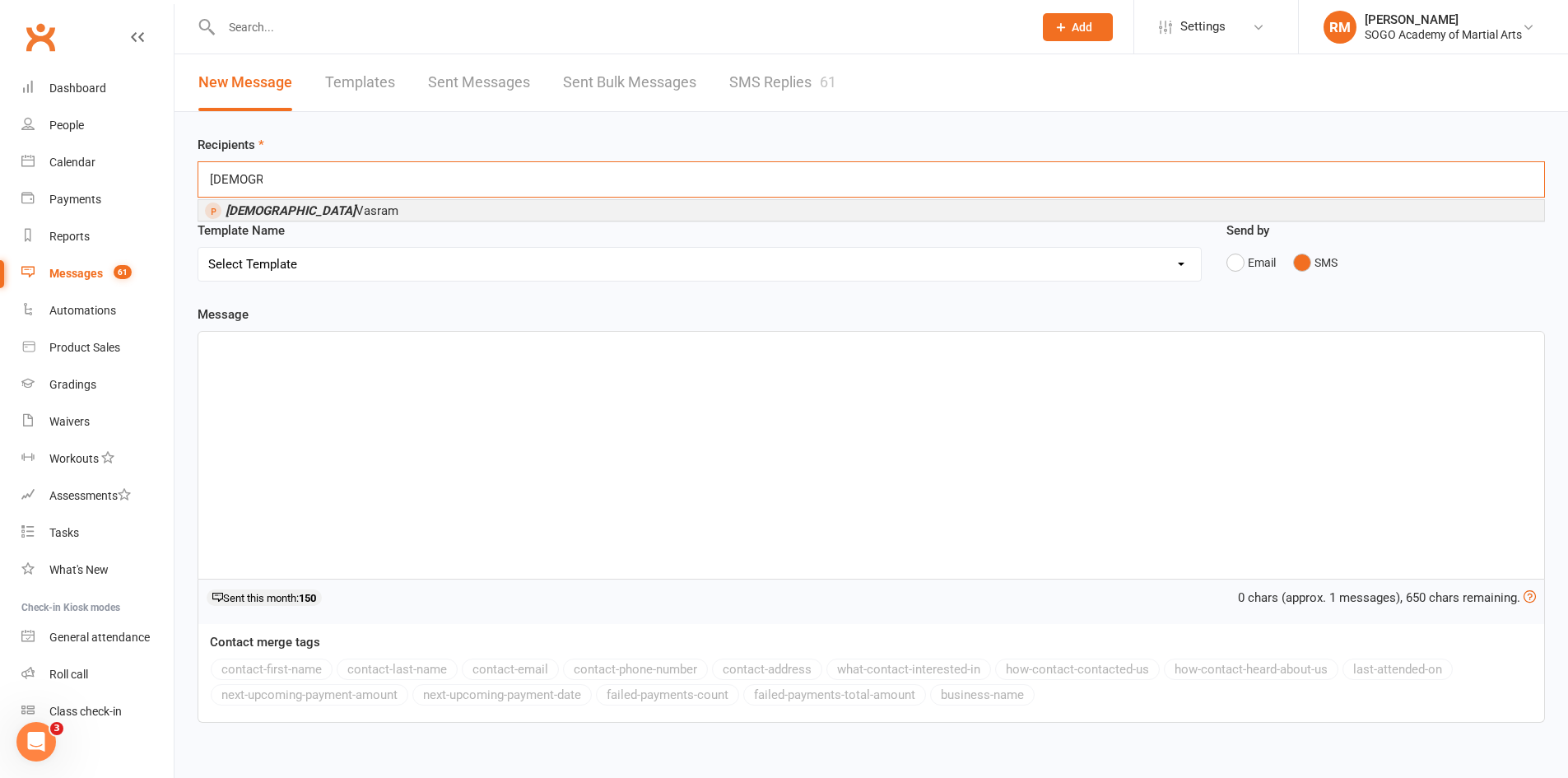
type input "Visha"
click at [359, 211] on li "Visha Vasram" at bounding box center [871, 210] width 1346 height 21
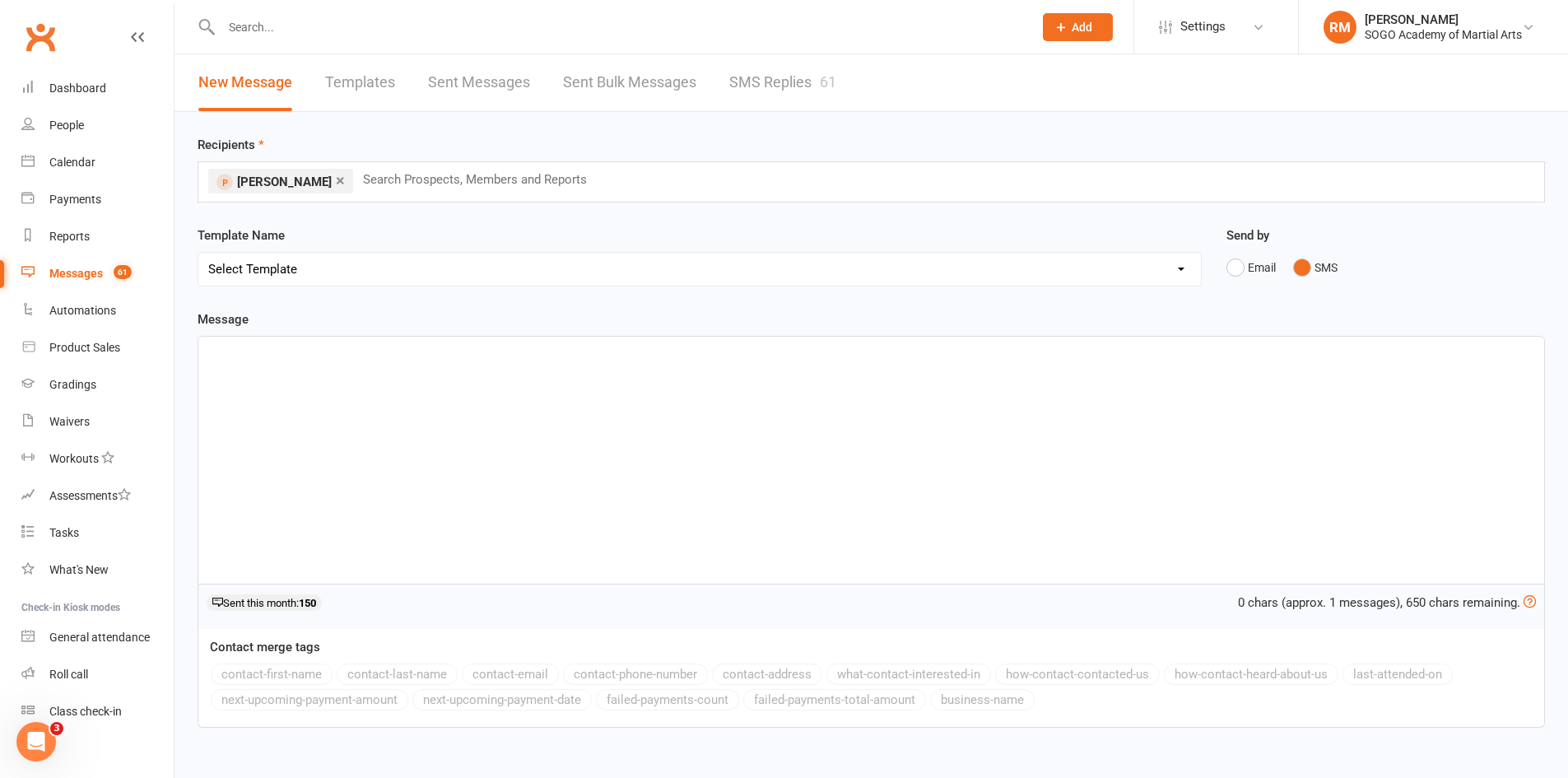
click at [287, 16] on input "text" at bounding box center [618, 26] width 805 height 23
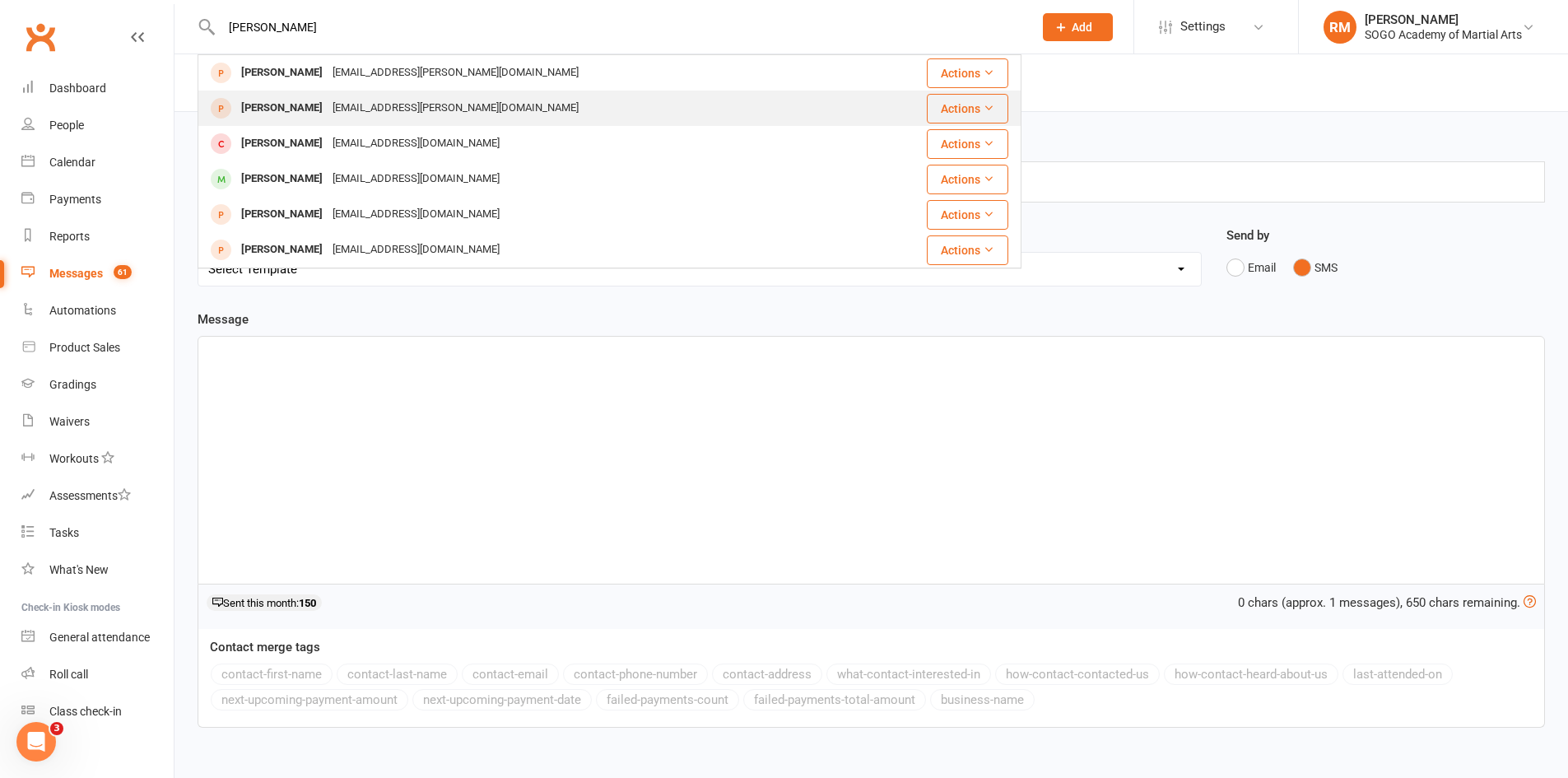
type input "McCan"
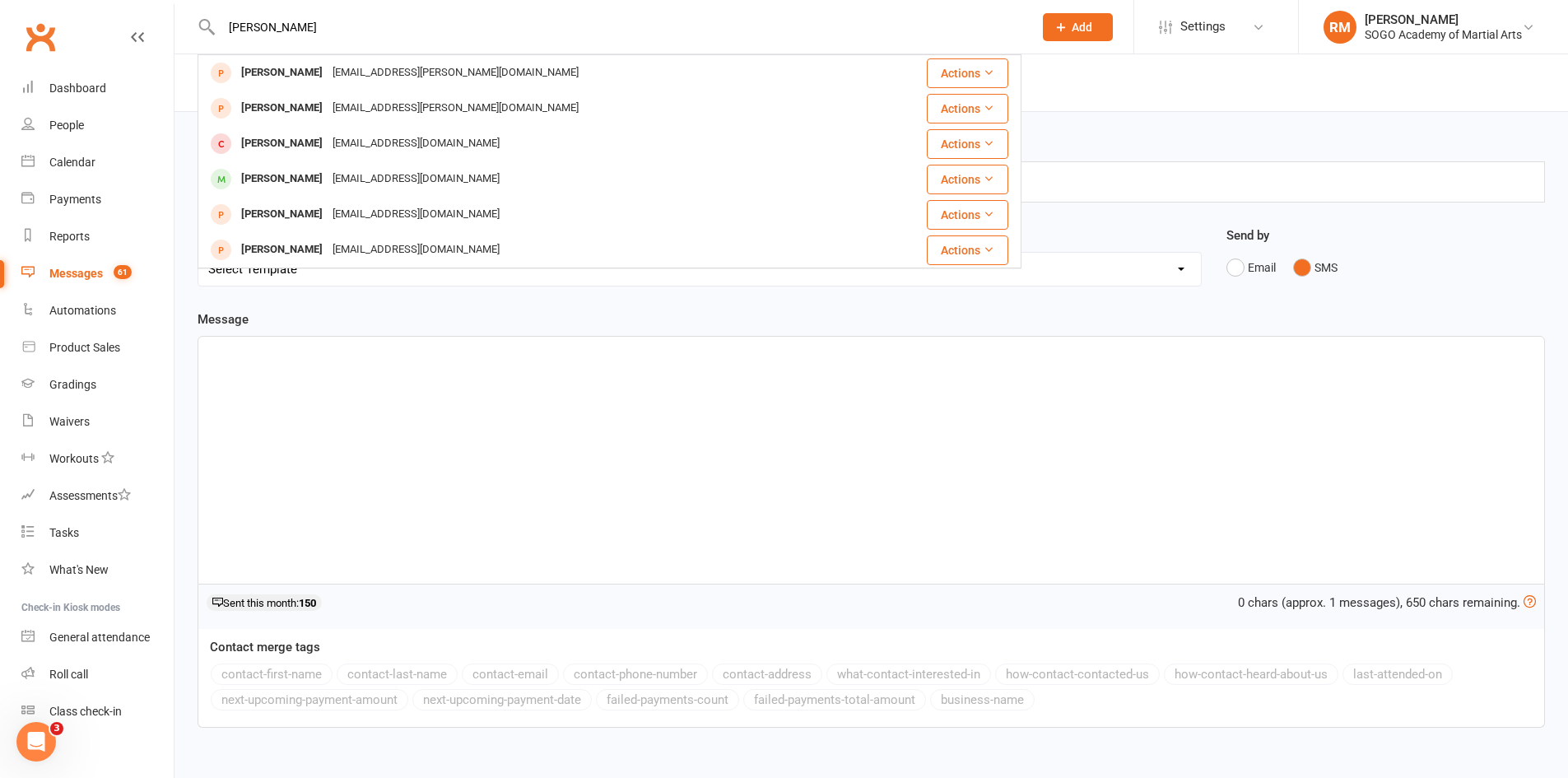
click at [306, 114] on div "Rachel McCann" at bounding box center [282, 108] width 91 height 24
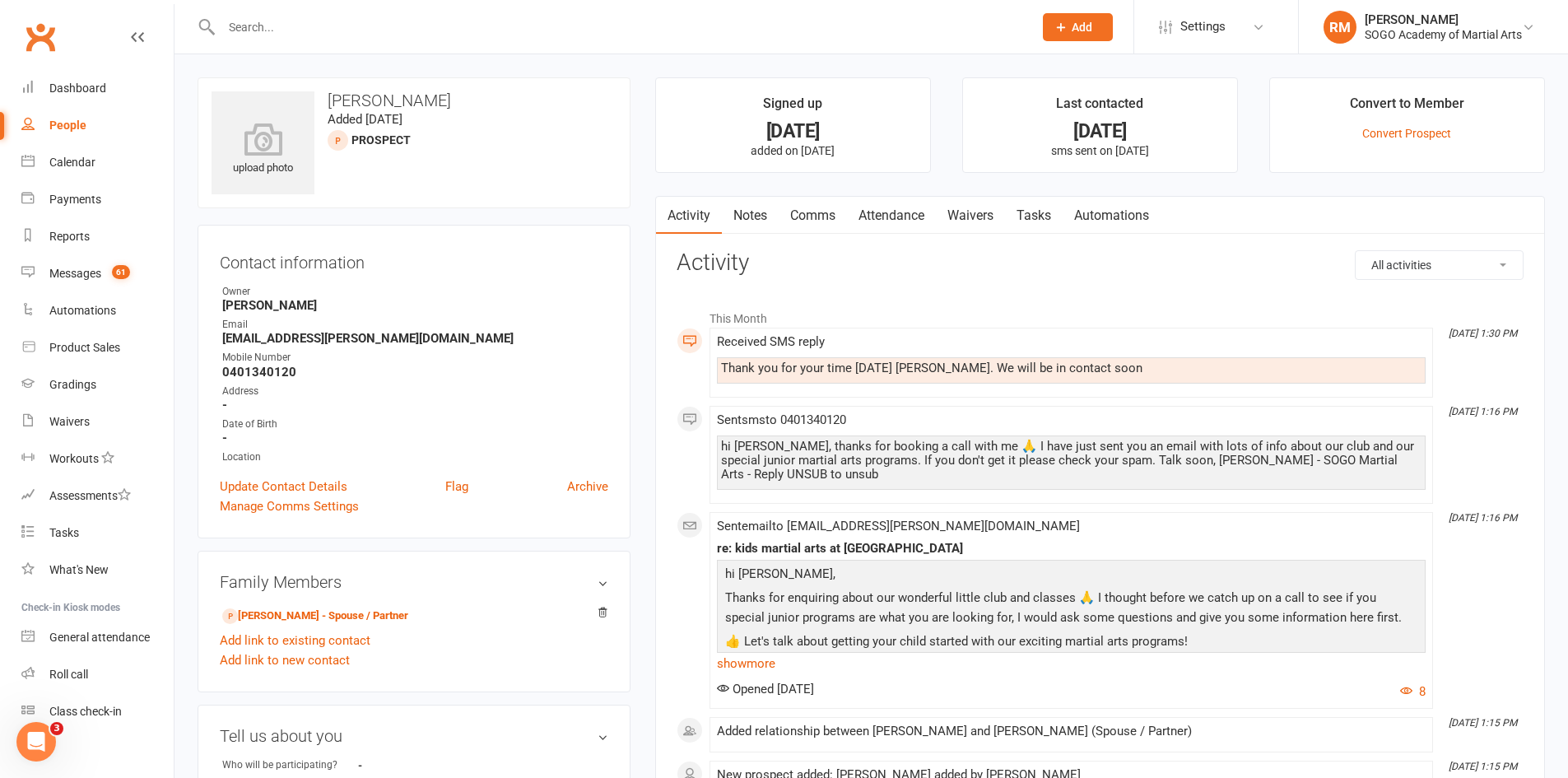
click at [975, 211] on link "Waivers" at bounding box center [970, 216] width 69 height 38
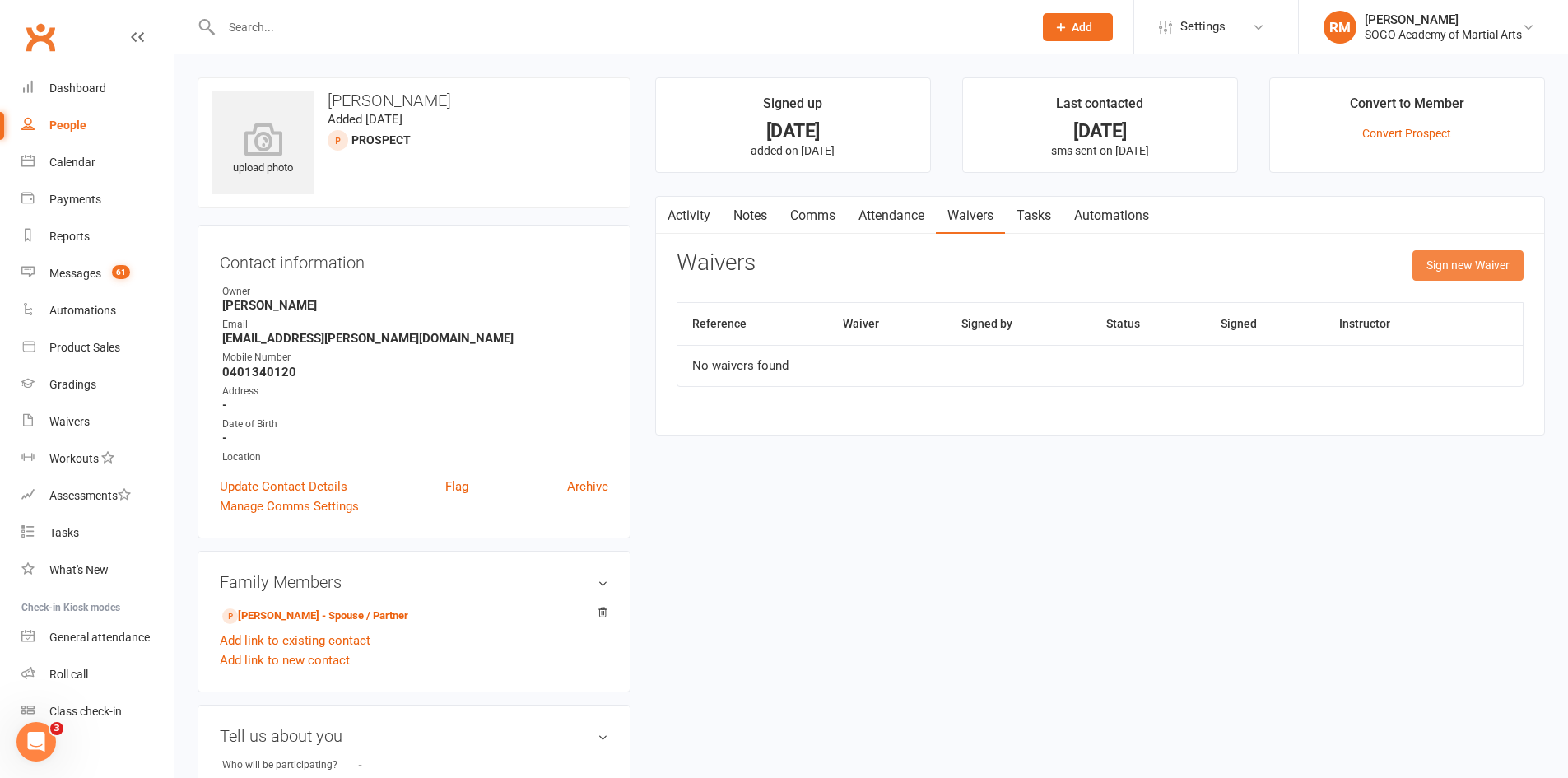
click at [1469, 271] on button "Sign new Waiver" at bounding box center [1468, 264] width 111 height 30
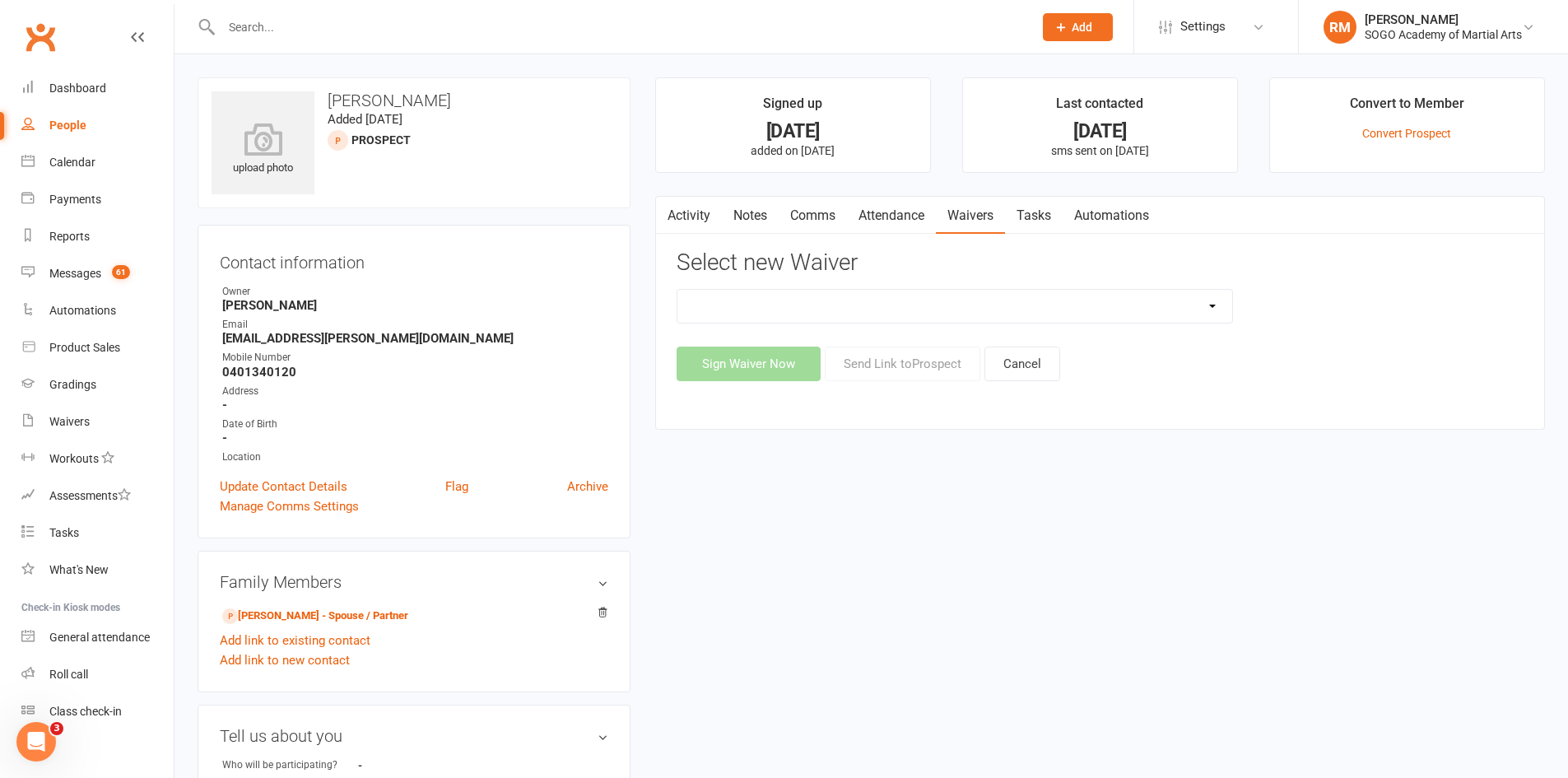
click at [875, 316] on select "$129 Adult BJJ 4 Week Beginner Course Membership 28 Days FREE Ongoing Membershi…" at bounding box center [954, 306] width 555 height 33
select select "8896"
click at [677, 290] on select "$129 Adult BJJ 4 Week Beginner Course Membership 28 Days FREE Ongoing Membershi…" at bounding box center [954, 306] width 555 height 33
click at [861, 368] on button "Send Link to Prospect" at bounding box center [903, 364] width 156 height 34
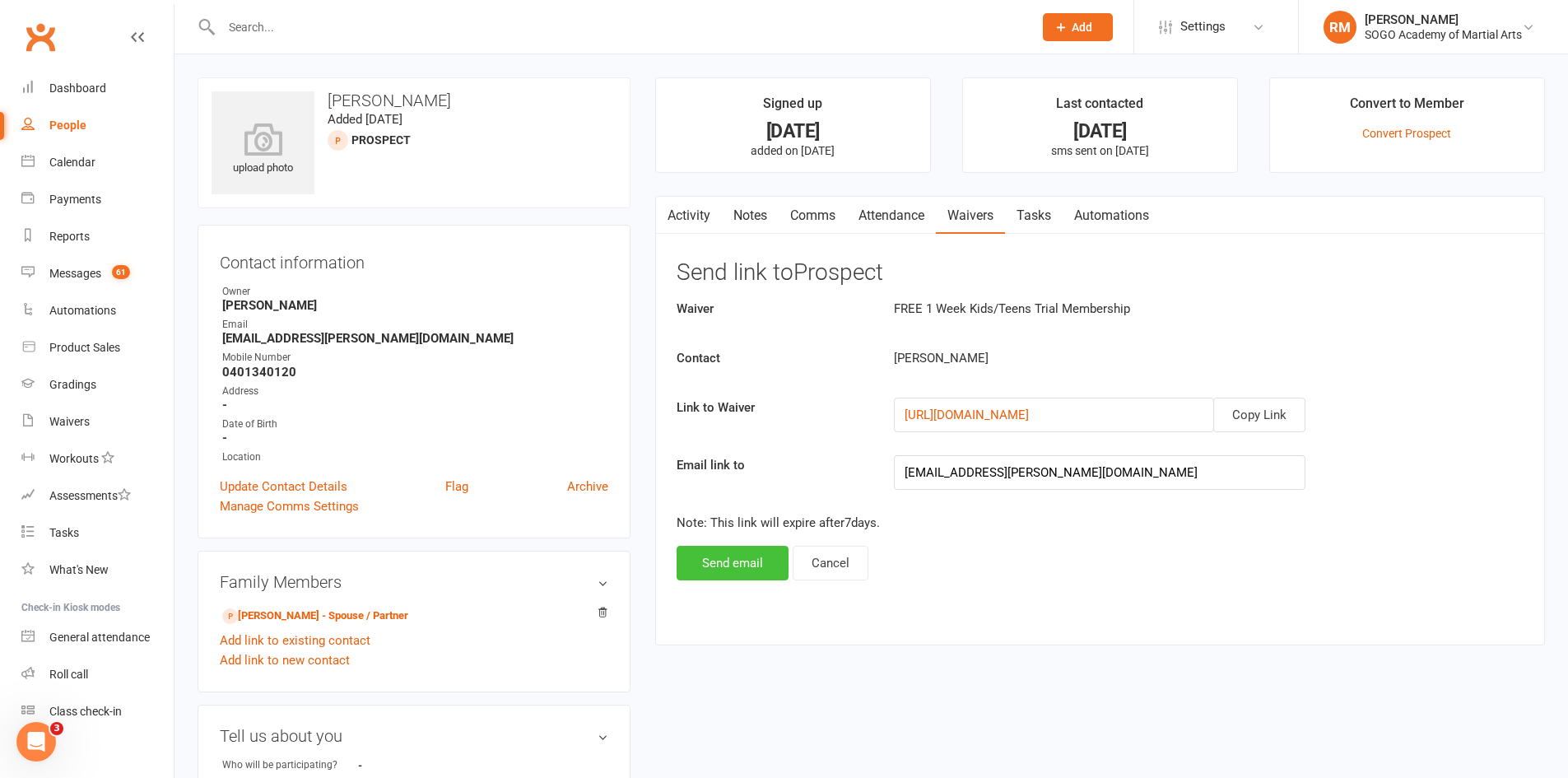
click at [767, 578] on button "Send email" at bounding box center [732, 563] width 112 height 34
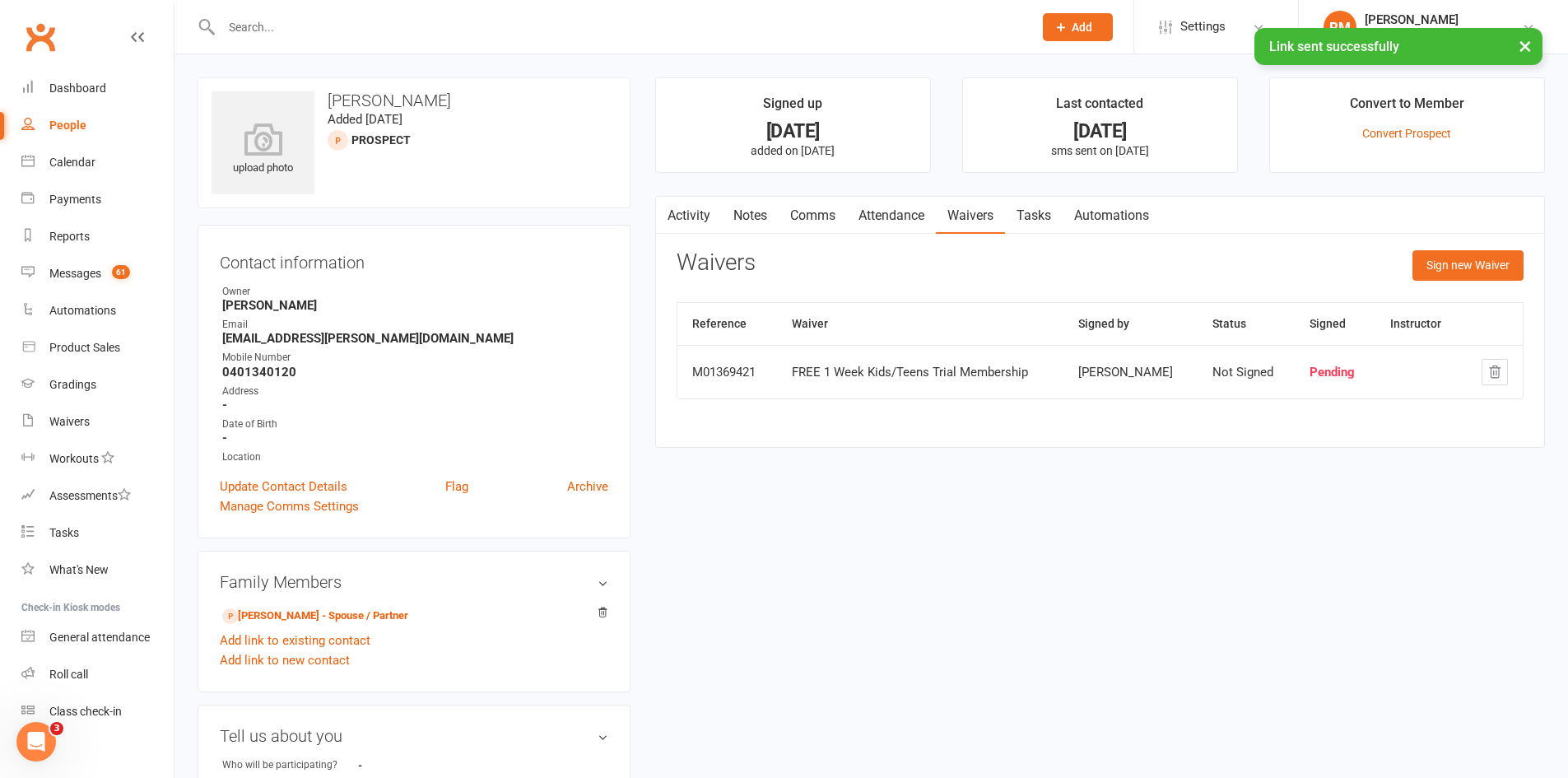
drag, startPoint x: 802, startPoint y: 213, endPoint x: 811, endPoint y: 216, distance: 9.5
click at [803, 213] on link "Comms" at bounding box center [812, 216] width 68 height 38
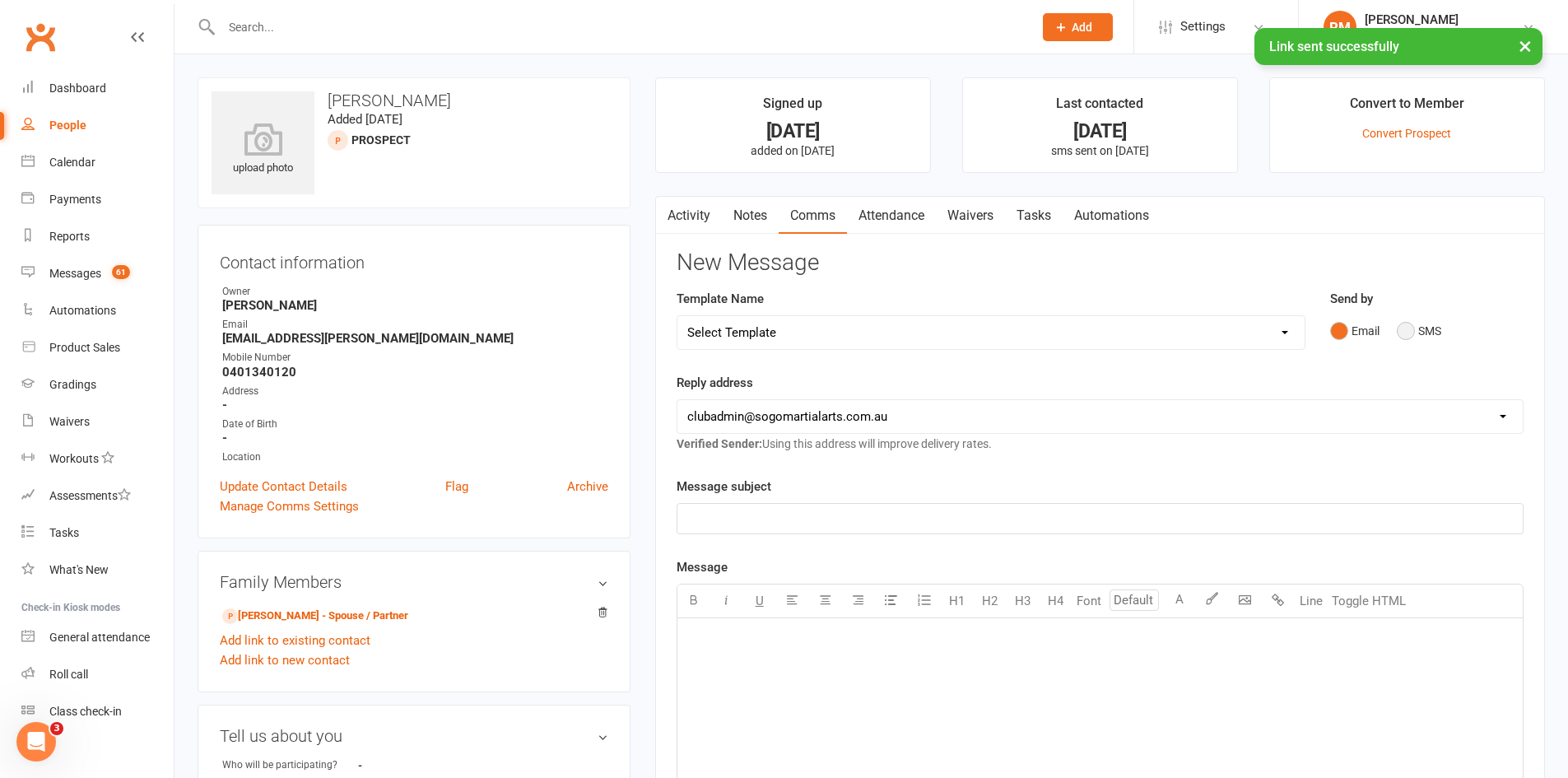
click at [1407, 331] on button "SMS" at bounding box center [1419, 331] width 44 height 32
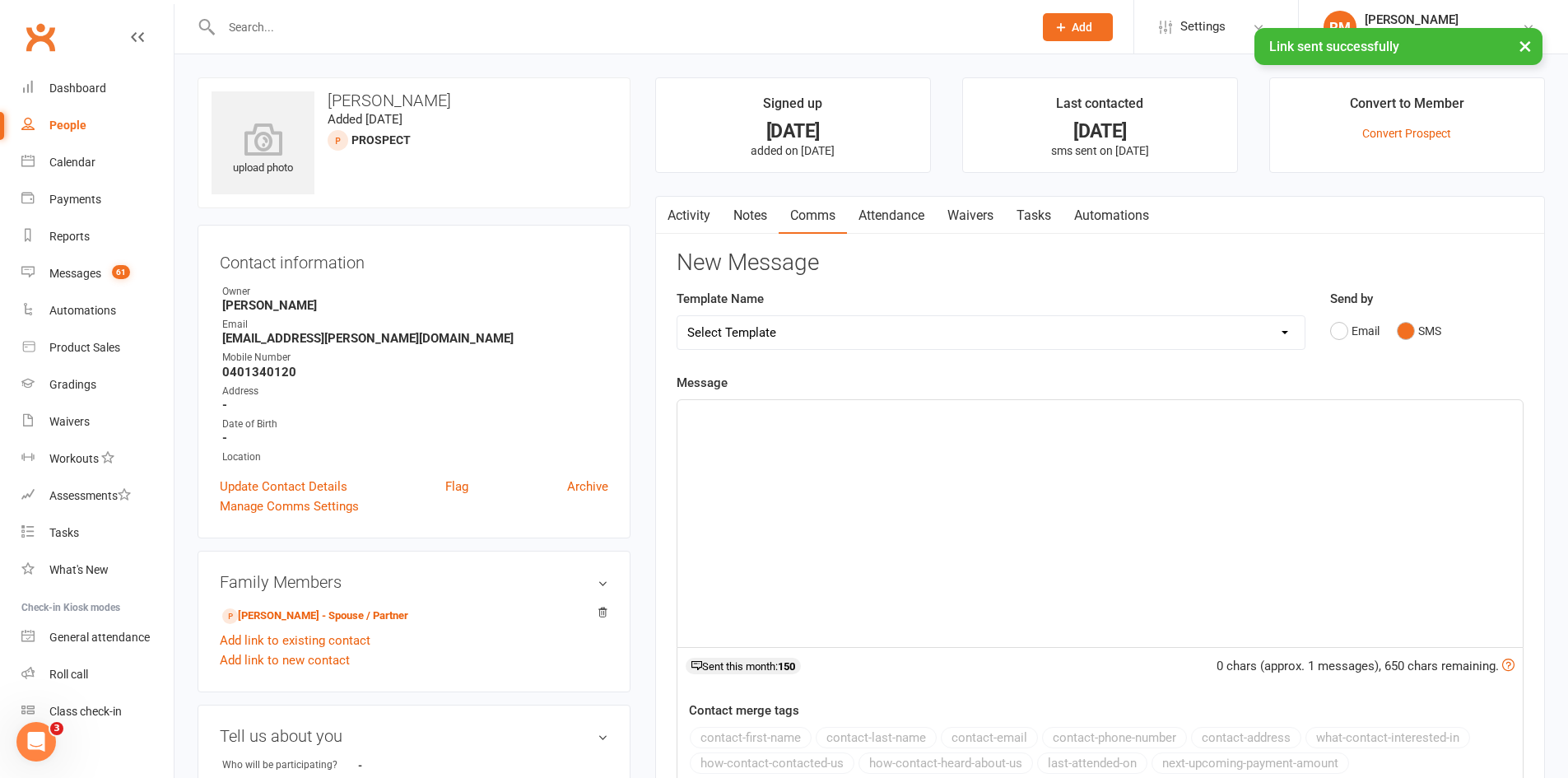
click at [811, 472] on div "﻿" at bounding box center [1100, 523] width 846 height 247
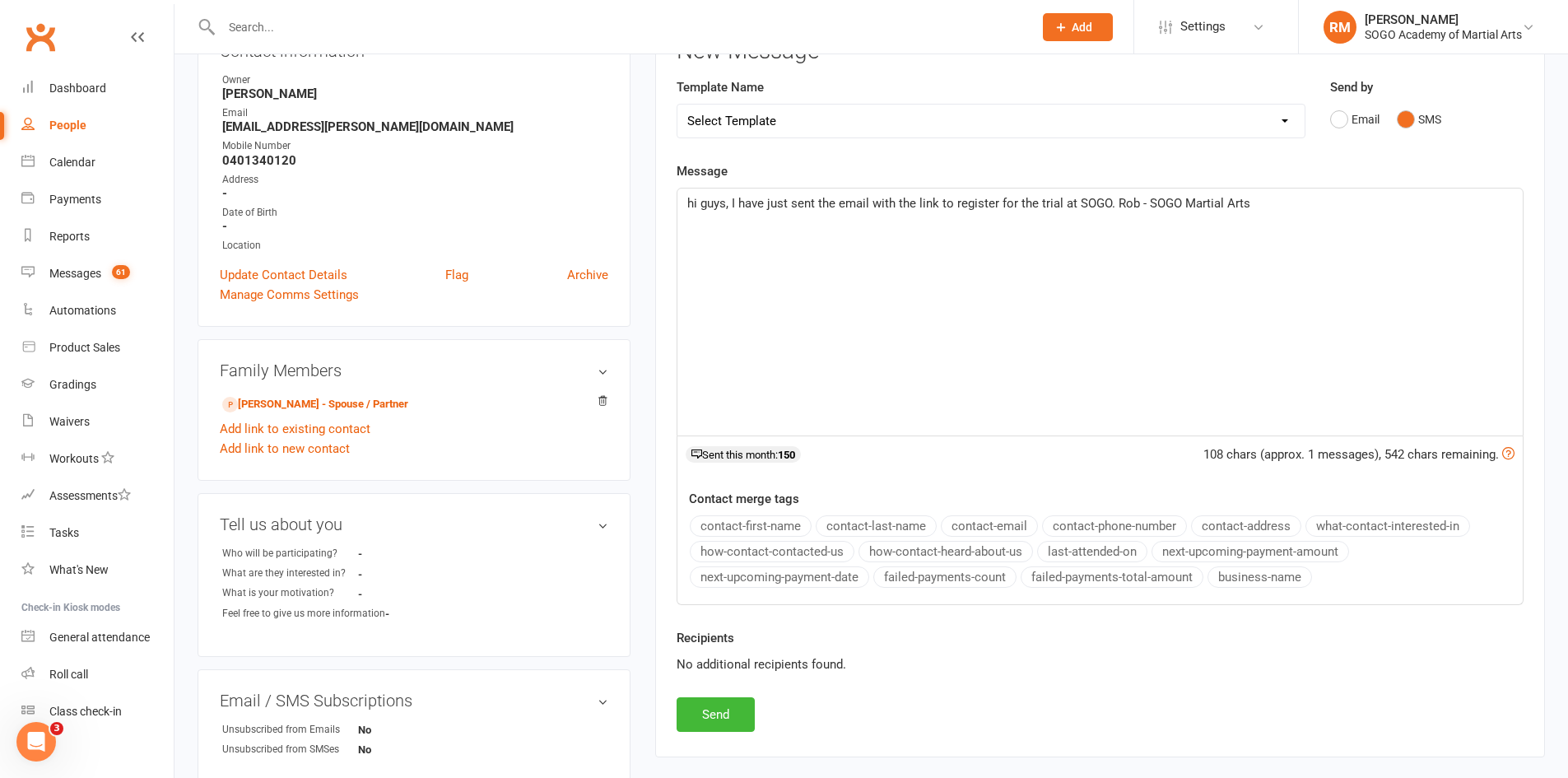
scroll to position [412, 0]
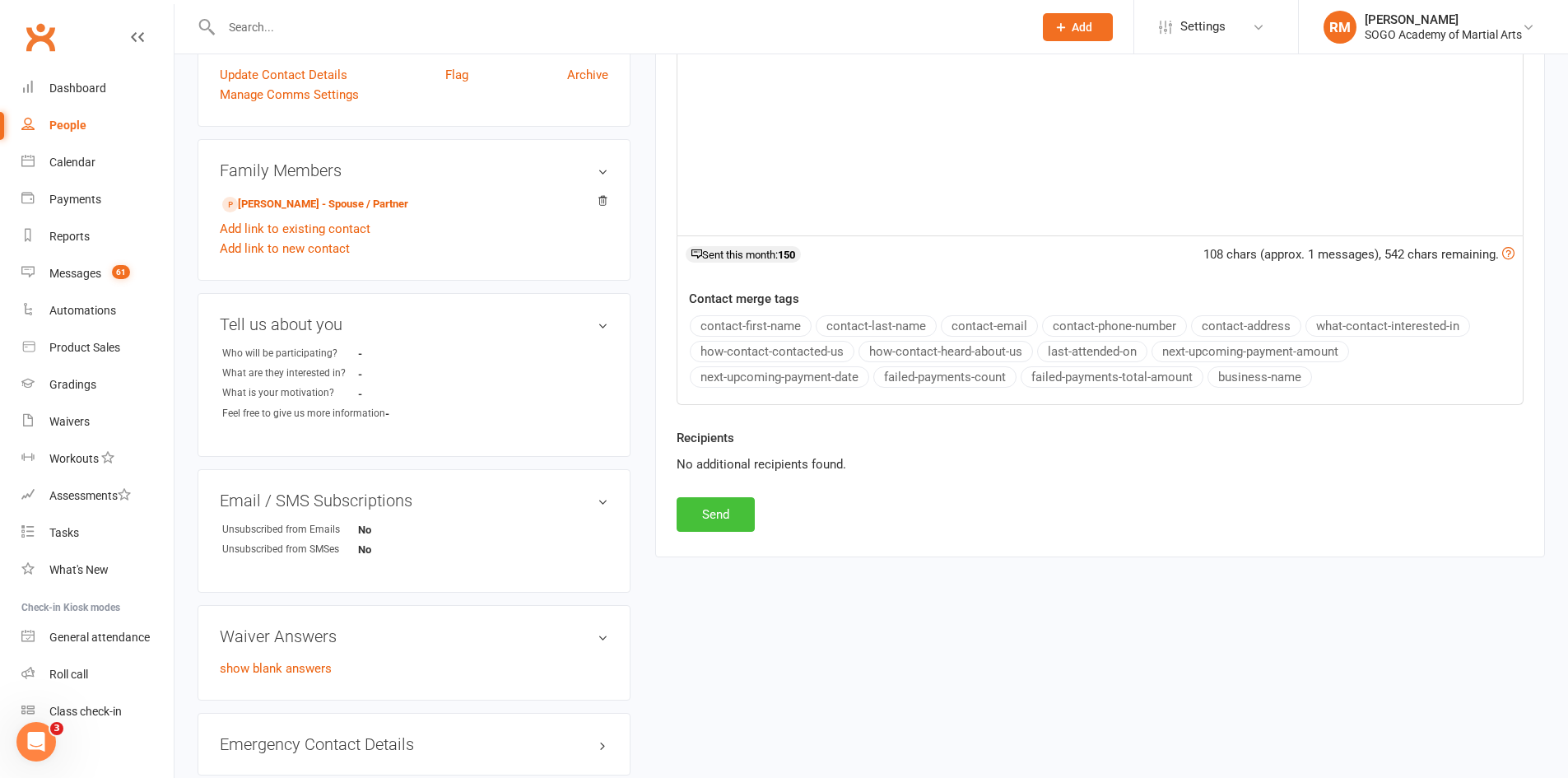
click at [734, 510] on button "Send" at bounding box center [715, 514] width 78 height 34
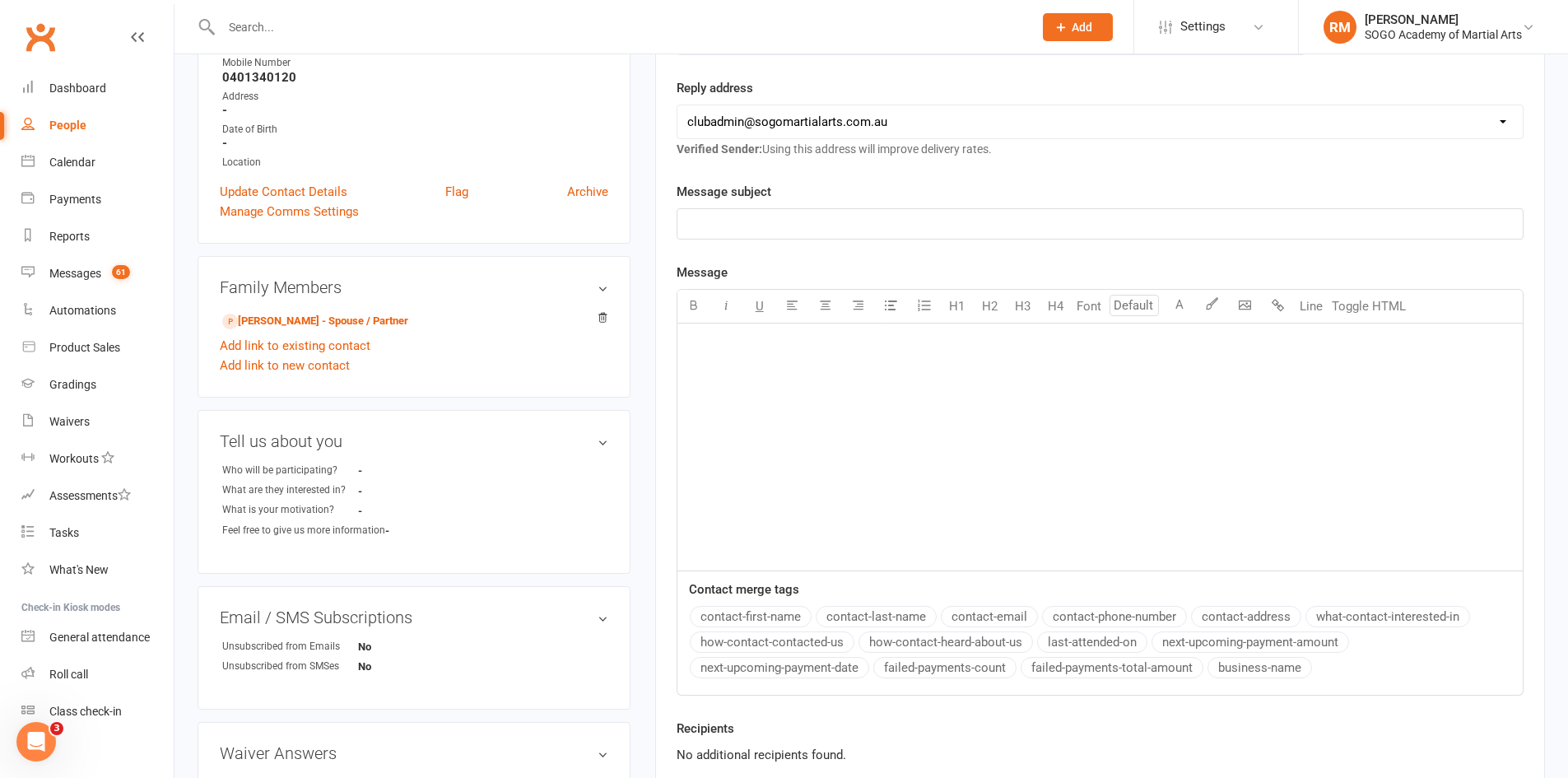
scroll to position [0, 0]
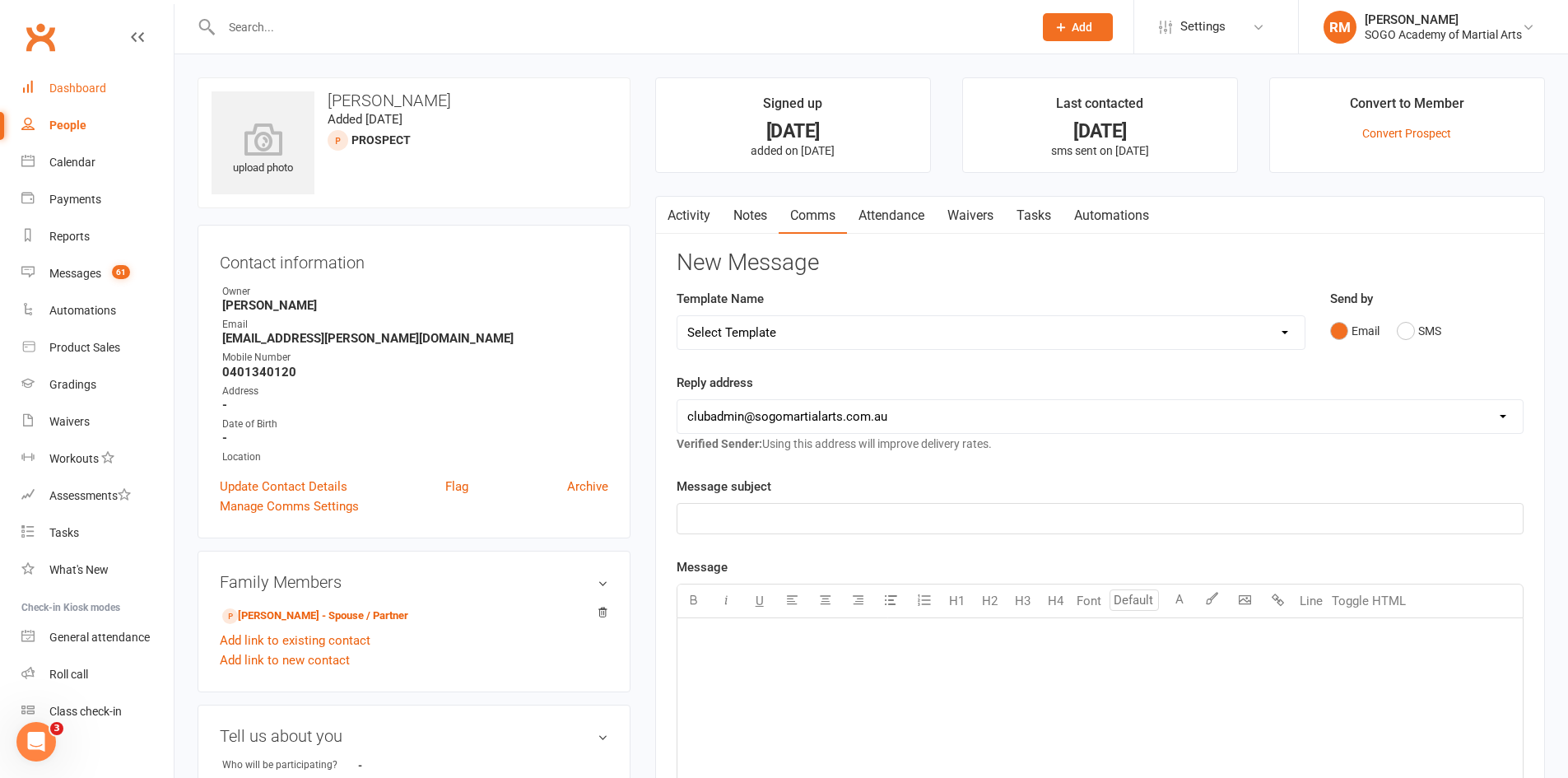
click at [103, 94] on div "Dashboard" at bounding box center [78, 88] width 57 height 14
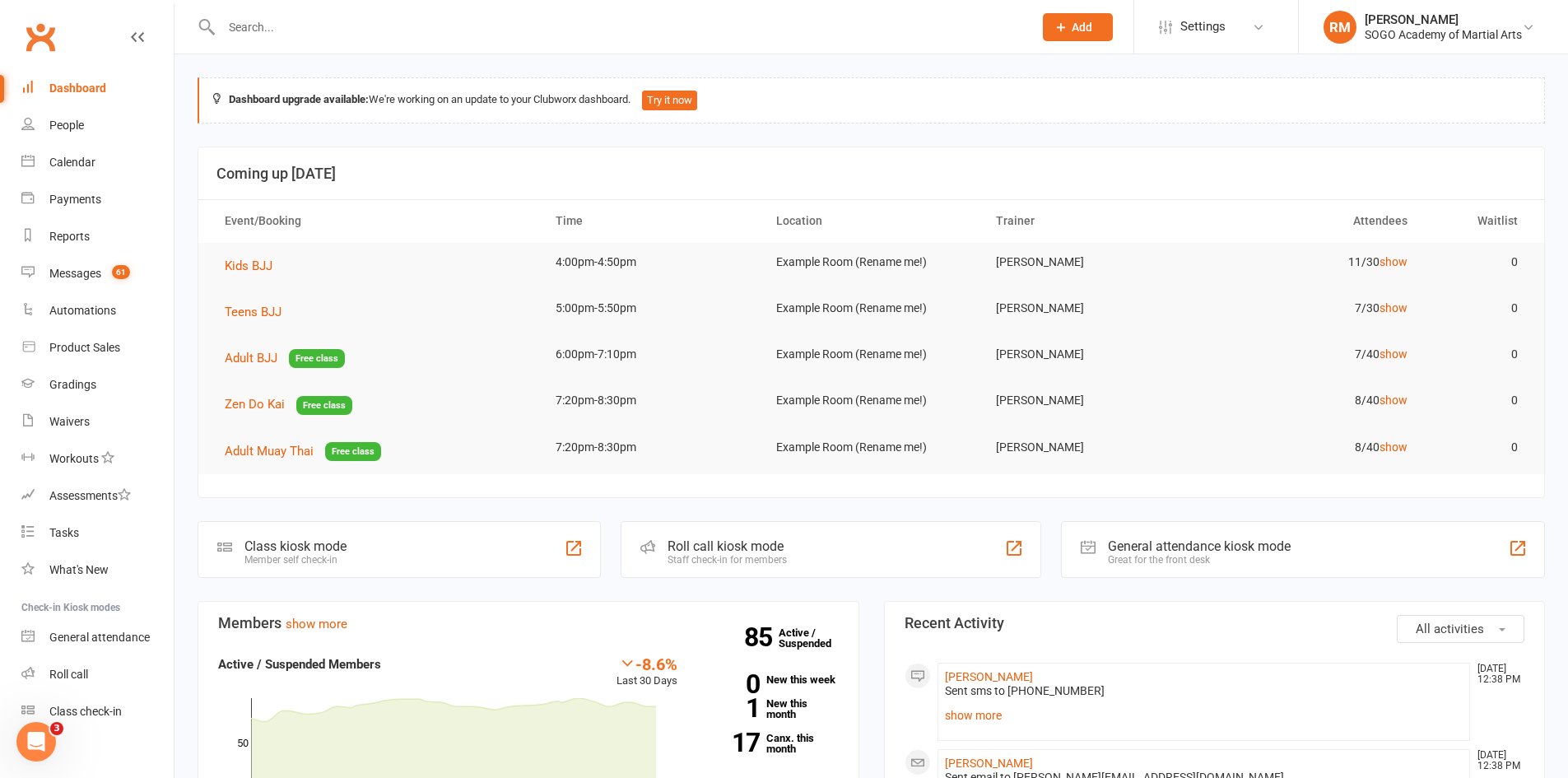
click at [377, 32] on input "text" at bounding box center [618, 26] width 805 height 23
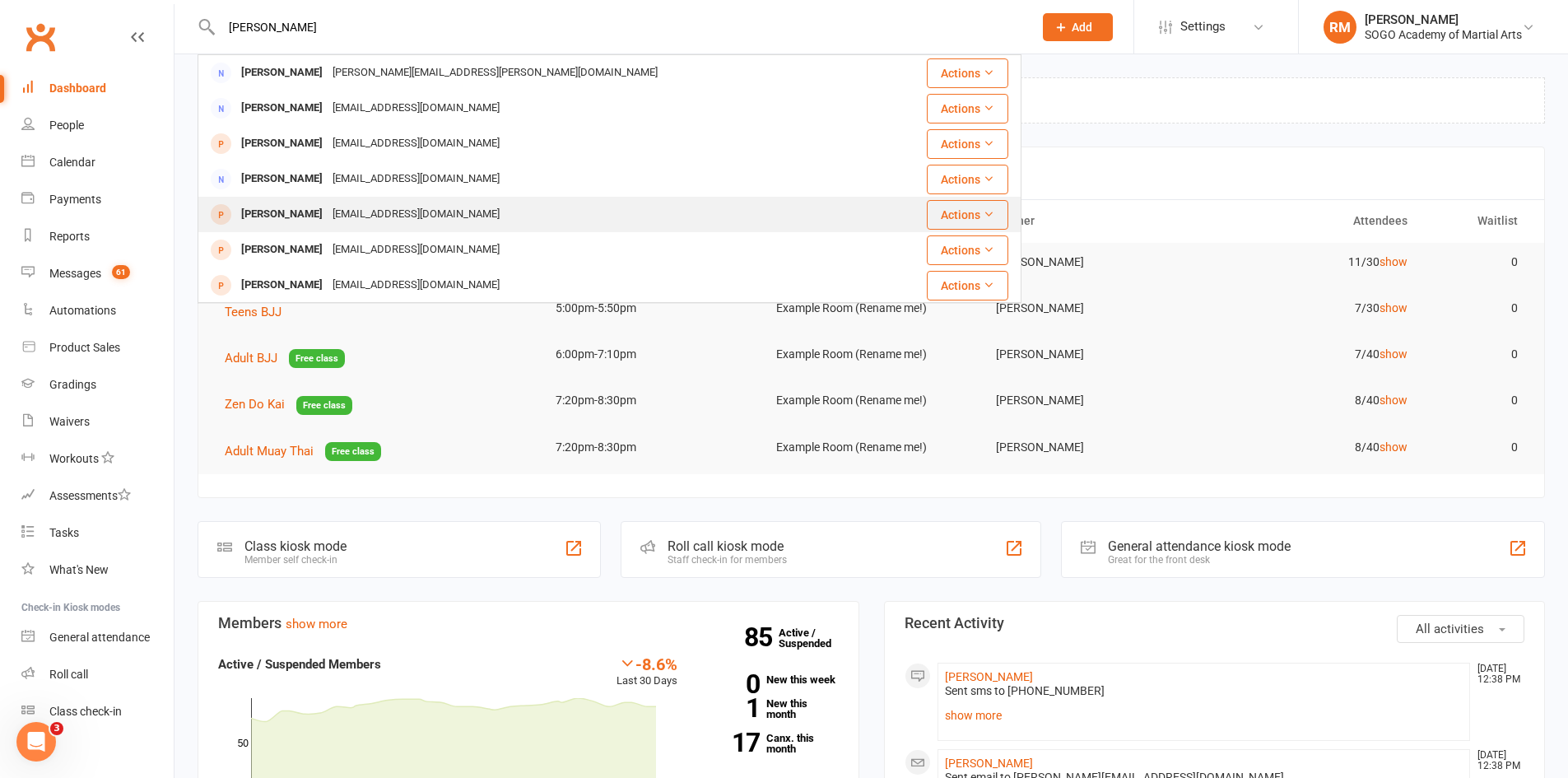
type input "Sarah"
click at [352, 215] on div "sarahclare.tree@hotmail.com" at bounding box center [416, 215] width 177 height 24
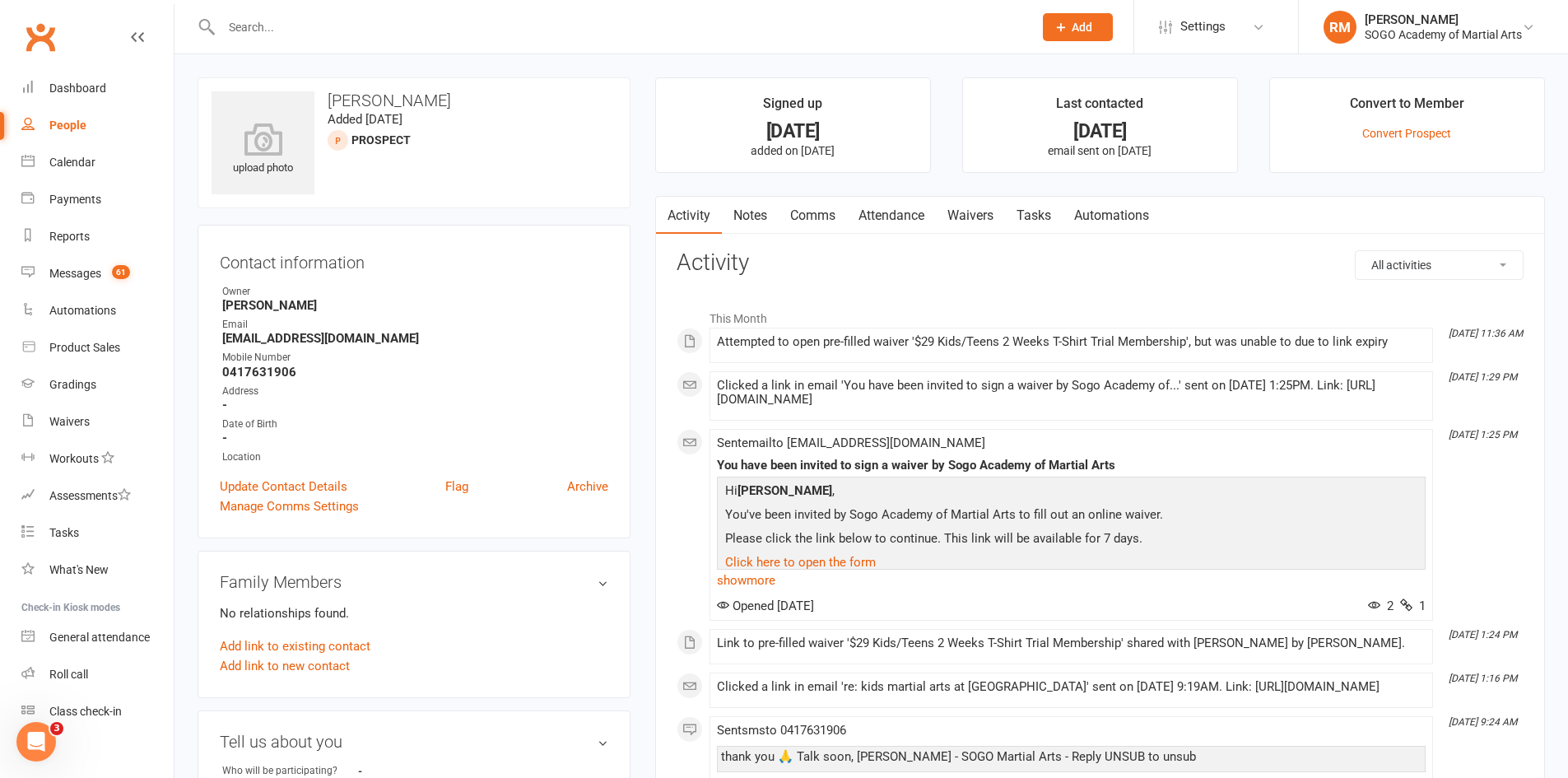
click at [998, 213] on link "Waivers" at bounding box center [970, 216] width 69 height 38
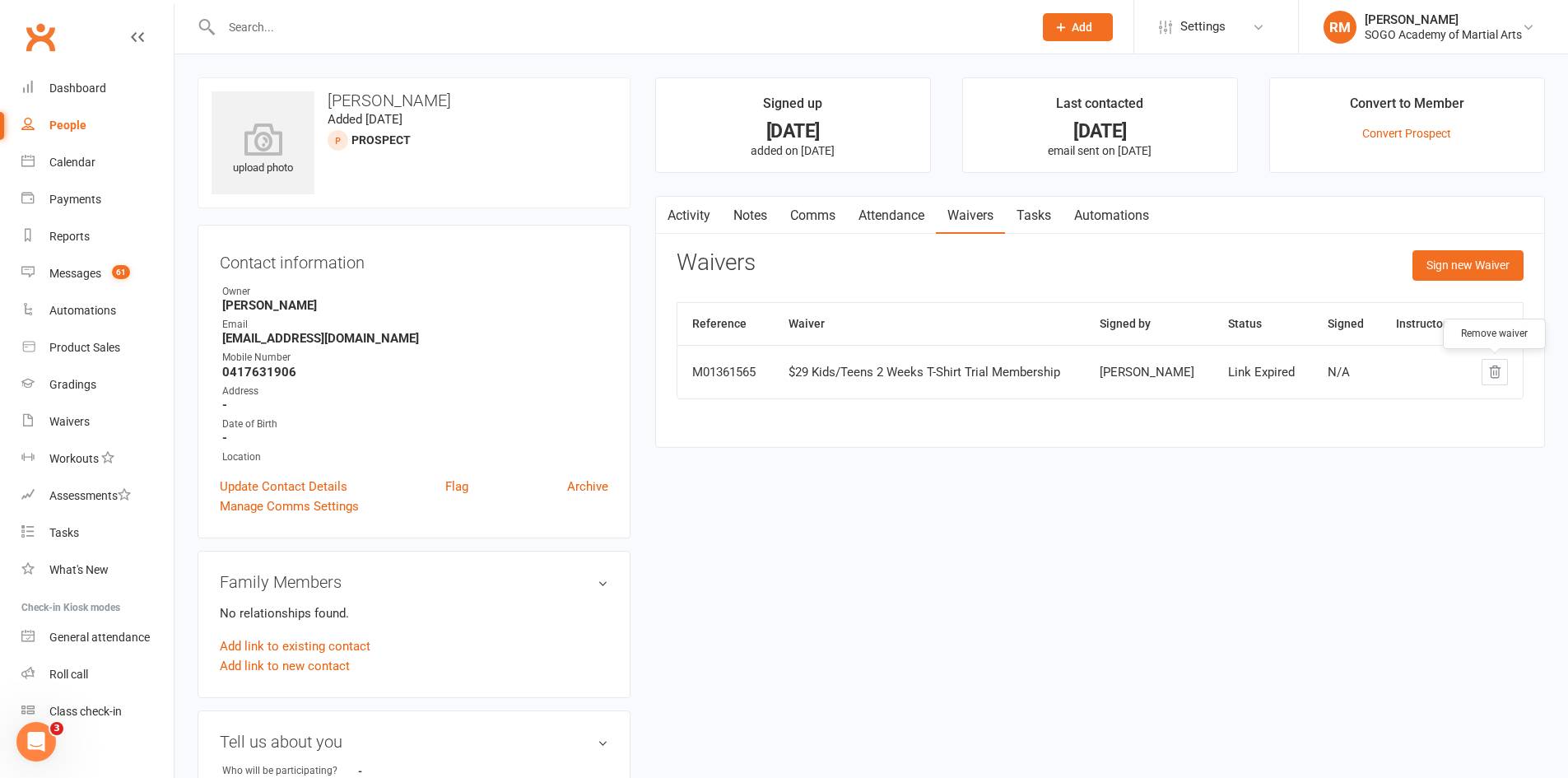
click at [1495, 379] on button "button" at bounding box center [1495, 371] width 26 height 26
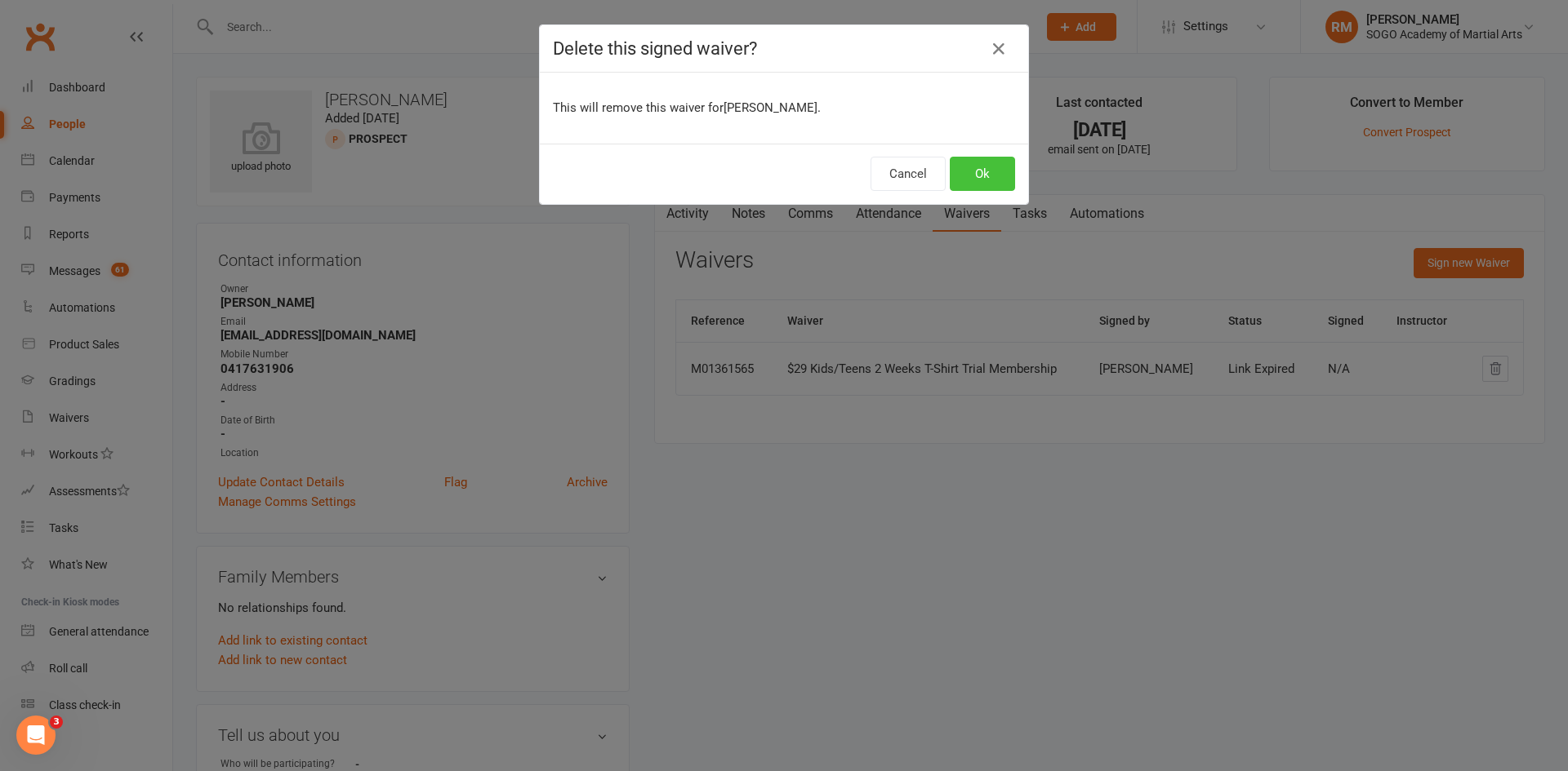
click at [984, 172] on button "Ok" at bounding box center [982, 174] width 66 height 34
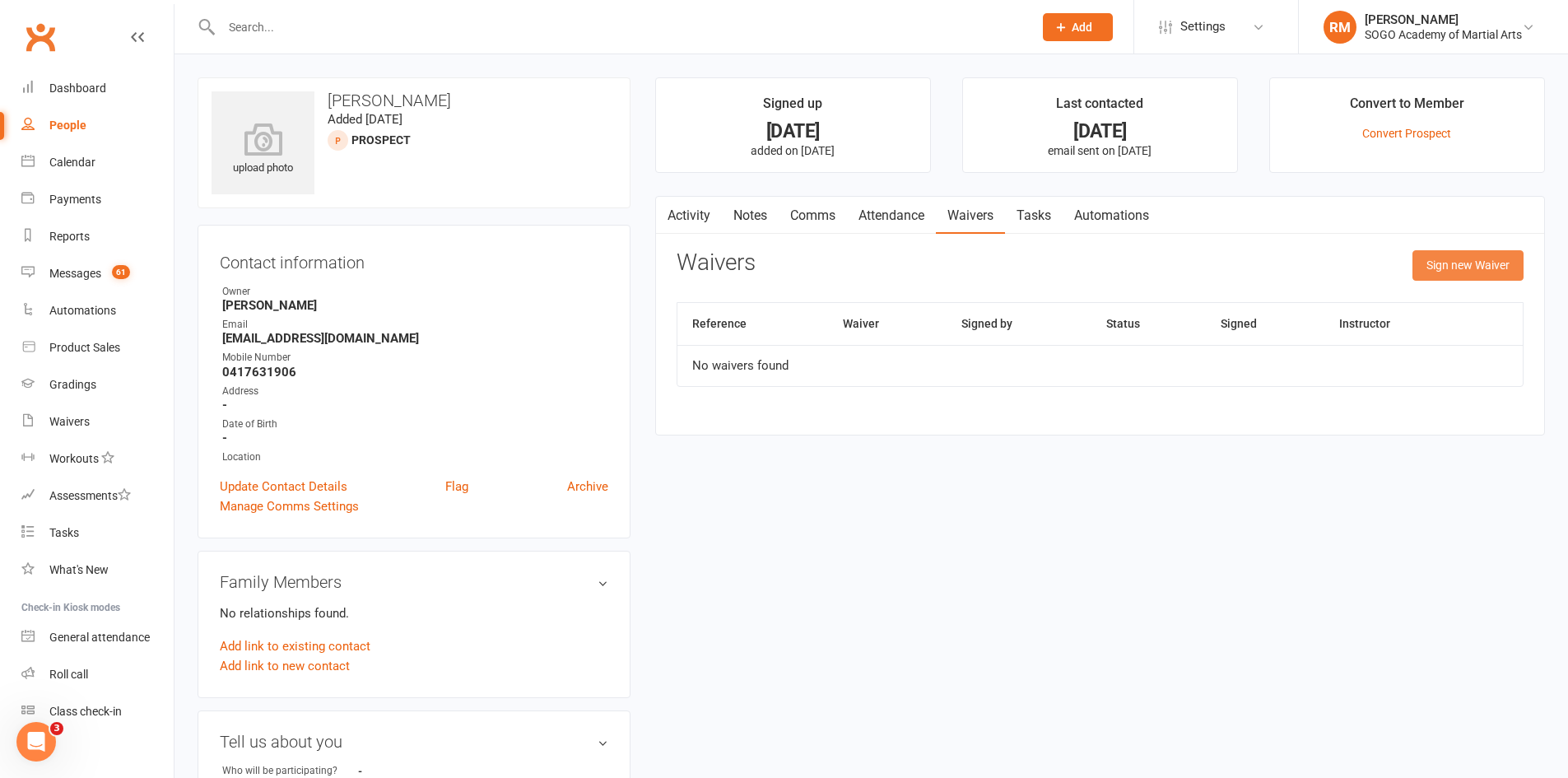
click at [1488, 274] on button "Sign new Waiver" at bounding box center [1468, 264] width 111 height 30
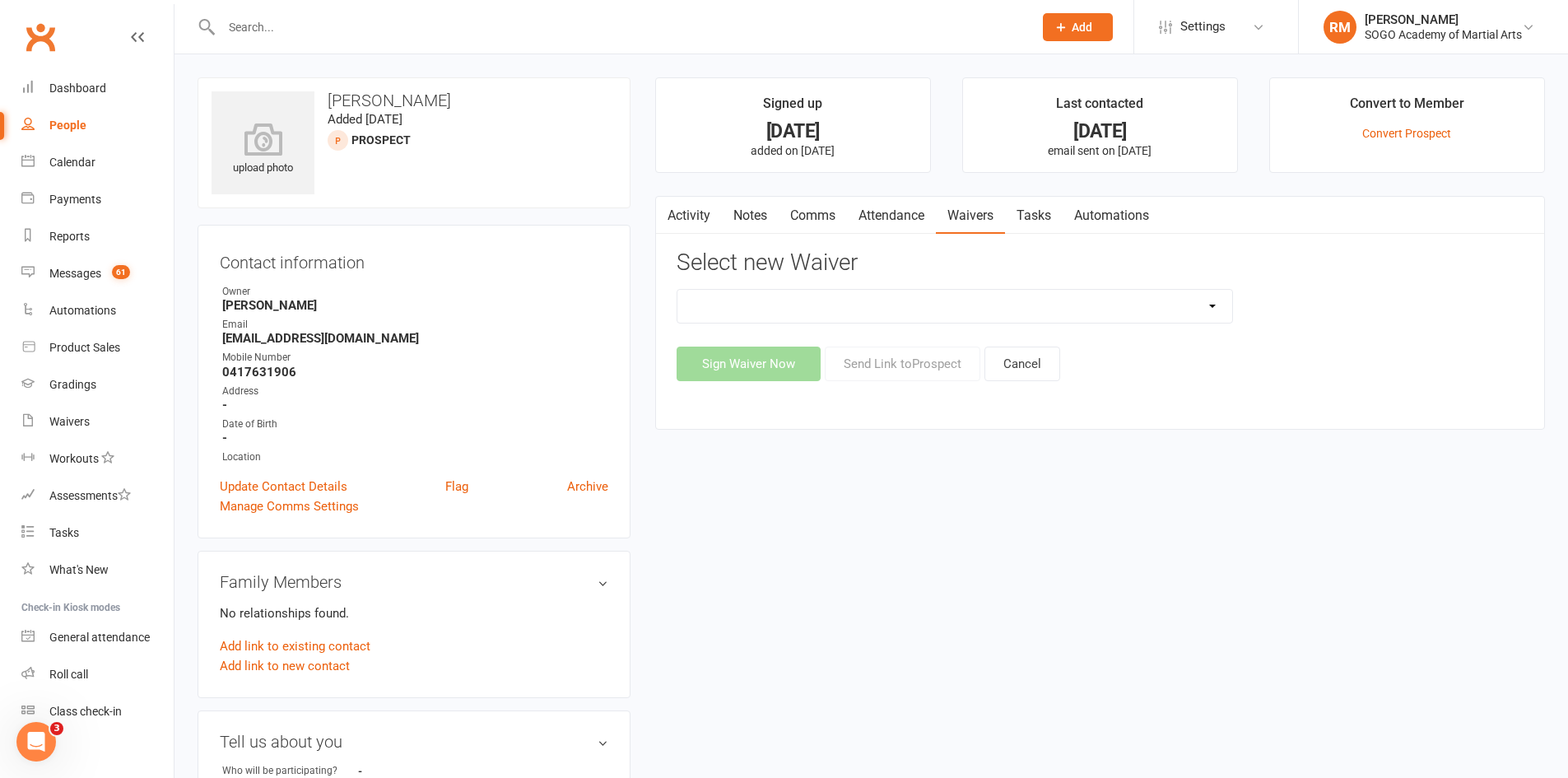
click at [939, 305] on select "$129 Adult BJJ 4 Week Beginner Course Membership 28 Days FREE Ongoing Membershi…" at bounding box center [954, 306] width 555 height 33
select select "8896"
click at [677, 290] on select "$129 Adult BJJ 4 Week Beginner Course Membership 28 Days FREE Ongoing Membershi…" at bounding box center [954, 306] width 555 height 33
click at [894, 366] on button "Send Link to Prospect" at bounding box center [903, 364] width 156 height 34
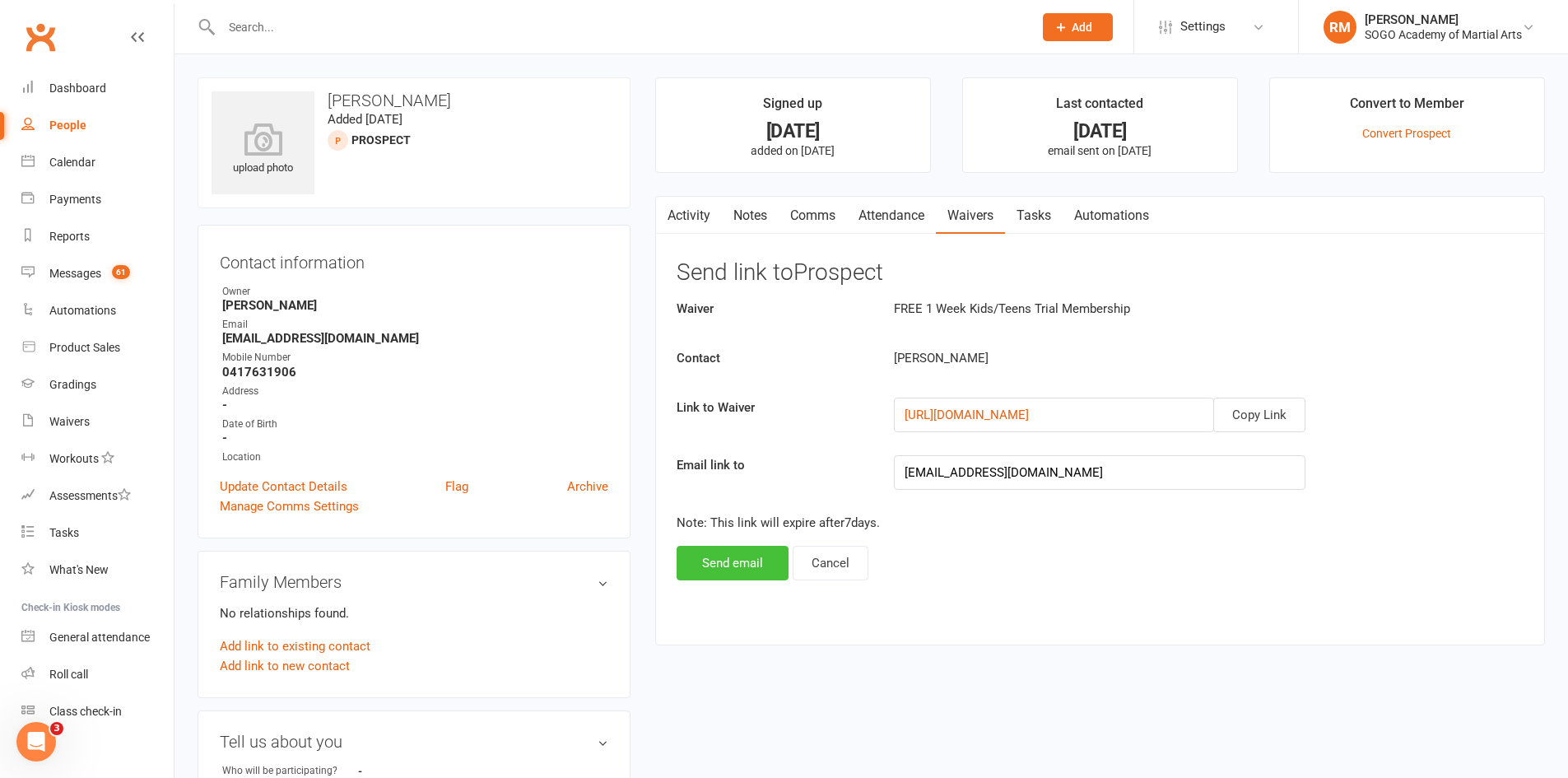
click at [740, 565] on button "Send email" at bounding box center [732, 563] width 112 height 34
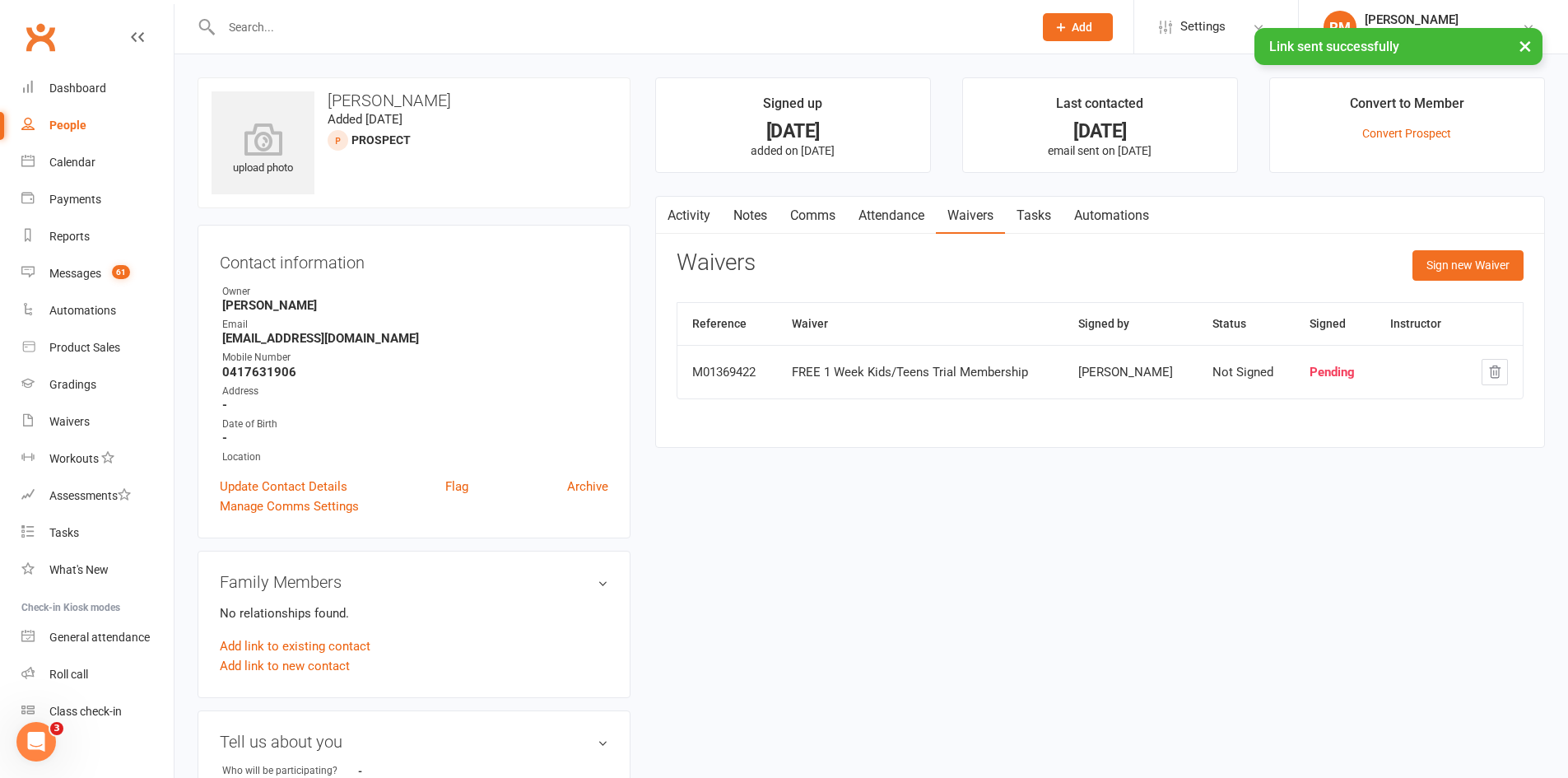
click at [825, 217] on link "Comms" at bounding box center [812, 216] width 68 height 38
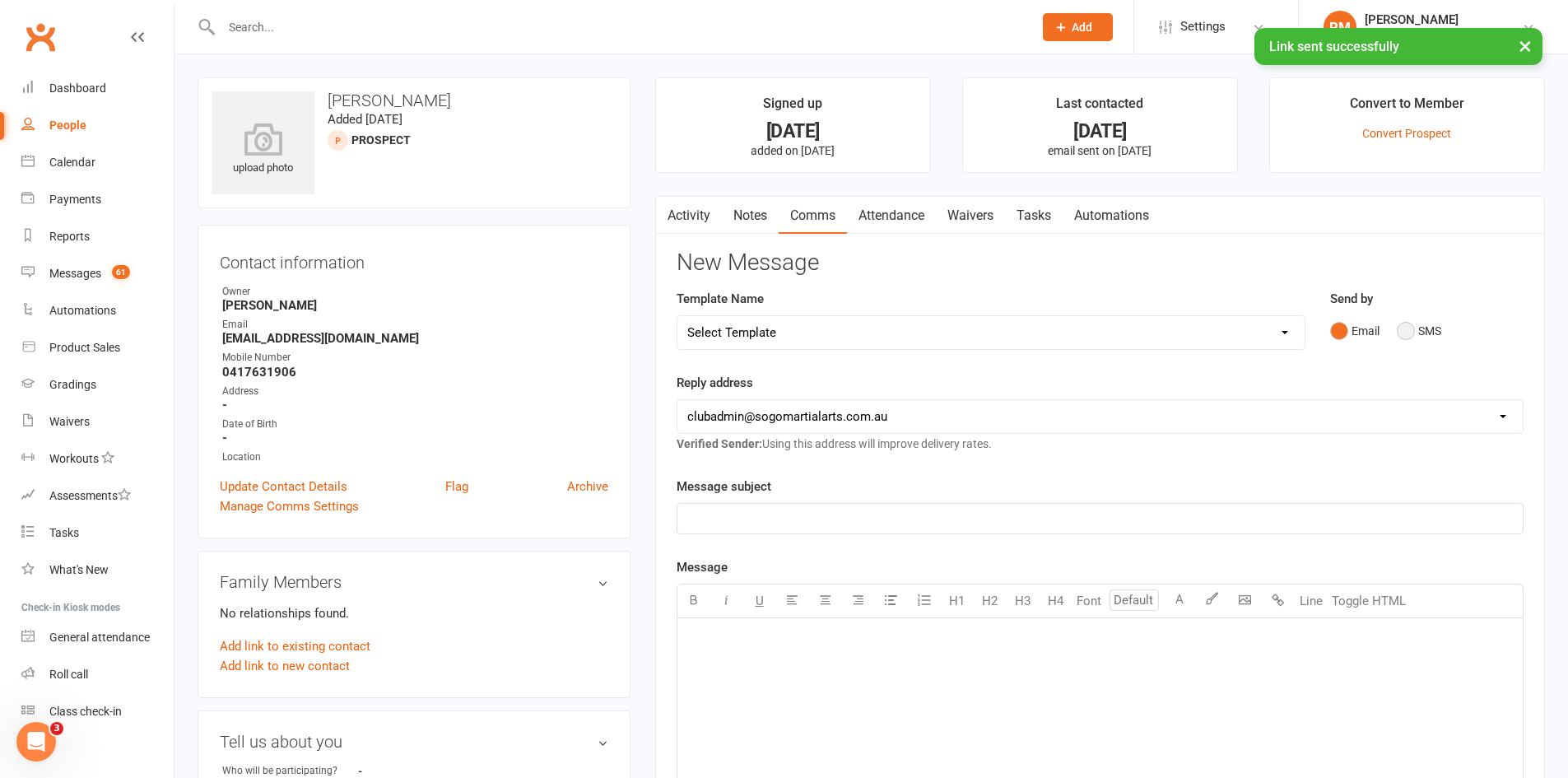
click at [1407, 331] on button "SMS" at bounding box center [1419, 331] width 44 height 32
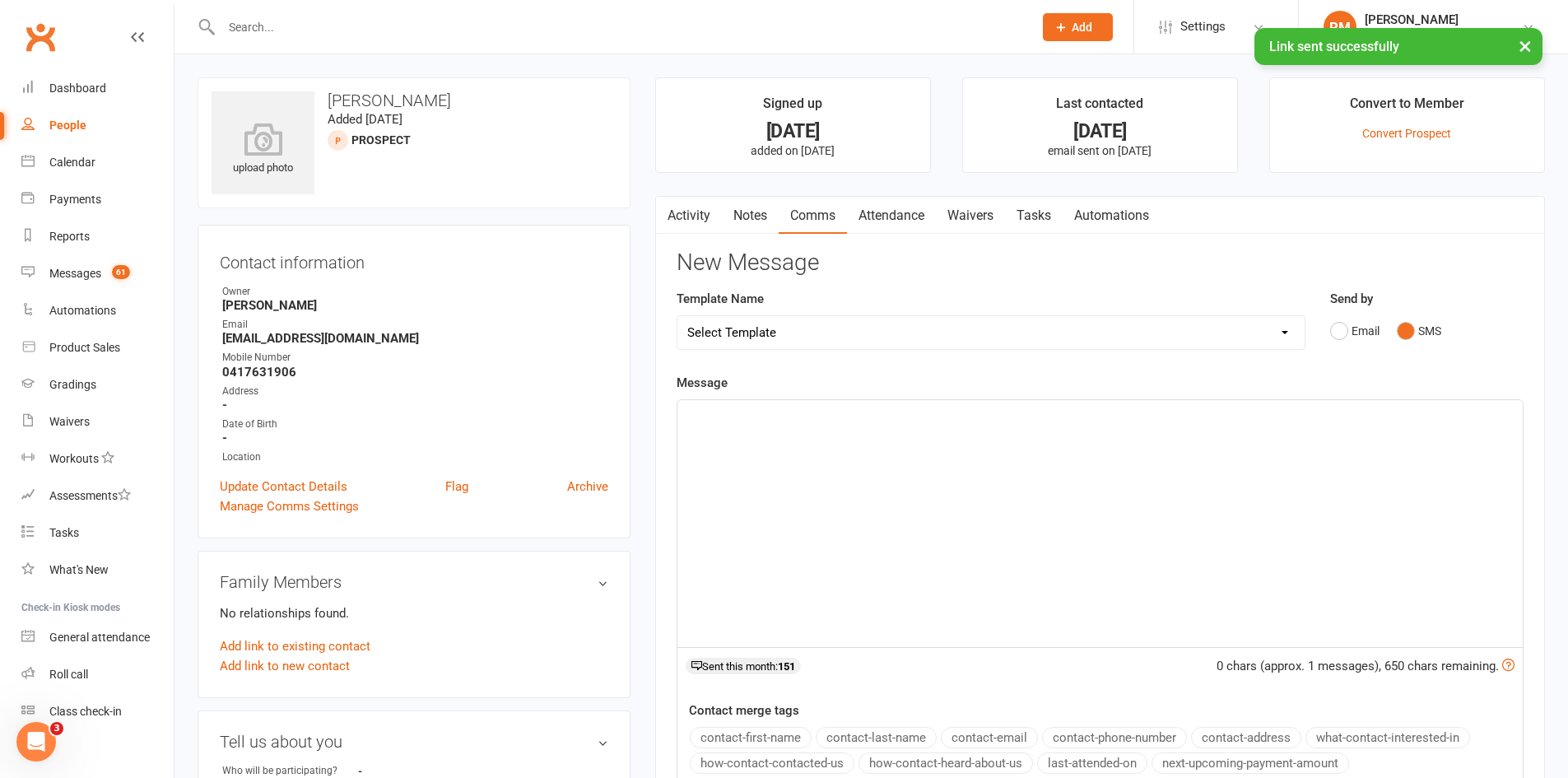
click at [811, 469] on div "﻿" at bounding box center [1100, 523] width 846 height 247
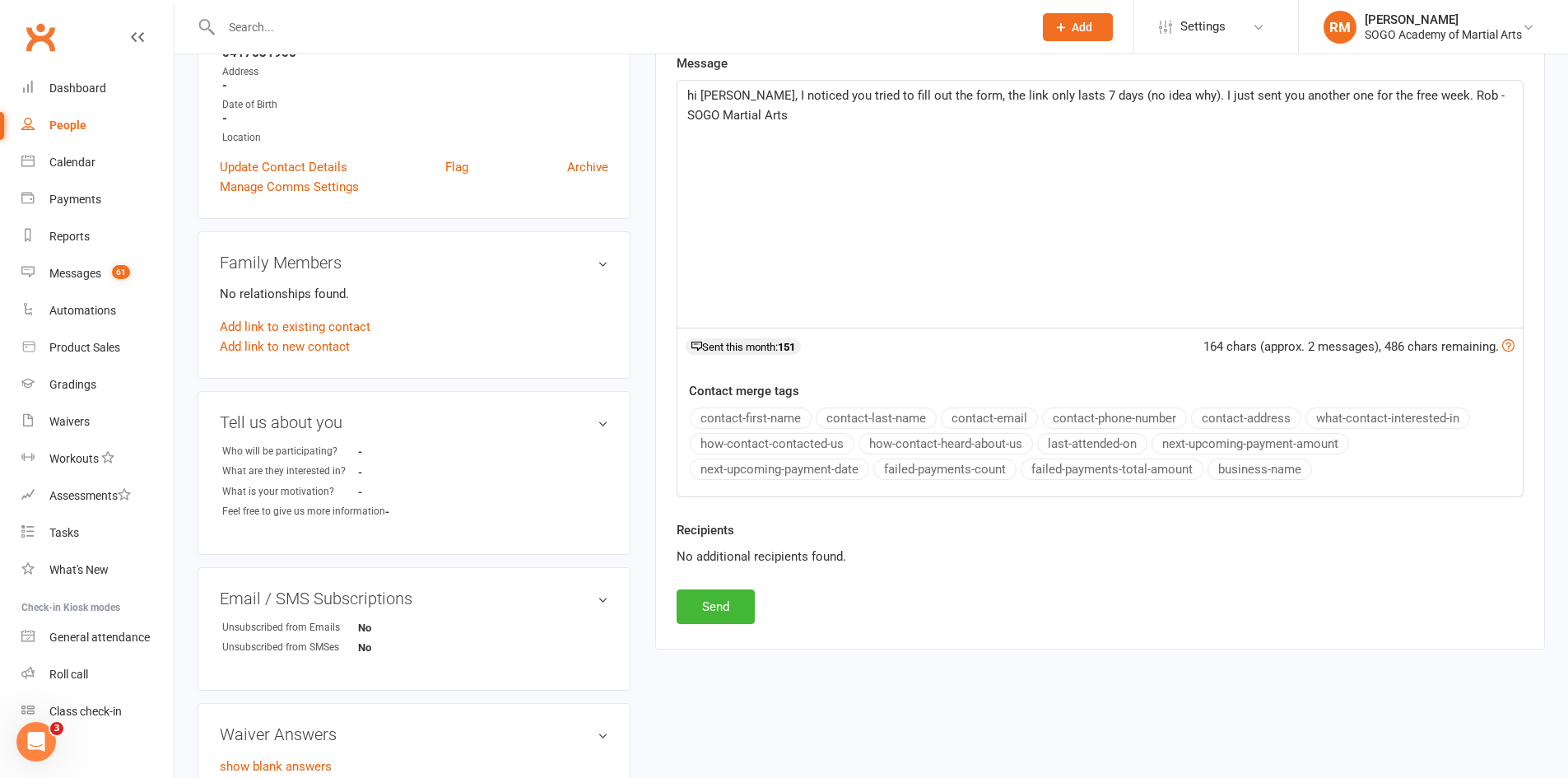
scroll to position [330, 0]
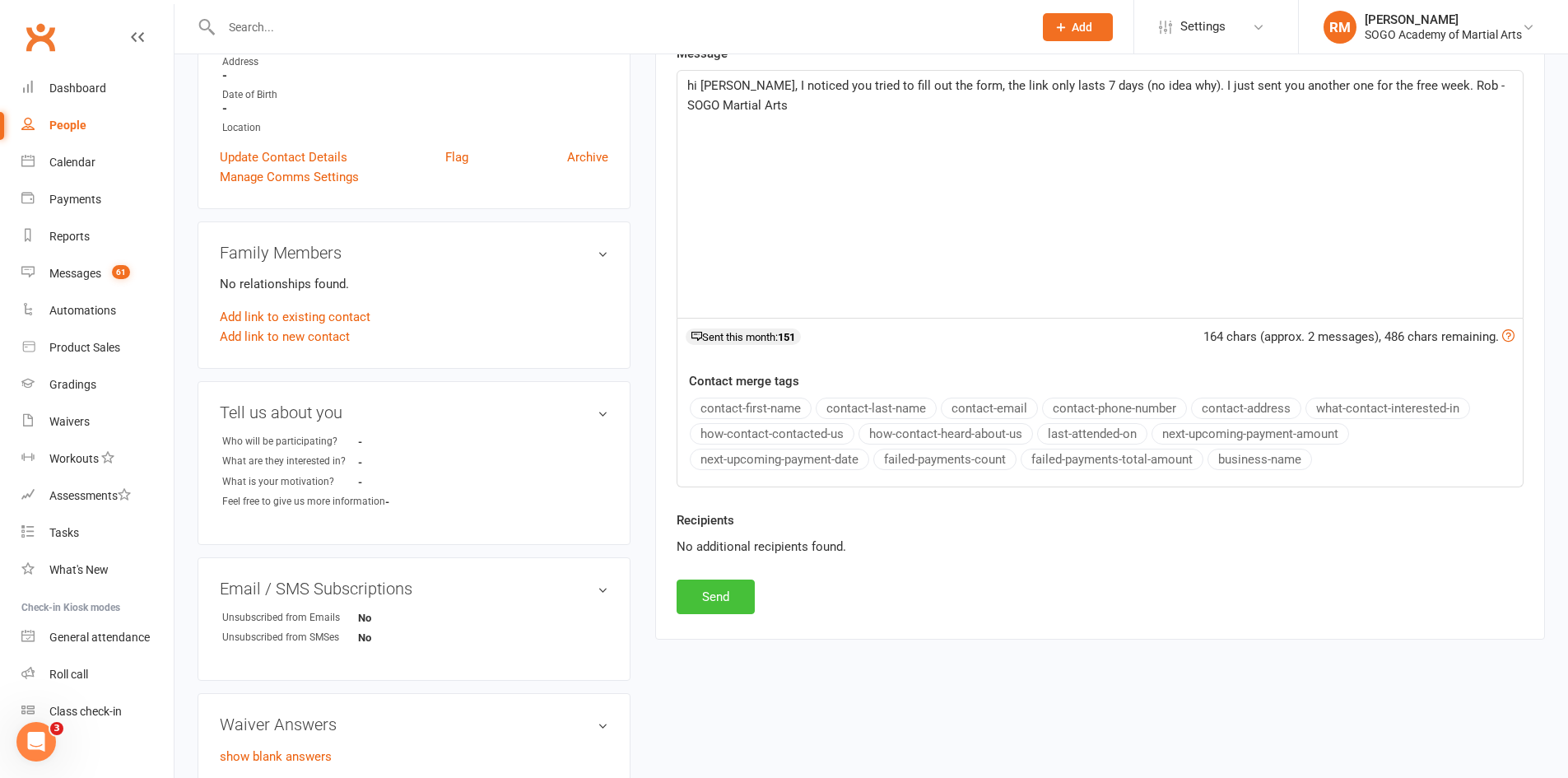
click at [720, 599] on button "Send" at bounding box center [715, 597] width 78 height 34
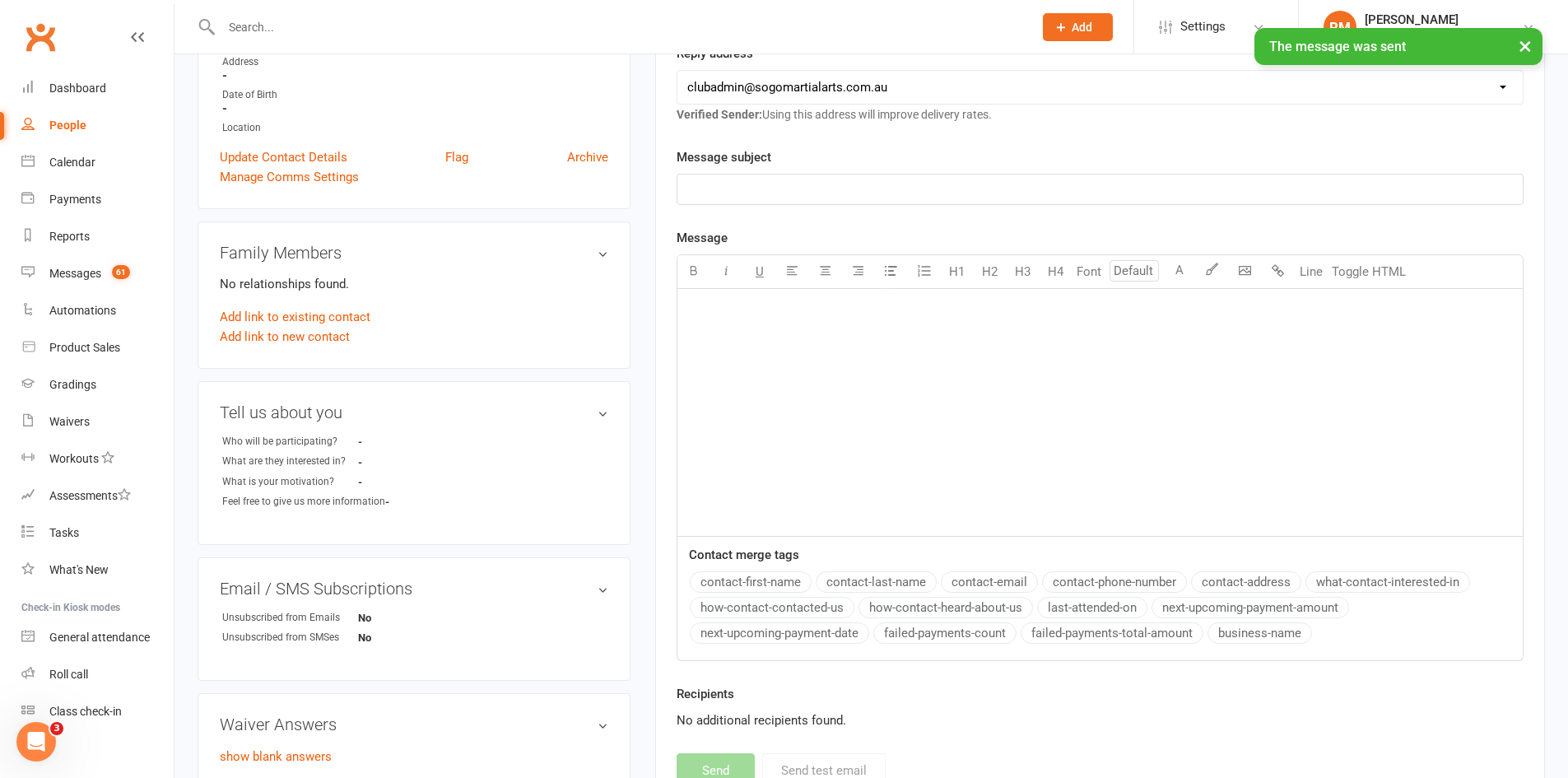
scroll to position [0, 0]
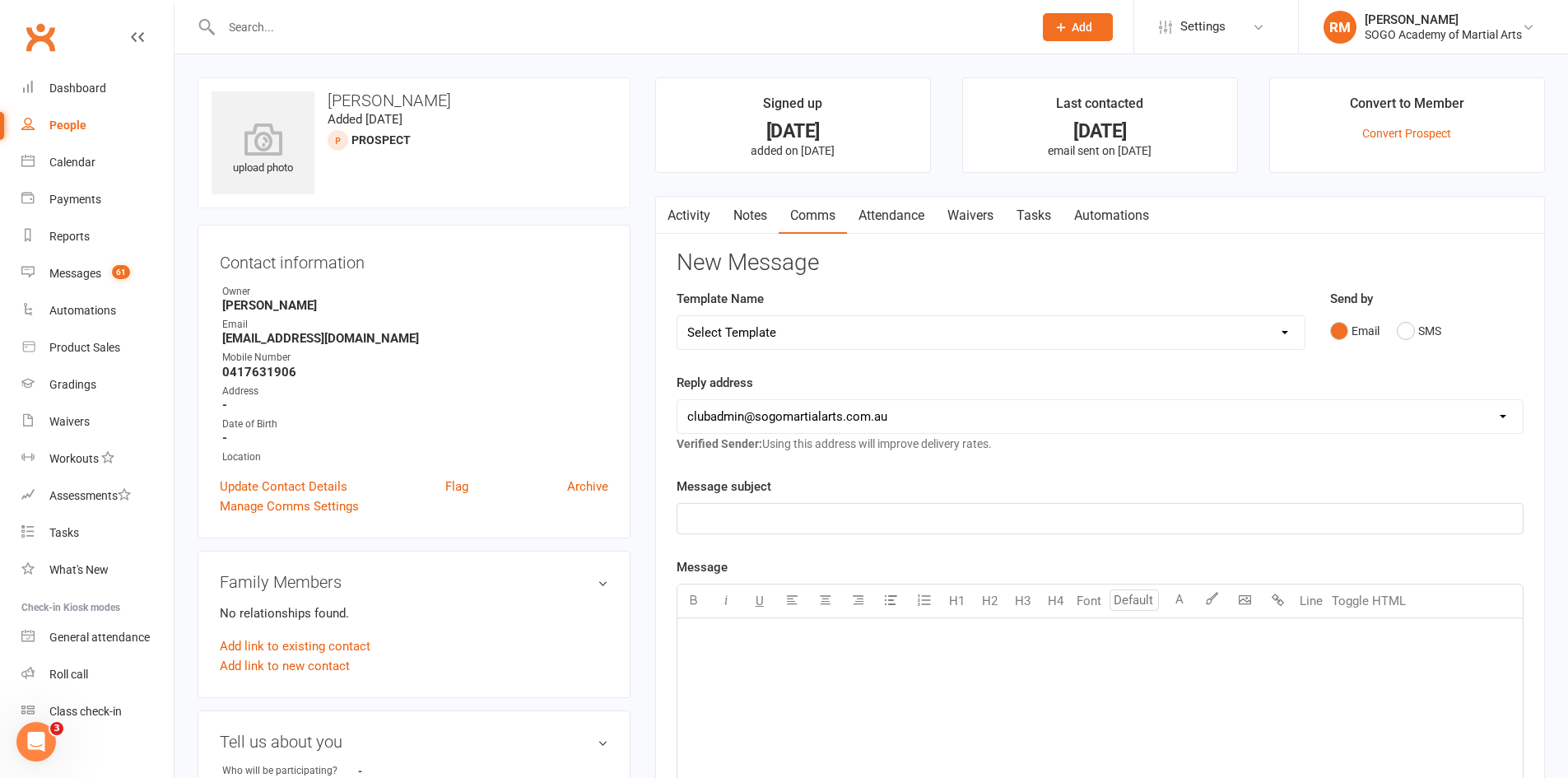
click at [333, 32] on input "text" at bounding box center [618, 26] width 805 height 23
click at [49, 273] on link "Messages 61" at bounding box center [98, 274] width 152 height 37
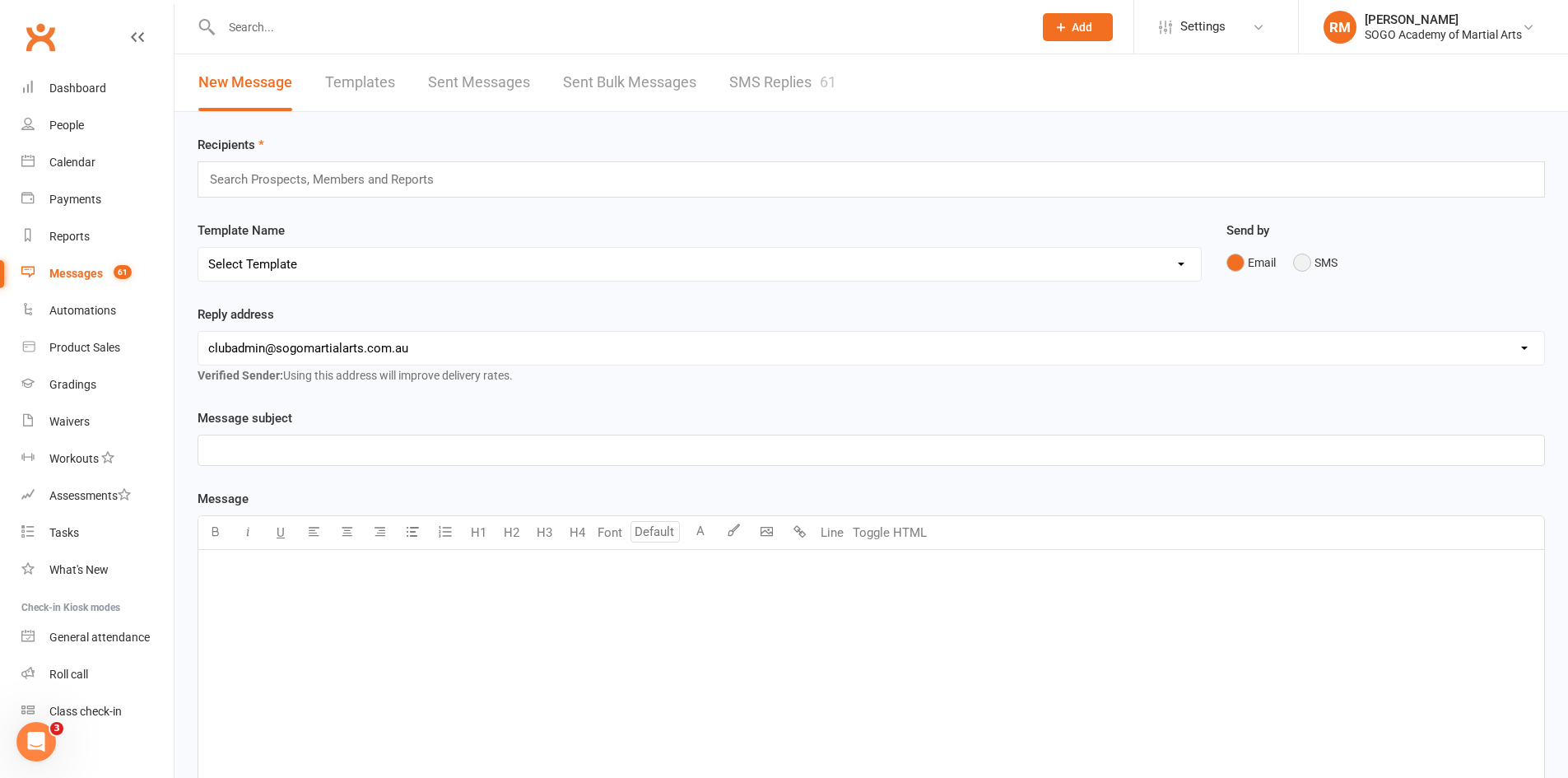
click at [1327, 269] on button "SMS" at bounding box center [1315, 263] width 44 height 32
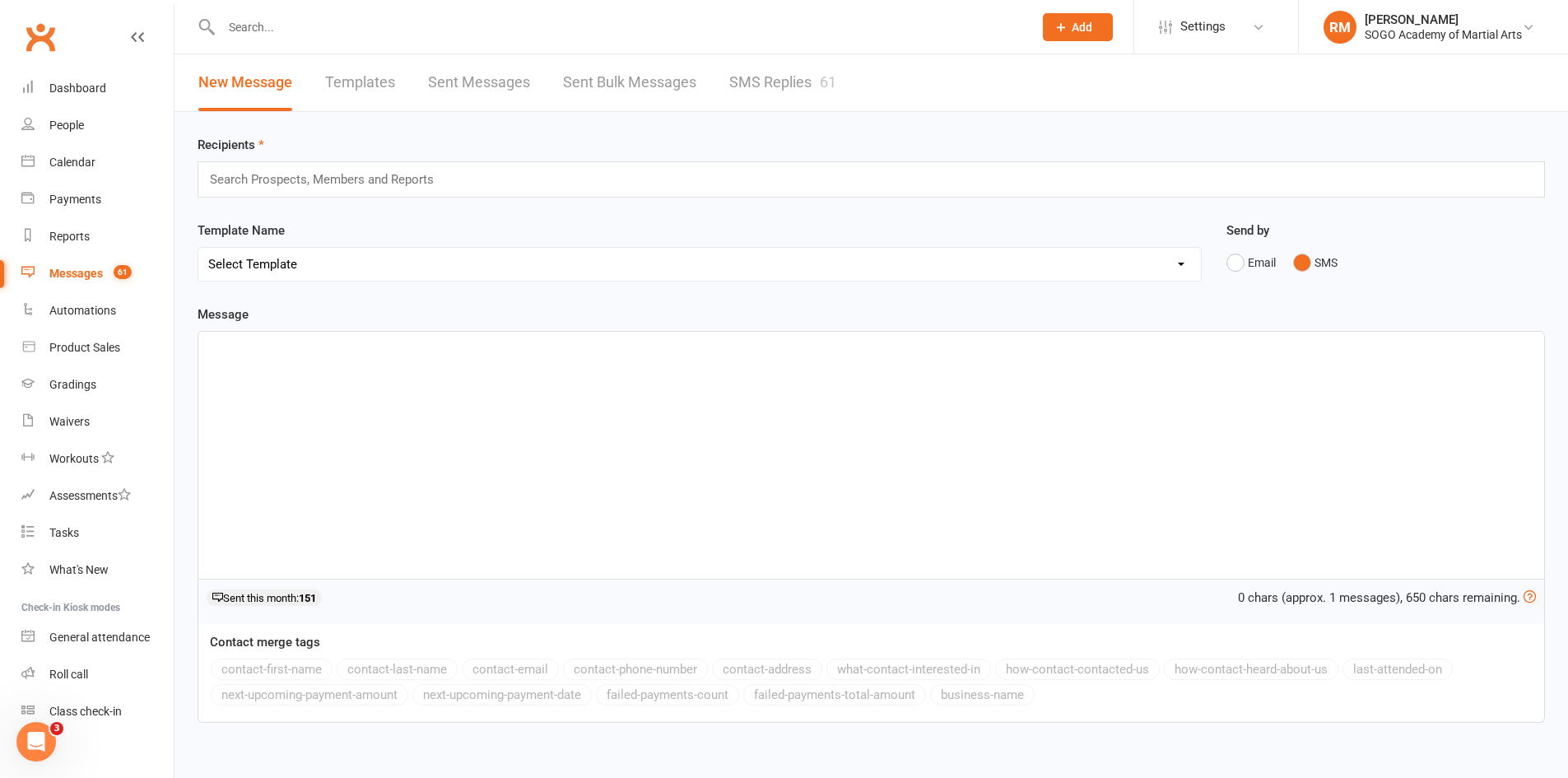
click at [496, 166] on div "Search Prospects, Members and Reports" at bounding box center [871, 179] width 1347 height 36
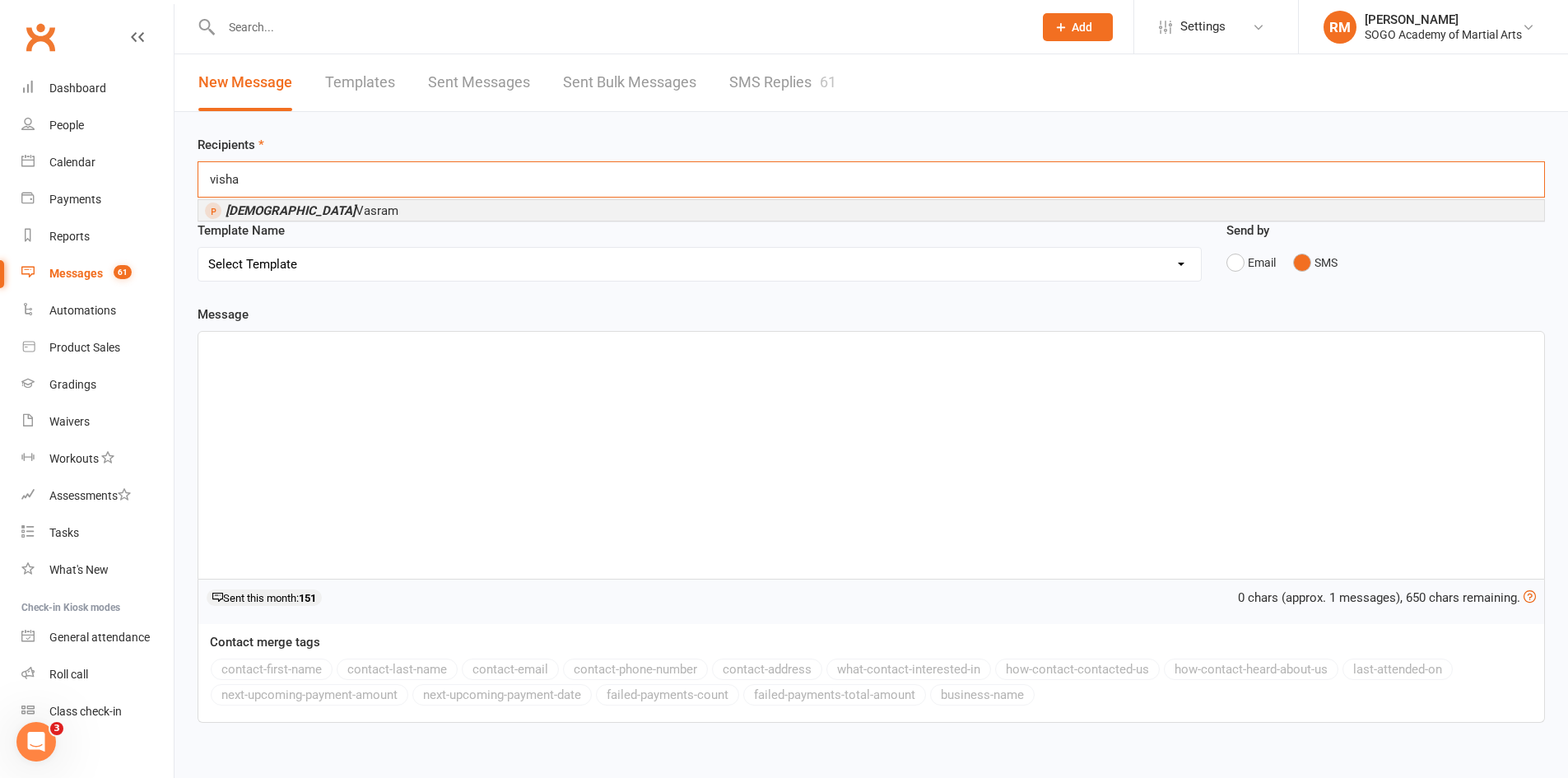
type input "visha"
click at [434, 209] on li "Visha Vasram" at bounding box center [871, 210] width 1346 height 21
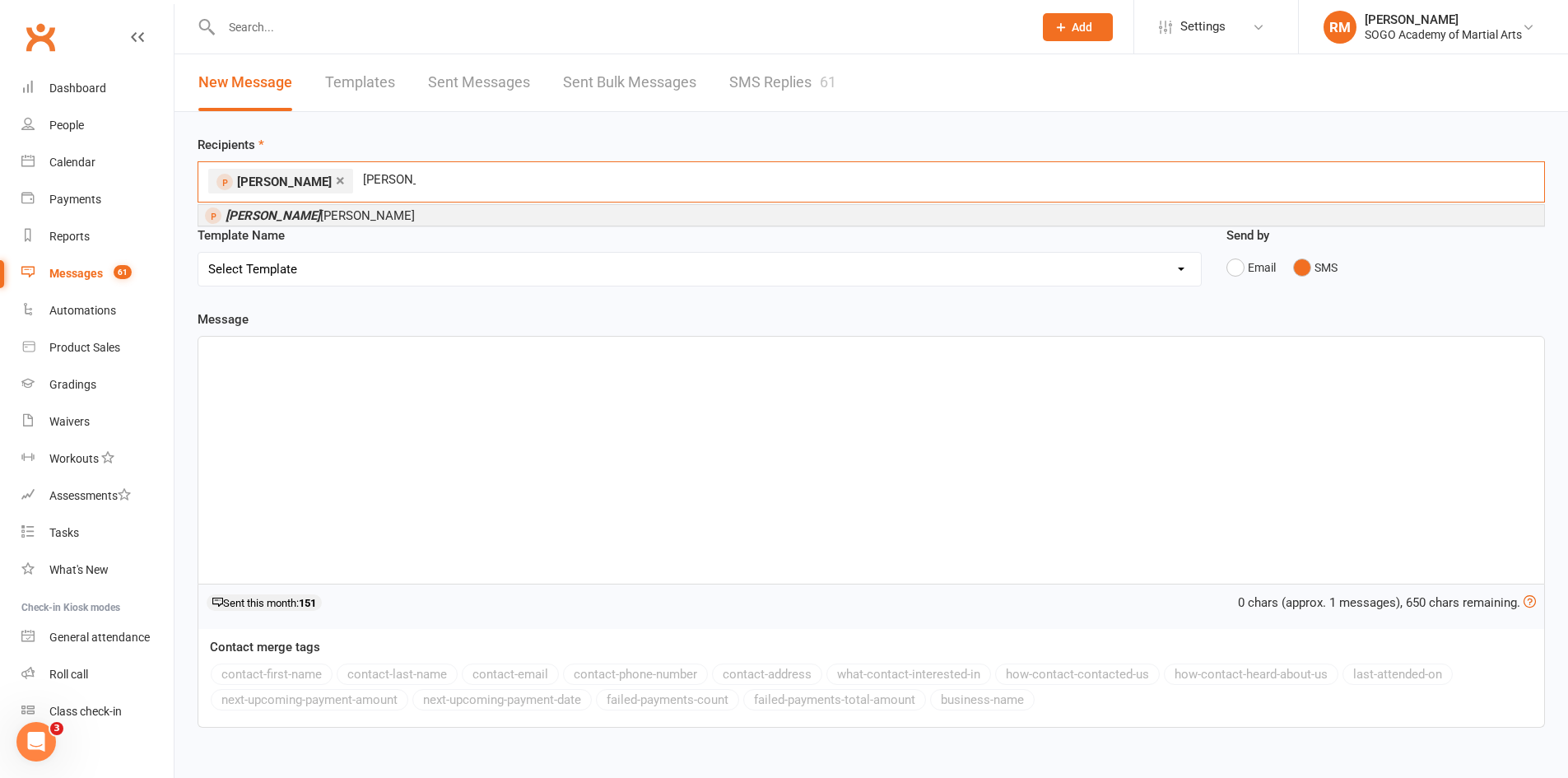
type input "wendy"
drag, startPoint x: 282, startPoint y: 216, endPoint x: 418, endPoint y: 159, distance: 147.5
click at [283, 216] on span "Wendy Barker" at bounding box center [320, 216] width 189 height 14
type input "arjun"
click at [501, 213] on li "Arjun George" at bounding box center [871, 215] width 1346 height 21
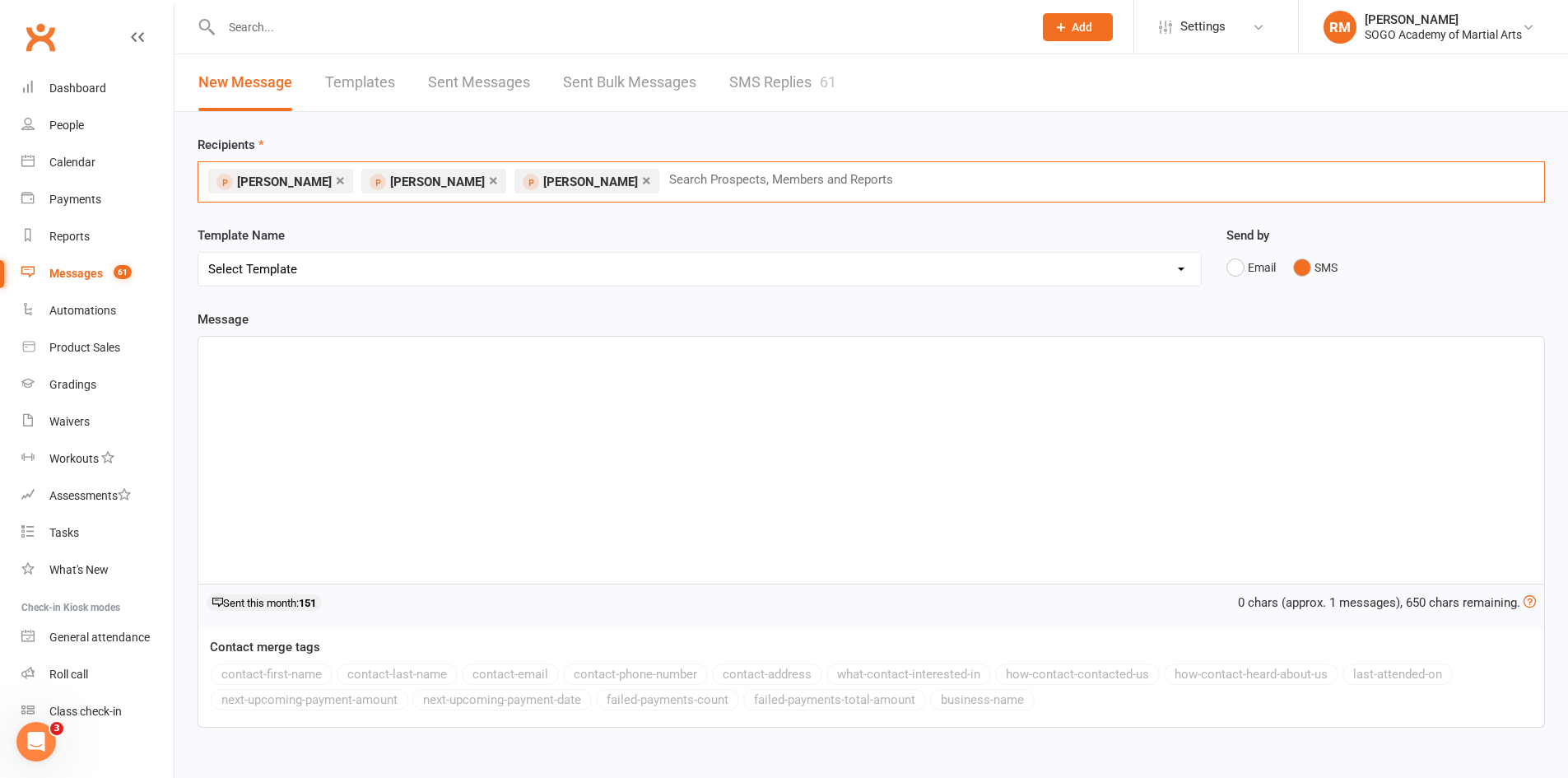
click at [329, 368] on div "﻿" at bounding box center [871, 460] width 1346 height 247
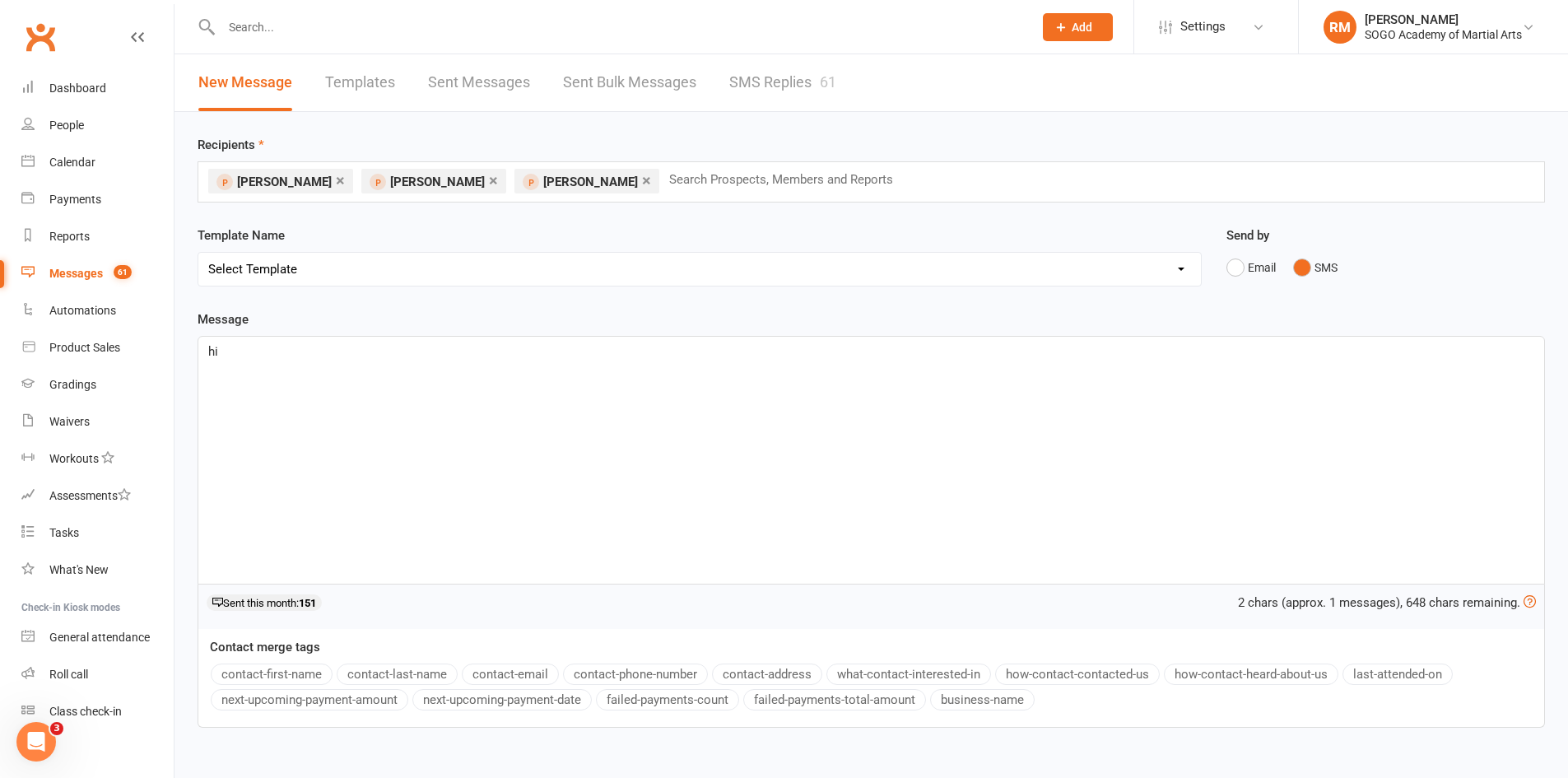
click at [293, 678] on button "contact-first-name" at bounding box center [272, 675] width 122 height 22
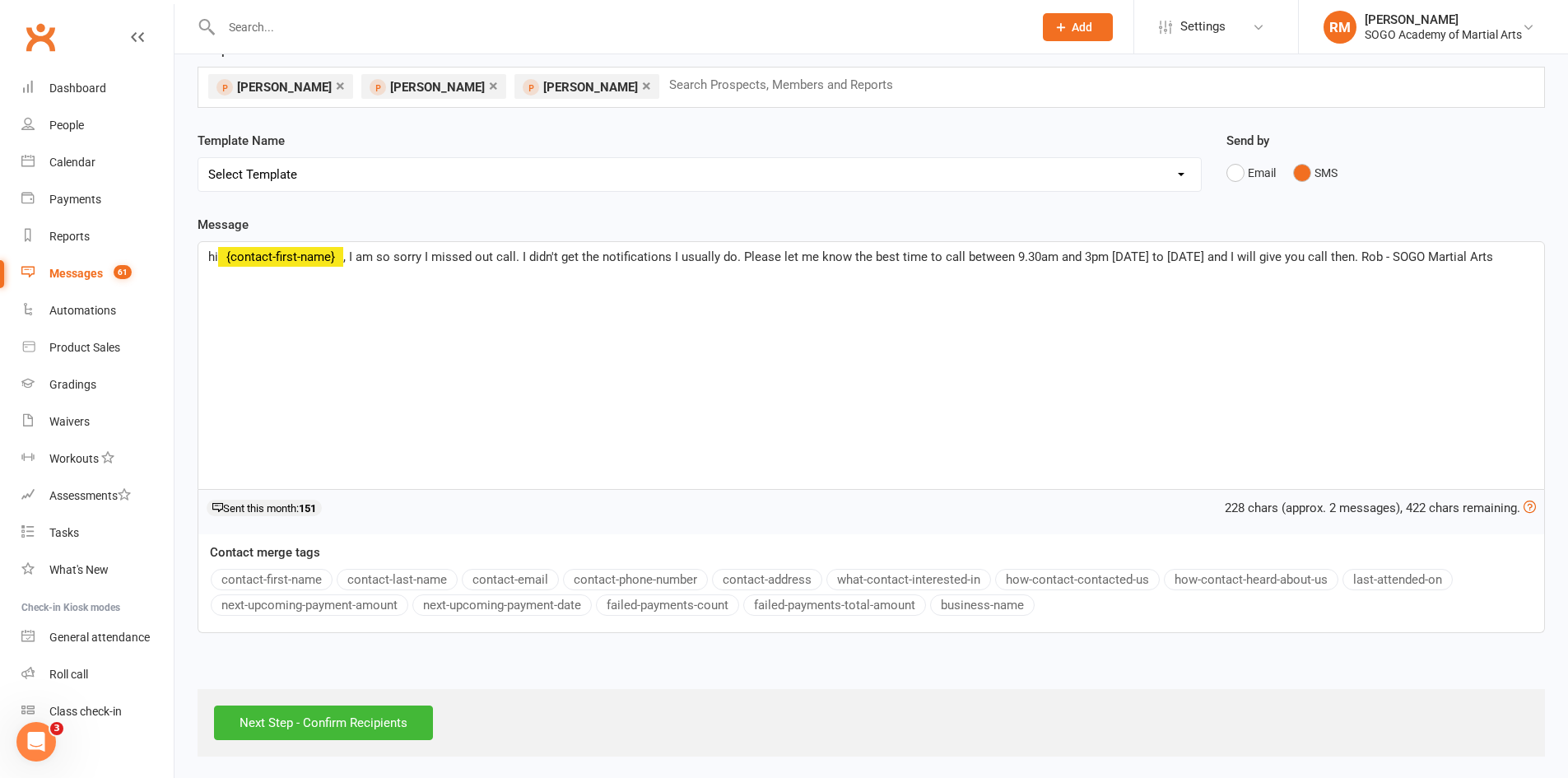
scroll to position [97, 0]
click at [354, 724] on input "Next Step - Confirm Recipients" at bounding box center [323, 721] width 219 height 34
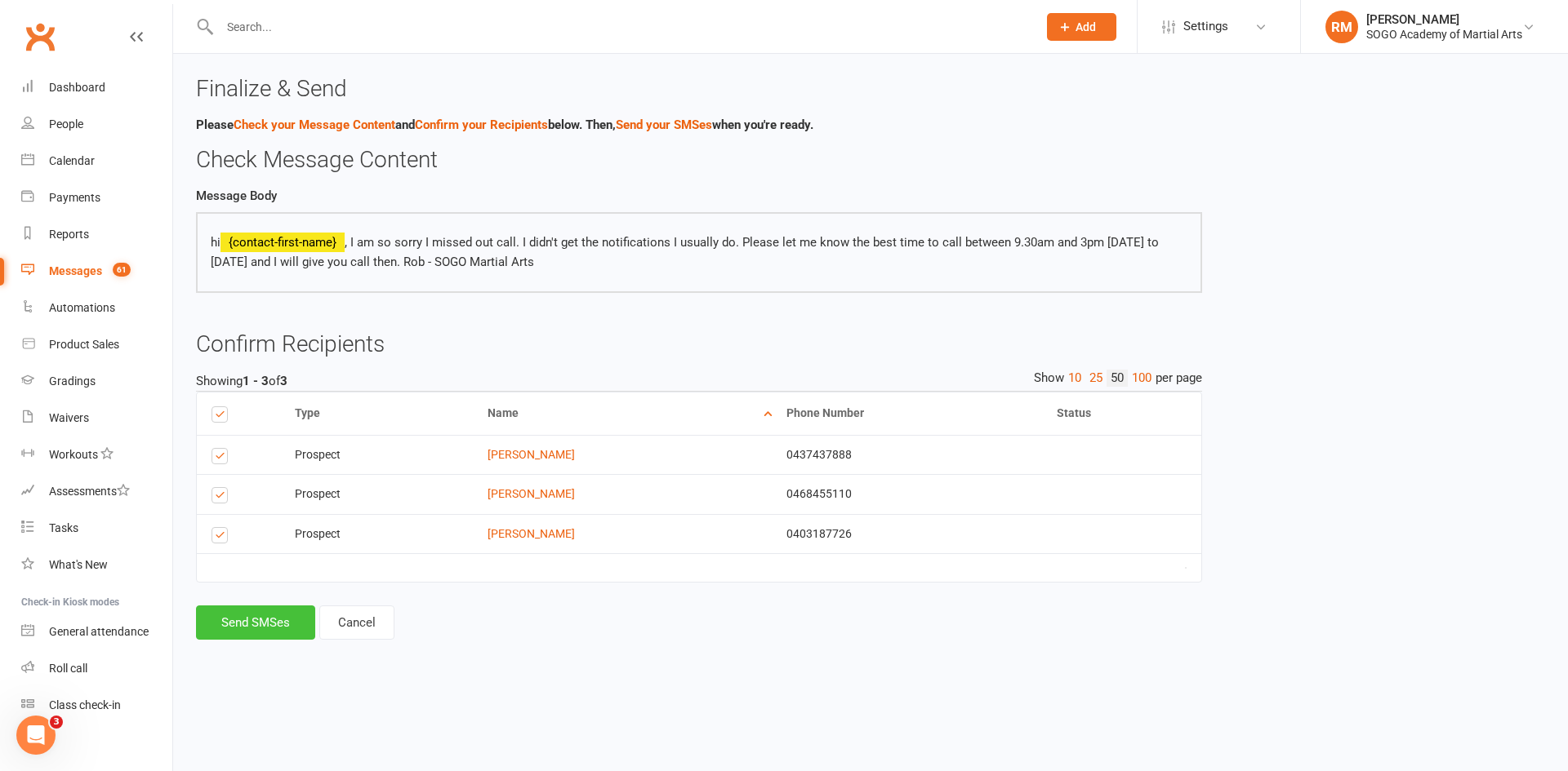
click at [269, 619] on button "Send SMSes" at bounding box center [255, 623] width 119 height 34
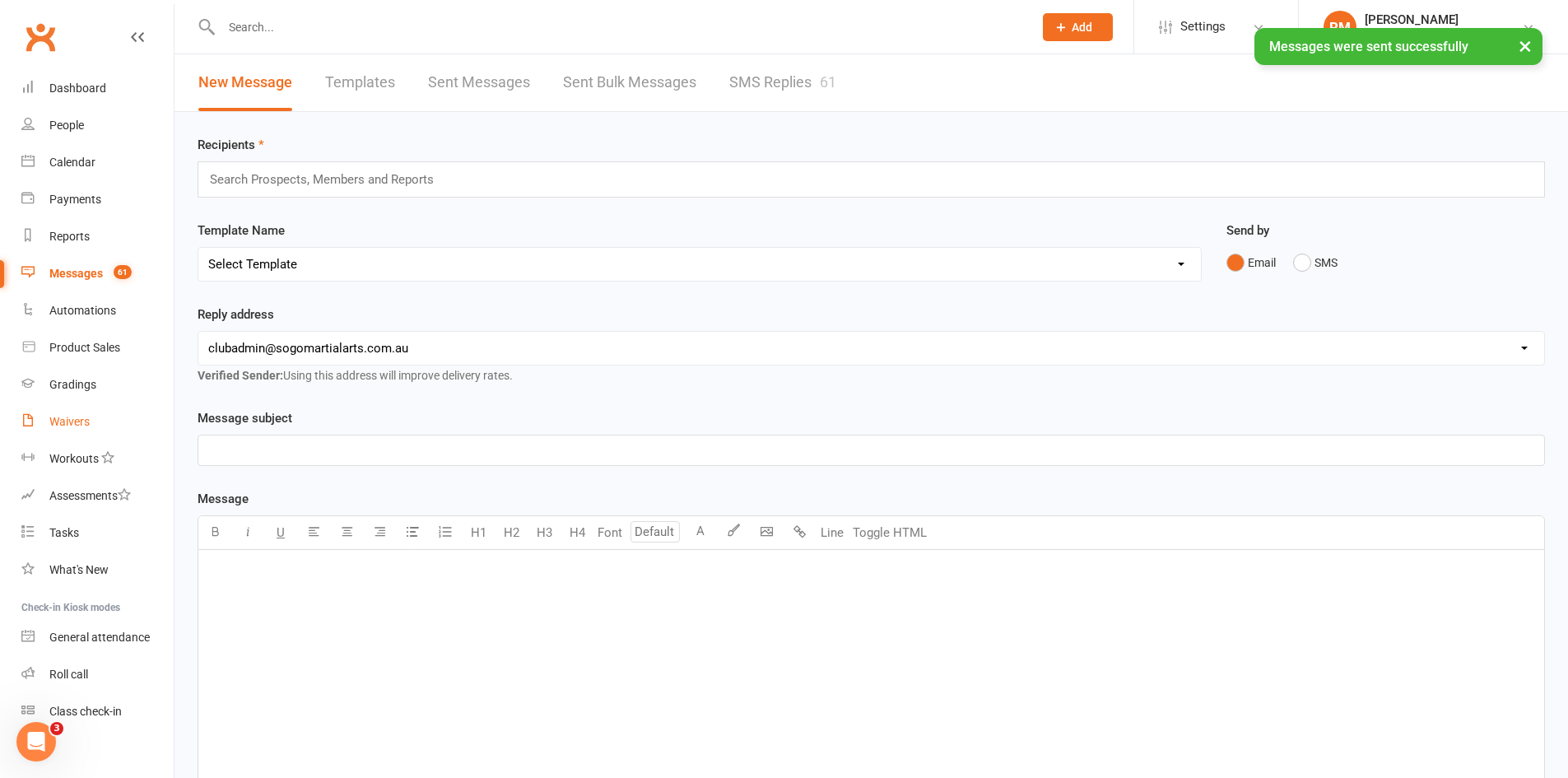
click at [73, 422] on div "Waivers" at bounding box center [70, 421] width 41 height 14
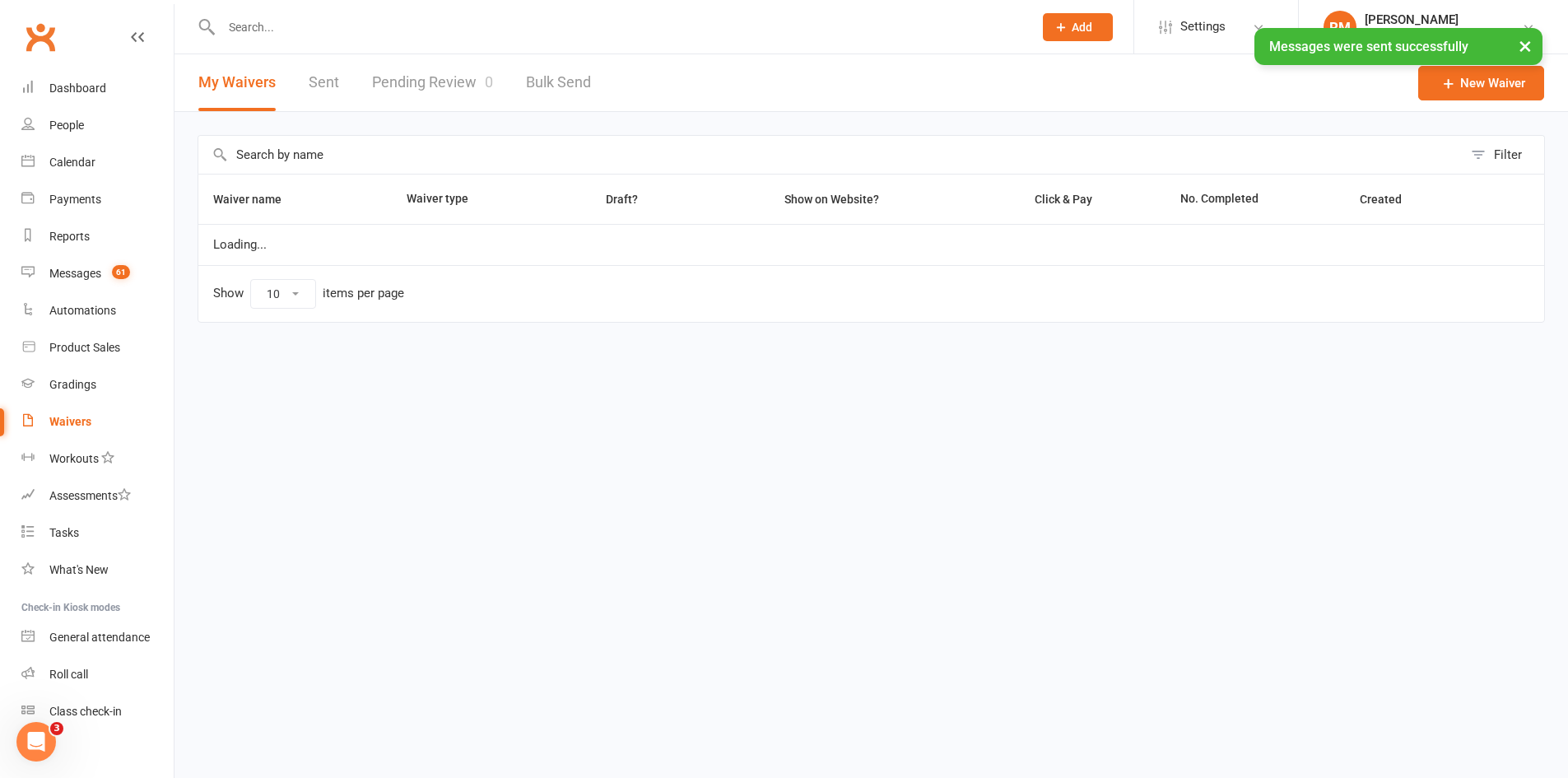
select select "100"
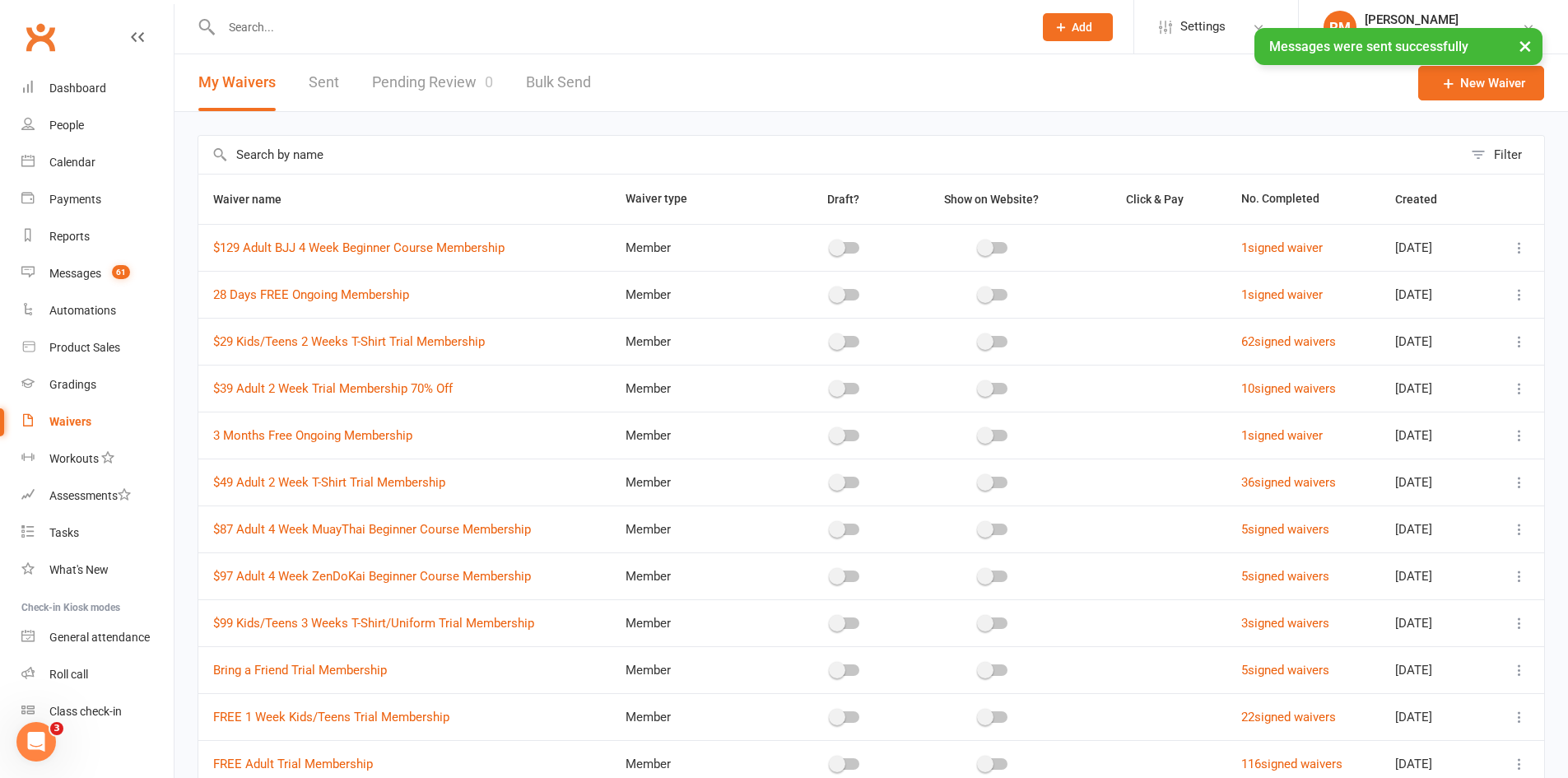
click at [459, 81] on link "Pending Review 0" at bounding box center [433, 82] width 121 height 57
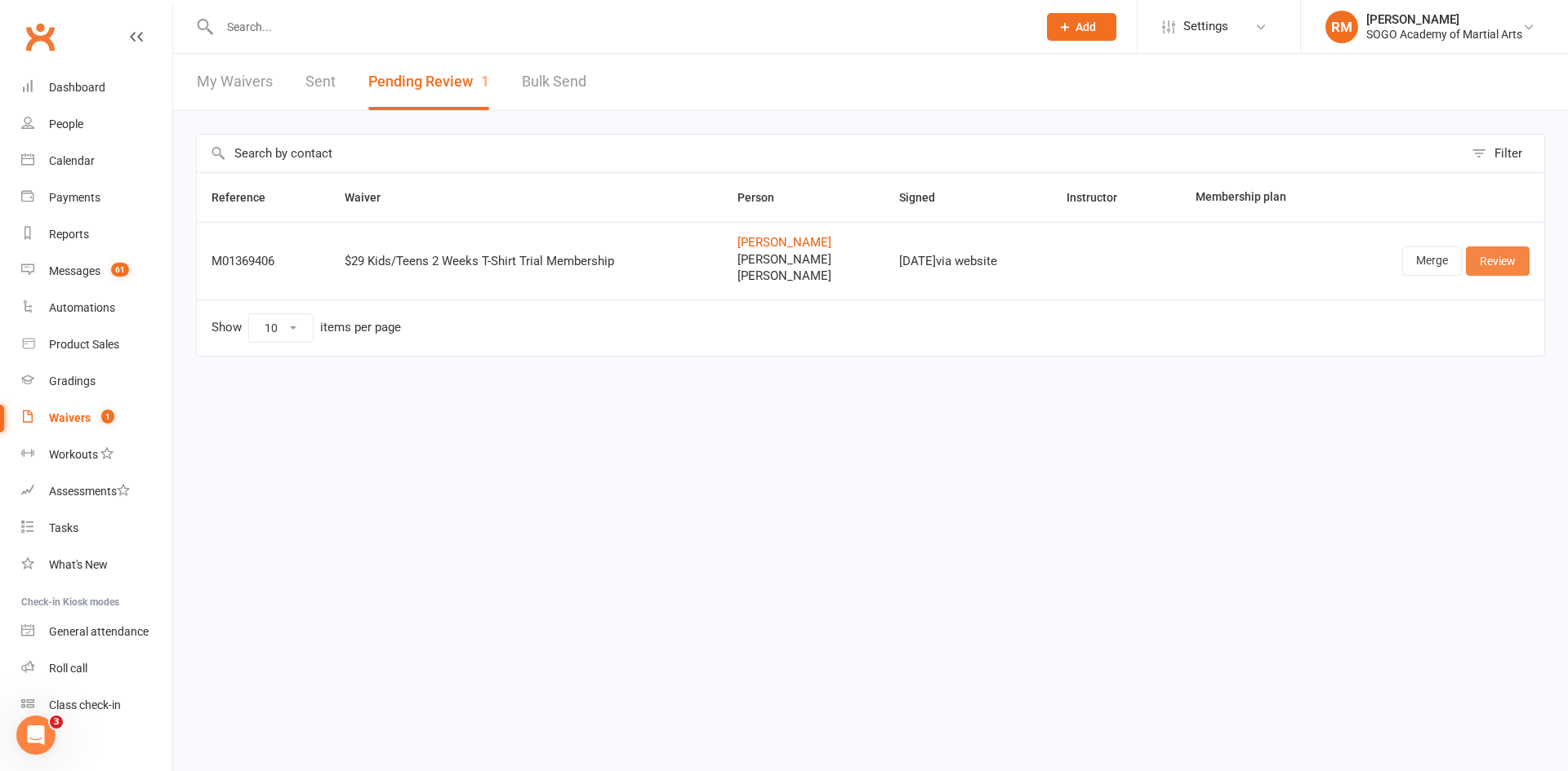
click at [1493, 256] on link "Review" at bounding box center [1497, 261] width 64 height 30
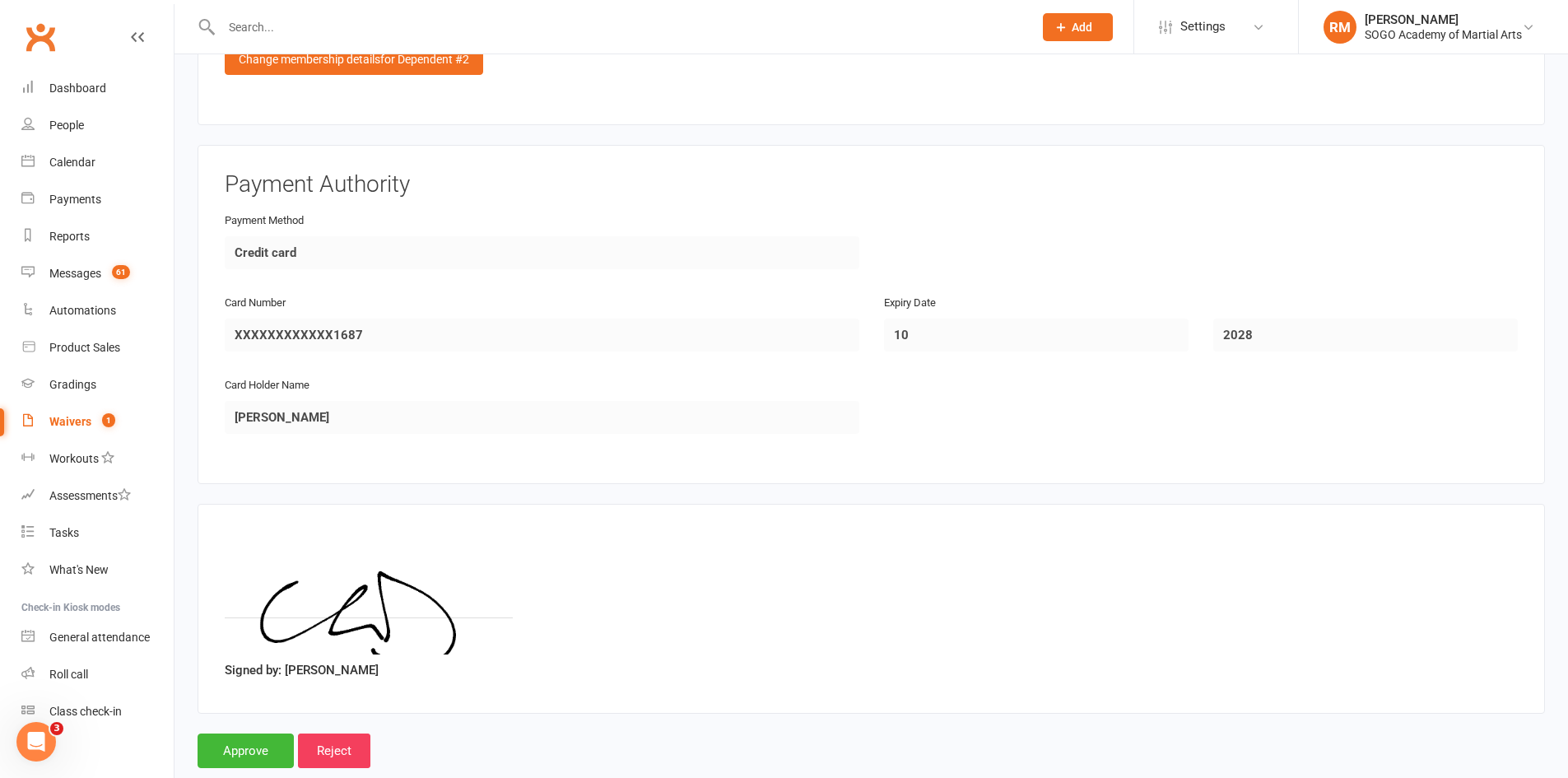
scroll to position [3635, 0]
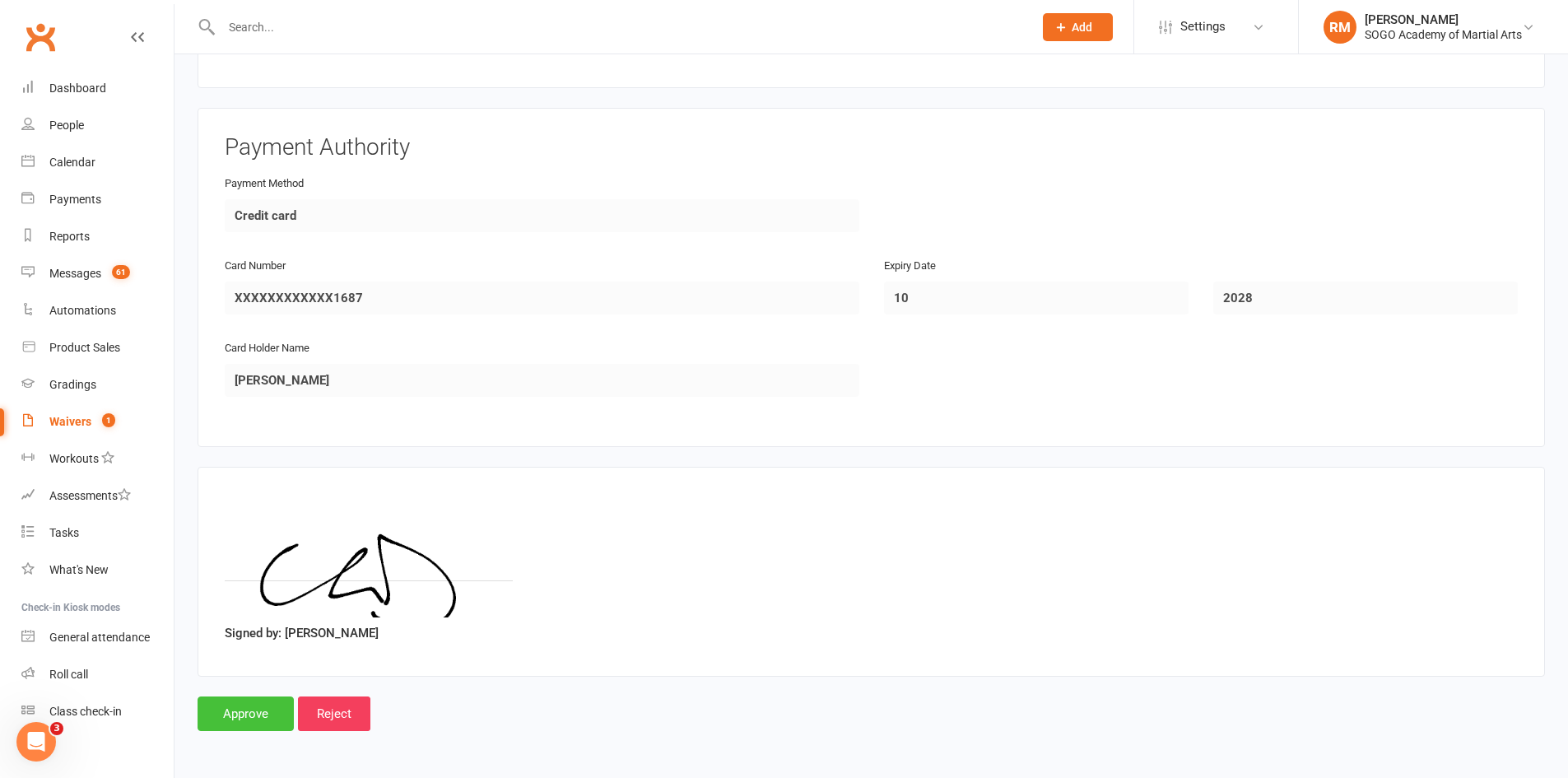
click at [263, 717] on input "Approve" at bounding box center [245, 714] width 96 height 34
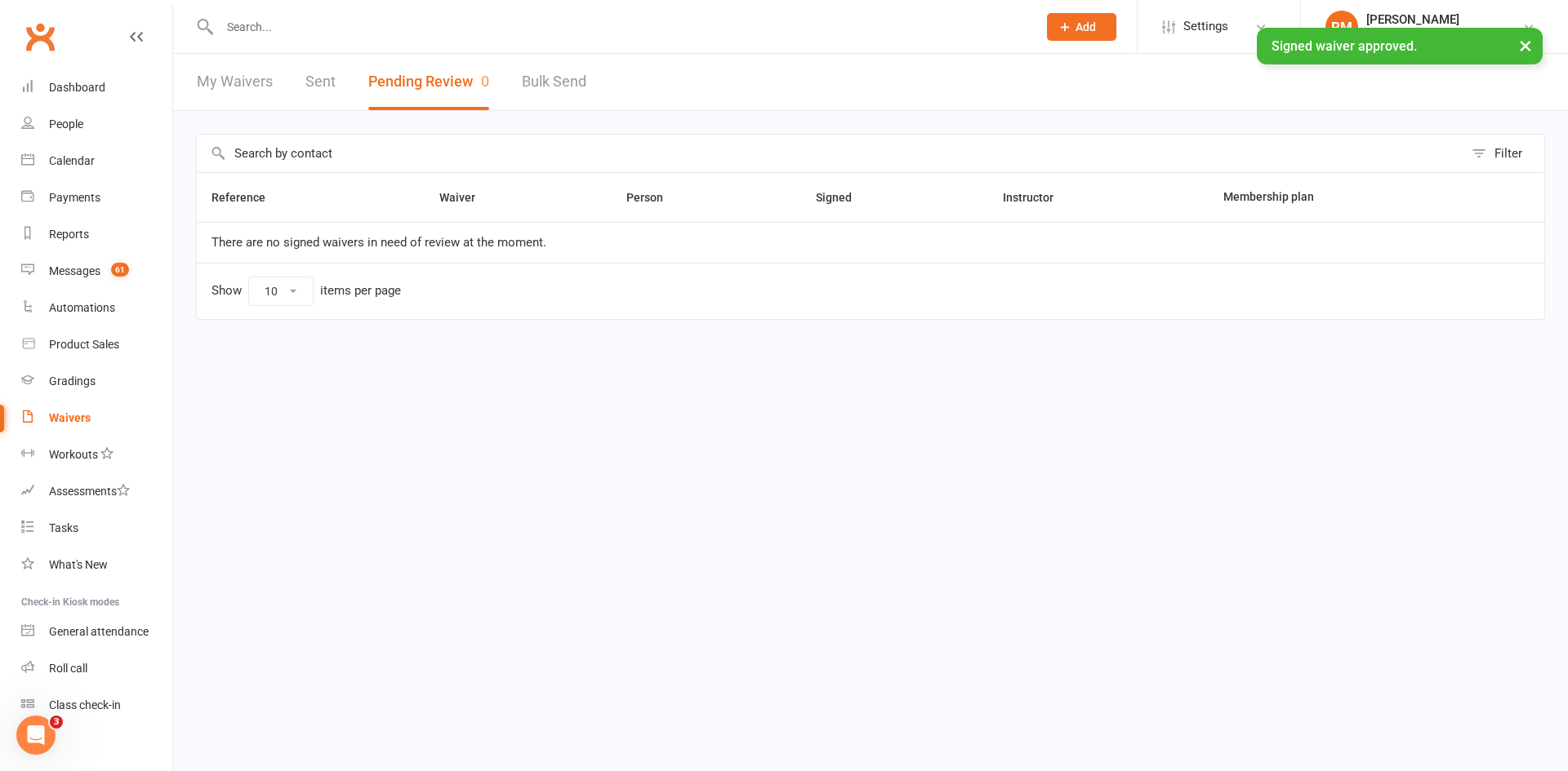
click at [292, 28] on div "× Signed waiver approved." at bounding box center [773, 28] width 1546 height 0
click at [257, 26] on input "text" at bounding box center [620, 26] width 811 height 22
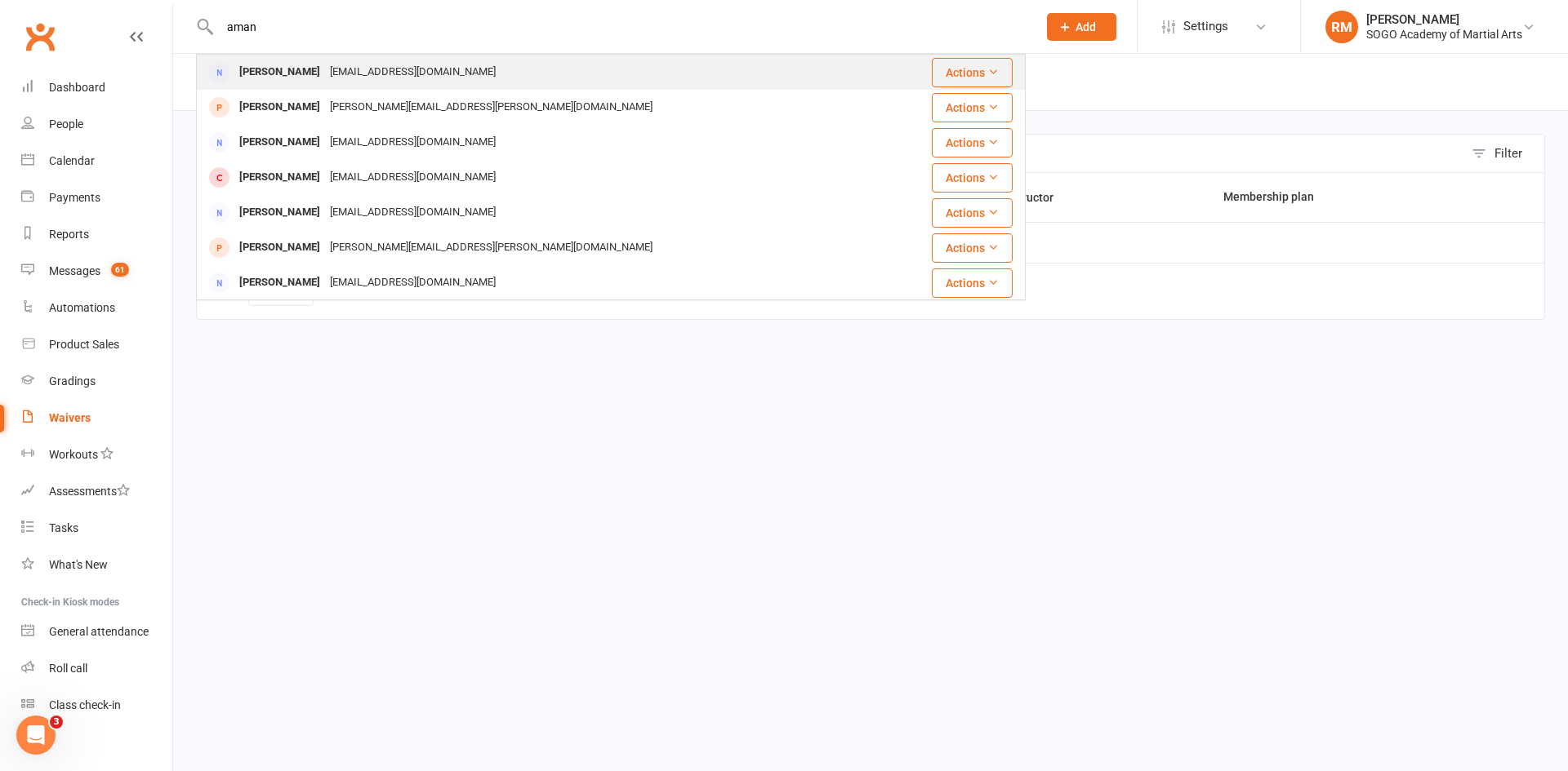
type input "aman"
click at [287, 73] on div "Aman Bhai" at bounding box center [279, 72] width 91 height 23
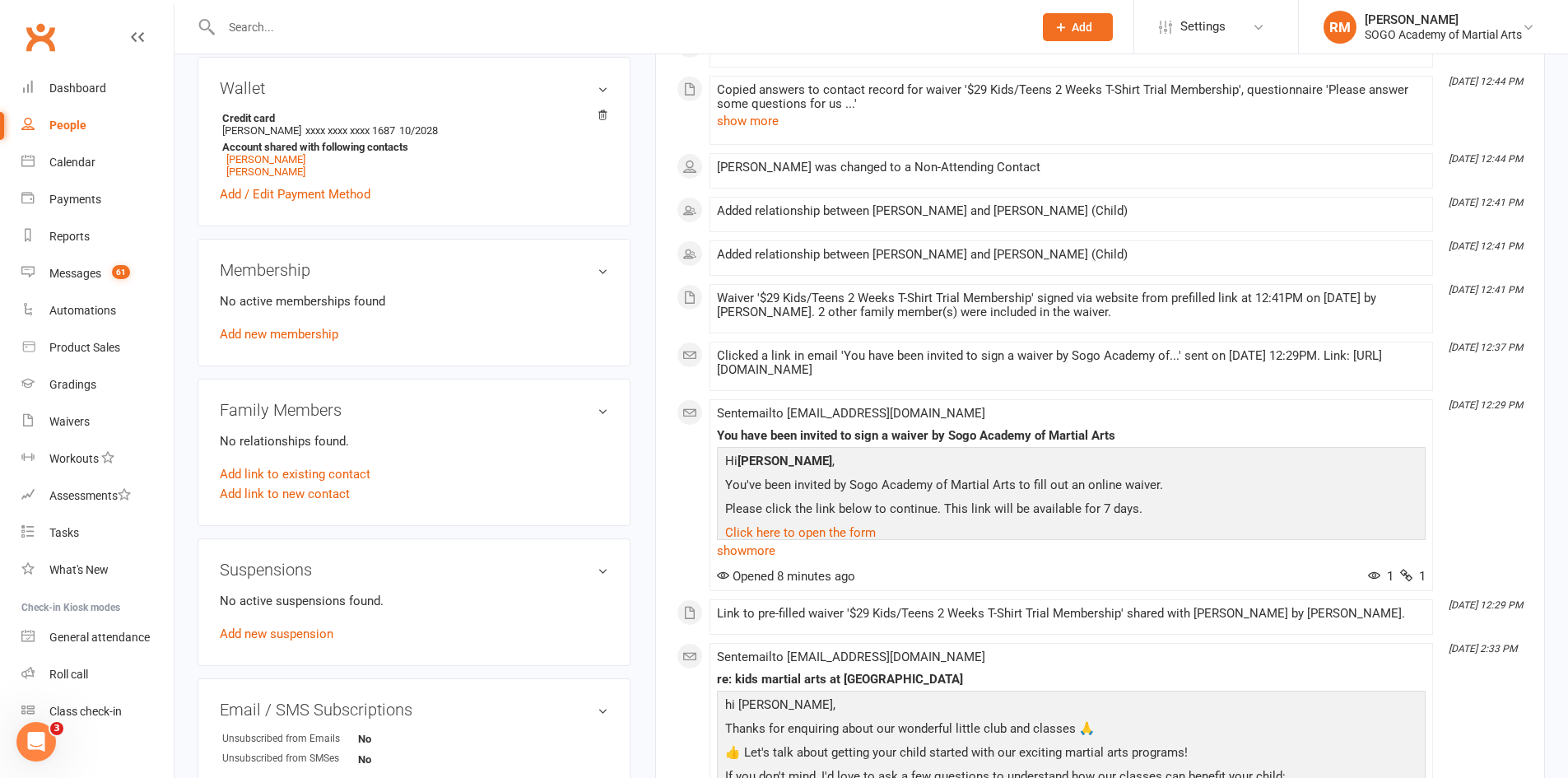
scroll to position [82, 0]
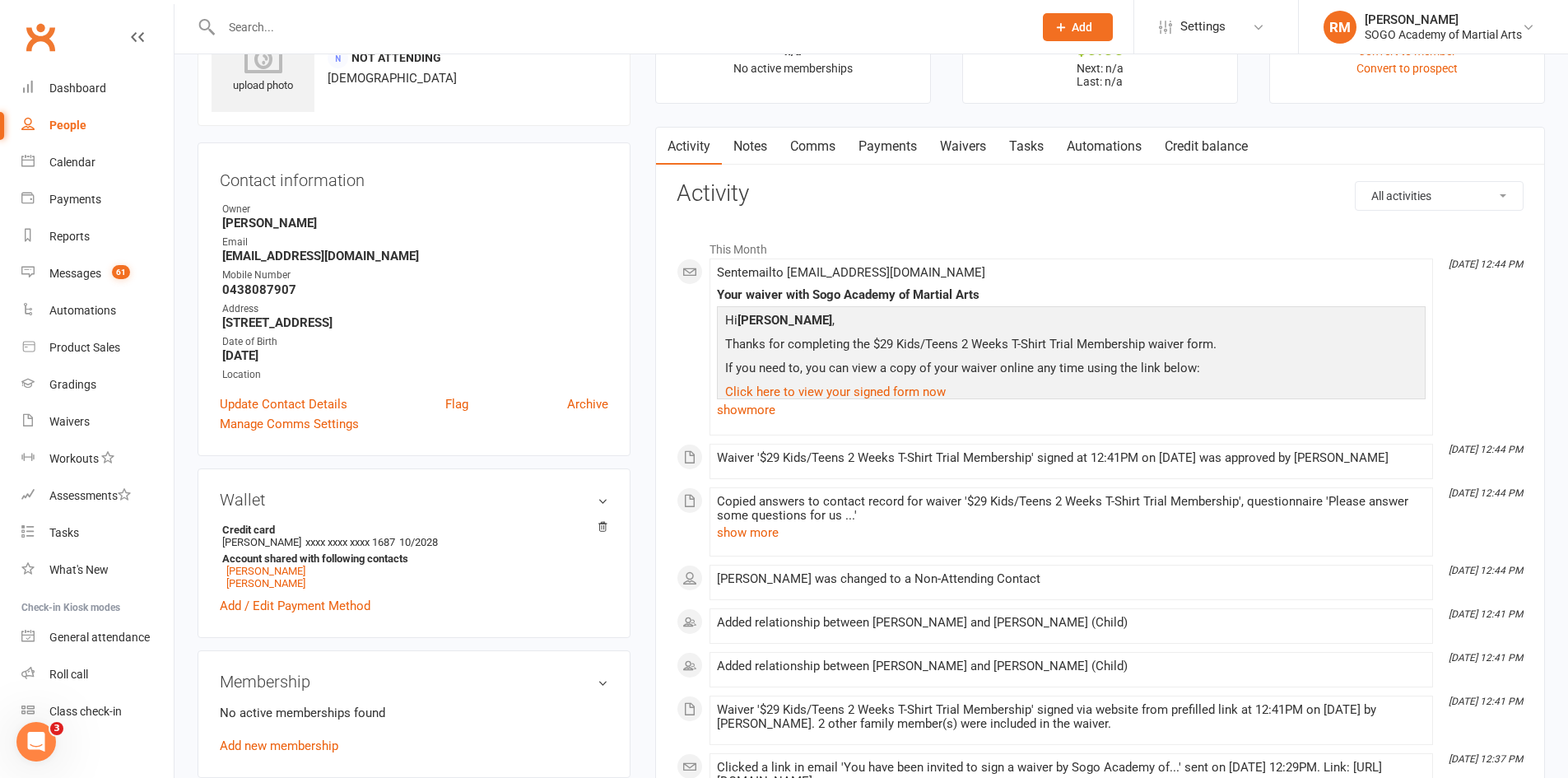
click at [823, 141] on link "Comms" at bounding box center [812, 147] width 68 height 38
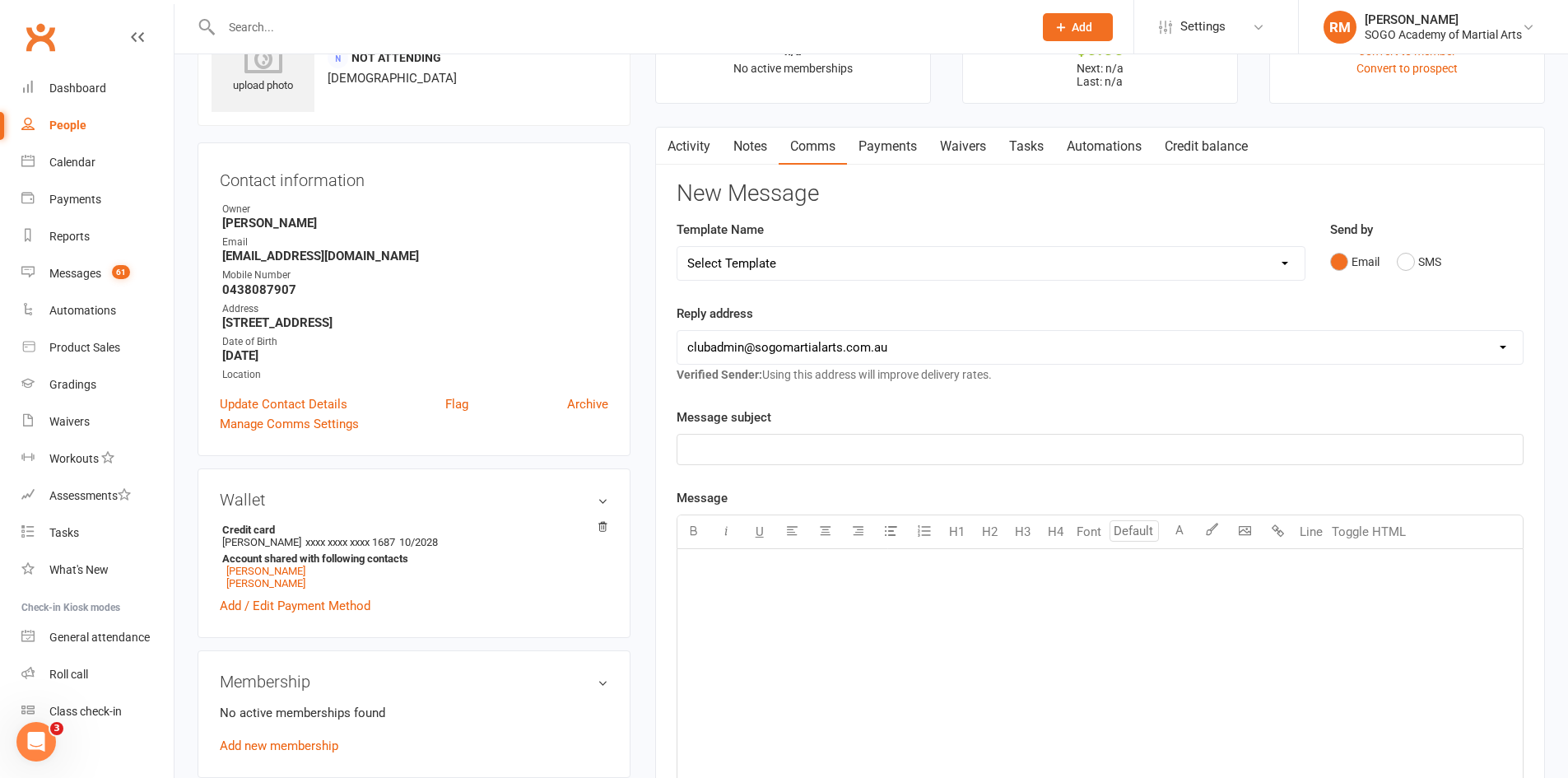
click at [812, 264] on select "Select Template [Email] 01. Junior Enquiry 1 Week FREE Zipleads Call Booked [Em…" at bounding box center [990, 264] width 627 height 33
select select "25"
click at [677, 247] on select "Select Template [Email] 01. Junior Enquiry 1 Week FREE Zipleads Call Booked [Em…" at bounding box center [990, 264] width 627 height 33
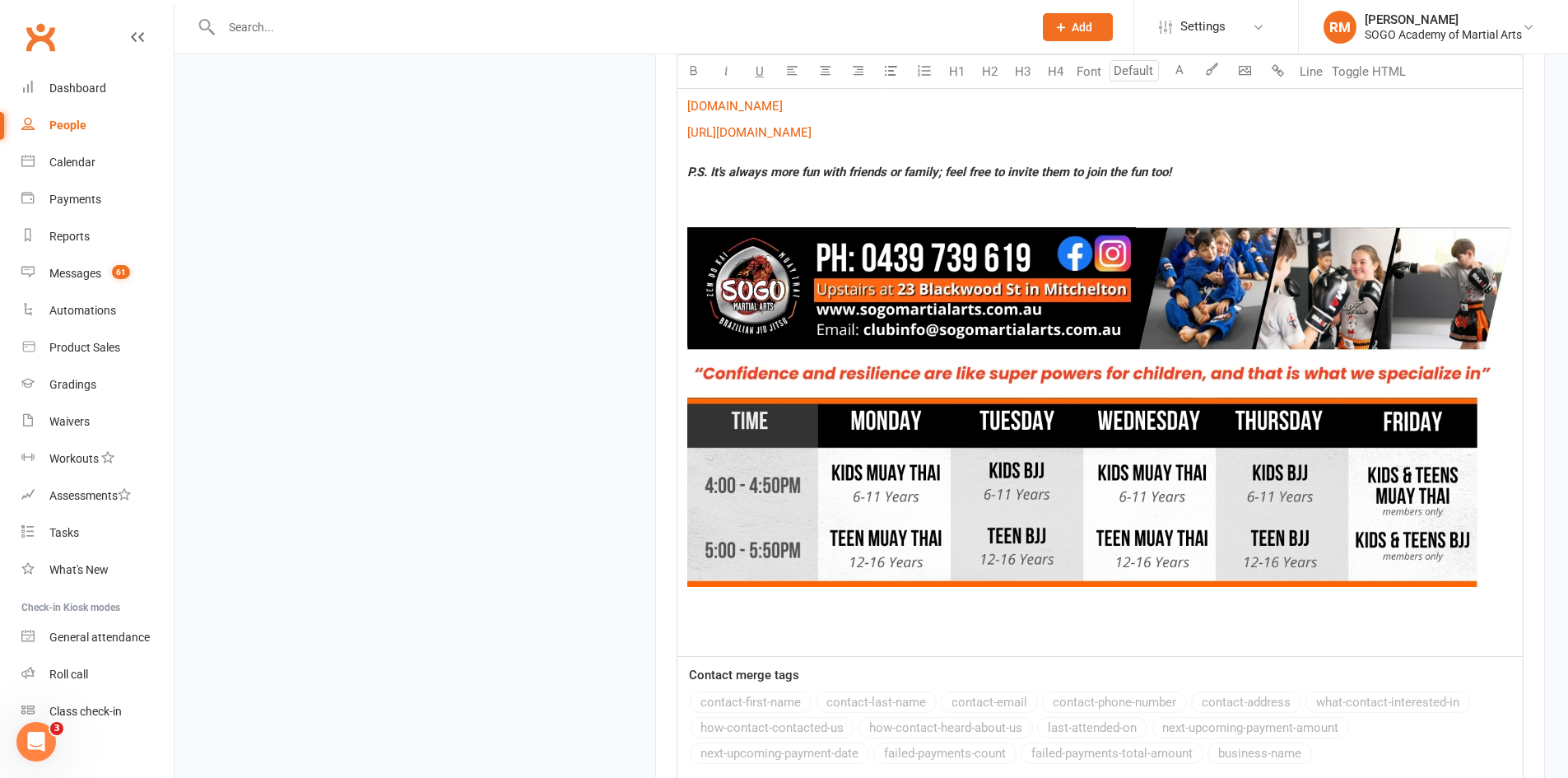
scroll to position [1943, 0]
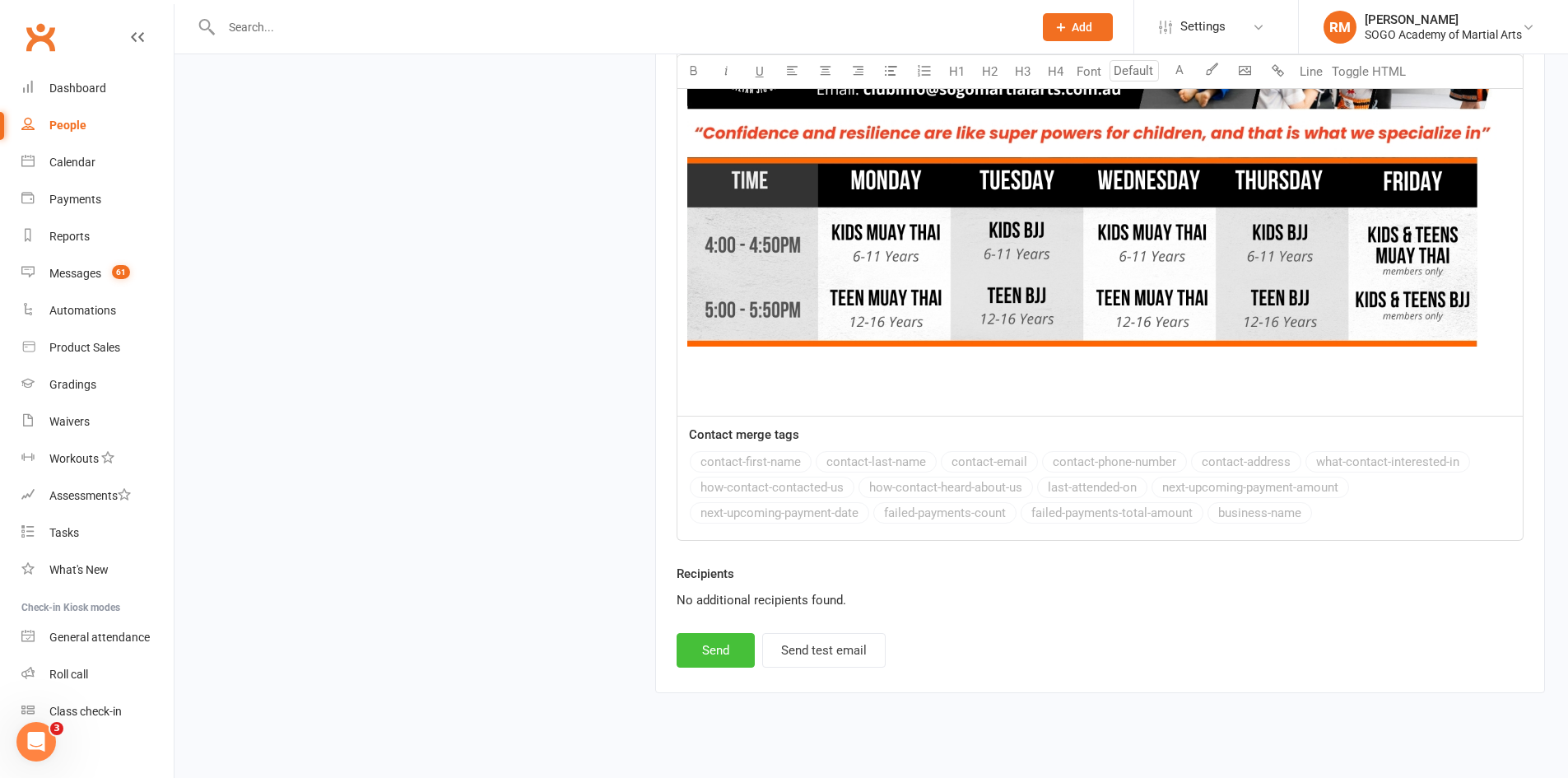
click at [729, 638] on button "Send" at bounding box center [715, 650] width 78 height 34
select select
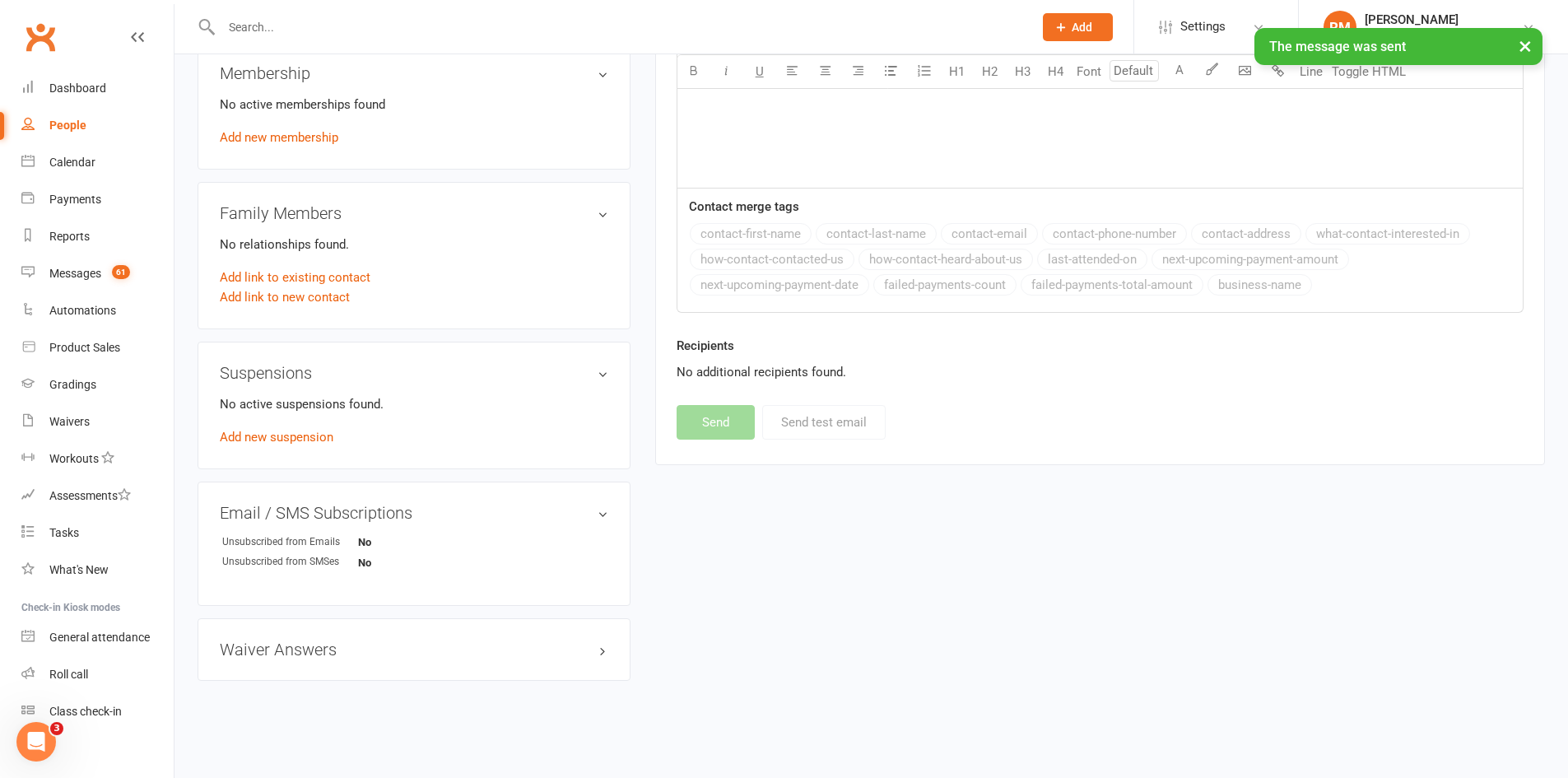
scroll to position [483, 0]
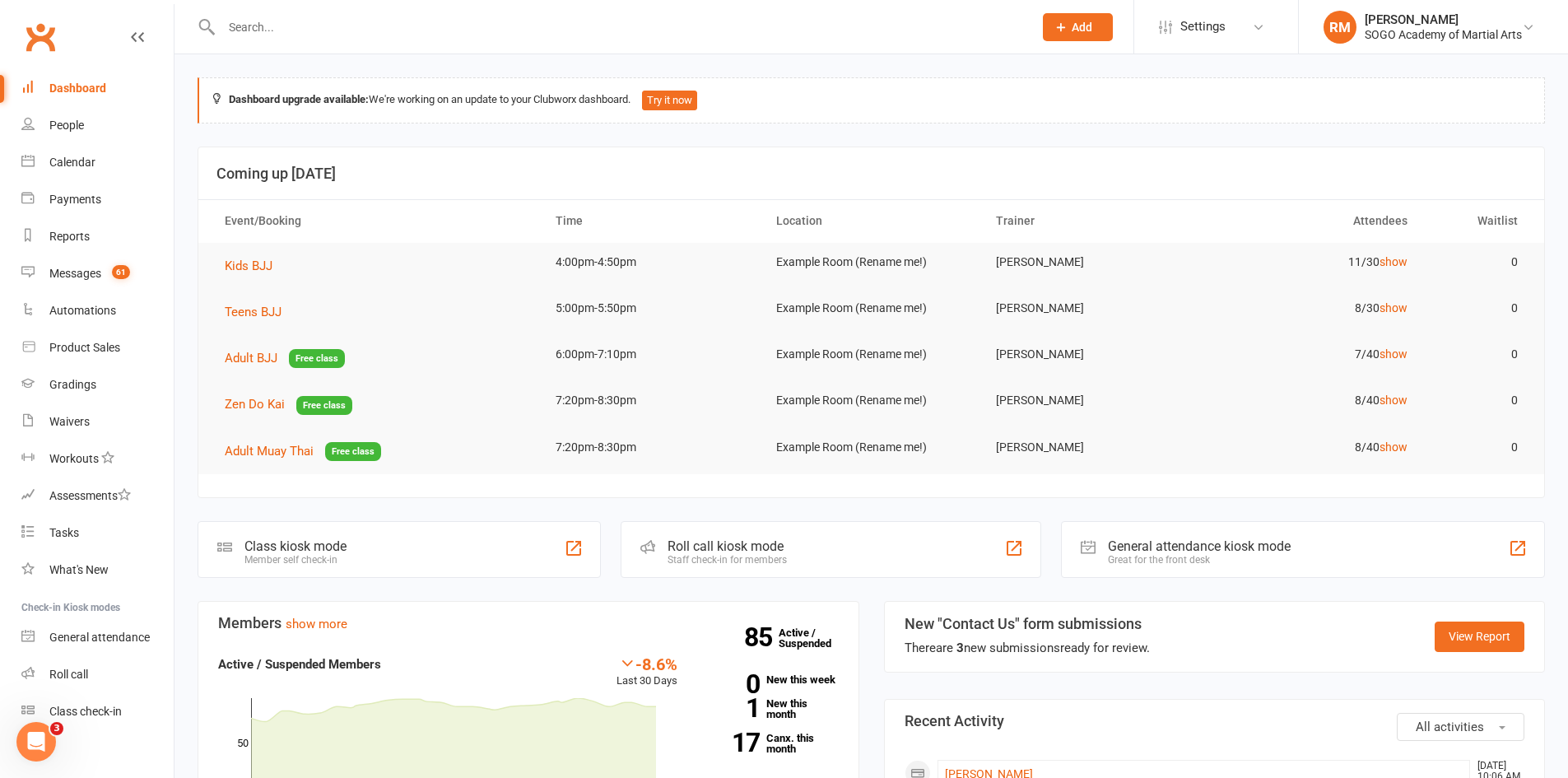
click at [1087, 27] on span "Add" at bounding box center [1082, 27] width 21 height 14
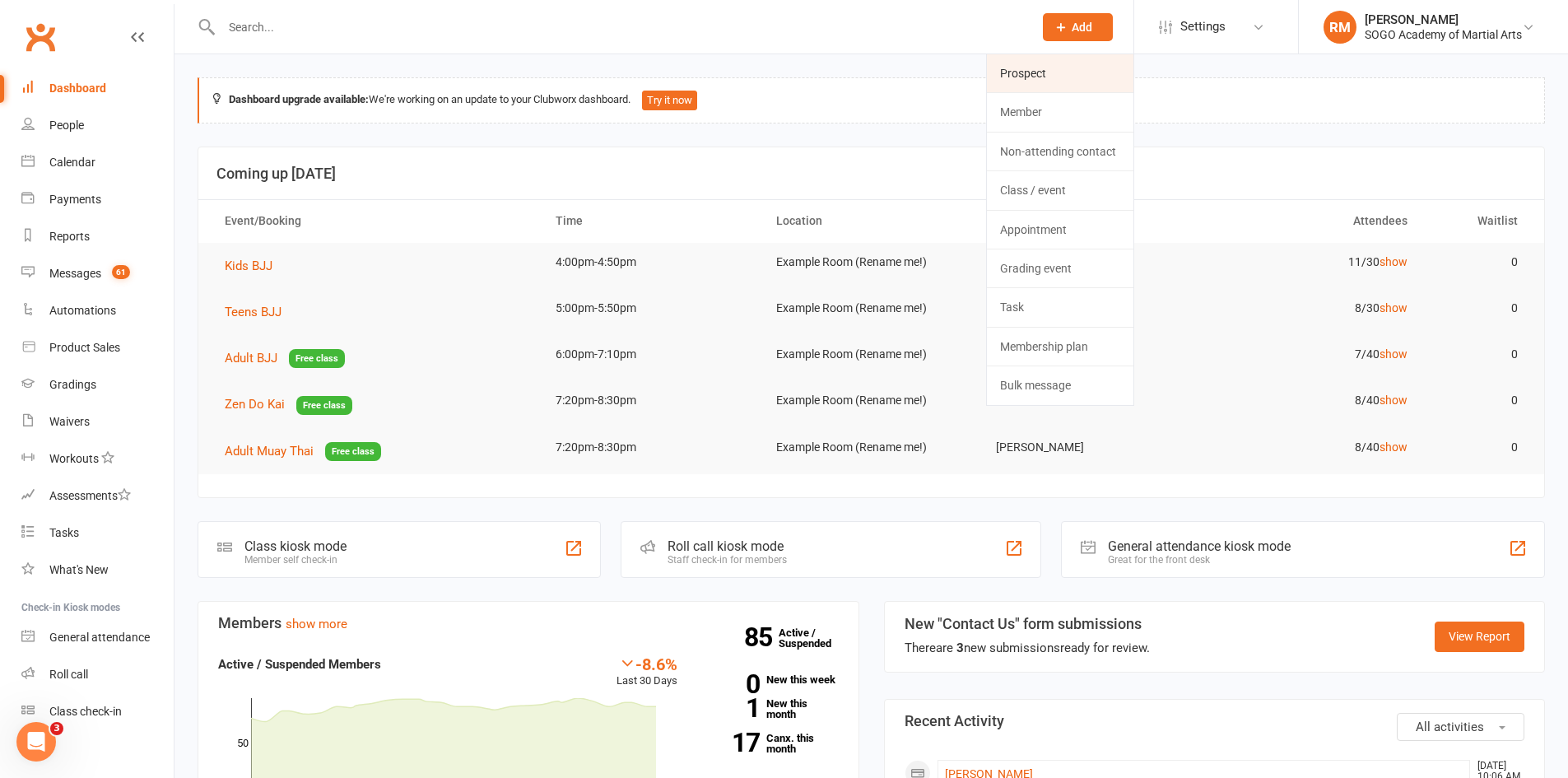
click at [1058, 63] on link "Prospect" at bounding box center [1060, 73] width 147 height 38
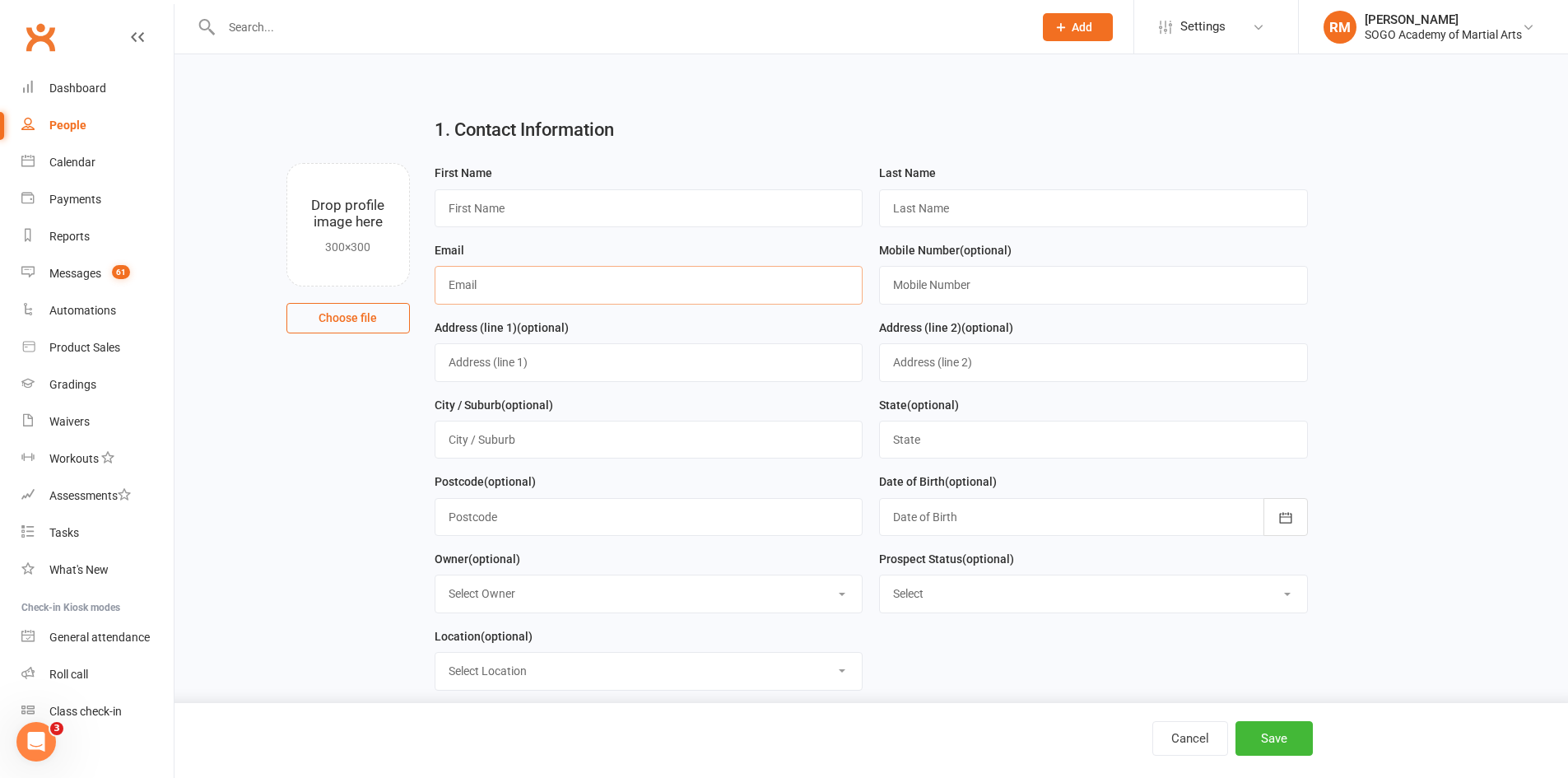
paste input "[EMAIL_ADDRESS][DOMAIN_NAME]"
type input "[EMAIL_ADDRESS][DOMAIN_NAME]"
click at [501, 211] on input "text" at bounding box center [649, 208] width 429 height 38
type input "[PERSON_NAME]"
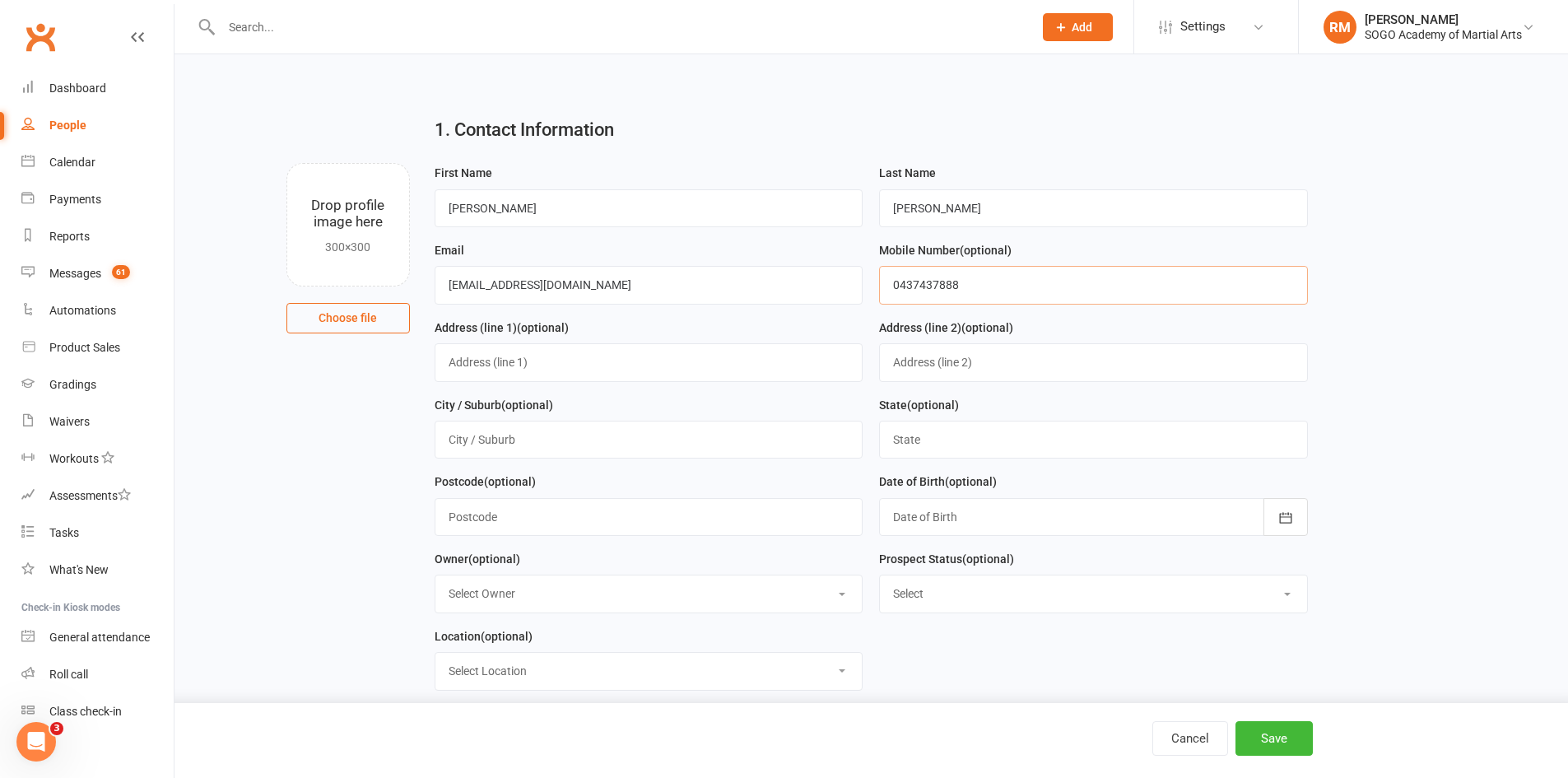
type input "0437437888"
click at [1329, 351] on main "1. Contact Information Drop profile image here 300×300 Choose file First Name […" at bounding box center [871, 541] width 1347 height 874
click at [1290, 745] on button "Save" at bounding box center [1274, 739] width 77 height 34
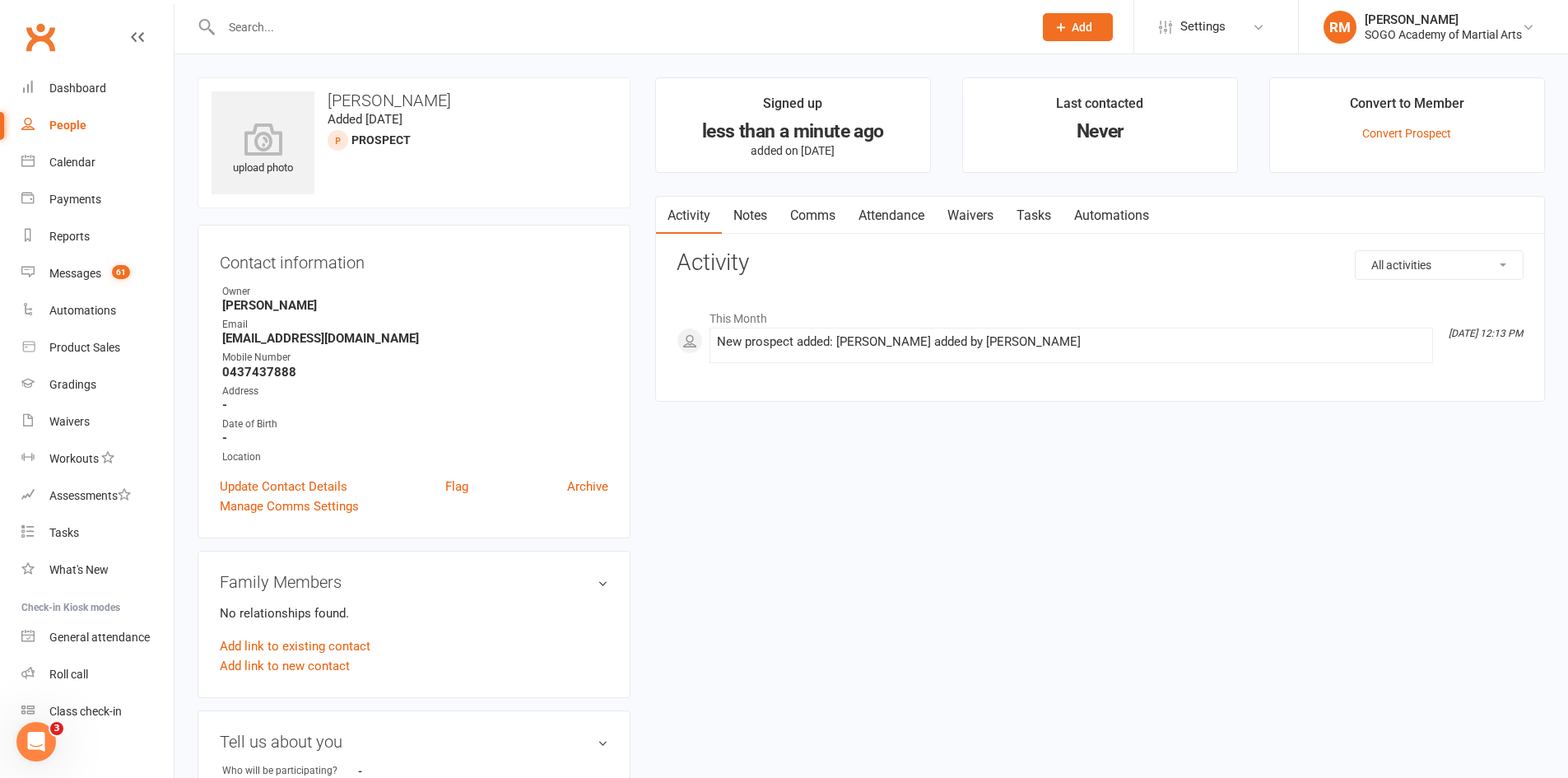
click at [824, 213] on link "Comms" at bounding box center [812, 216] width 68 height 38
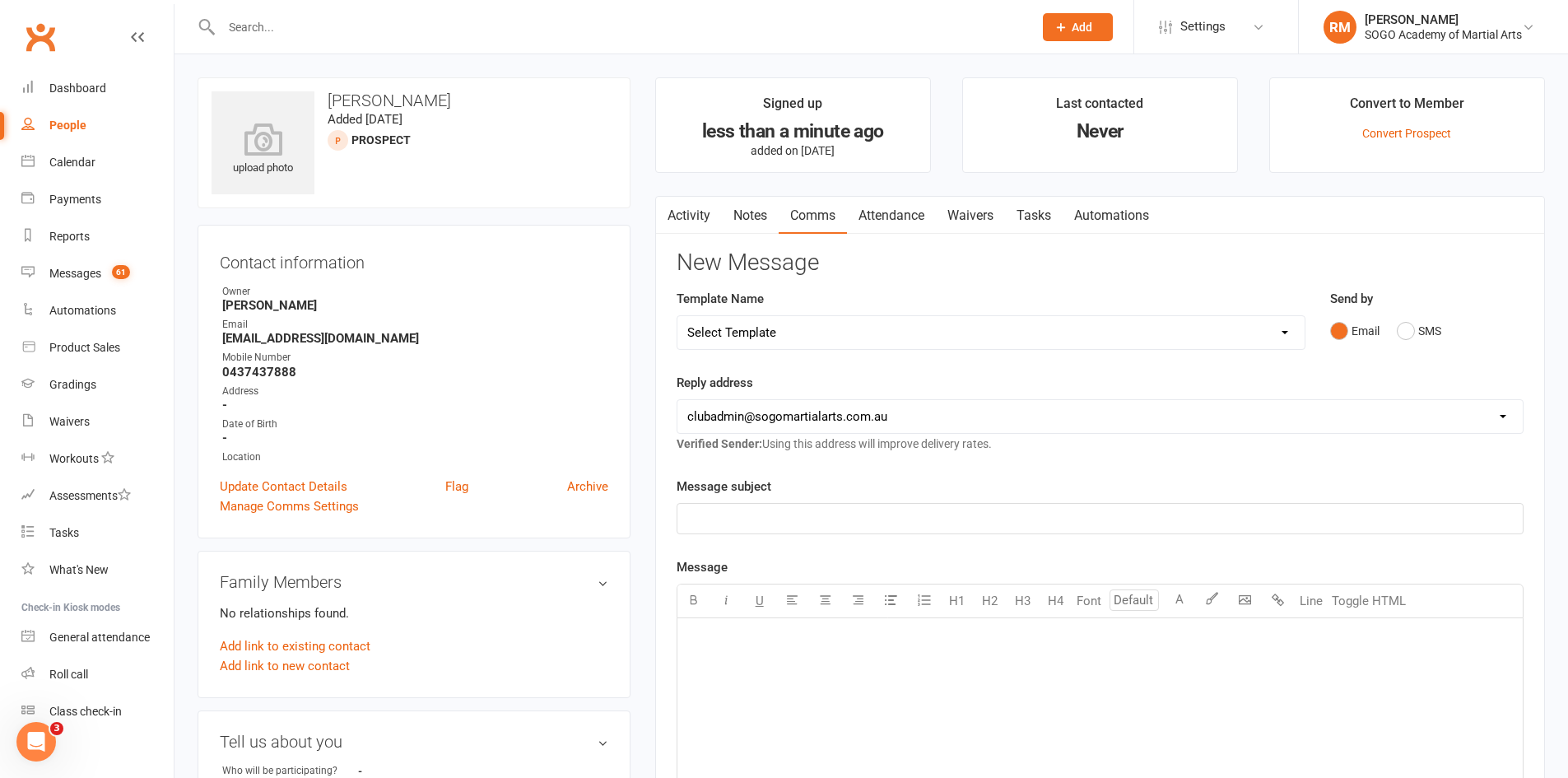
click at [828, 336] on select "Select Template [Email] 01. Junior Enquiry 1 Week FREE Zipleads Call Booked [Em…" at bounding box center [990, 332] width 627 height 33
select select "0"
click at [677, 316] on select "Select Template [Email] 01. Junior Enquiry 1 Week FREE Zipleads Call Booked [Em…" at bounding box center [990, 332] width 627 height 33
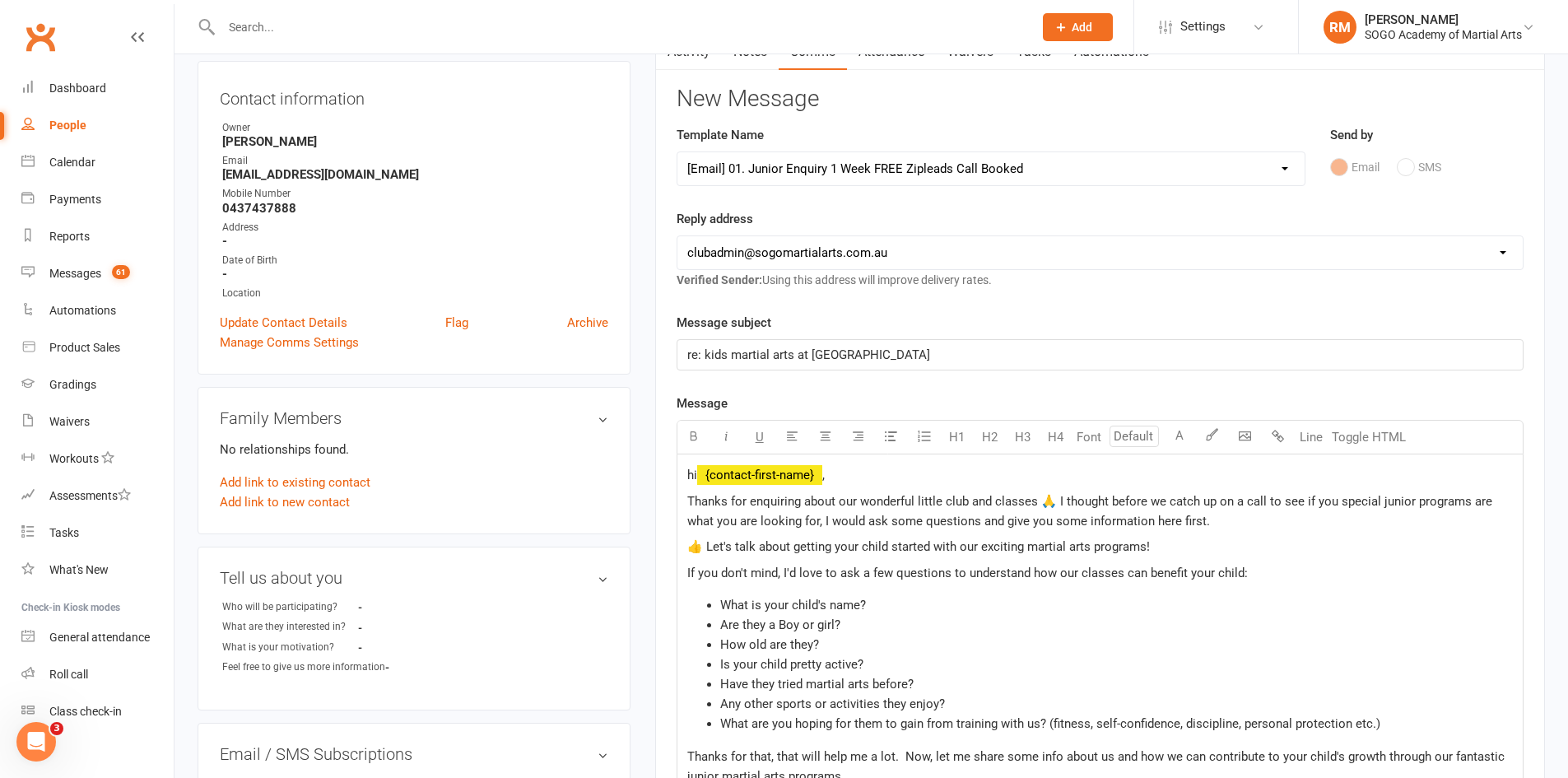
scroll to position [165, 0]
click at [1238, 522] on p "Thanks for enquiring about our wonderful little club and classes 🙏 I thought be…" at bounding box center [1100, 511] width 826 height 40
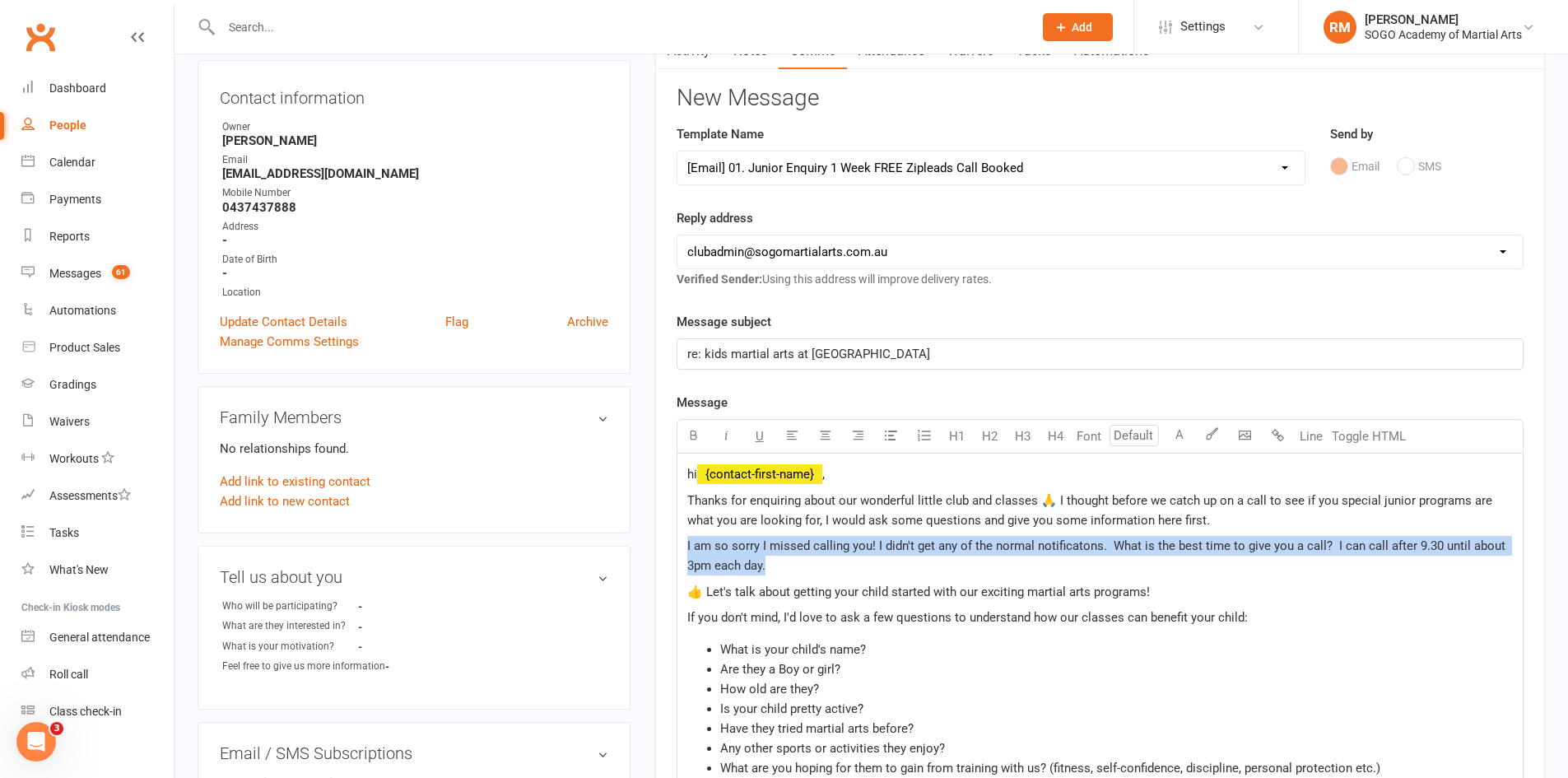
drag, startPoint x: 772, startPoint y: 566, endPoint x: 658, endPoint y: 539, distance: 117.2
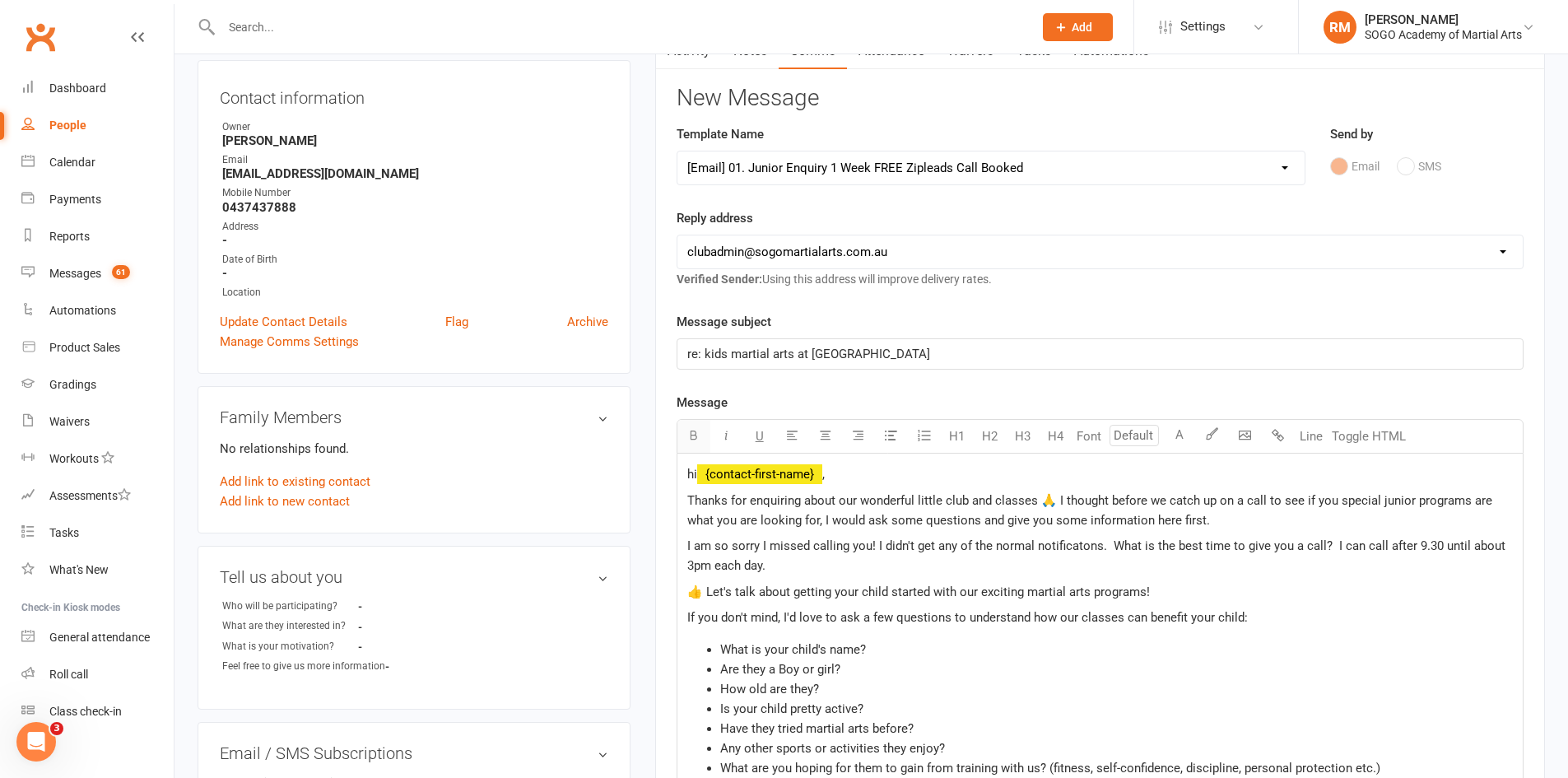
click at [694, 435] on icon "button" at bounding box center [693, 436] width 13 height 13
click at [732, 443] on button "button" at bounding box center [727, 437] width 33 height 33
click at [819, 552] on span "I am so sorry I missed calling you! I didn't get any of the normal notificatons…" at bounding box center [1098, 556] width 822 height 34
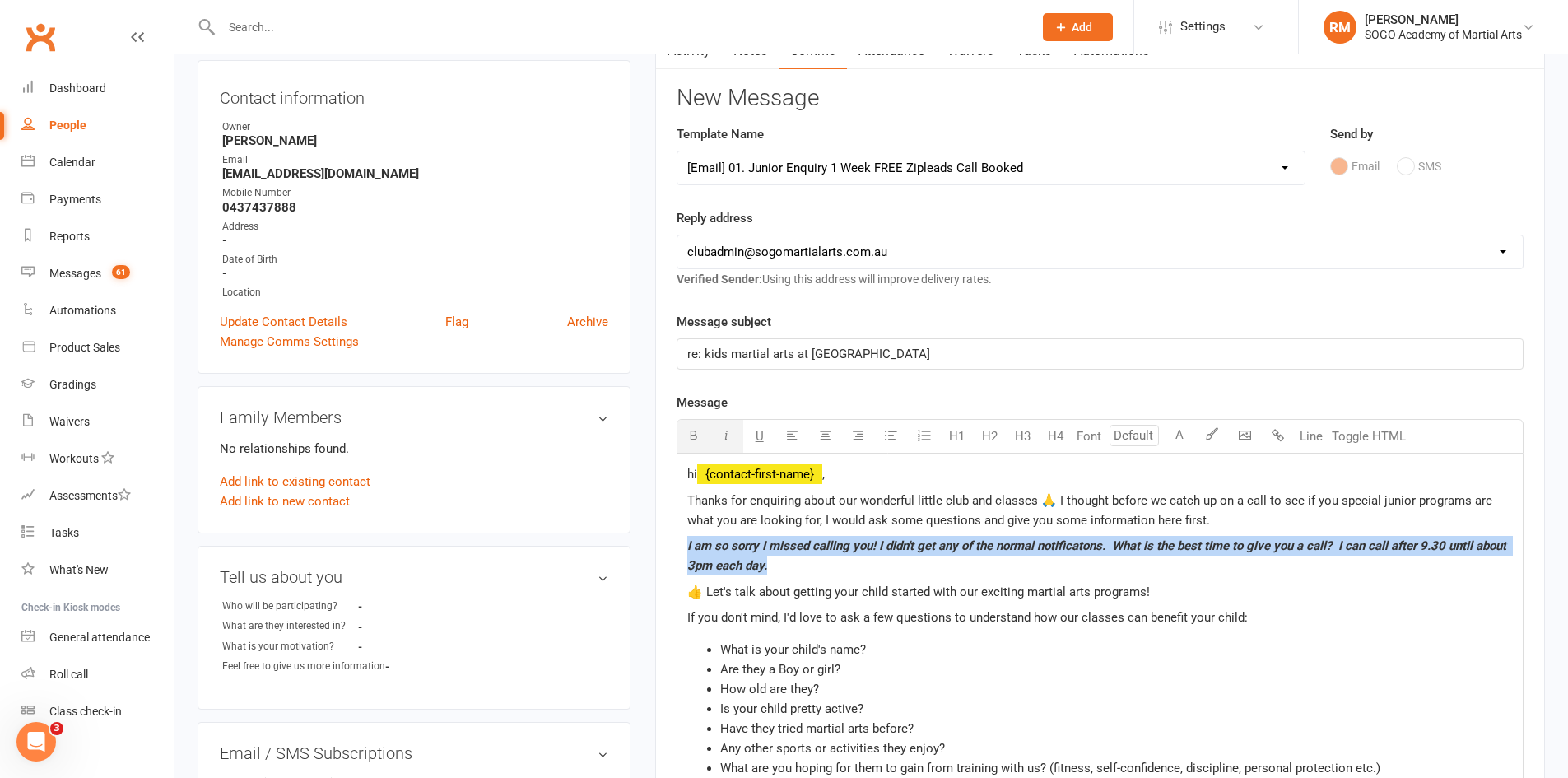
drag, startPoint x: 781, startPoint y: 559, endPoint x: 673, endPoint y: 546, distance: 108.8
click at [796, 559] on p "I am so sorry I missed calling you! I didn't get any of the normal notificatons…" at bounding box center [1100, 556] width 826 height 40
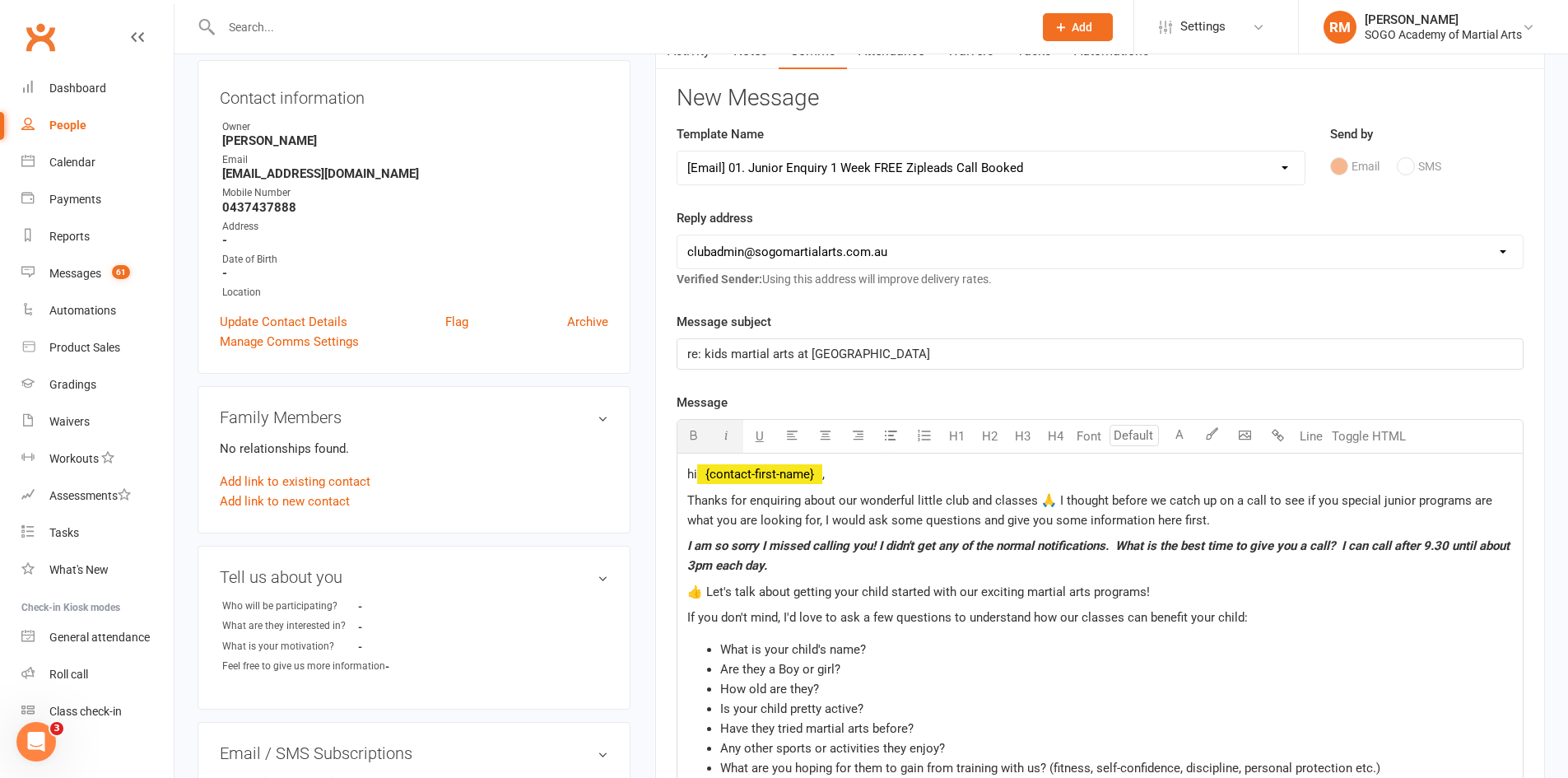
click at [1092, 576] on p "I am so sorry I missed calling you! I didn't get any of the normal notification…" at bounding box center [1100, 556] width 826 height 40
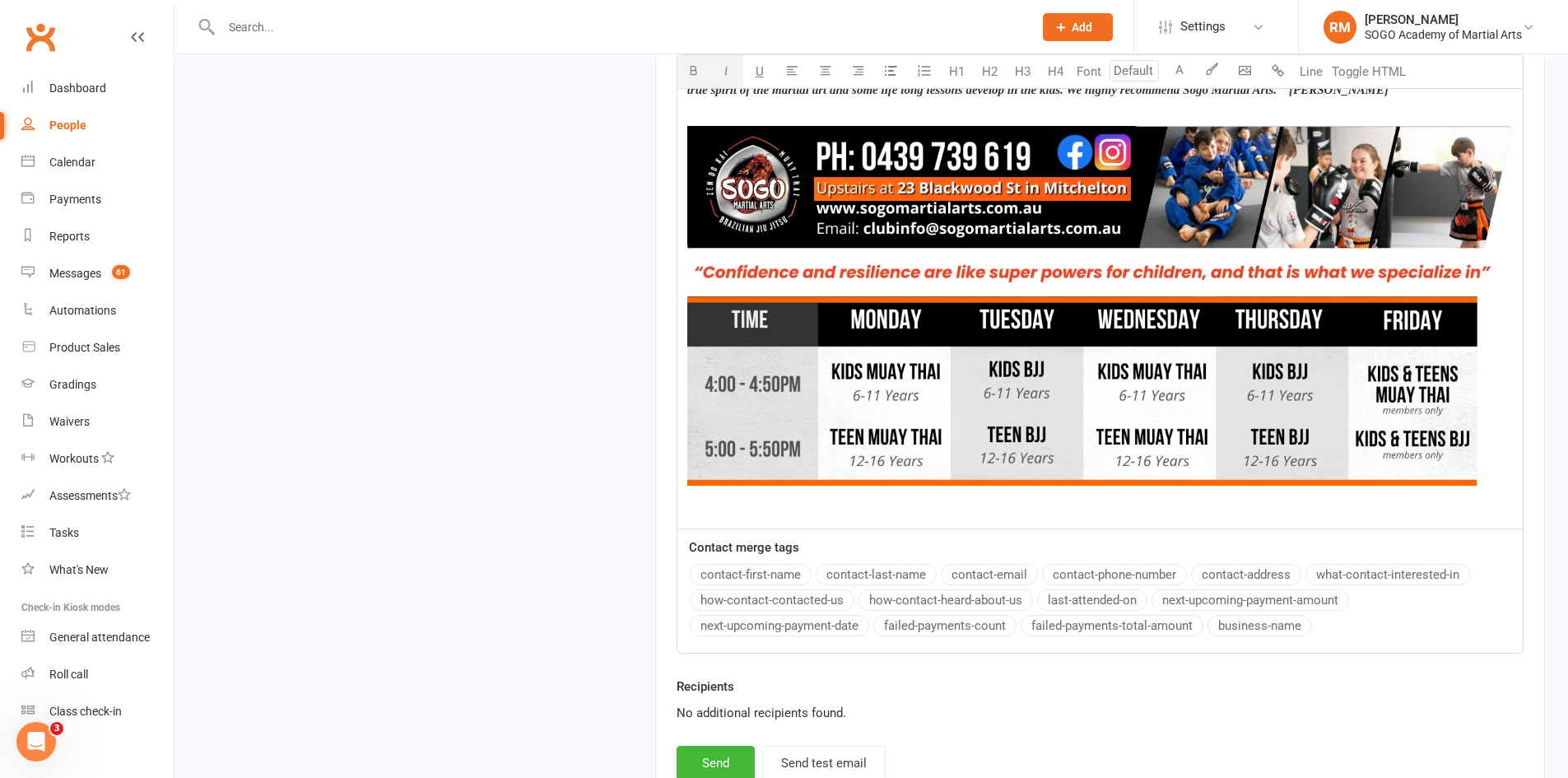
scroll to position [1859, 0]
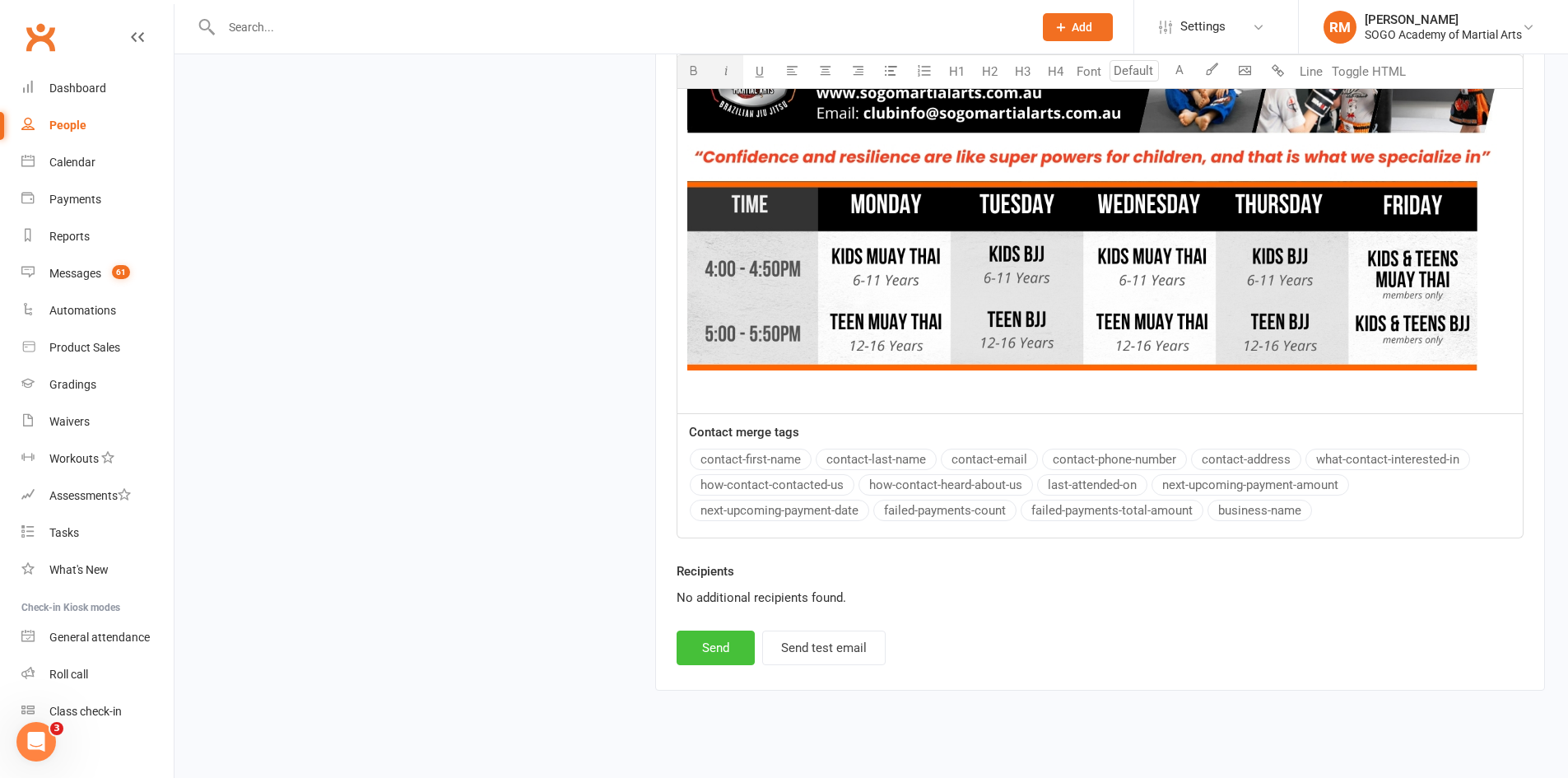
click at [731, 631] on button "Send" at bounding box center [715, 648] width 78 height 34
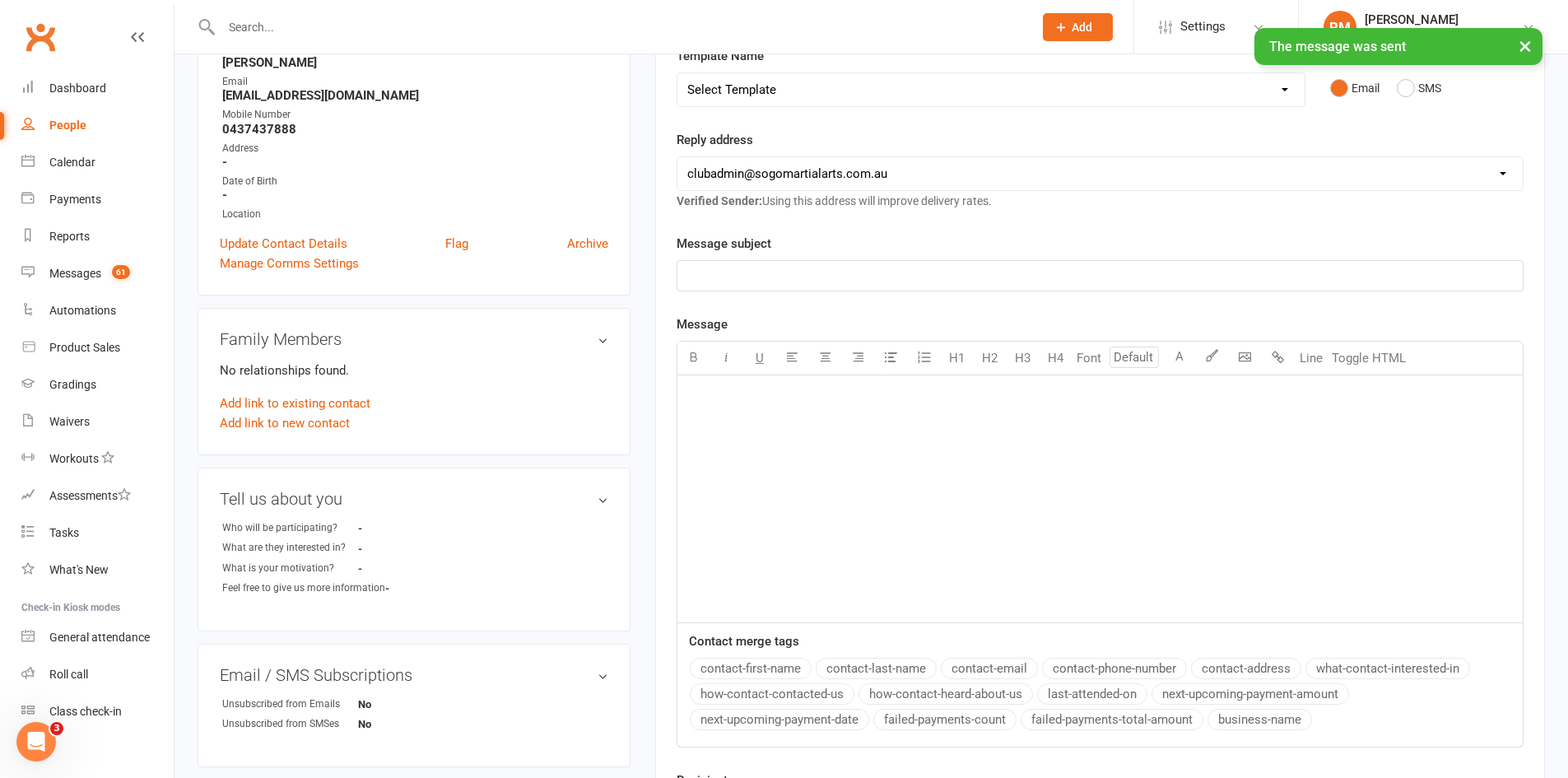
scroll to position [0, 0]
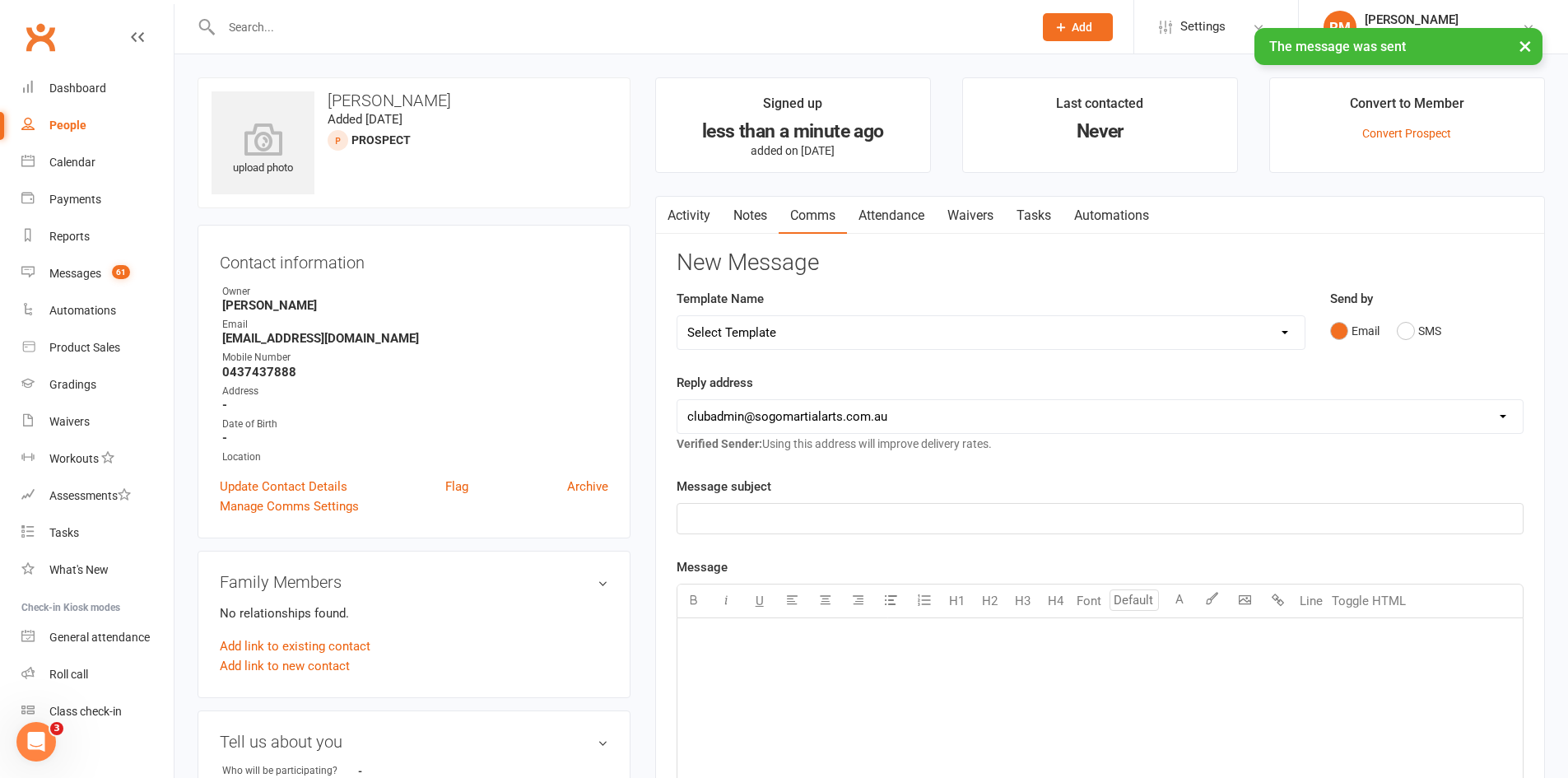
click at [884, 338] on select "Select Template [Email] 01. Junior Enquiry 1 Week FREE Zipleads Call Booked [Em…" at bounding box center [990, 332] width 627 height 33
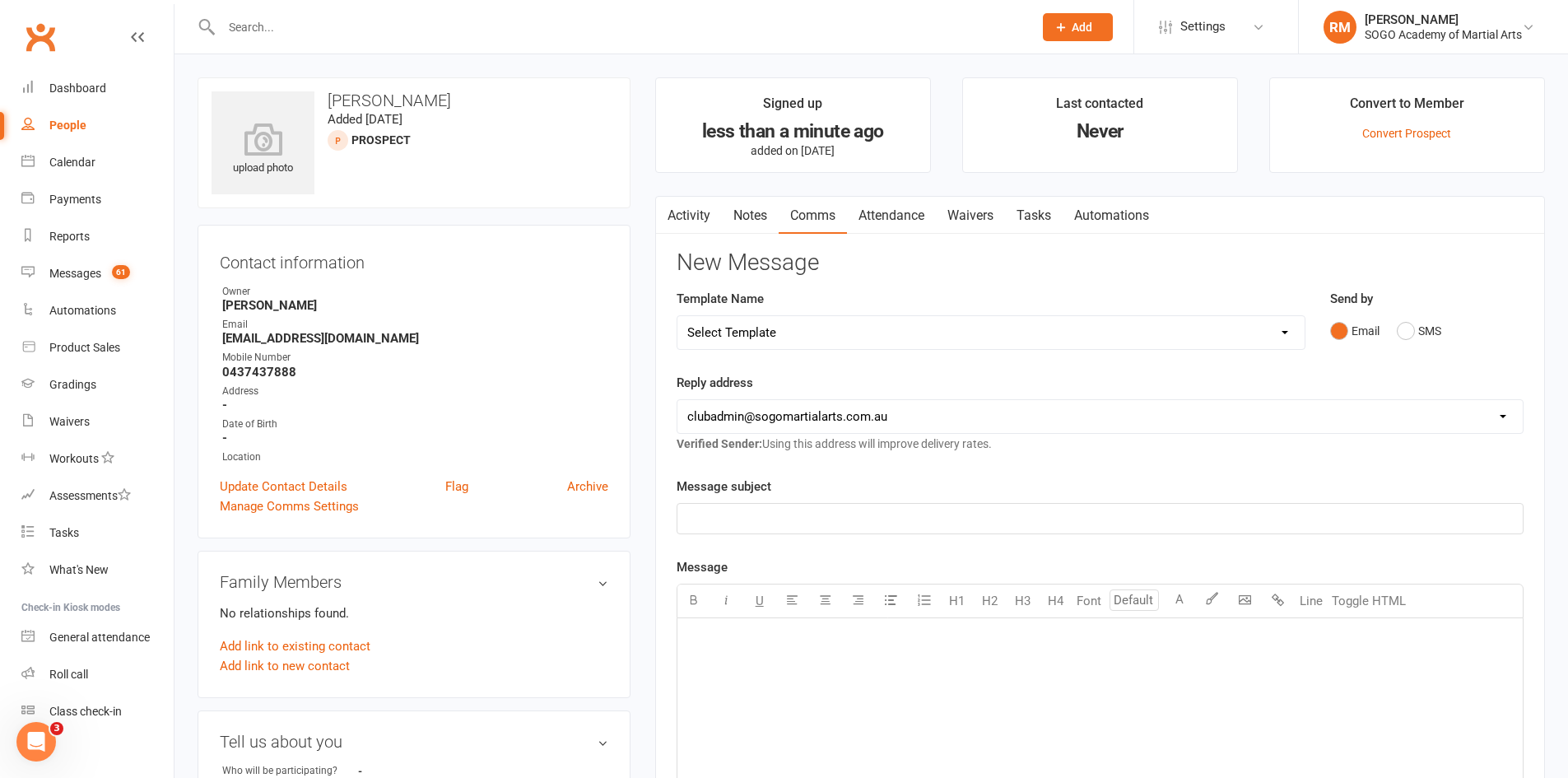
select select "11"
click at [677, 316] on select "Select Template [Email] 01. Junior Enquiry 1 Week FREE Zipleads Call Booked [Em…" at bounding box center [990, 332] width 627 height 33
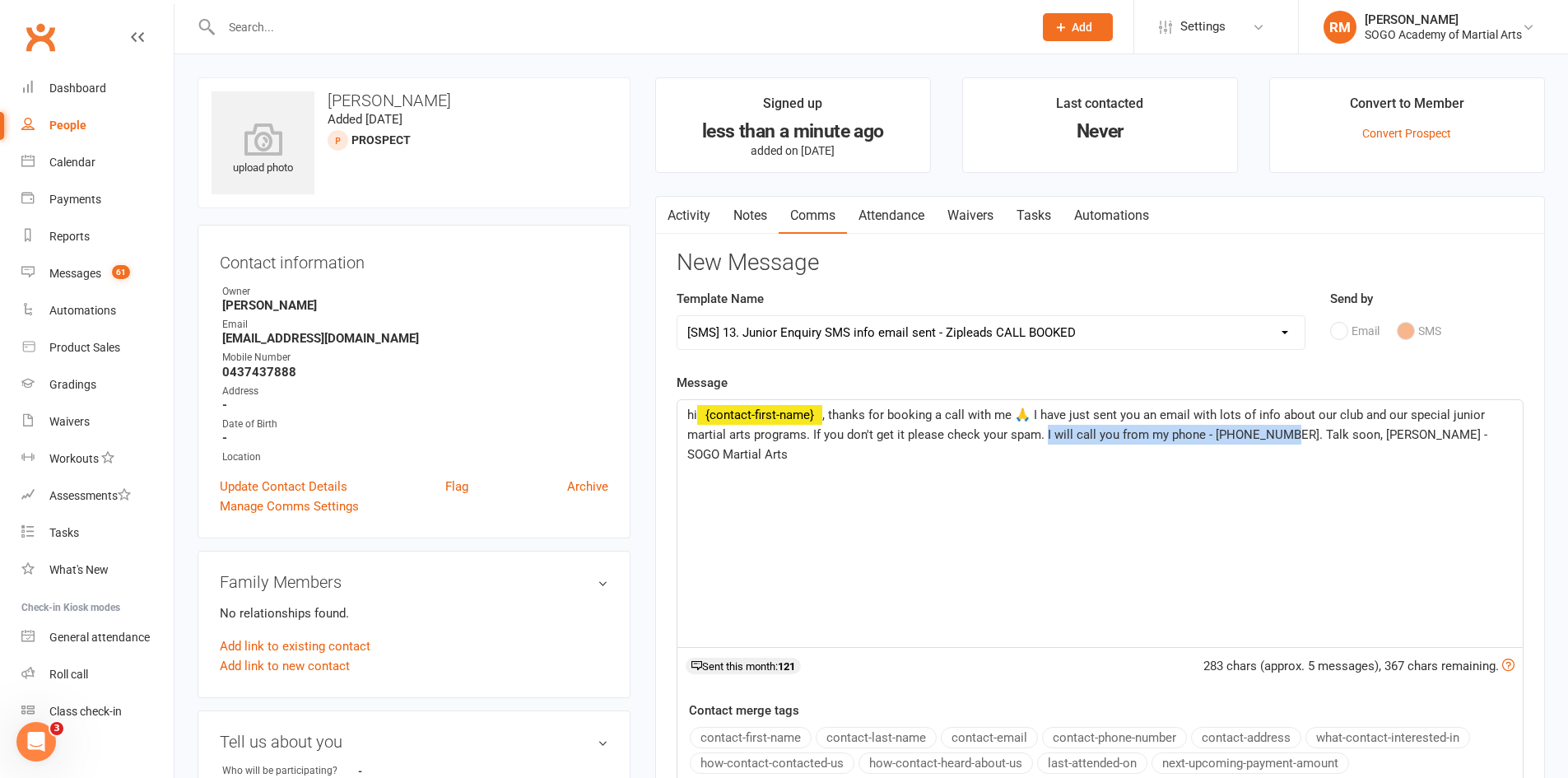
drag, startPoint x: 1271, startPoint y: 432, endPoint x: 1045, endPoint y: 437, distance: 226.1
click at [1045, 437] on span ", thanks for booking a call with me 🙏 I have just sent you an email with lots o…" at bounding box center [1088, 435] width 803 height 54
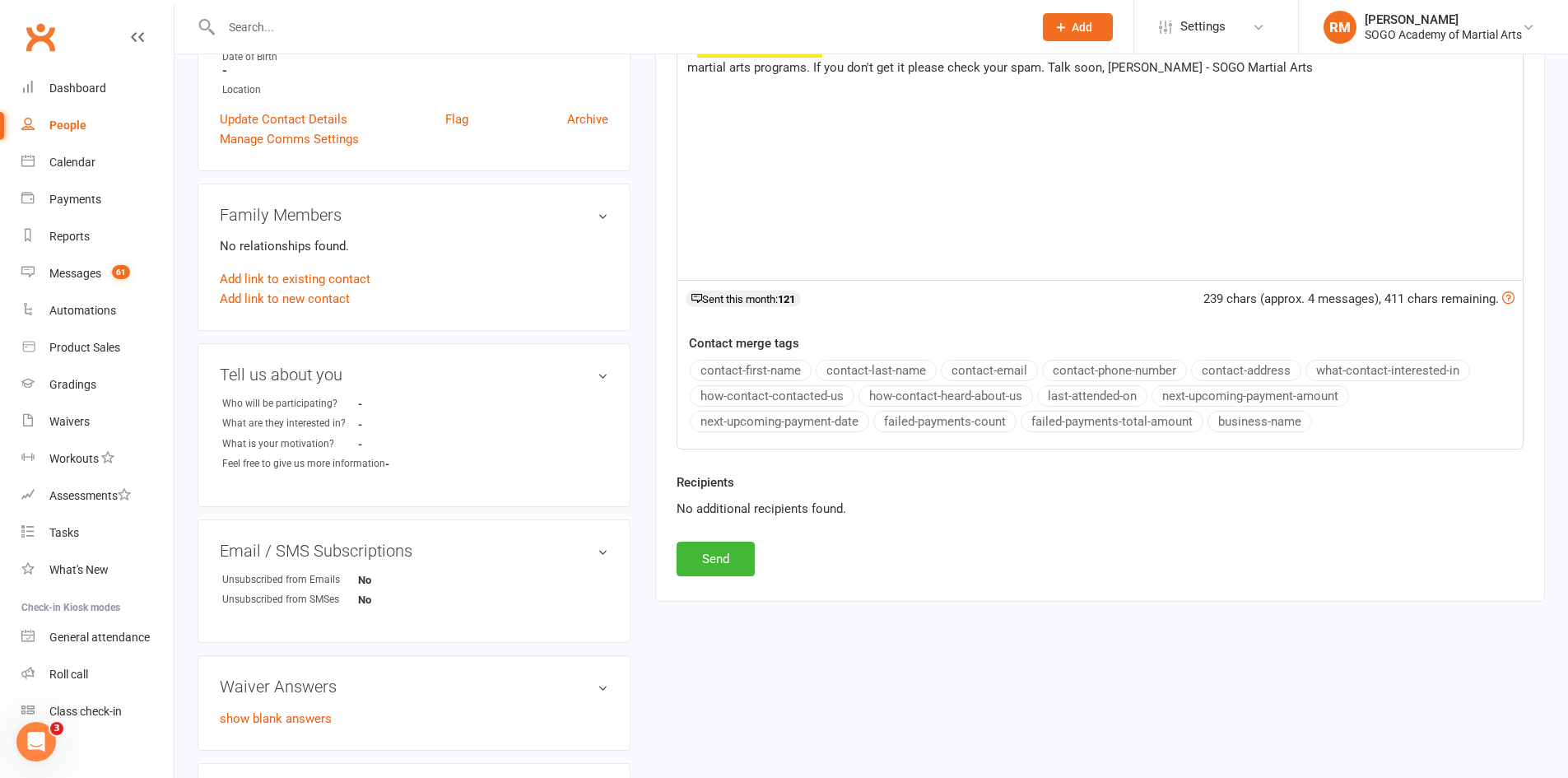
scroll to position [412, 0]
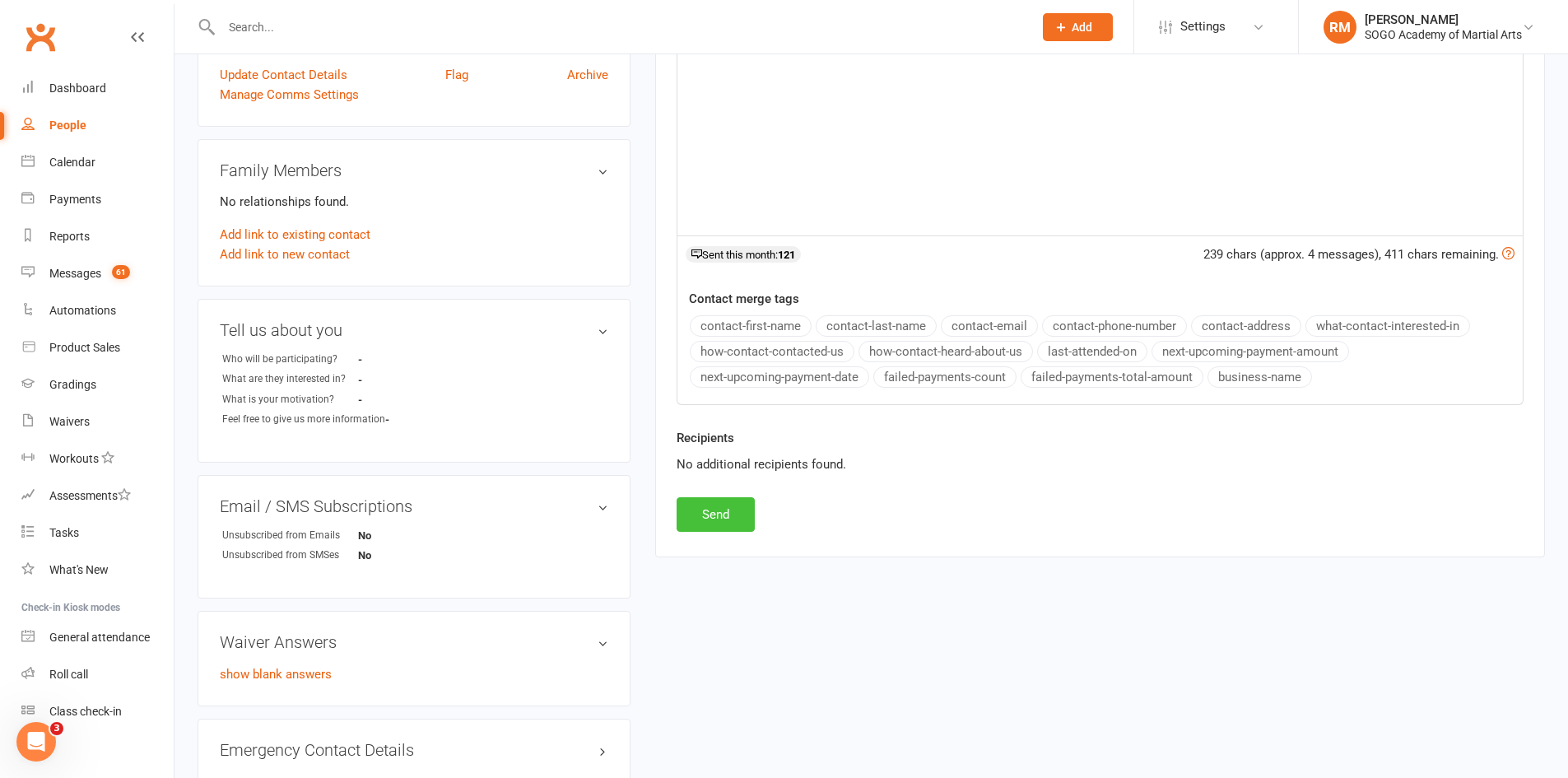
click at [728, 511] on button "Send" at bounding box center [715, 514] width 78 height 34
select select
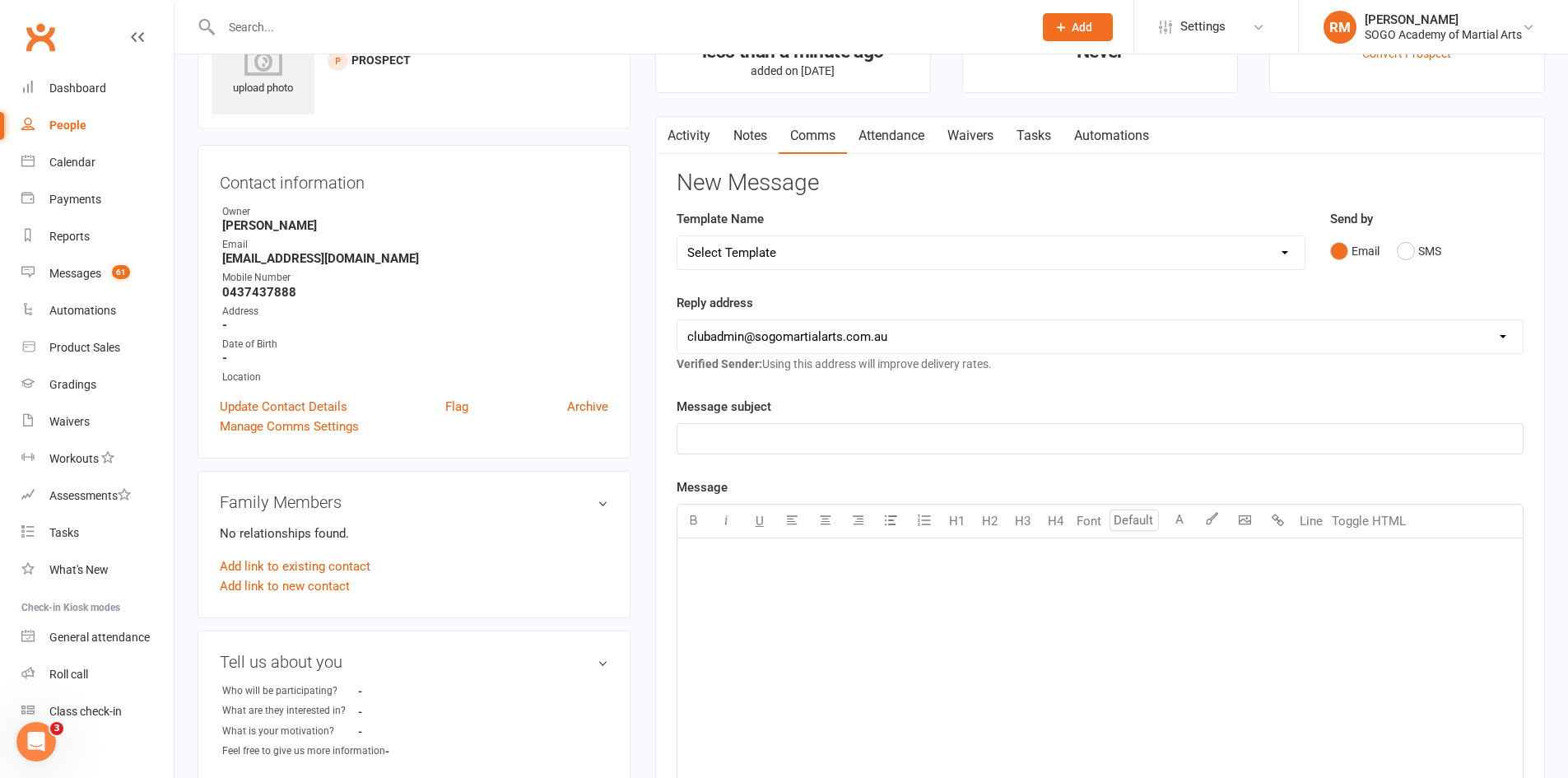
scroll to position [0, 0]
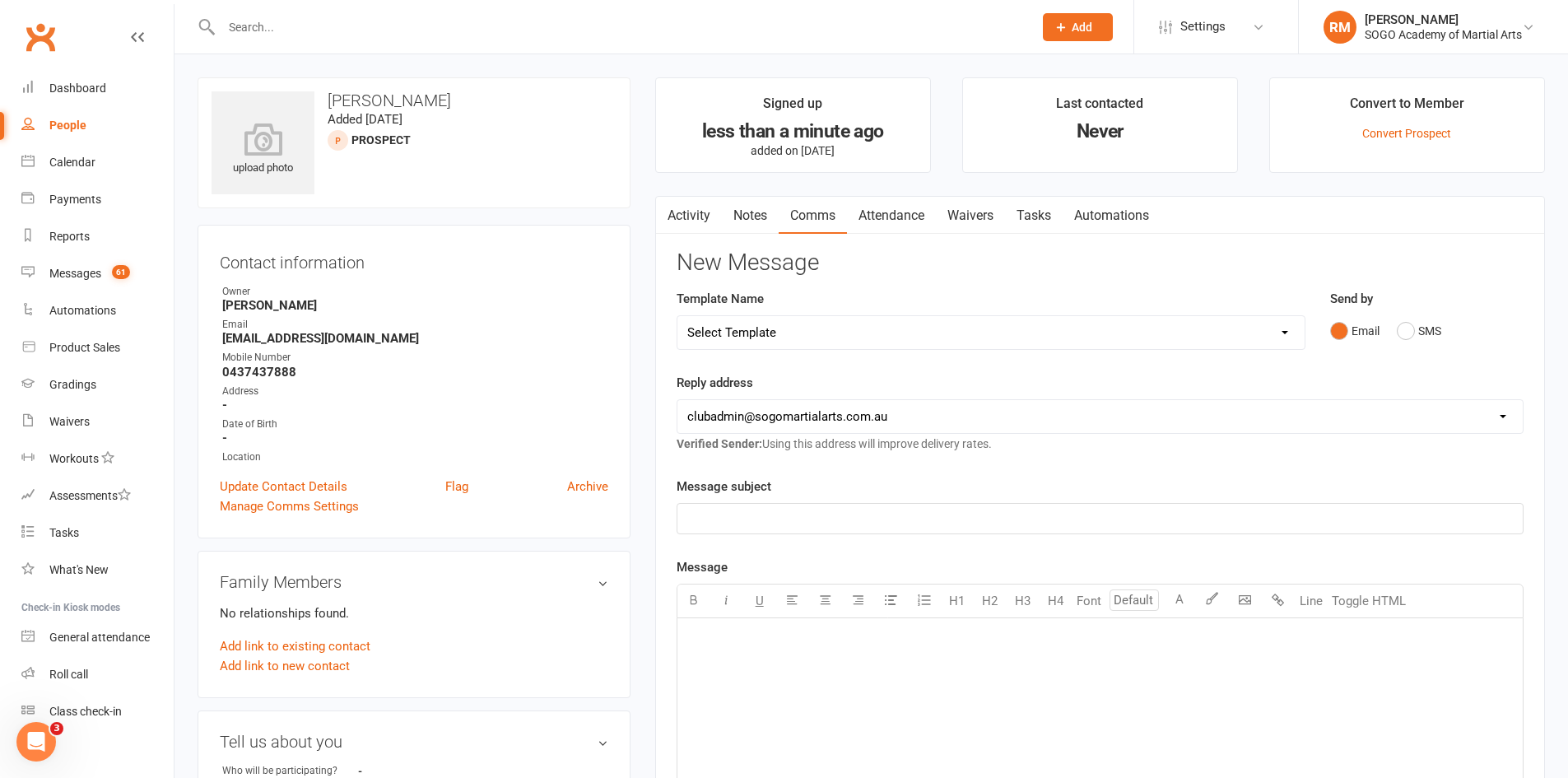
click at [1084, 26] on span "Add" at bounding box center [1082, 27] width 21 height 14
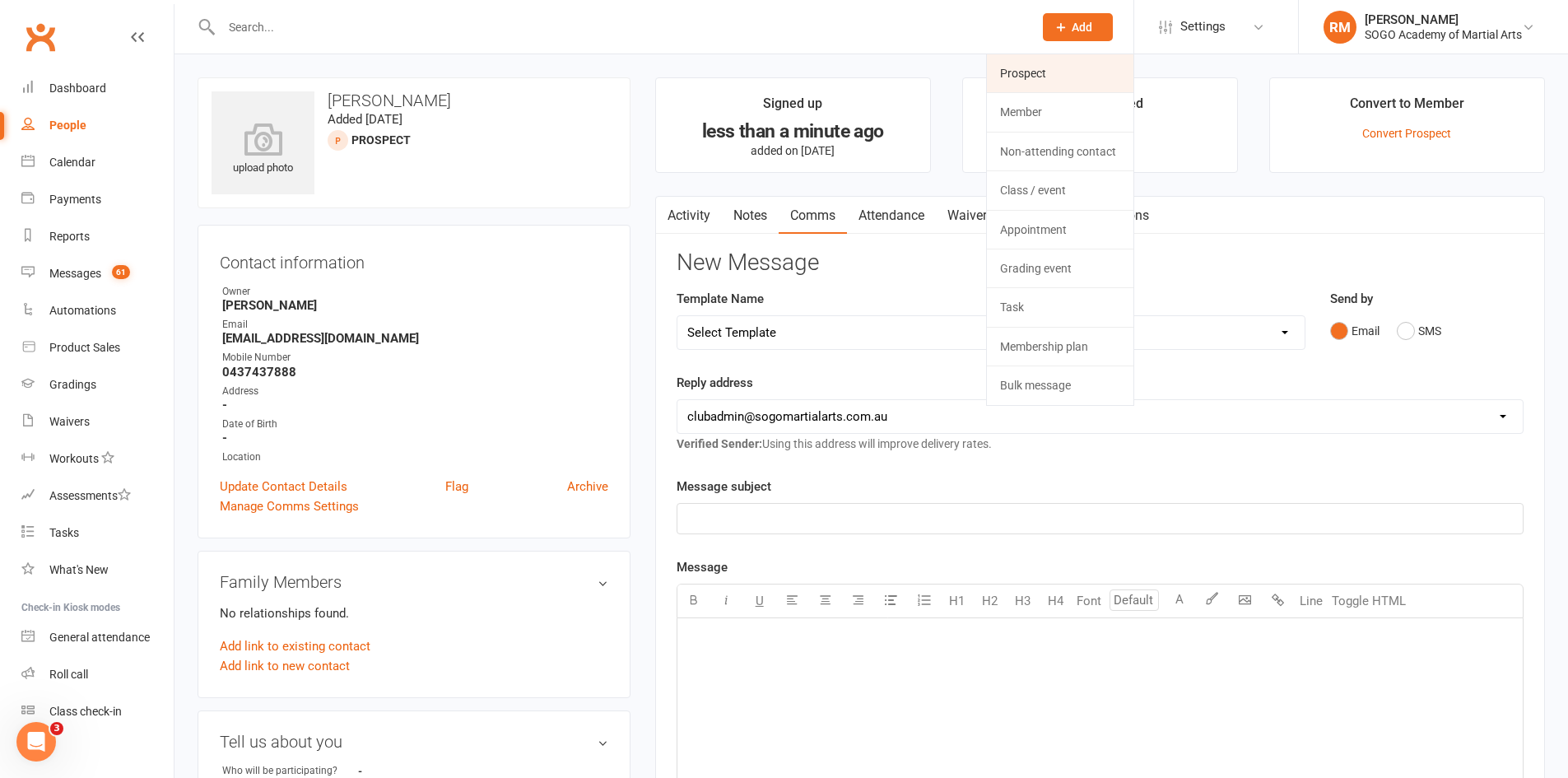
click at [1064, 81] on link "Prospect" at bounding box center [1060, 73] width 147 height 38
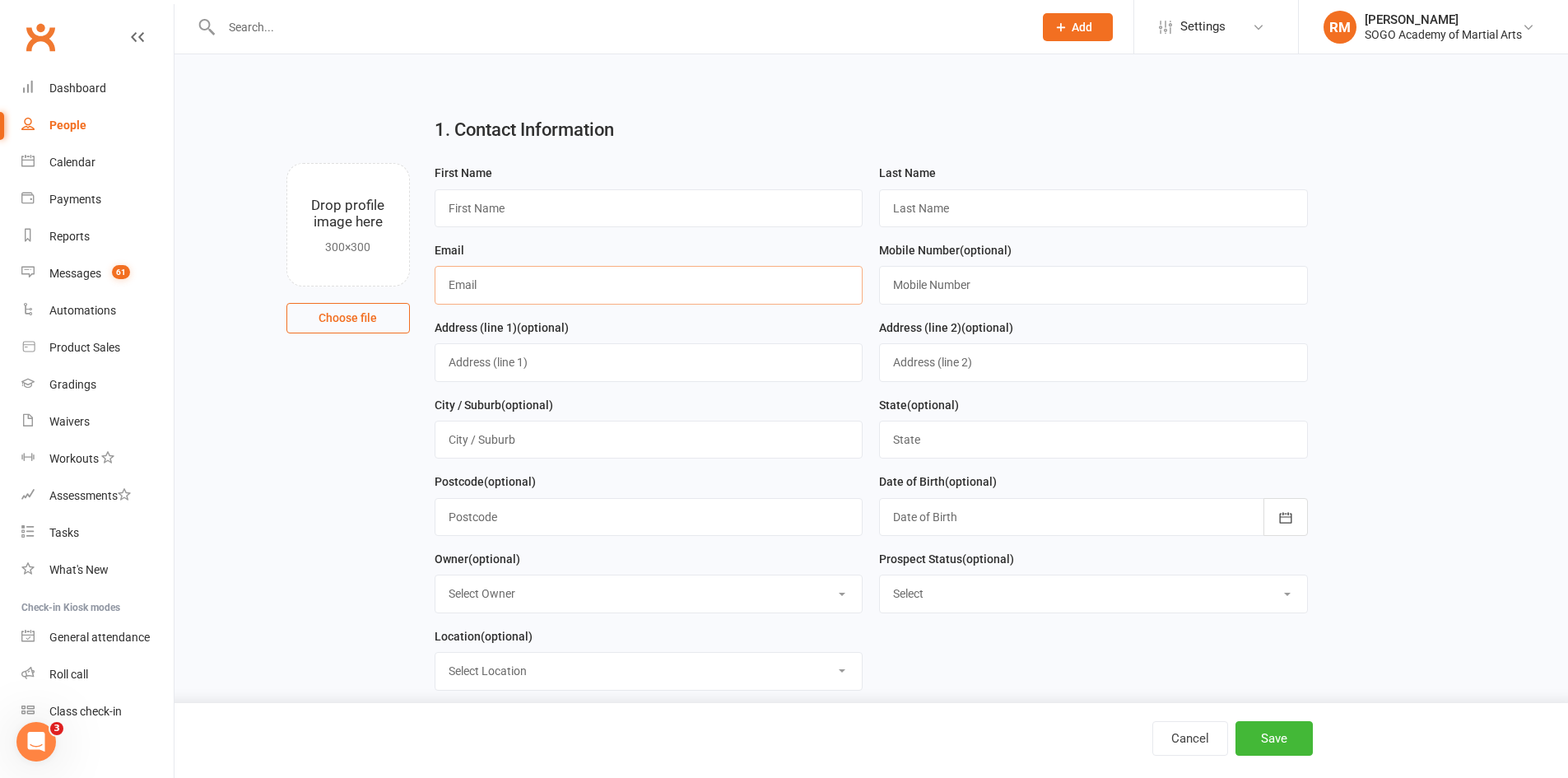
paste input "[EMAIL_ADDRESS][DOMAIN_NAME]"
type input "[EMAIL_ADDRESS][DOMAIN_NAME]"
drag, startPoint x: 502, startPoint y: 204, endPoint x: 523, endPoint y: 204, distance: 21.0
click at [523, 204] on input "text" at bounding box center [649, 208] width 429 height 38
type input "[PERSON_NAME]"
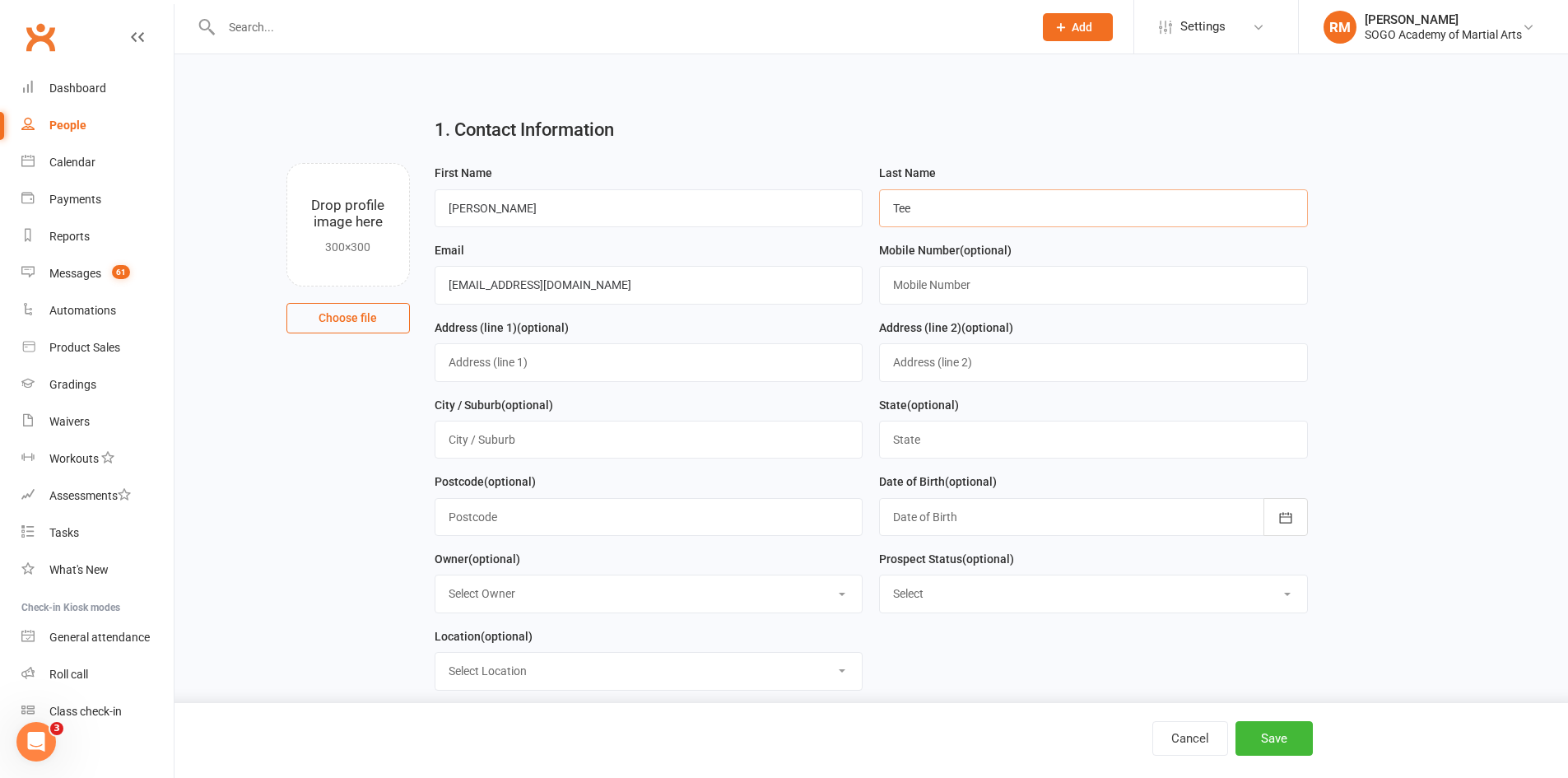
type input "Tee"
type input "0488118157"
click at [1420, 456] on main "1. Contact Information Drop profile image here 300×300 Choose file First Name […" at bounding box center [871, 541] width 1347 height 874
click at [1257, 745] on button "Save" at bounding box center [1274, 739] width 77 height 34
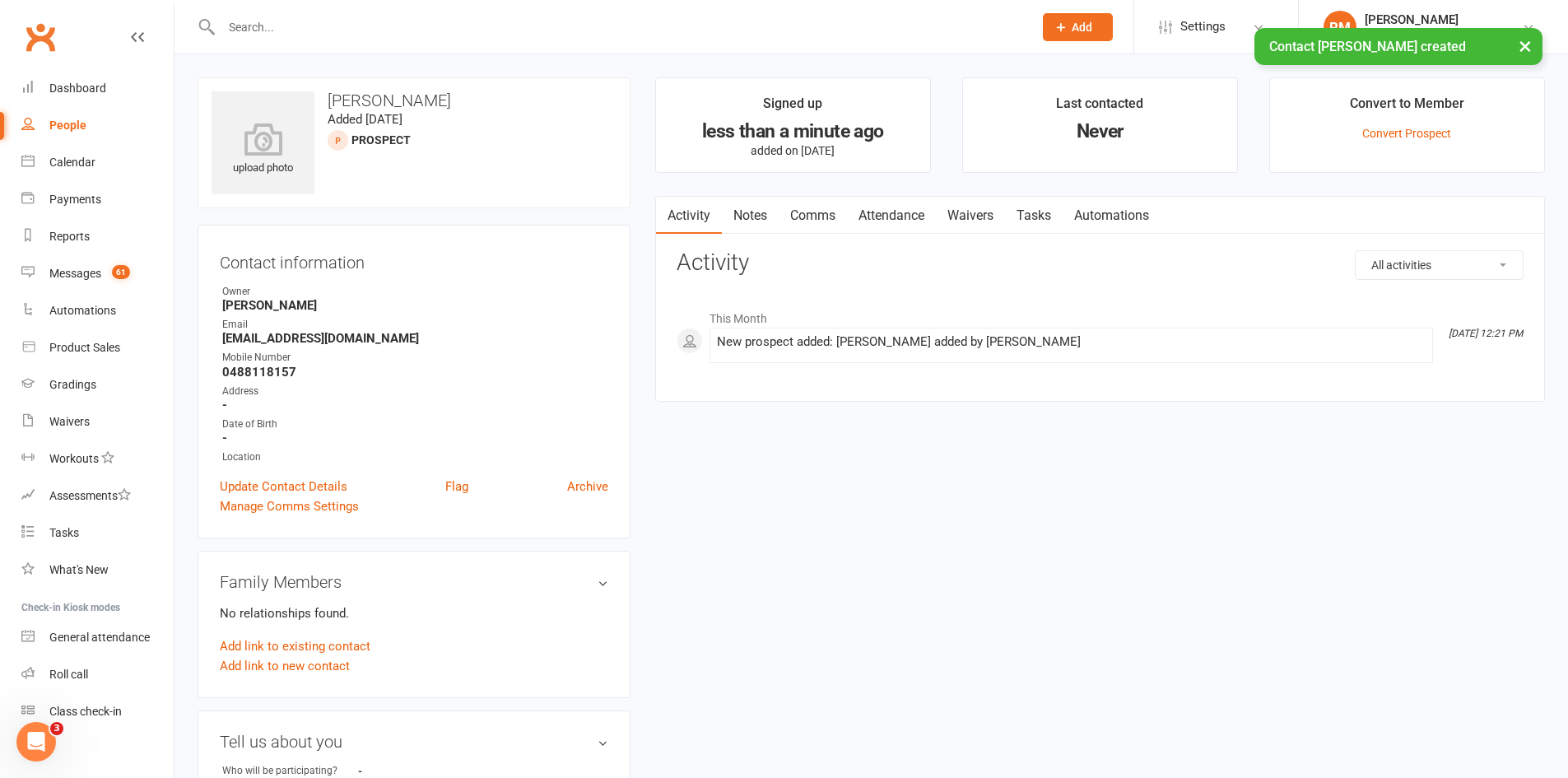
click at [821, 214] on link "Comms" at bounding box center [812, 216] width 68 height 38
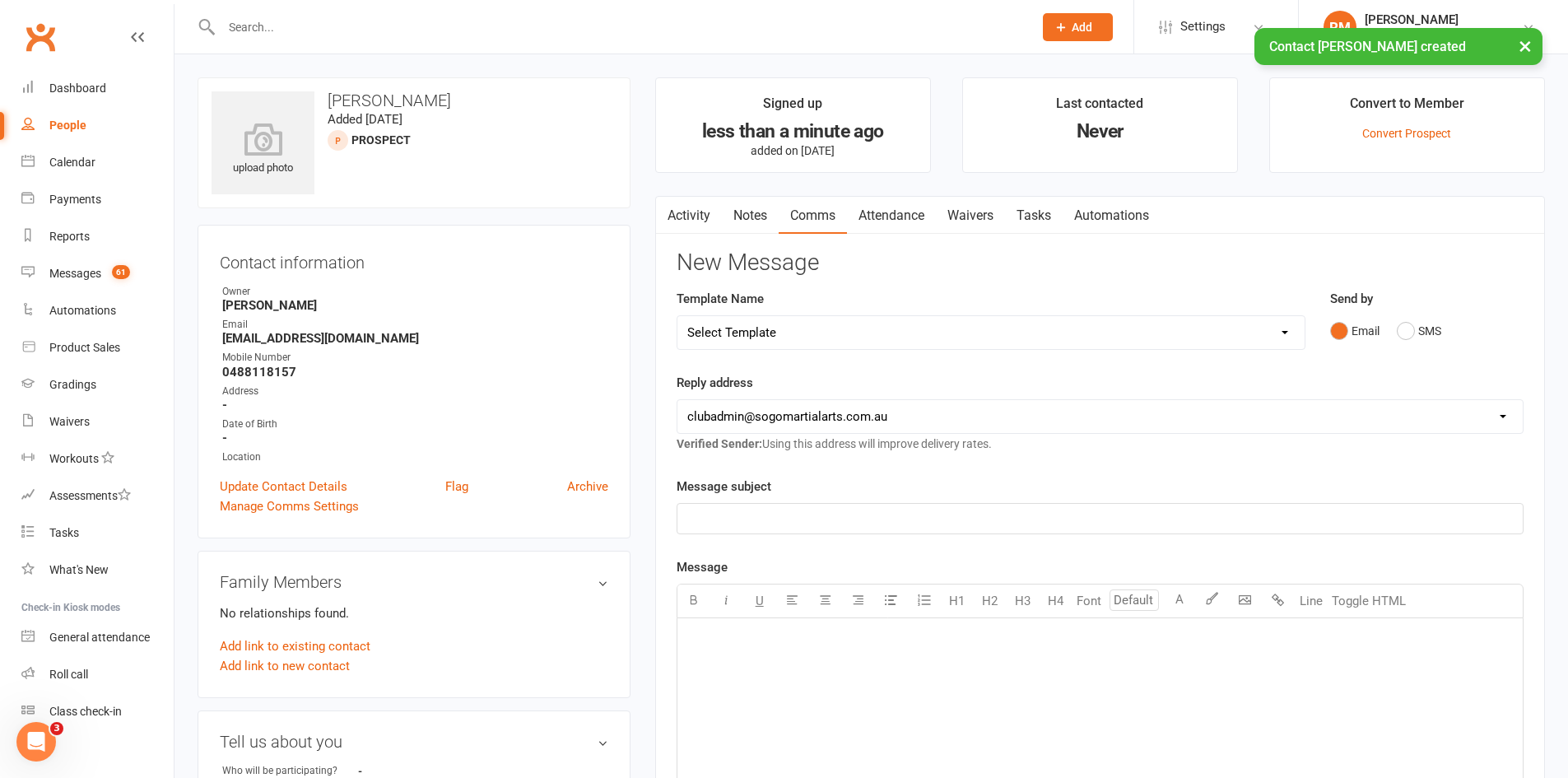
click at [846, 342] on select "Select Template [Email] 01. Junior Enquiry 1 Week FREE Zipleads Call Booked [Em…" at bounding box center [990, 332] width 627 height 33
select select "1"
click at [677, 316] on select "Select Template [Email] 01. Junior Enquiry 1 Week FREE Zipleads Call Booked [Em…" at bounding box center [990, 332] width 627 height 33
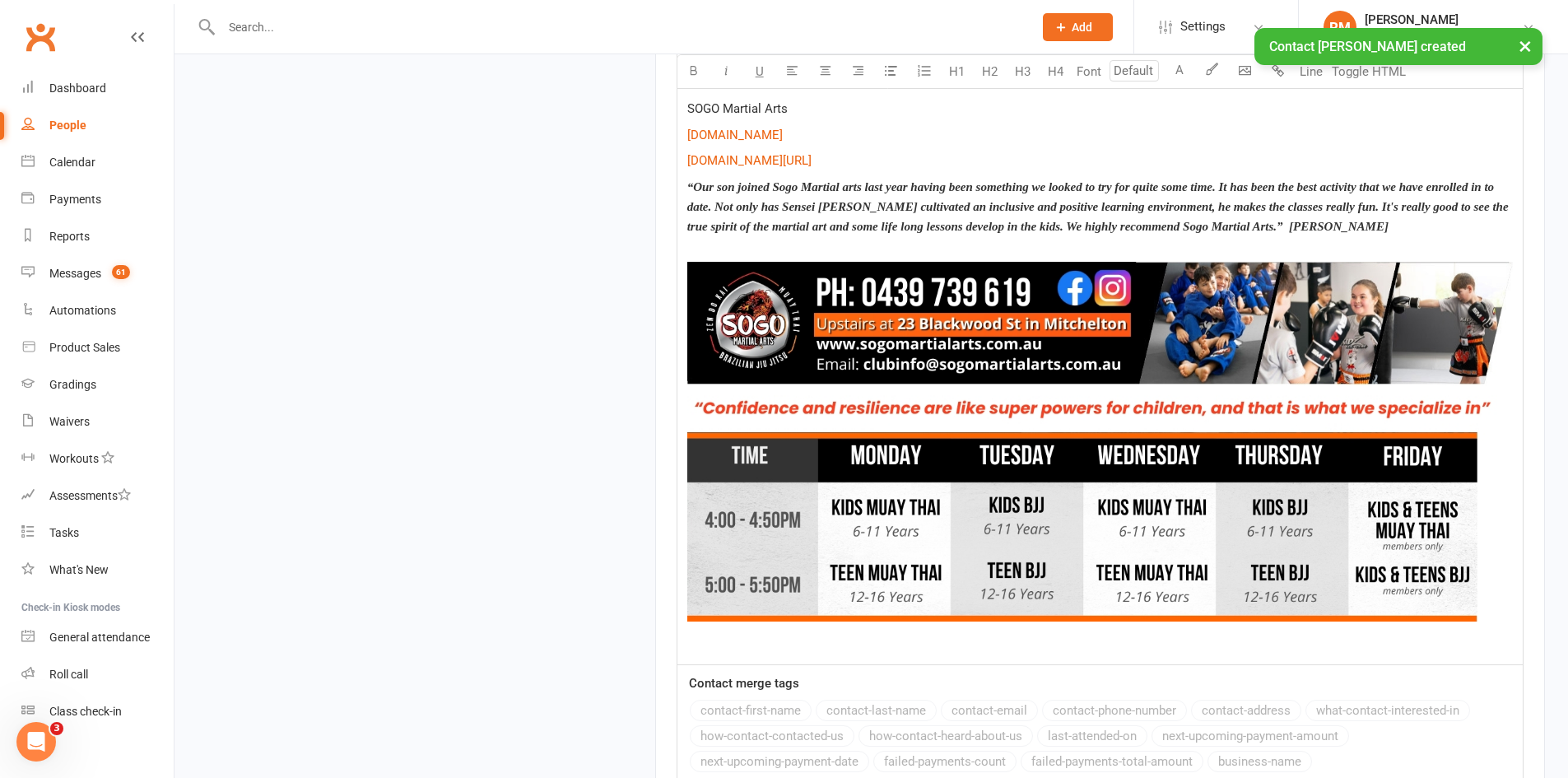
scroll to position [1833, 0]
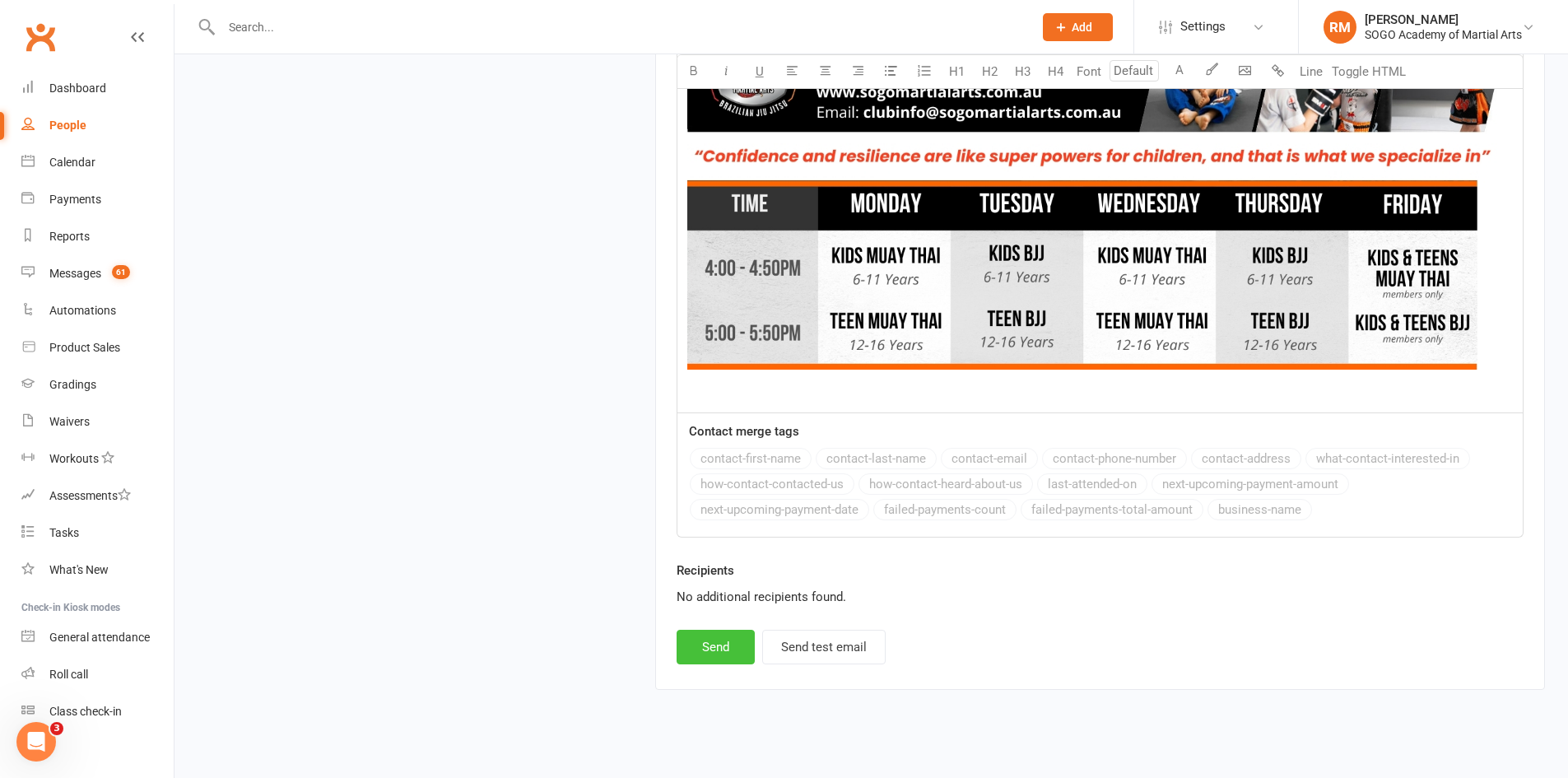
click at [733, 630] on button "Send" at bounding box center [715, 648] width 78 height 34
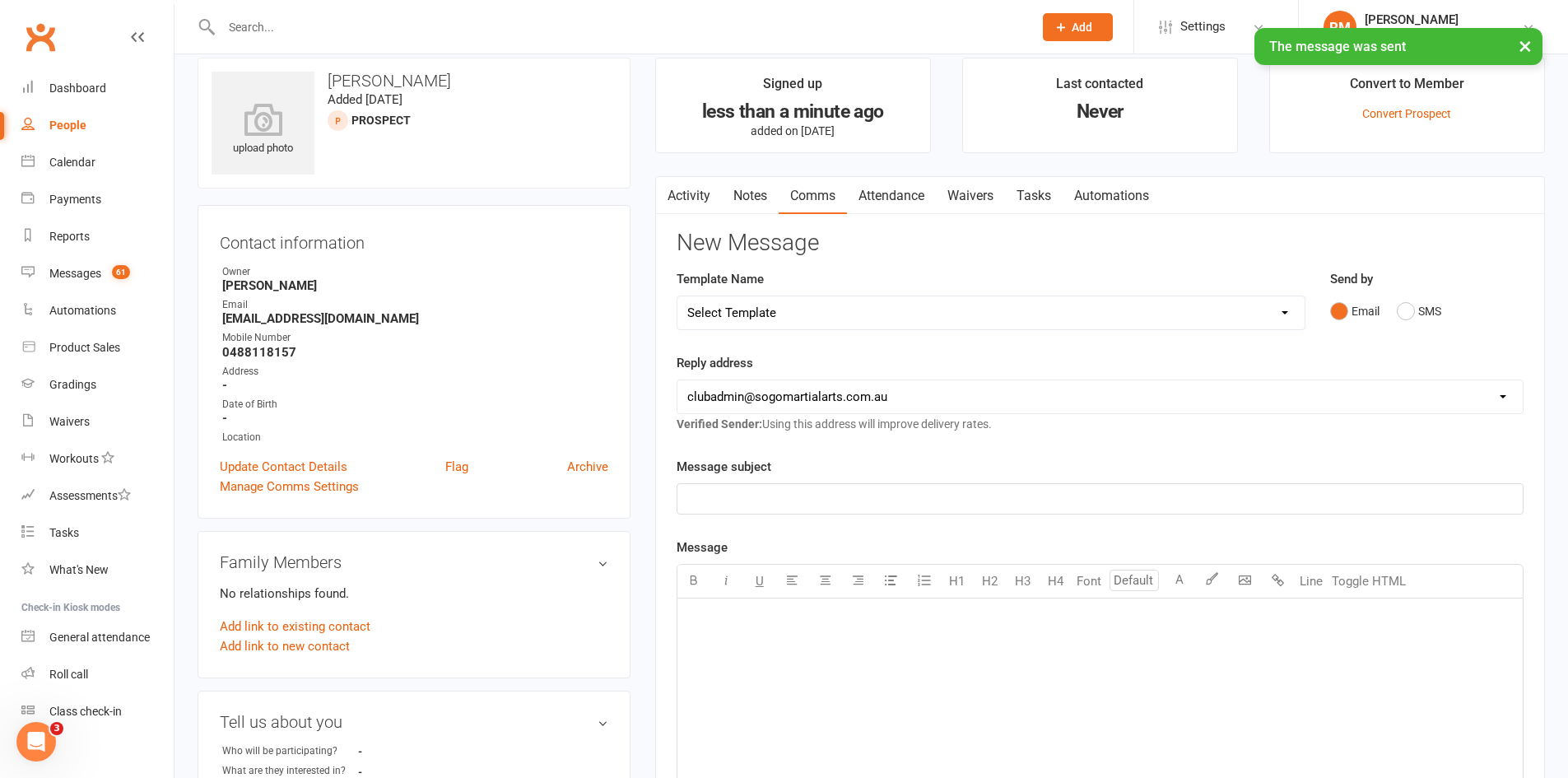
scroll to position [0, 0]
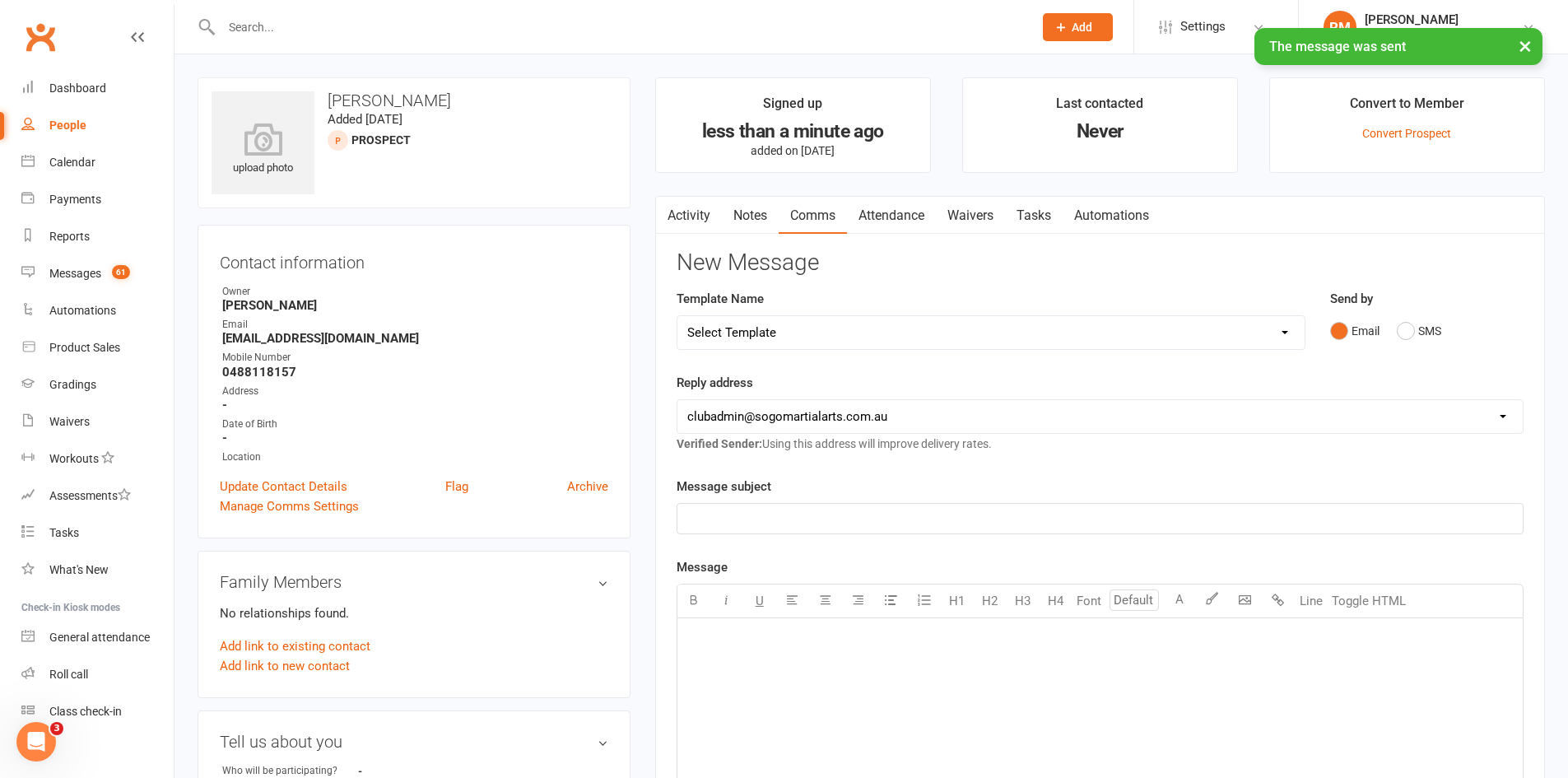
click at [911, 339] on select "Select Template [Email] 01. Junior Enquiry 1 Week FREE Zipleads Call Booked [Em…" at bounding box center [990, 332] width 627 height 33
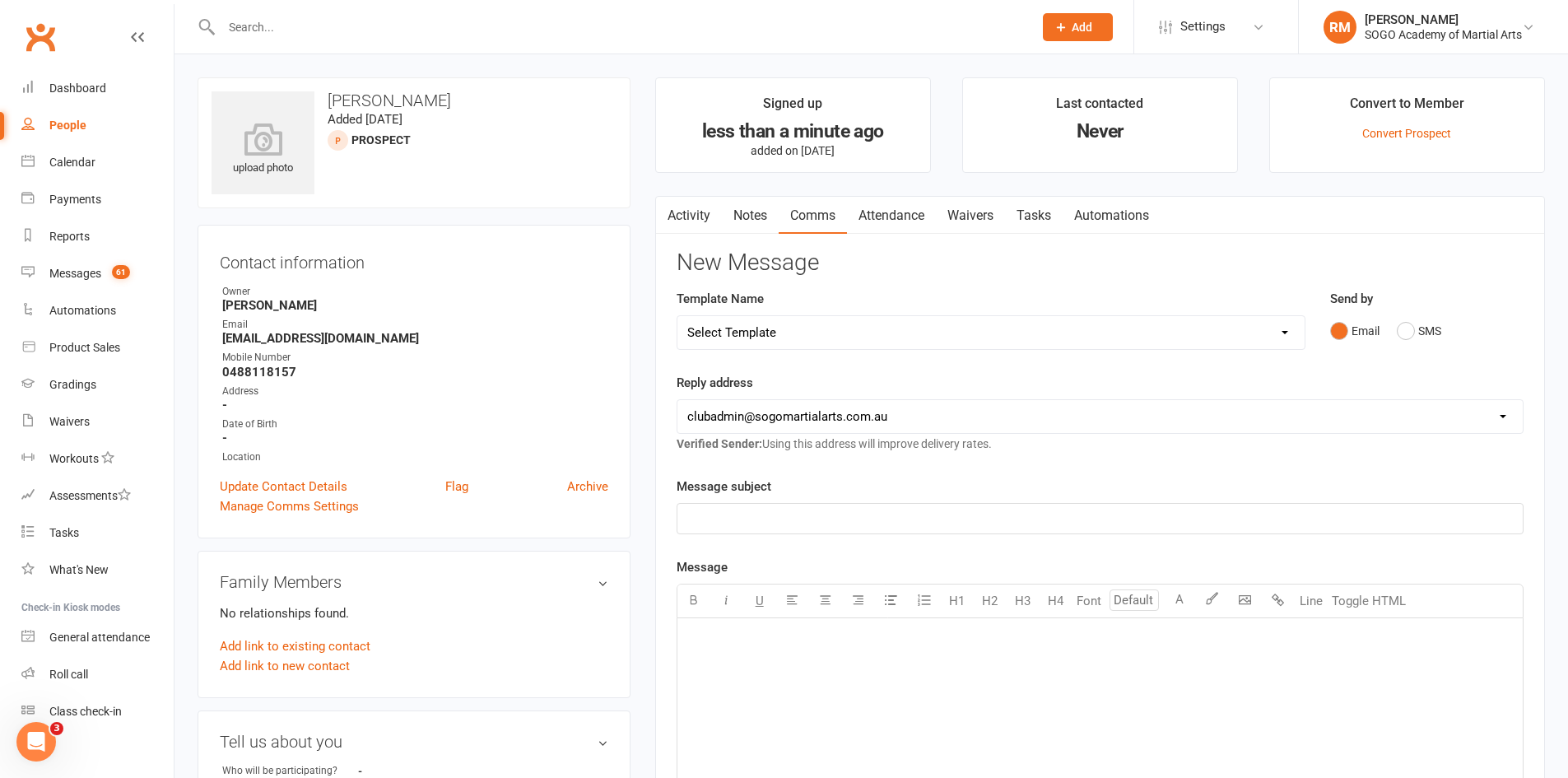
select select "10"
click at [677, 316] on select "Select Template [Email] 01. Junior Enquiry 1 Week FREE Zipleads Call Booked [Em…" at bounding box center [990, 332] width 627 height 33
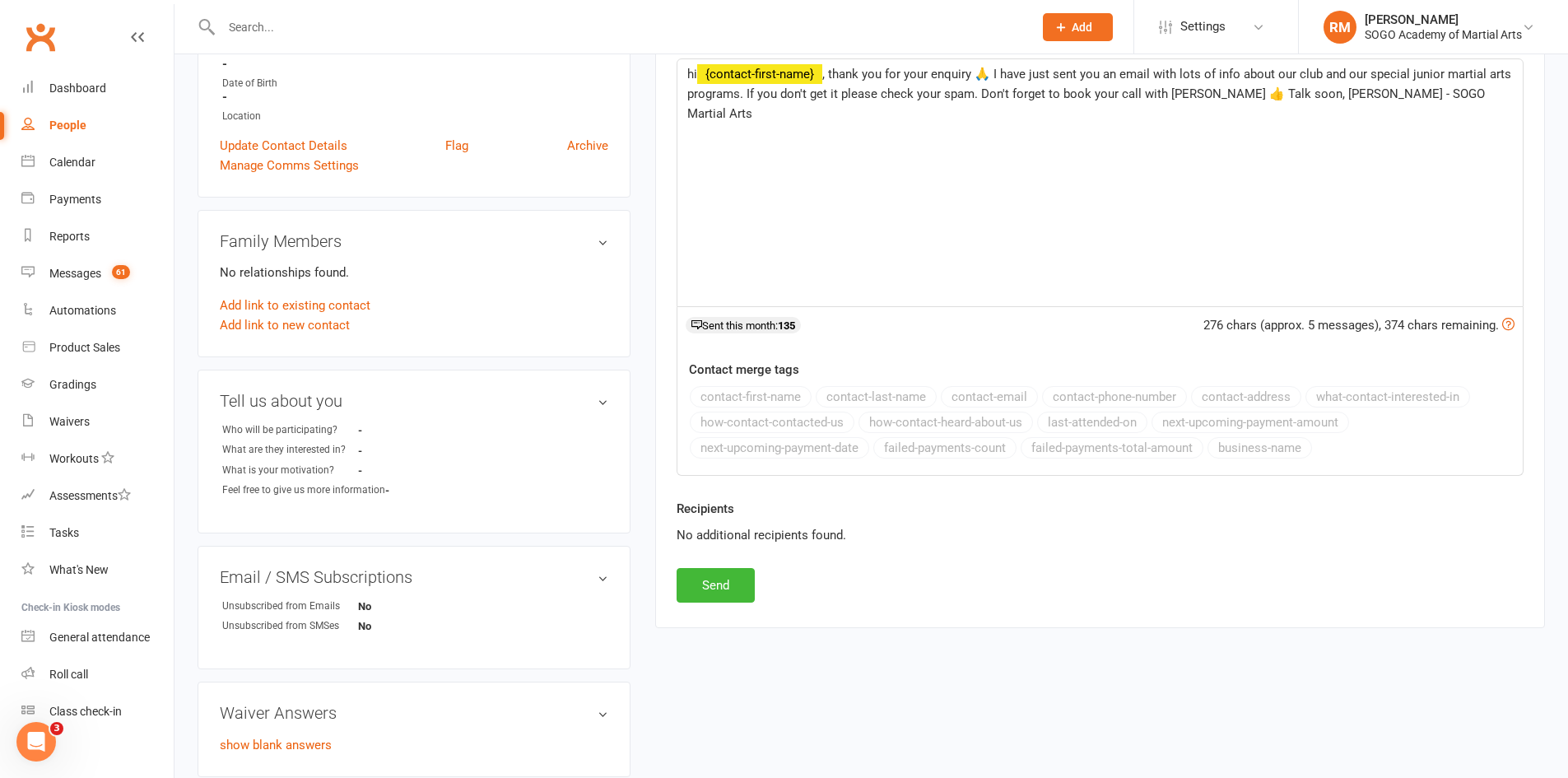
scroll to position [532, 0]
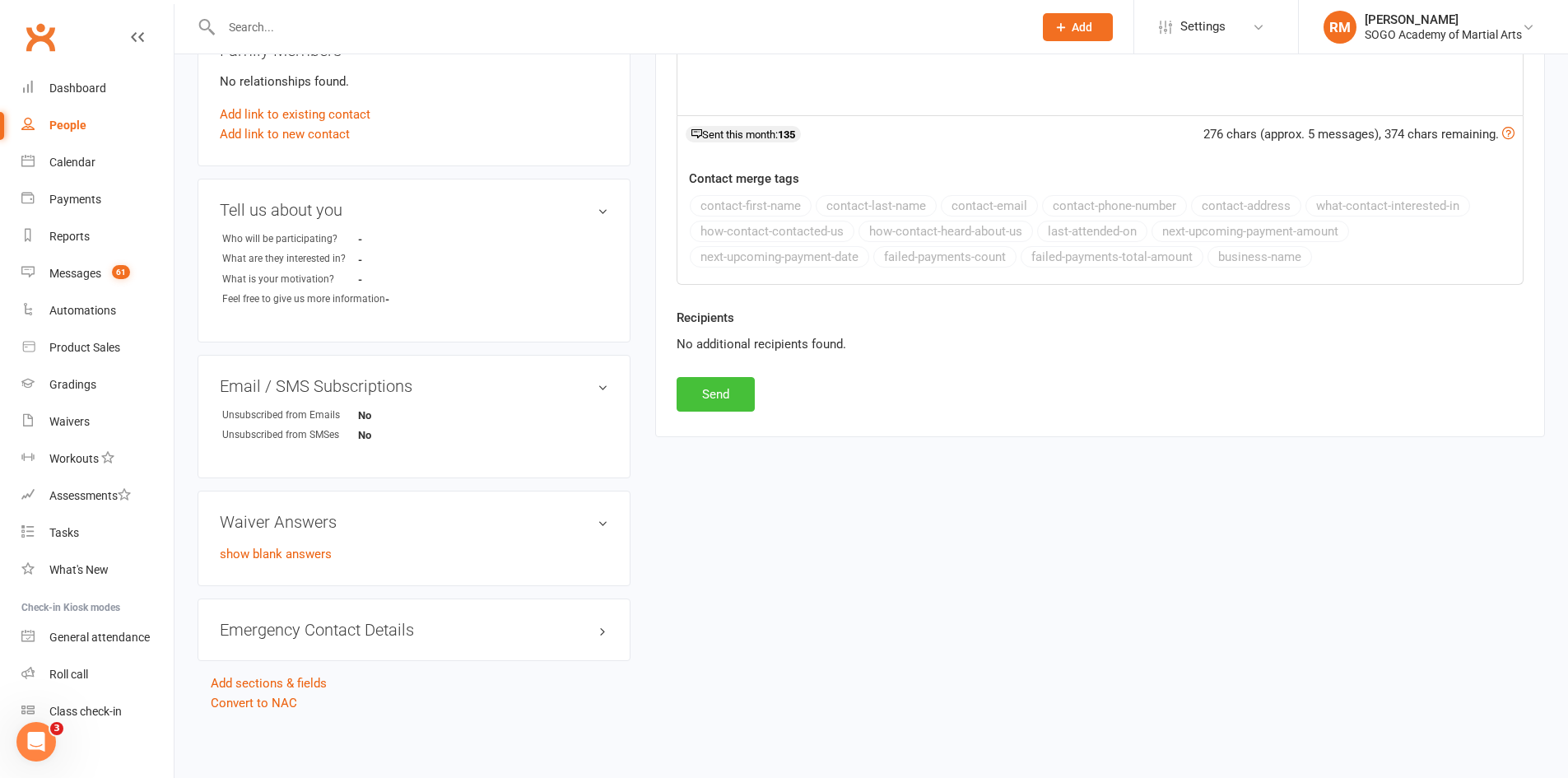
click at [713, 389] on button "Send" at bounding box center [715, 394] width 78 height 34
select select
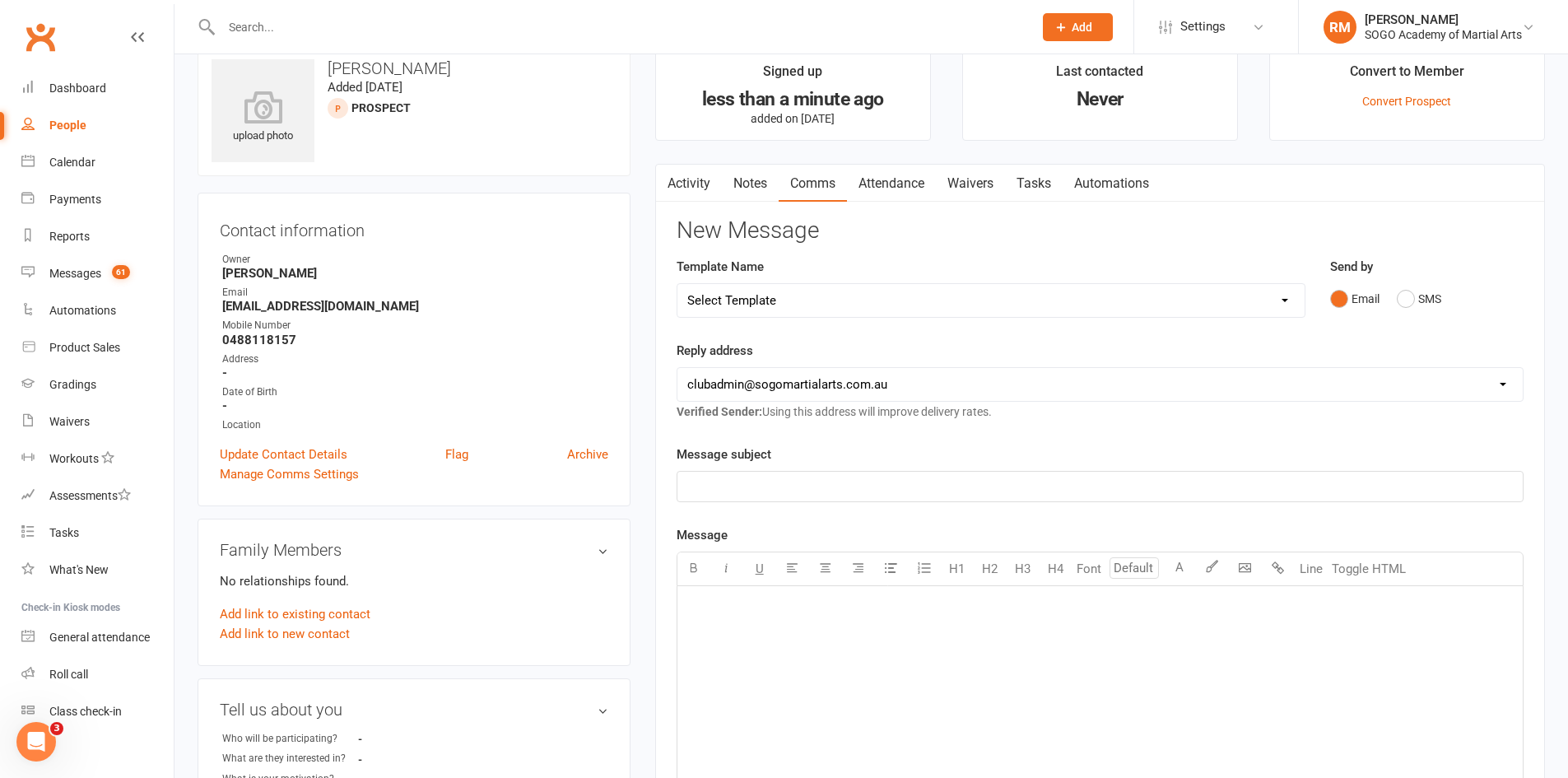
scroll to position [0, 0]
